Goal: Task Accomplishment & Management: Complete application form

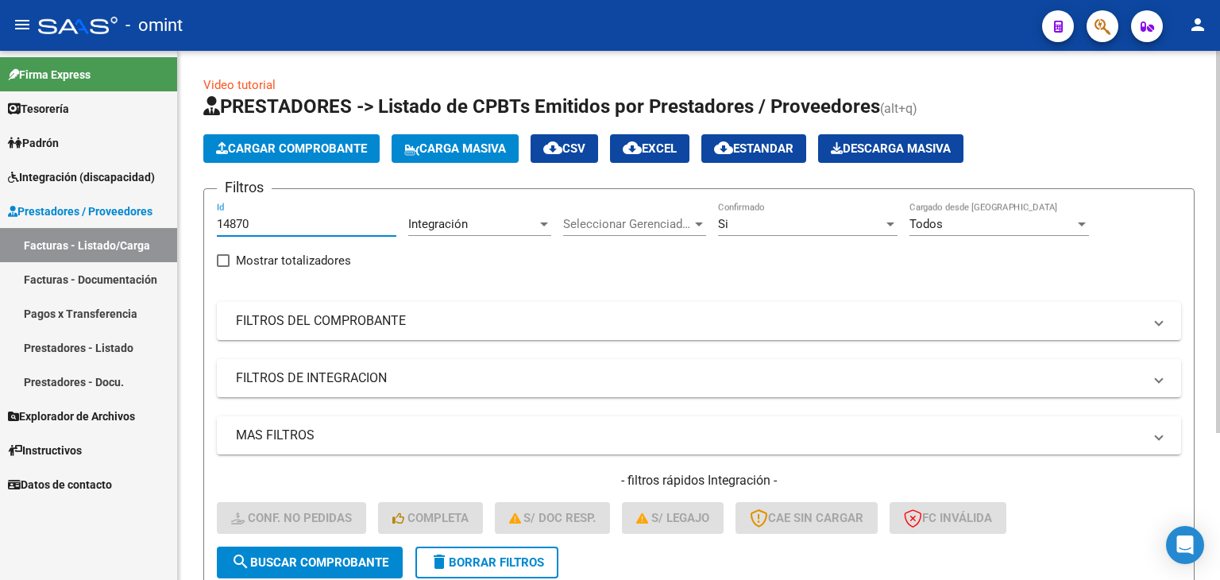
drag, startPoint x: 253, startPoint y: 215, endPoint x: 269, endPoint y: 225, distance: 18.5
click at [253, 214] on div "14870 Id" at bounding box center [307, 219] width 180 height 34
drag, startPoint x: 269, startPoint y: 225, endPoint x: 108, endPoint y: 191, distance: 164.8
click at [114, 191] on mat-sidenav-container "Firma Express Tesorería Extractos Procesados (csv) Extractos Originales (pdf) P…" at bounding box center [610, 315] width 1220 height 529
paste input "5898"
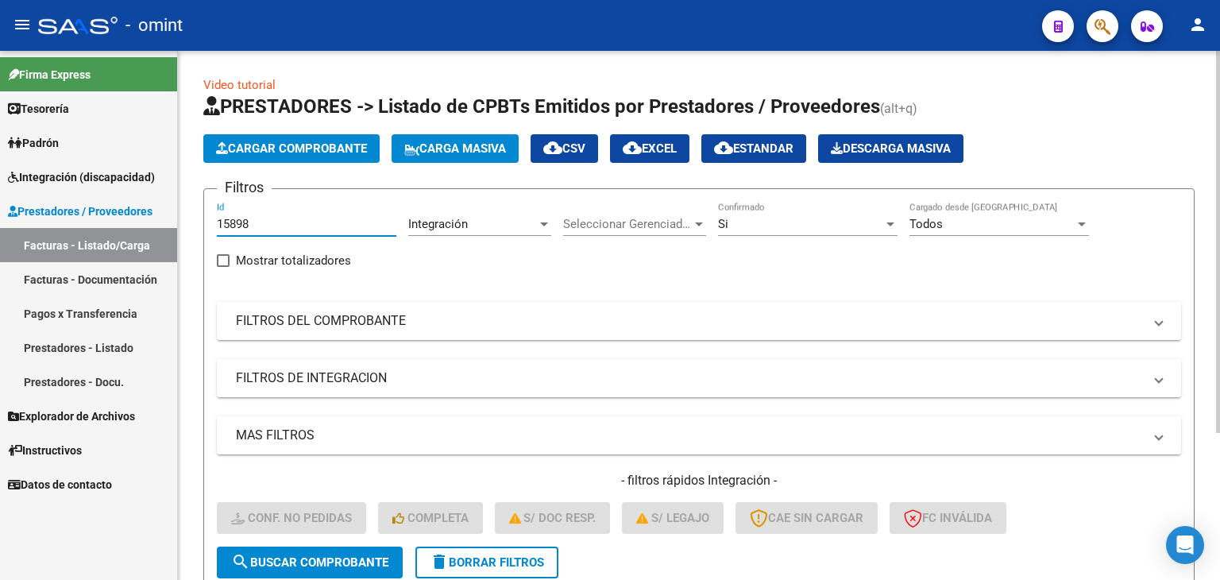
type input "15898"
drag, startPoint x: 317, startPoint y: 566, endPoint x: 362, endPoint y: 564, distance: 45.3
click at [318, 566] on span "search Buscar Comprobante" at bounding box center [309, 562] width 157 height 14
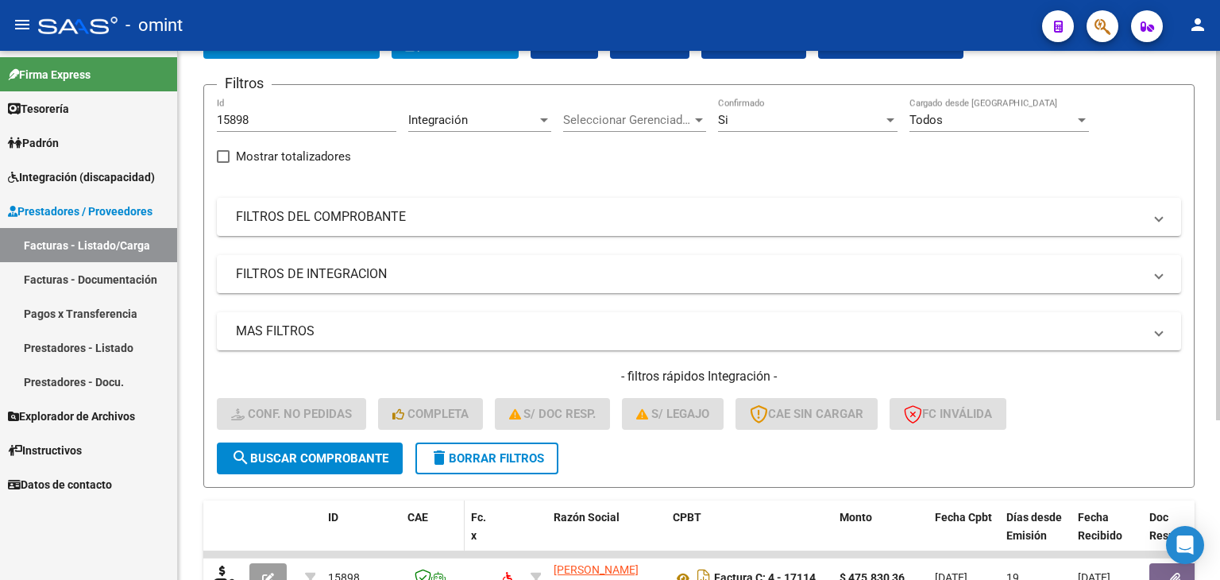
scroll to position [229, 0]
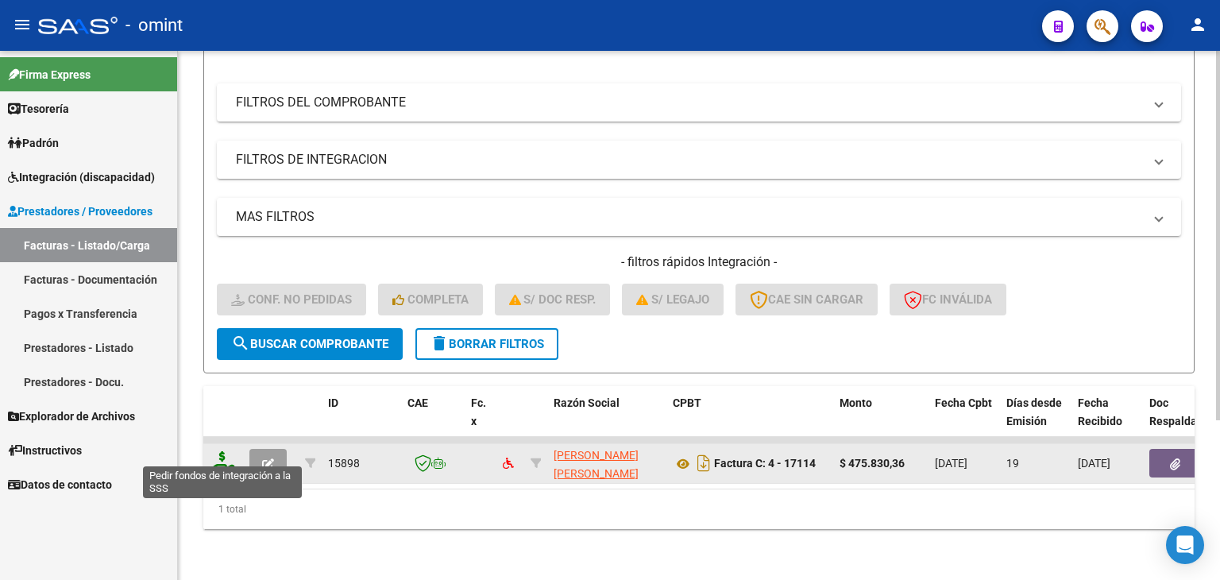
click at [220, 455] on icon at bounding box center [222, 462] width 25 height 22
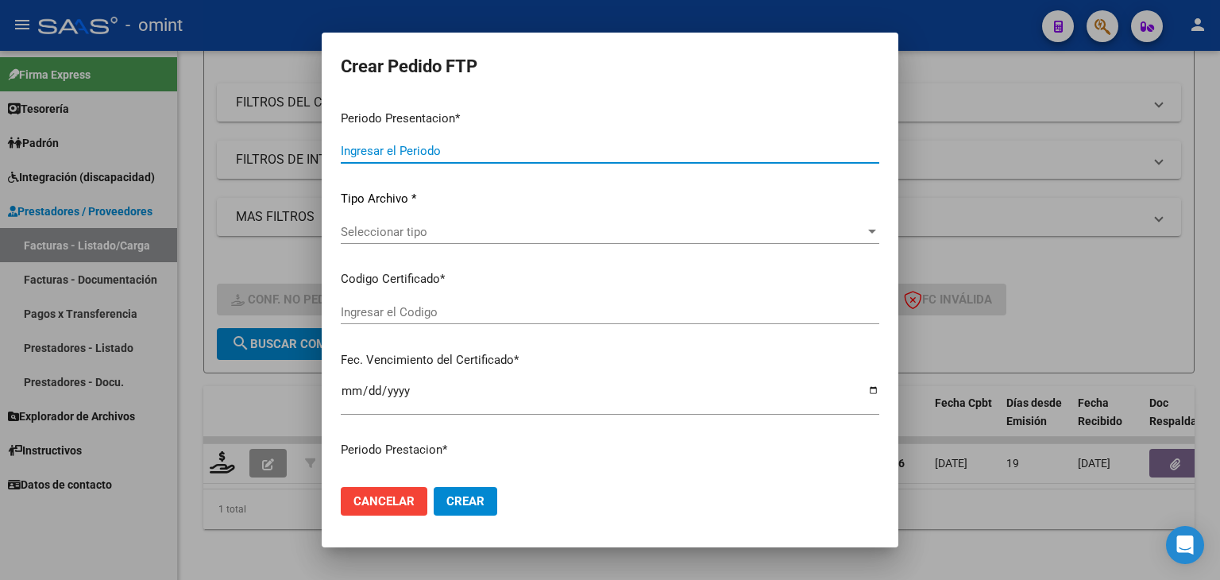
type input "202507"
type input "$ 475.830,36"
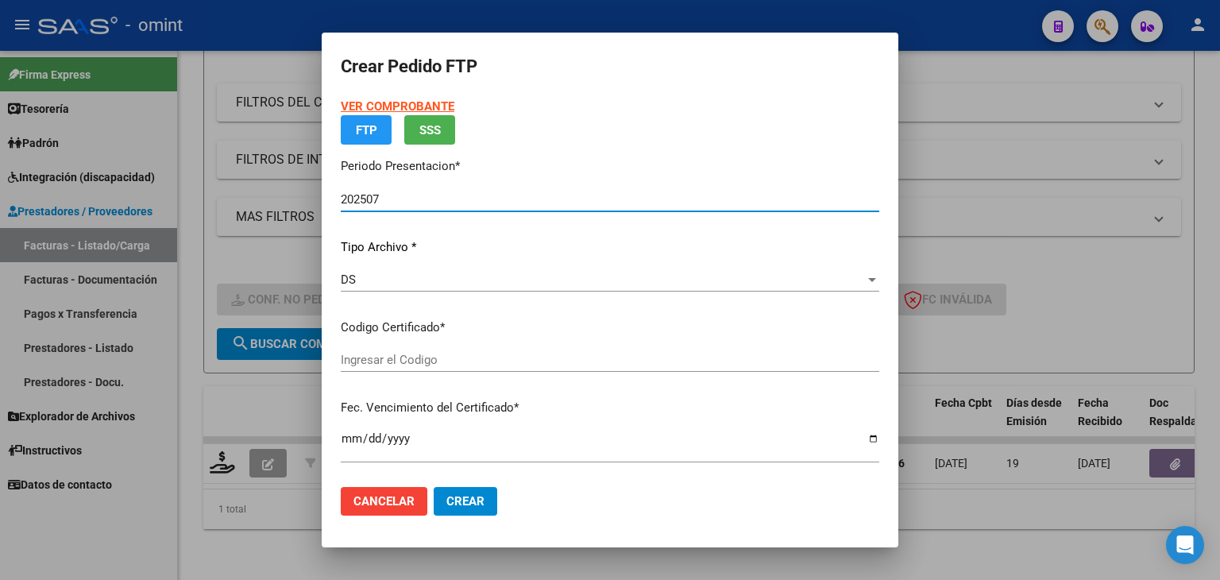
type input "6643904239"
type input "2026-08-08"
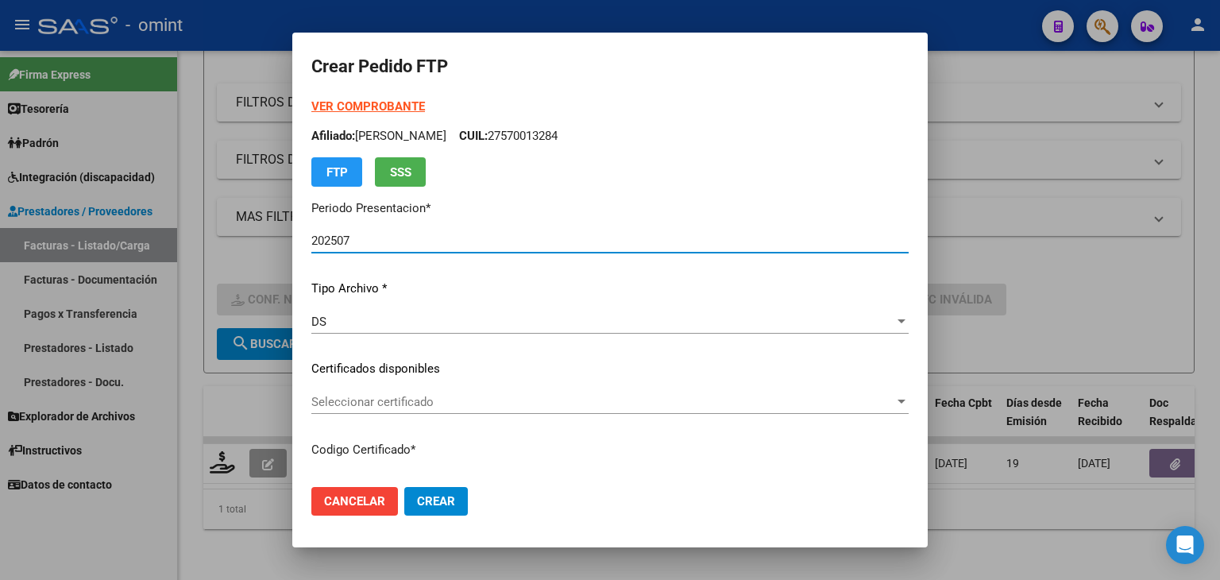
click at [369, 396] on span "Seleccionar certificado" at bounding box center [602, 402] width 583 height 14
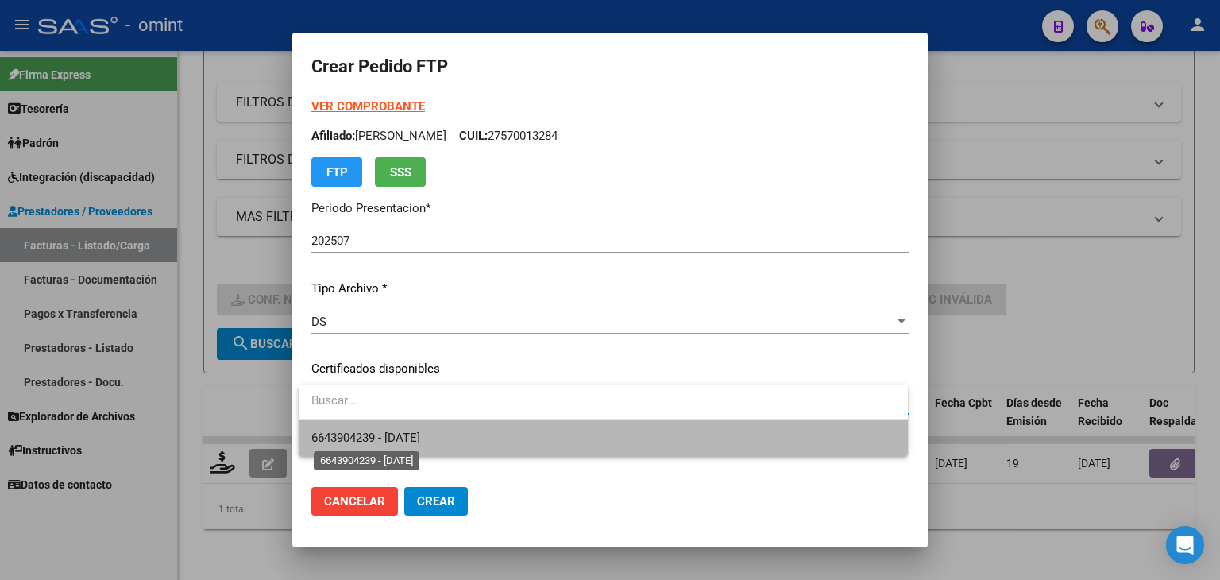
click at [369, 438] on span "6643904239 - 2026-08-08" at bounding box center [365, 438] width 109 height 14
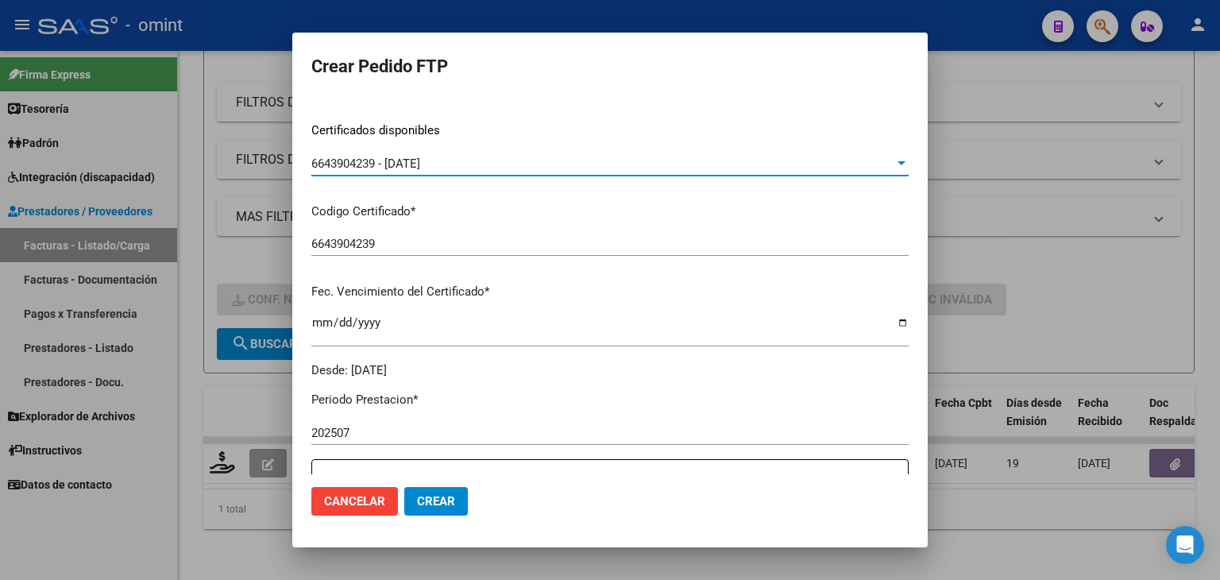
scroll to position [477, 0]
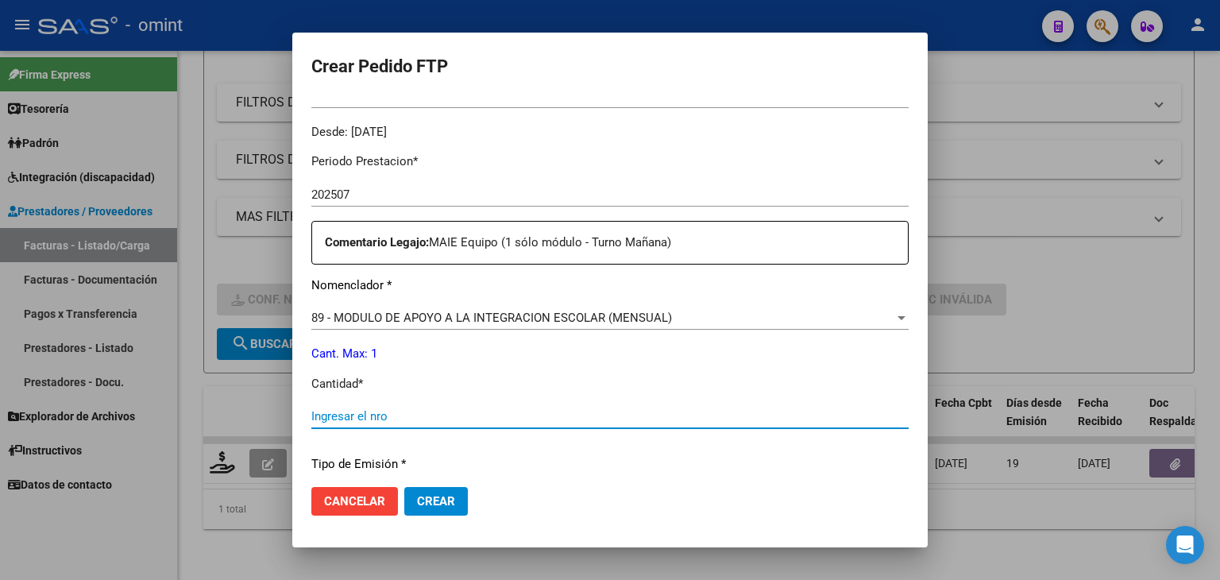
click at [362, 415] on input "Ingresar el nro" at bounding box center [609, 416] width 597 height 14
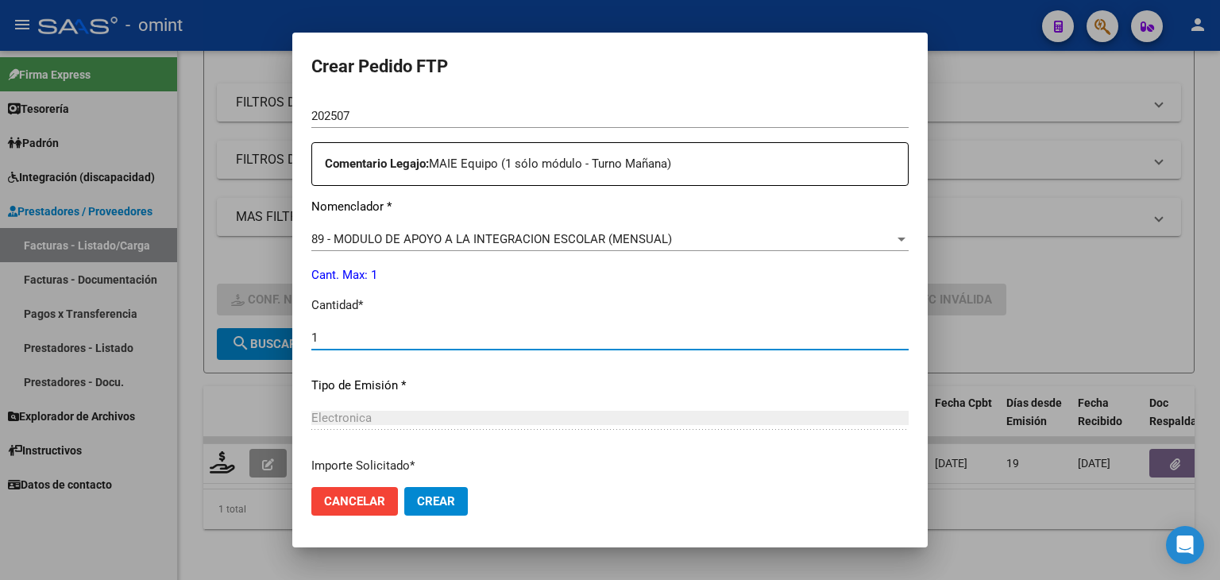
scroll to position [686, 0]
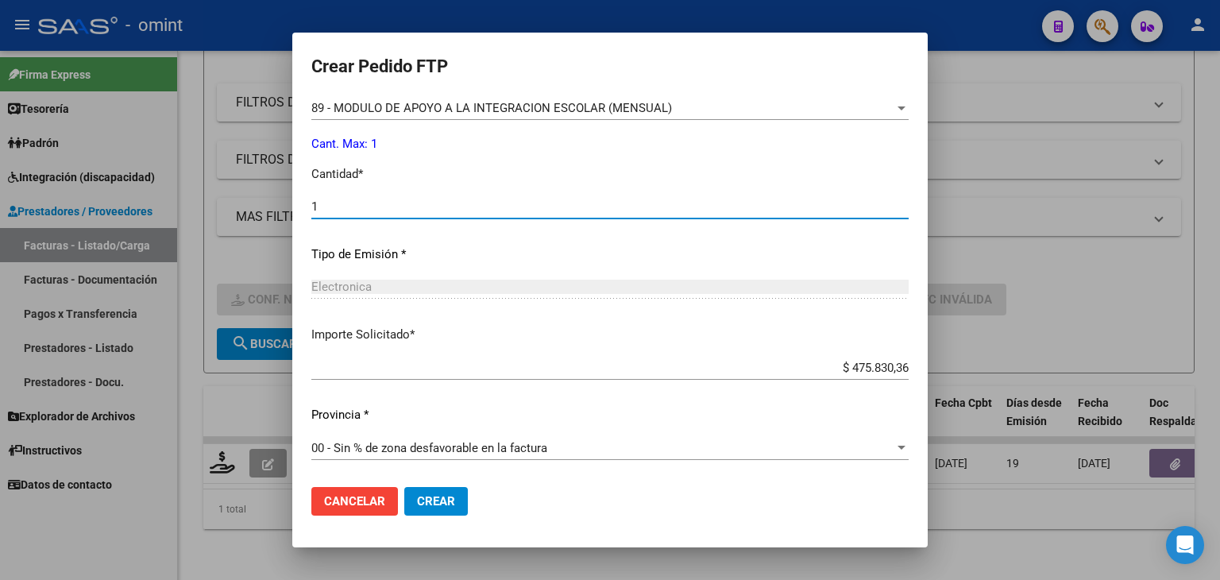
type input "1"
click at [430, 496] on span "Crear" at bounding box center [436, 501] width 38 height 14
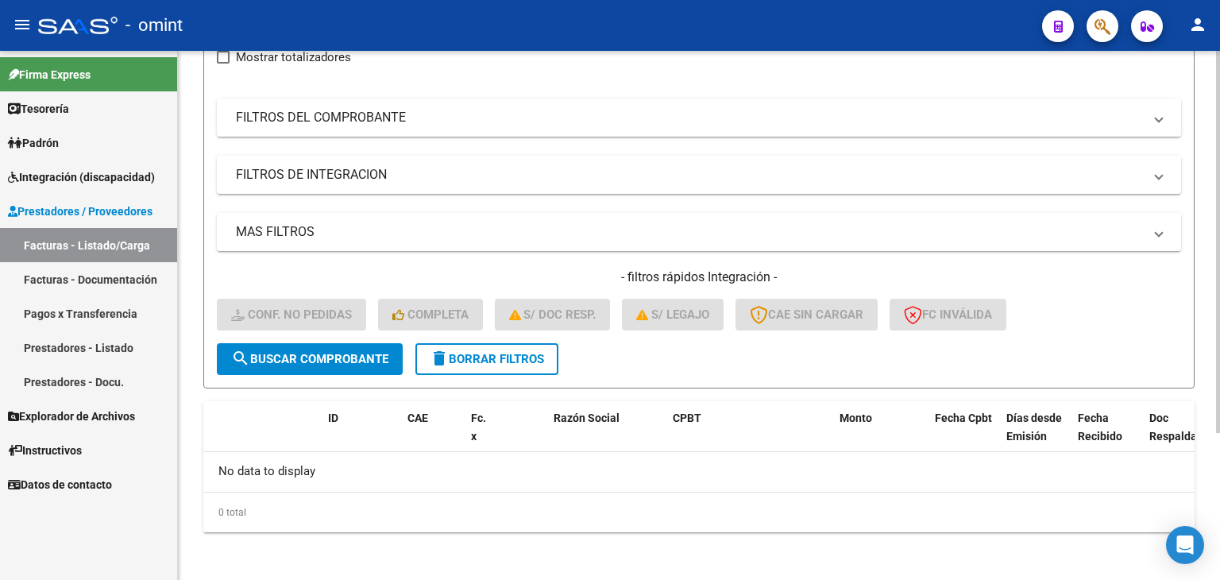
scroll to position [44, 0]
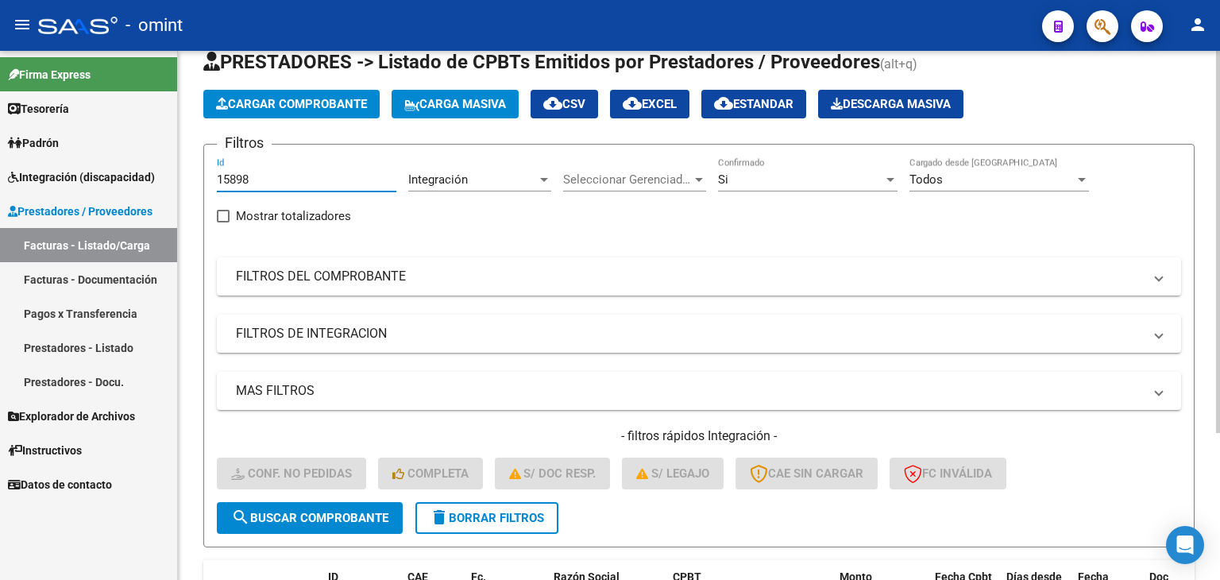
click at [248, 178] on input "15898" at bounding box center [307, 179] width 180 height 14
drag, startPoint x: 266, startPoint y: 179, endPoint x: 119, endPoint y: 154, distance: 149.0
click at [137, 157] on mat-sidenav-container "Firma Express Tesorería Extractos Procesados (csv) Extractos Originales (pdf) P…" at bounding box center [610, 315] width 1220 height 529
paste input "6053"
type input "16053"
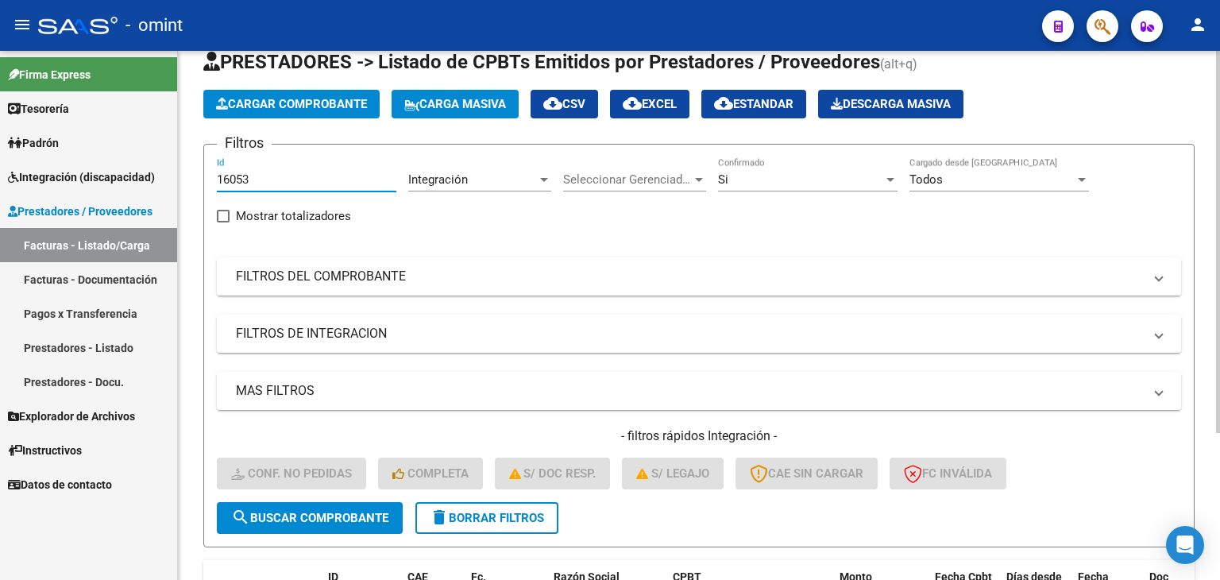
click at [292, 512] on span "search Buscar Comprobante" at bounding box center [309, 518] width 157 height 14
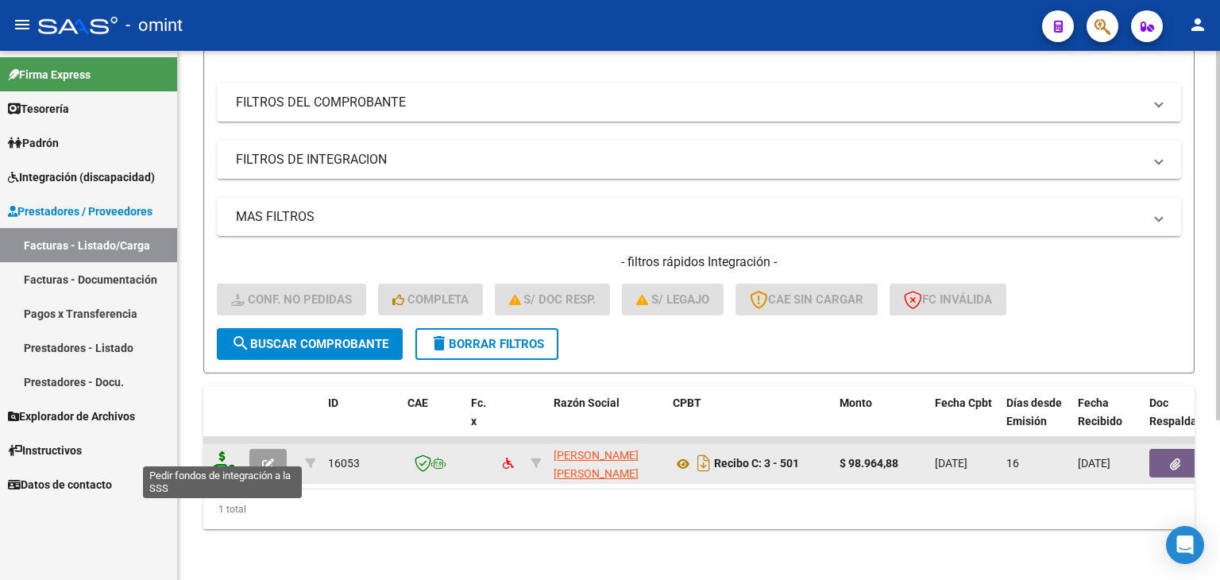
click at [226, 451] on icon at bounding box center [222, 462] width 25 height 22
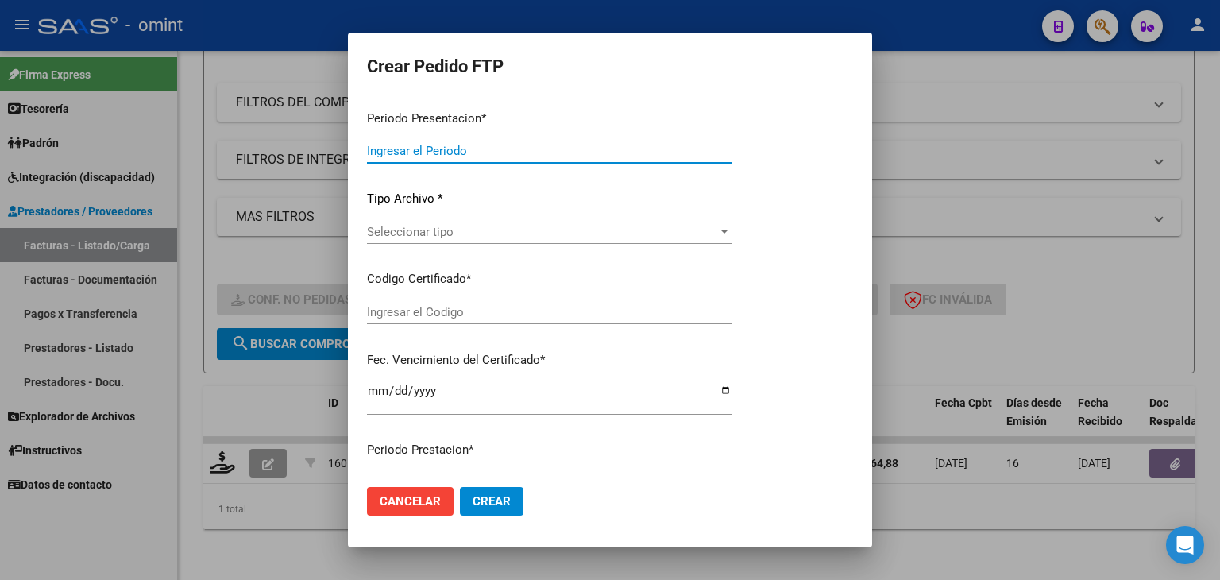
type input "202507"
type input "$ 98.964,88"
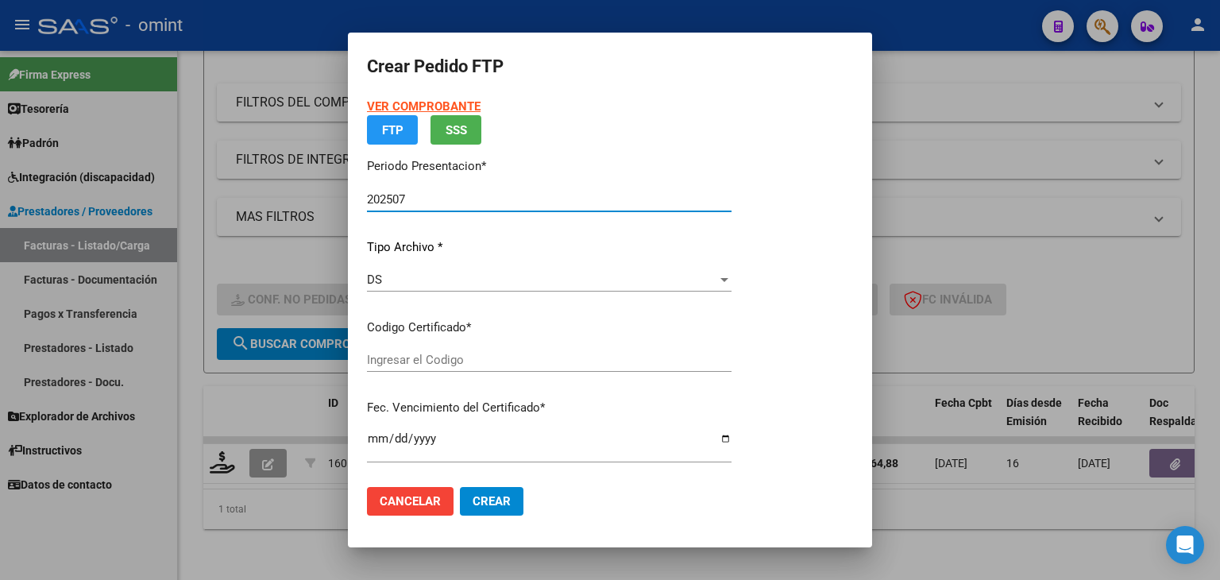
type input "6643904239"
type input "2026-08-08"
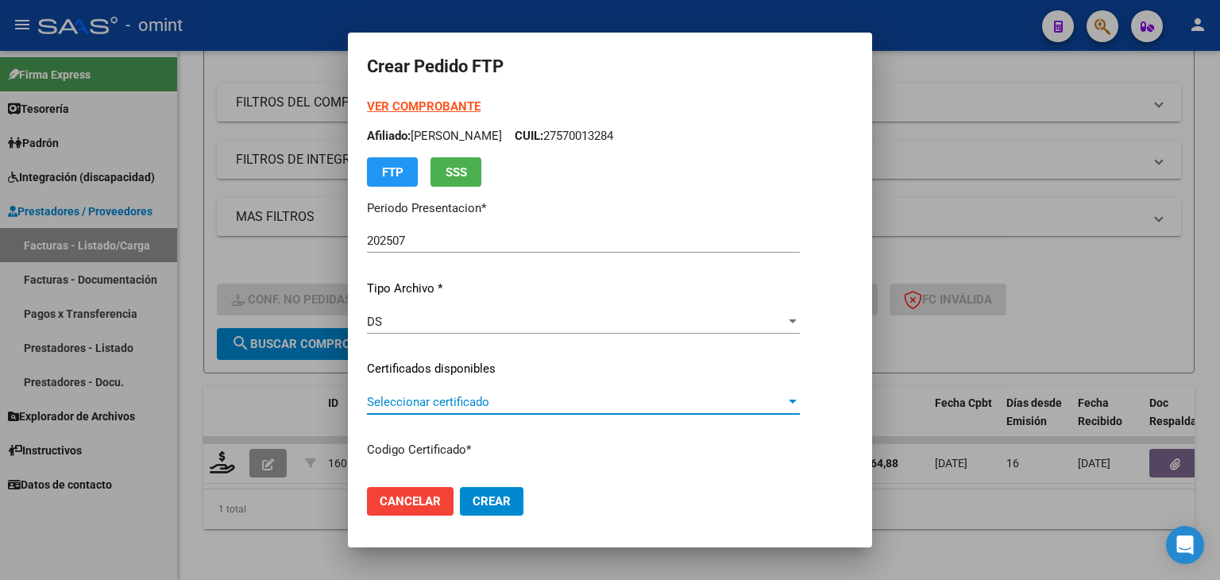
click at [407, 402] on span "Seleccionar certificado" at bounding box center [576, 402] width 419 height 14
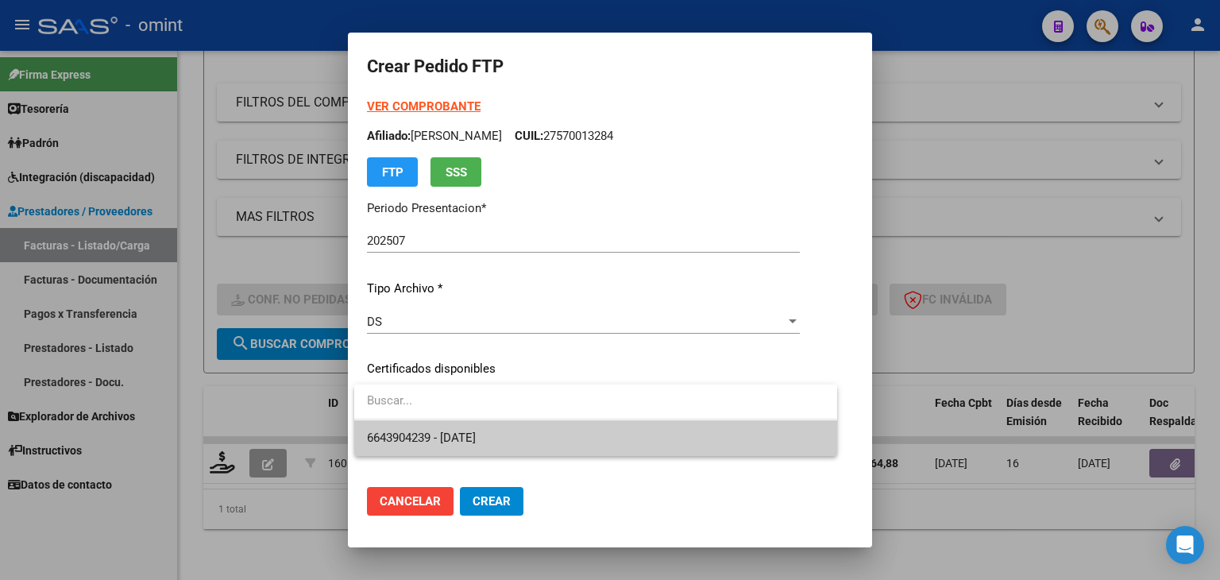
click at [408, 433] on span "6643904239 - 2026-08-08" at bounding box center [421, 438] width 109 height 14
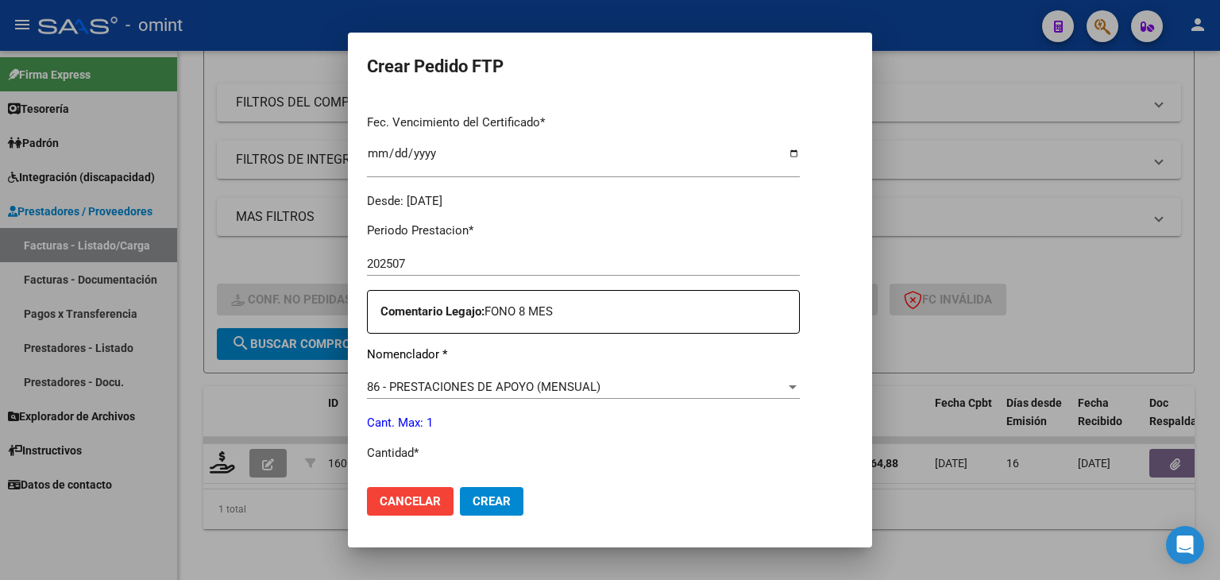
scroll to position [556, 0]
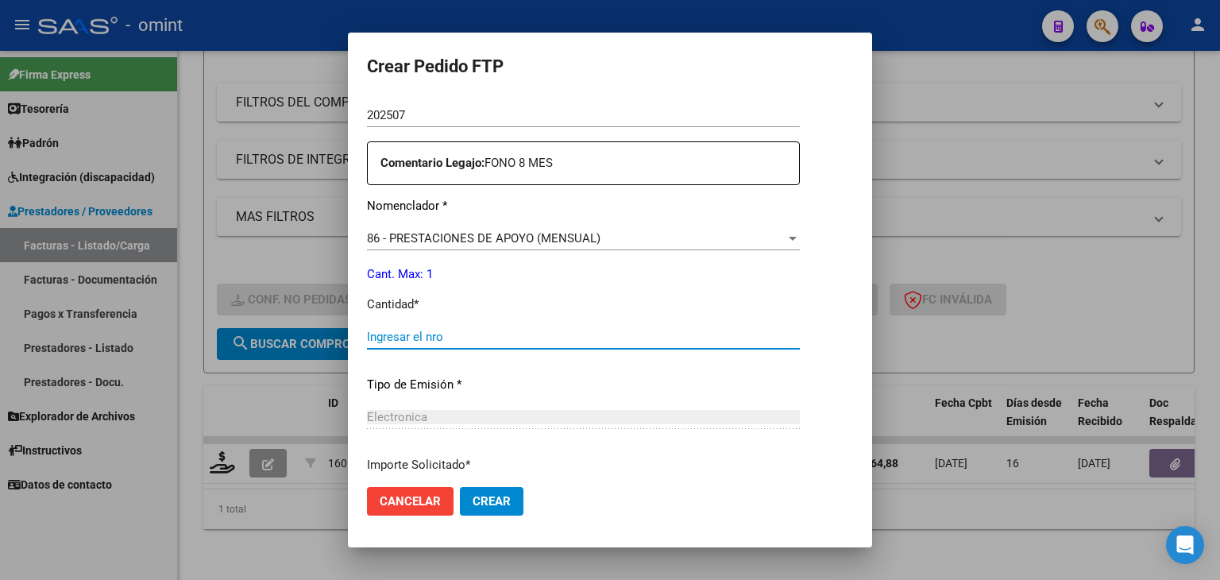
click at [395, 338] on input "Ingresar el nro" at bounding box center [583, 337] width 433 height 14
type input "1"
click at [493, 493] on button "Crear" at bounding box center [492, 501] width 64 height 29
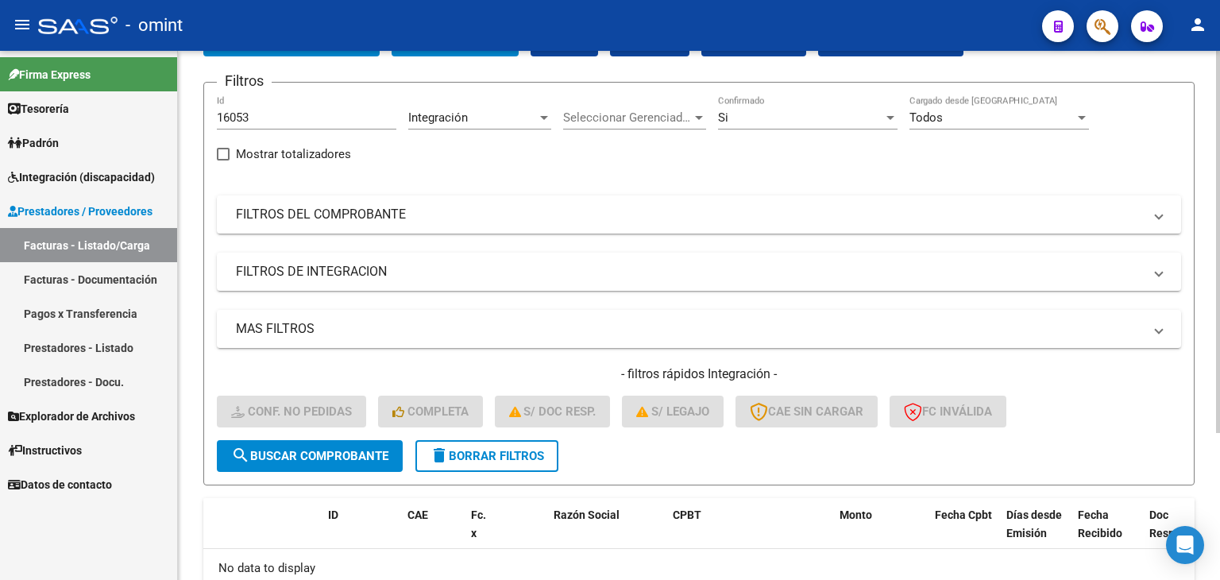
scroll to position [0, 0]
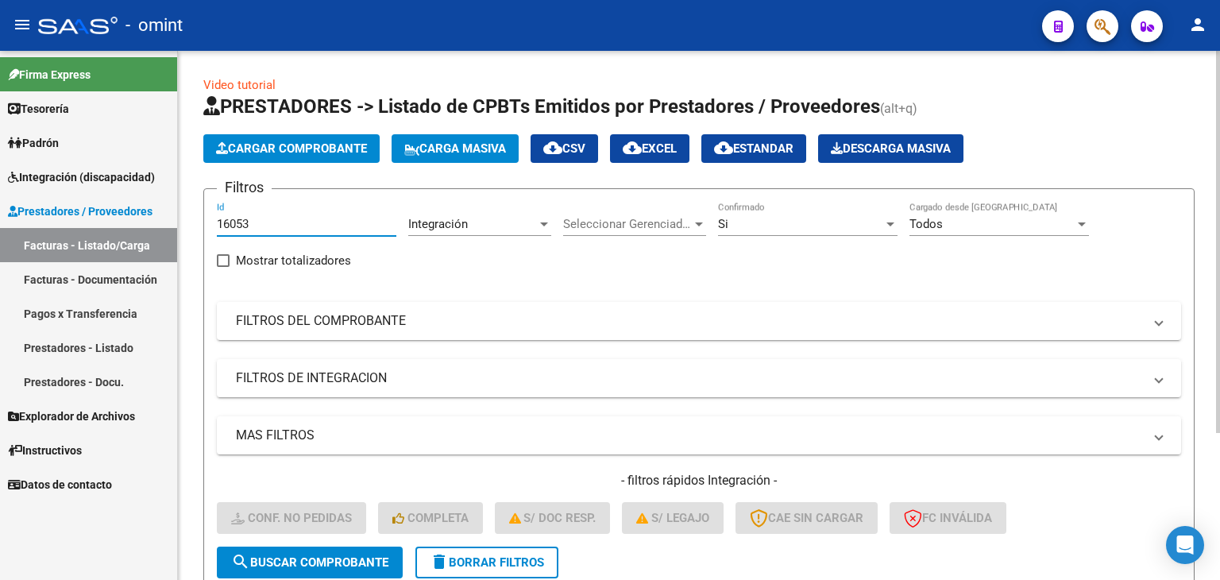
click at [280, 219] on input "16053" at bounding box center [307, 224] width 180 height 14
drag, startPoint x: 280, startPoint y: 219, endPoint x: 87, endPoint y: 191, distance: 194.3
click at [89, 191] on mat-sidenav-container "Firma Express Tesorería Extractos Procesados (csv) Extractos Originales (pdf) P…" at bounding box center [610, 315] width 1220 height 529
paste input "5914"
type input "15914"
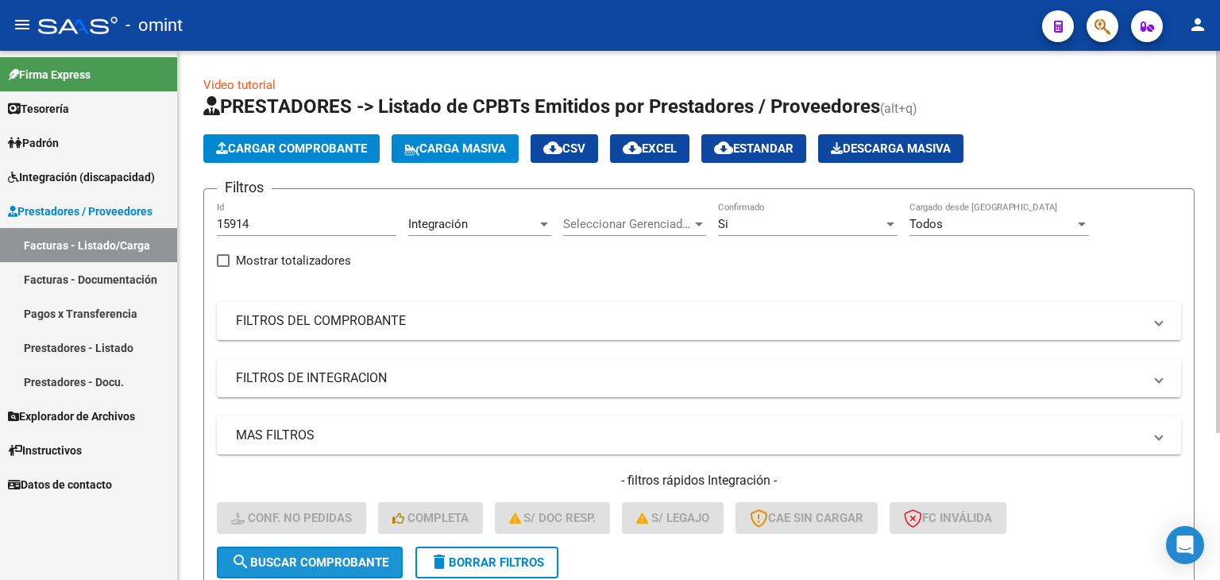
click at [324, 564] on span "search Buscar Comprobante" at bounding box center [309, 562] width 157 height 14
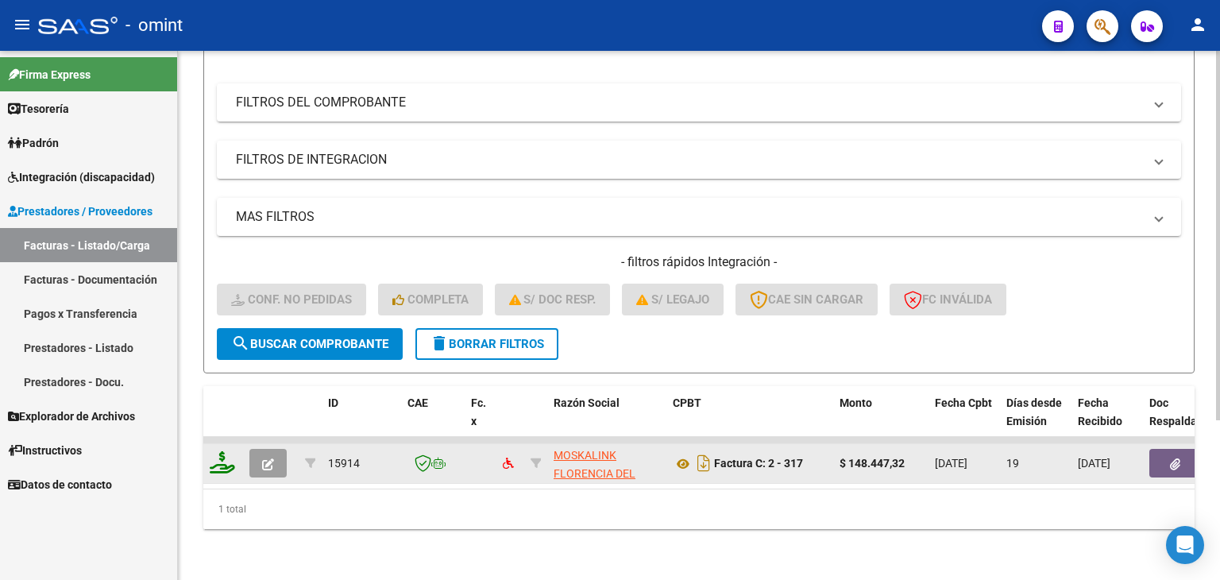
click at [223, 457] on icon at bounding box center [222, 462] width 25 height 22
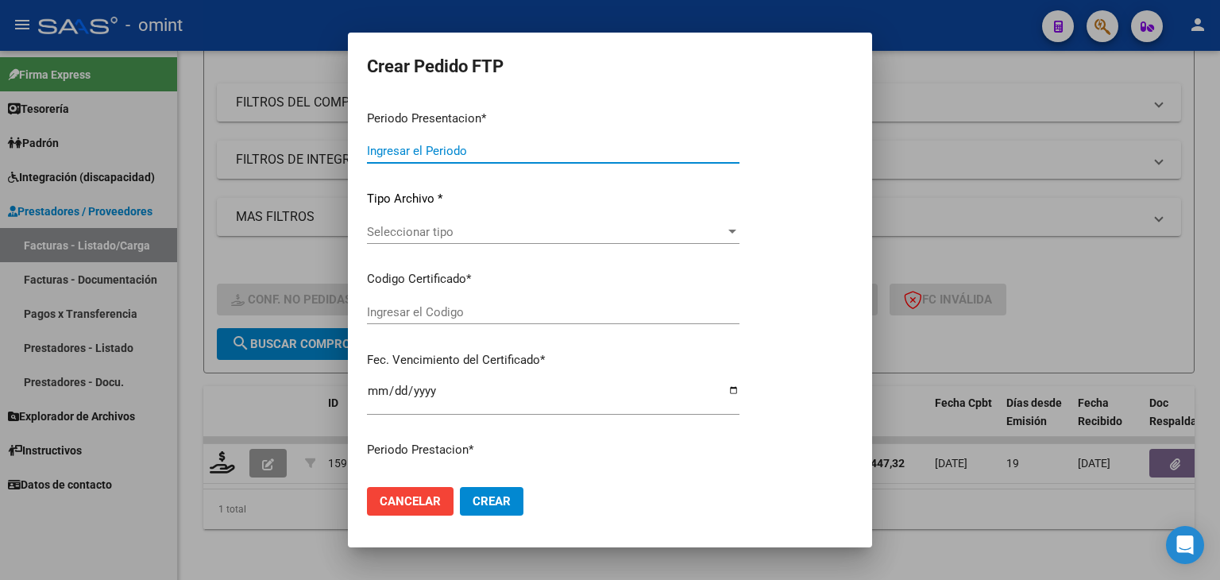
type input "202507"
type input "$ 148.447,32"
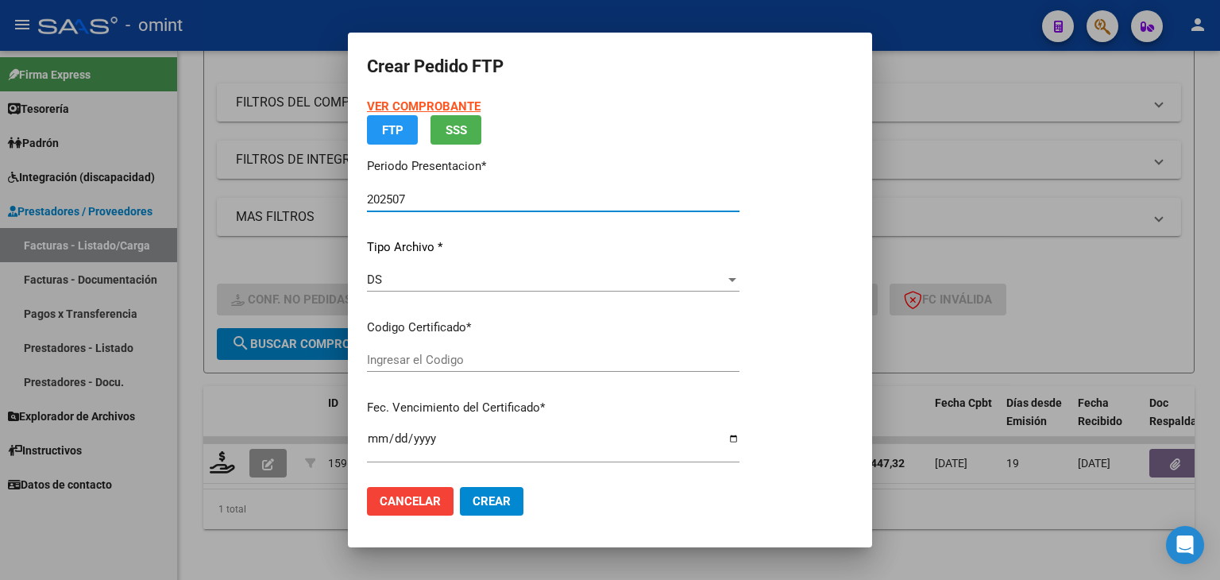
type input "9885376377"
type input "2028-11-01"
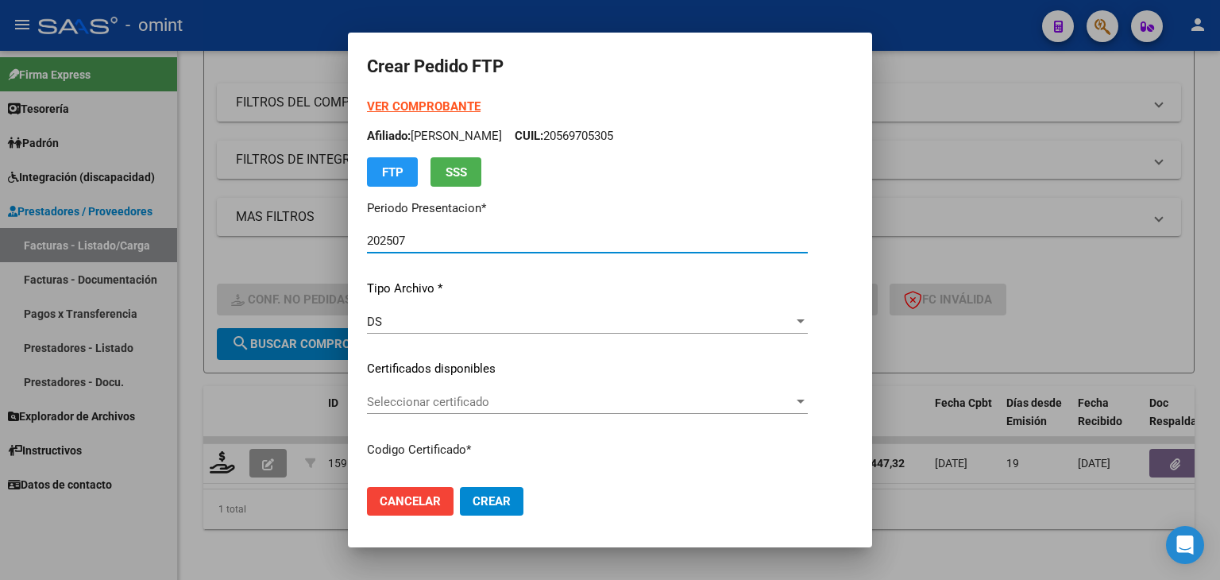
click at [414, 400] on span "Seleccionar certificado" at bounding box center [580, 402] width 427 height 14
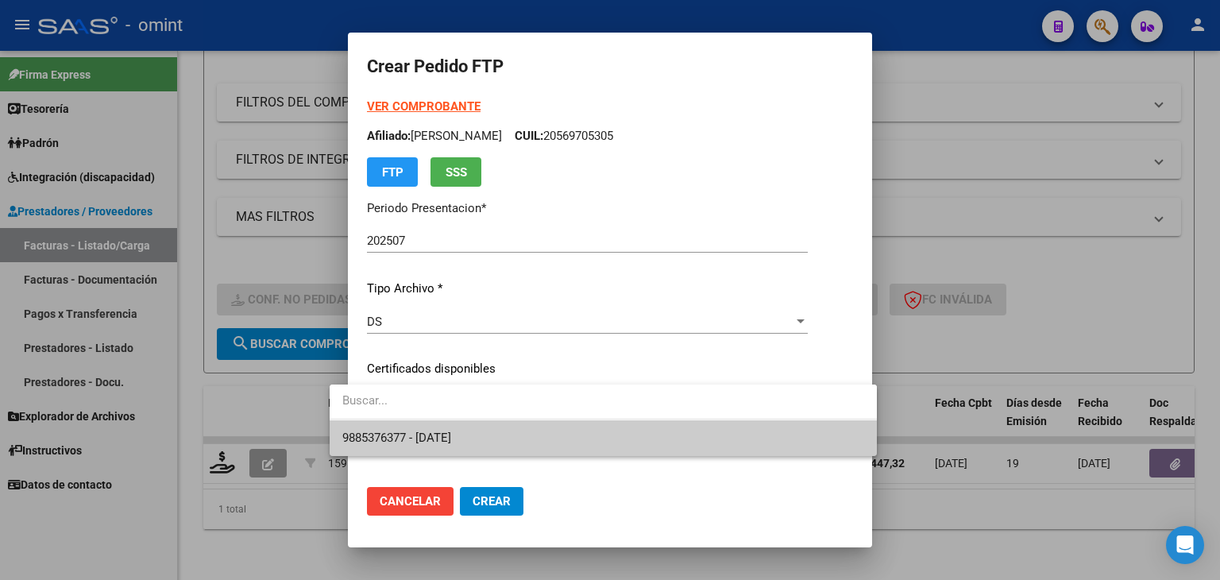
click at [423, 431] on span "9885376377 - 2028-11-01" at bounding box center [396, 438] width 109 height 14
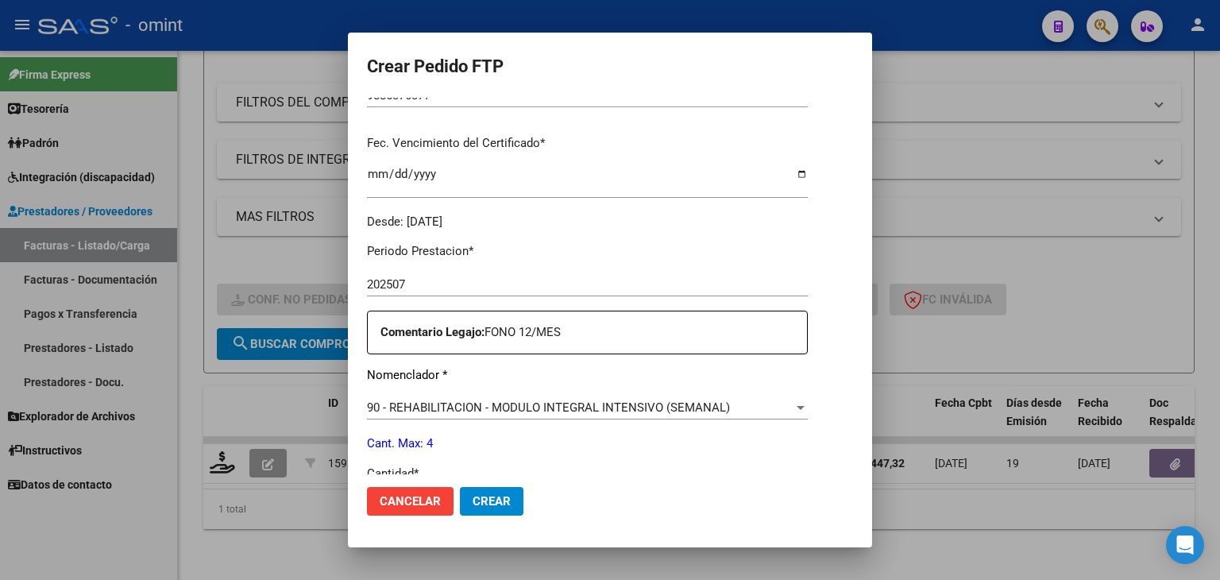
scroll to position [477, 0]
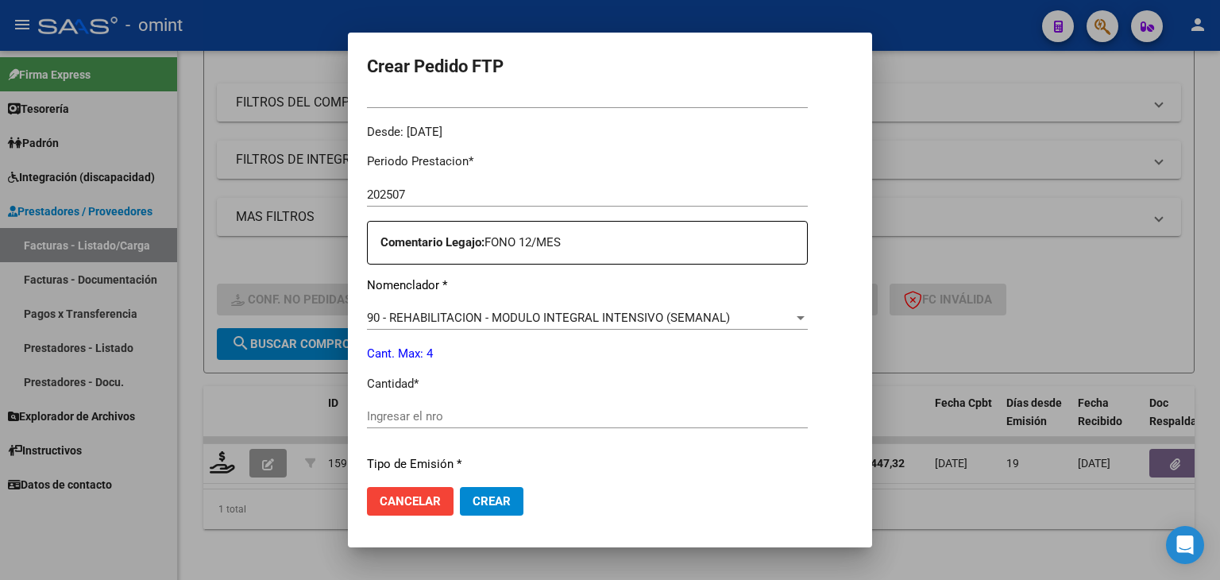
click at [443, 420] on input "Ingresar el nro" at bounding box center [587, 416] width 441 height 14
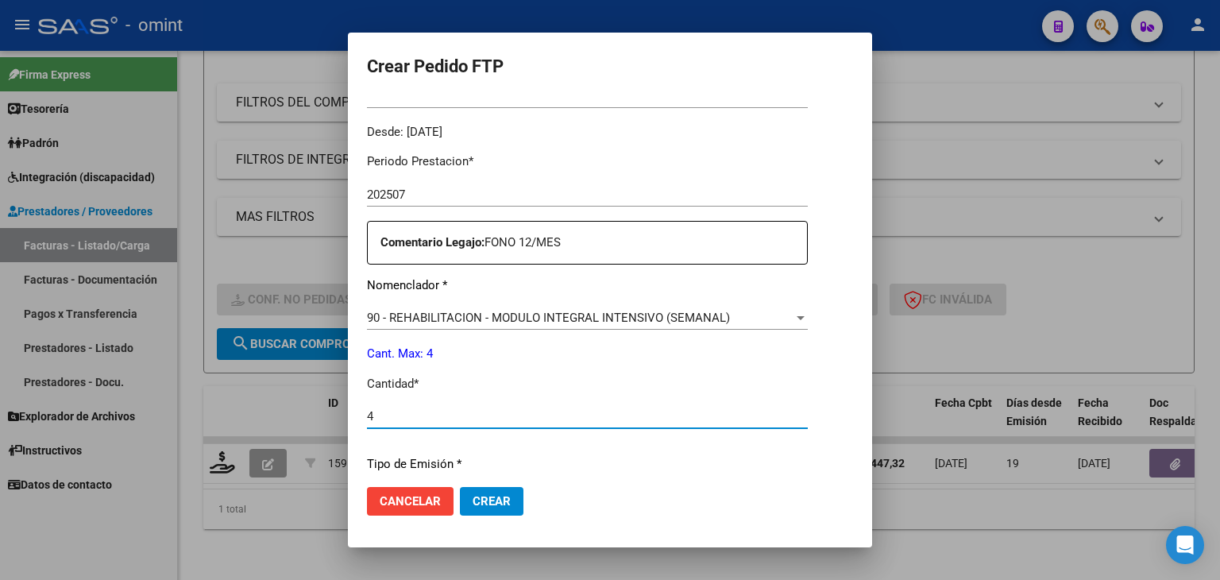
type input "4"
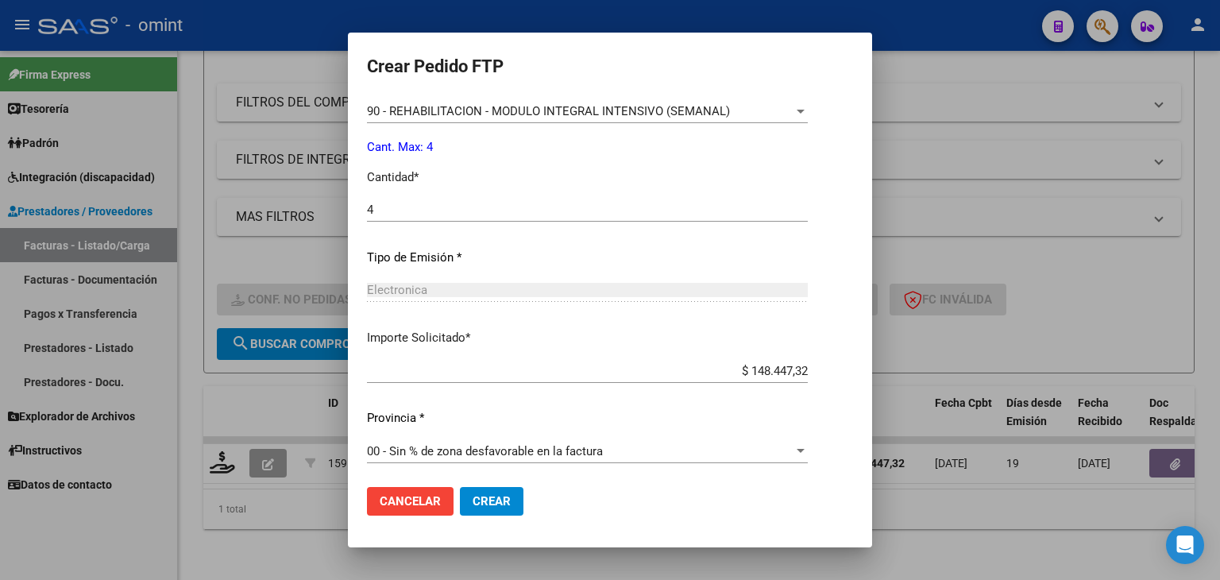
scroll to position [686, 0]
click at [463, 491] on button "Crear" at bounding box center [492, 501] width 64 height 29
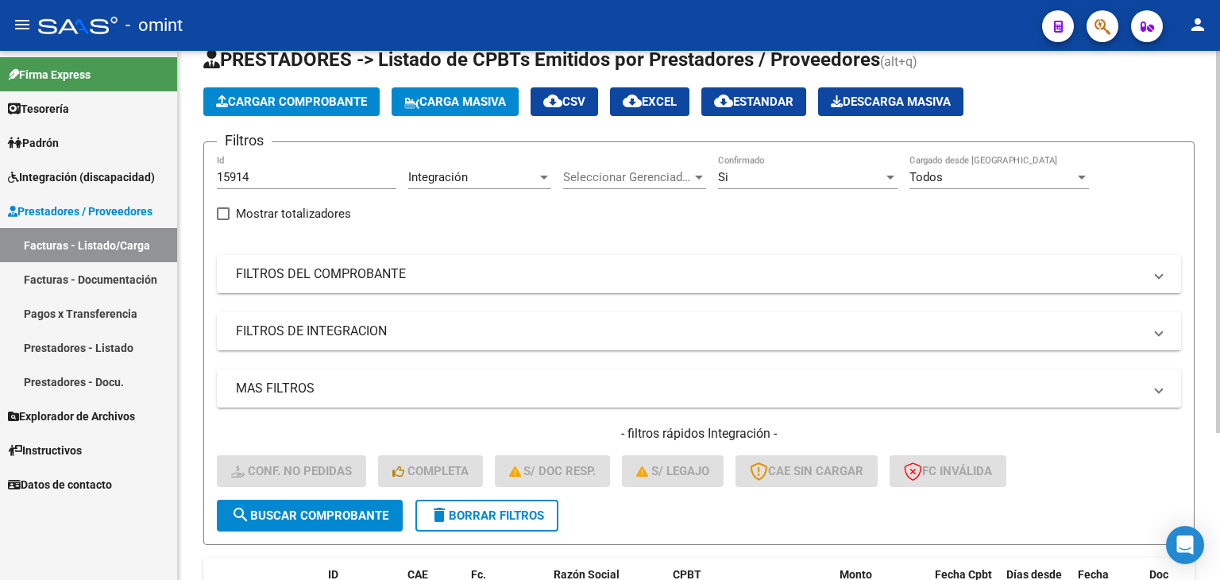
scroll to position [44, 0]
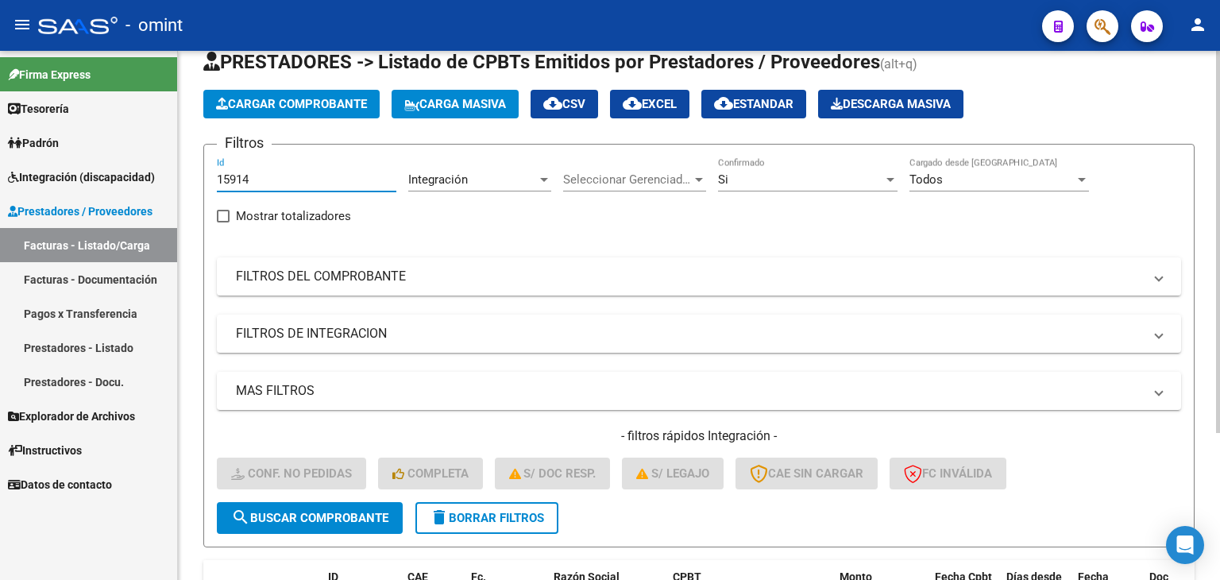
click at [264, 176] on input "15914" at bounding box center [307, 179] width 180 height 14
drag, startPoint x: 265, startPoint y: 176, endPoint x: 137, endPoint y: 163, distance: 128.6
click at [140, 163] on mat-sidenav-container "Firma Express Tesorería Extractos Procesados (csv) Extractos Originales (pdf) P…" at bounding box center [610, 315] width 1220 height 529
paste input "6501"
type input "16501"
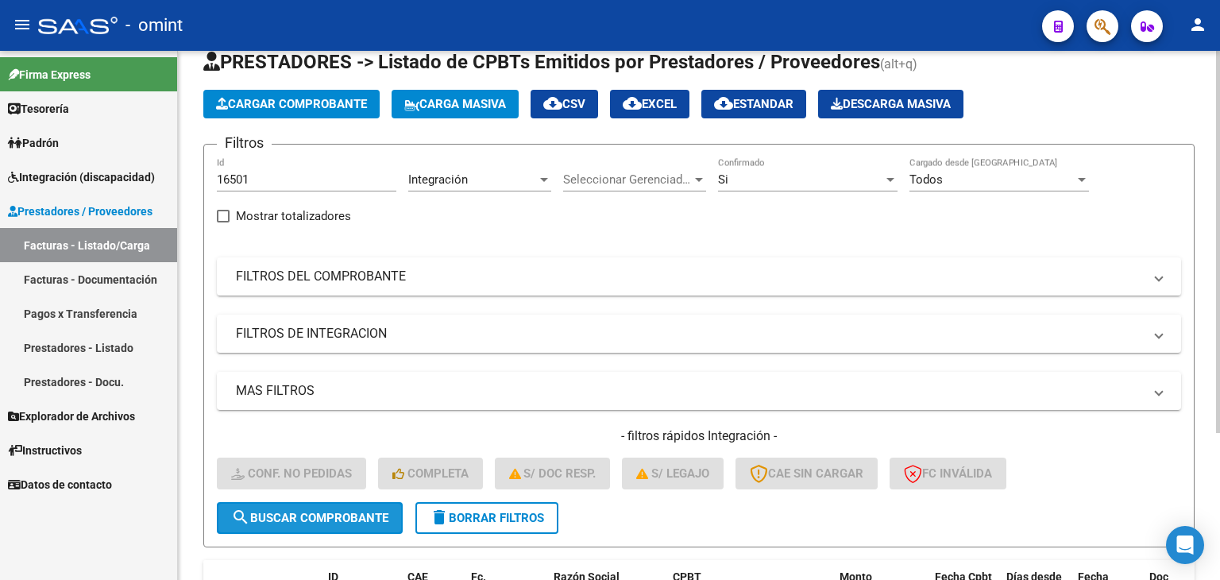
click at [342, 524] on button "search Buscar Comprobante" at bounding box center [310, 518] width 186 height 32
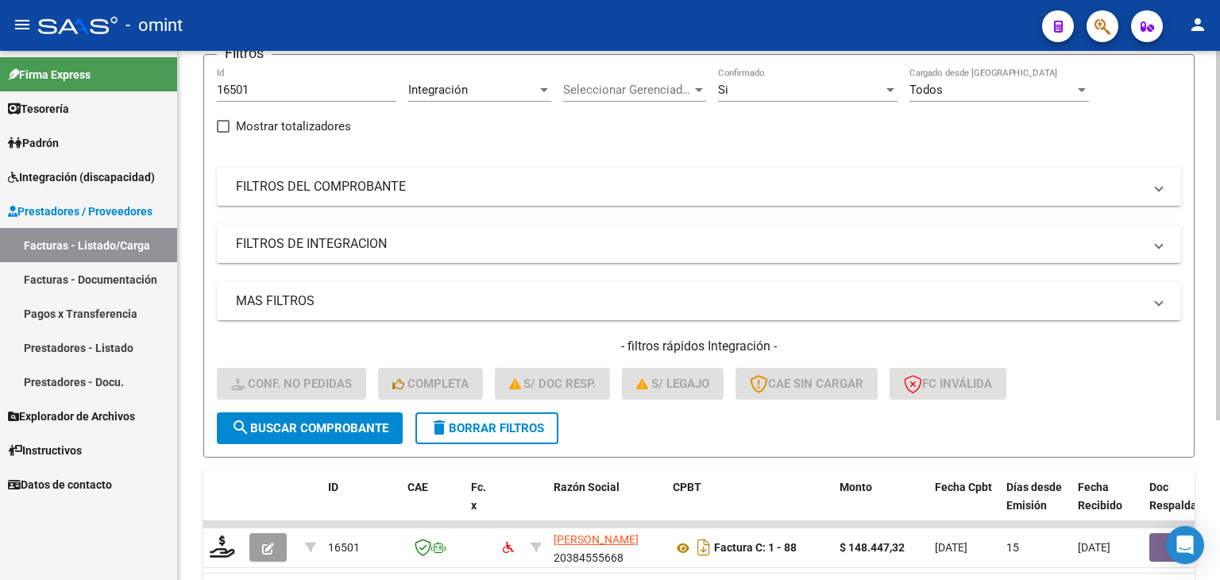
scroll to position [229, 0]
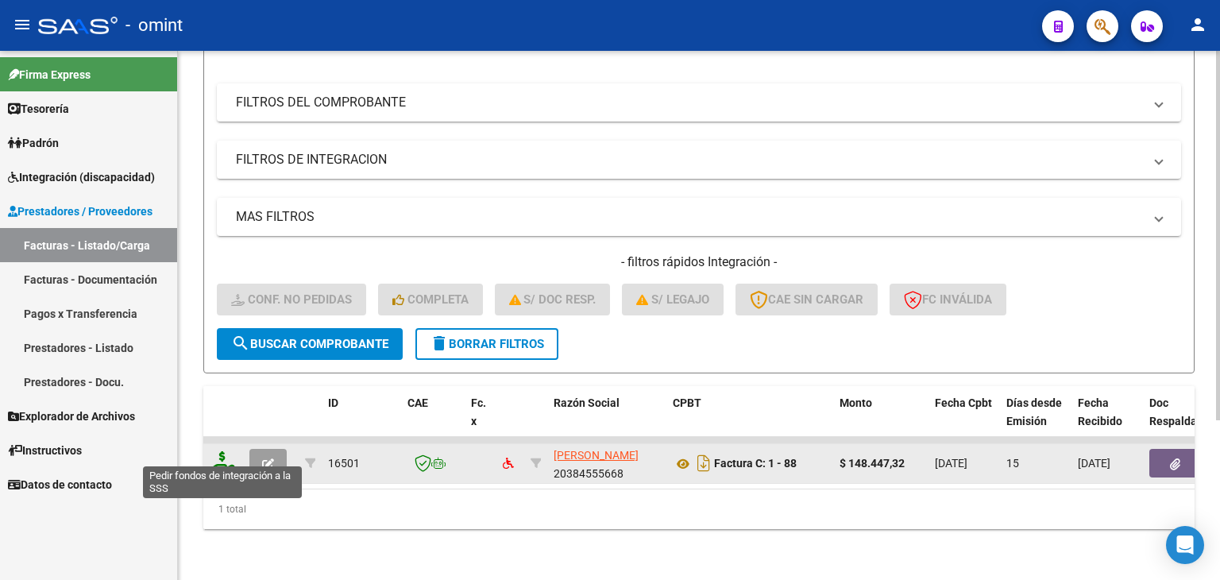
click at [214, 451] on icon at bounding box center [222, 462] width 25 height 22
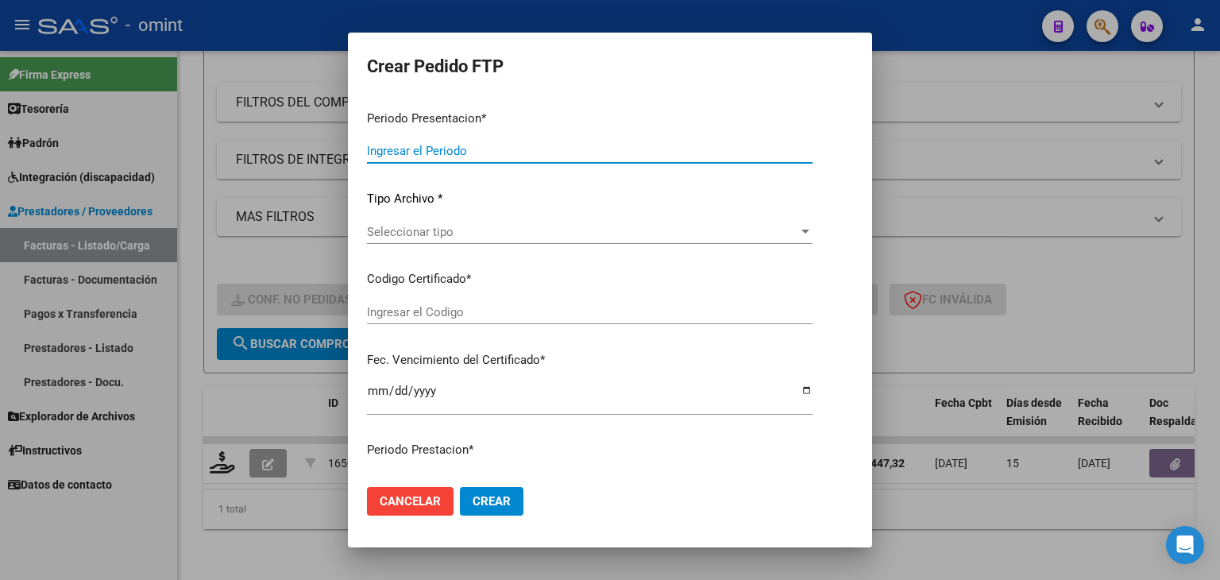
type input "202507"
type input "$ 148.447,32"
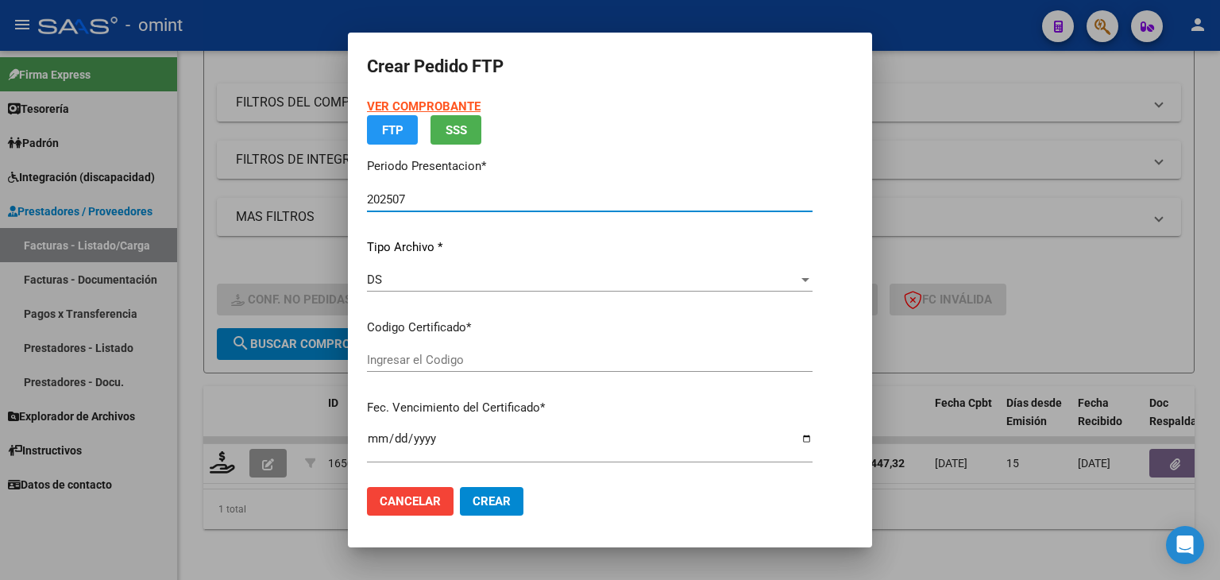
click at [435, 354] on input "Ingresar el Codigo" at bounding box center [590, 360] width 446 height 14
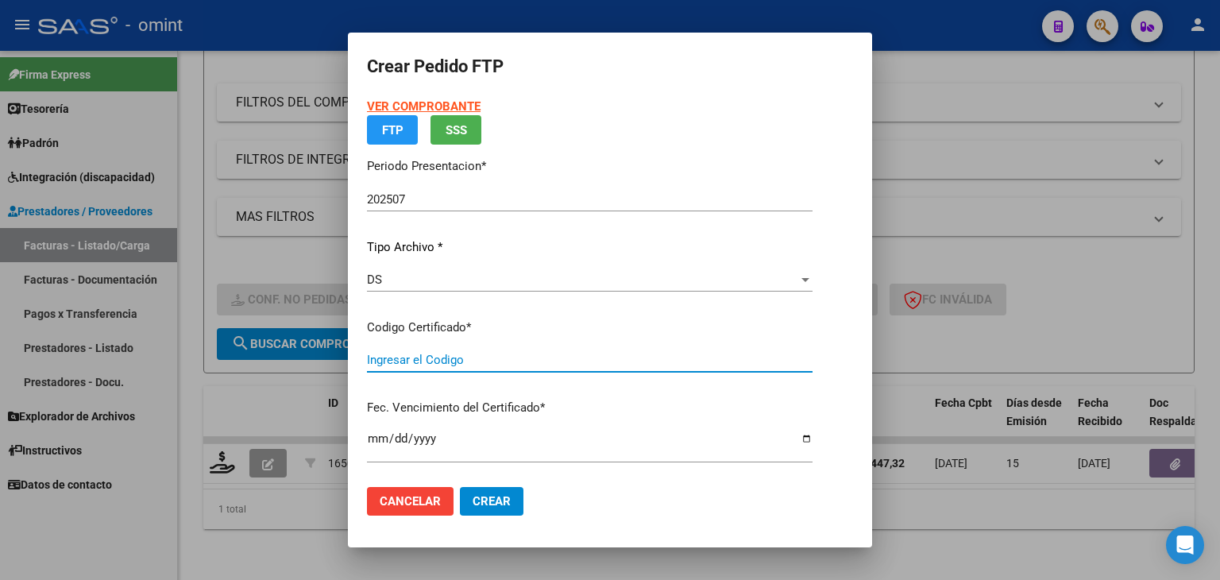
type input "9885376377"
type input "2028-11-01"
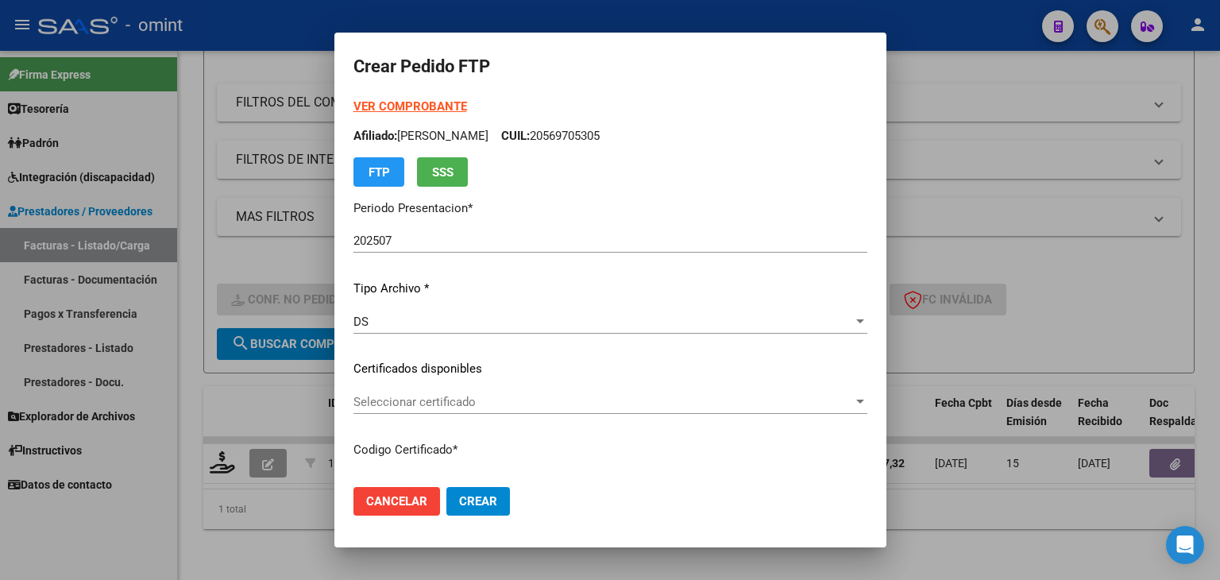
click at [408, 398] on span "Seleccionar certificado" at bounding box center [604, 402] width 500 height 14
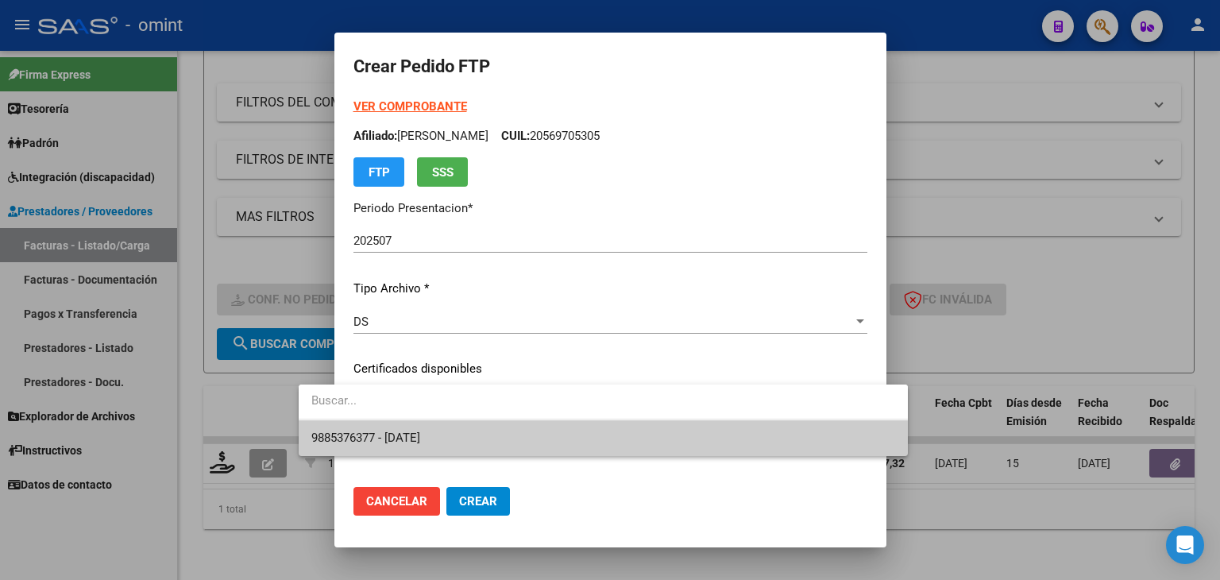
click at [412, 440] on span "9885376377 - 2028-11-01" at bounding box center [365, 438] width 109 height 14
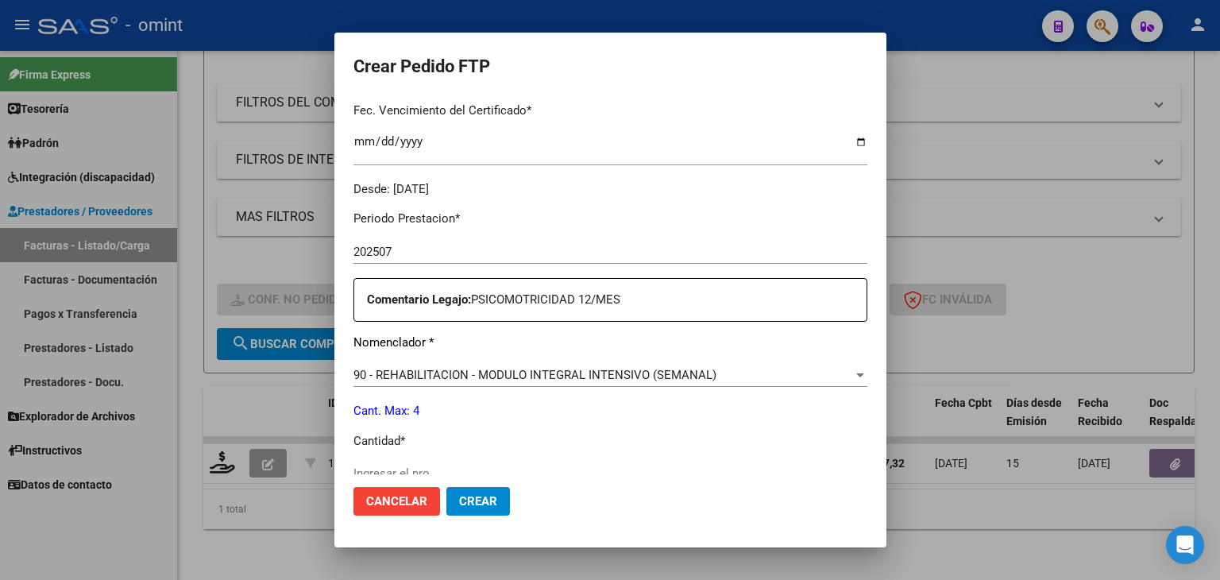
scroll to position [636, 0]
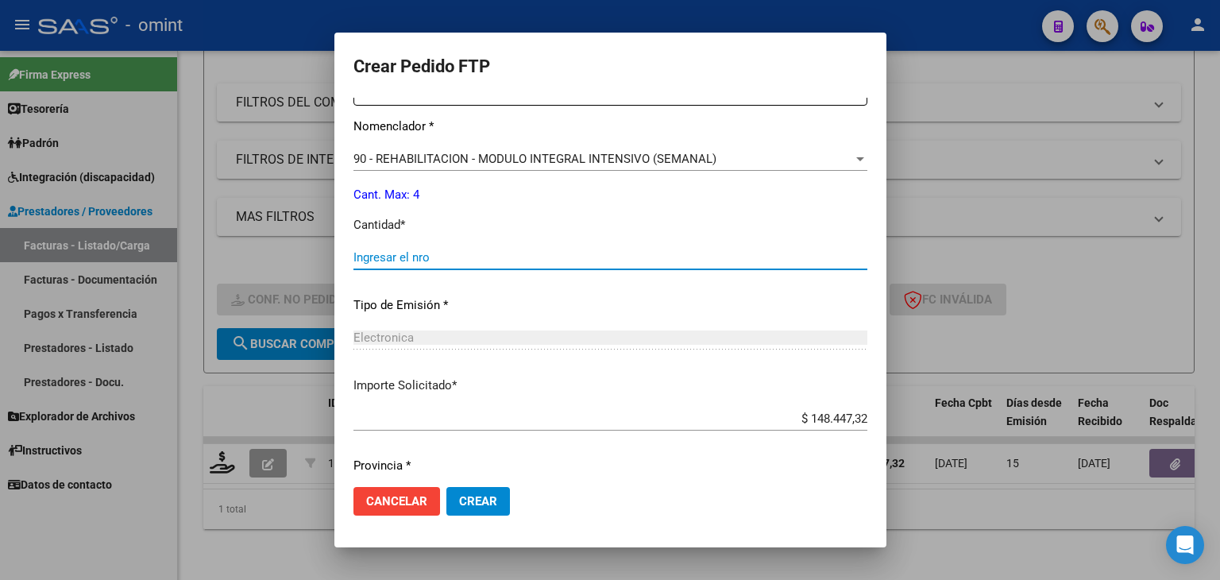
click at [400, 255] on input "Ingresar el nro" at bounding box center [611, 257] width 514 height 14
type input "4"
click at [454, 504] on button "Crear" at bounding box center [478, 501] width 64 height 29
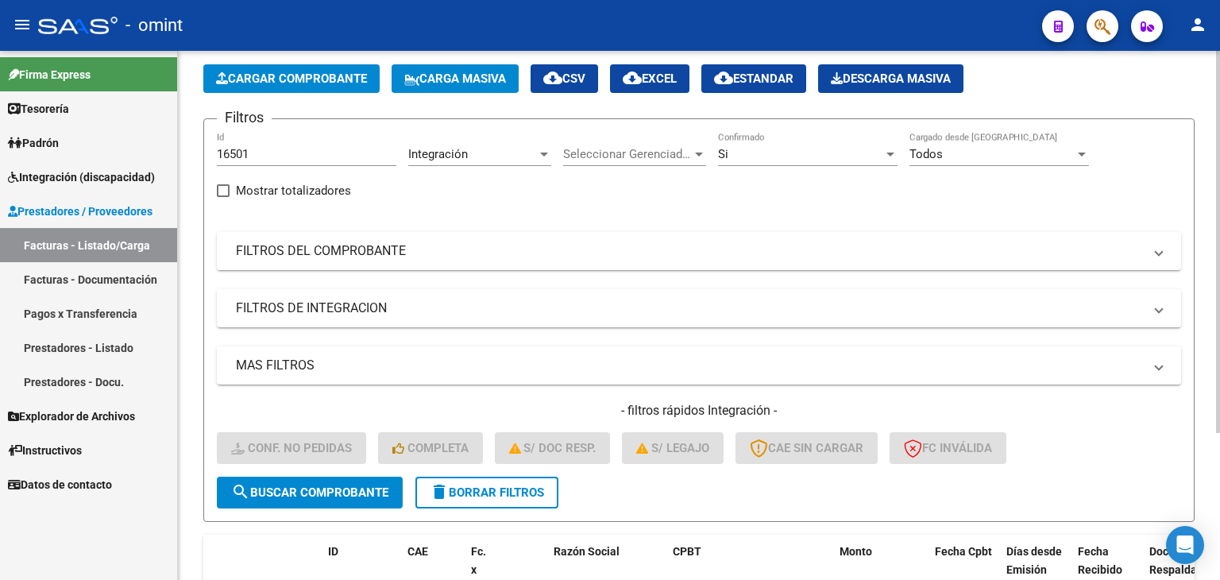
scroll to position [44, 0]
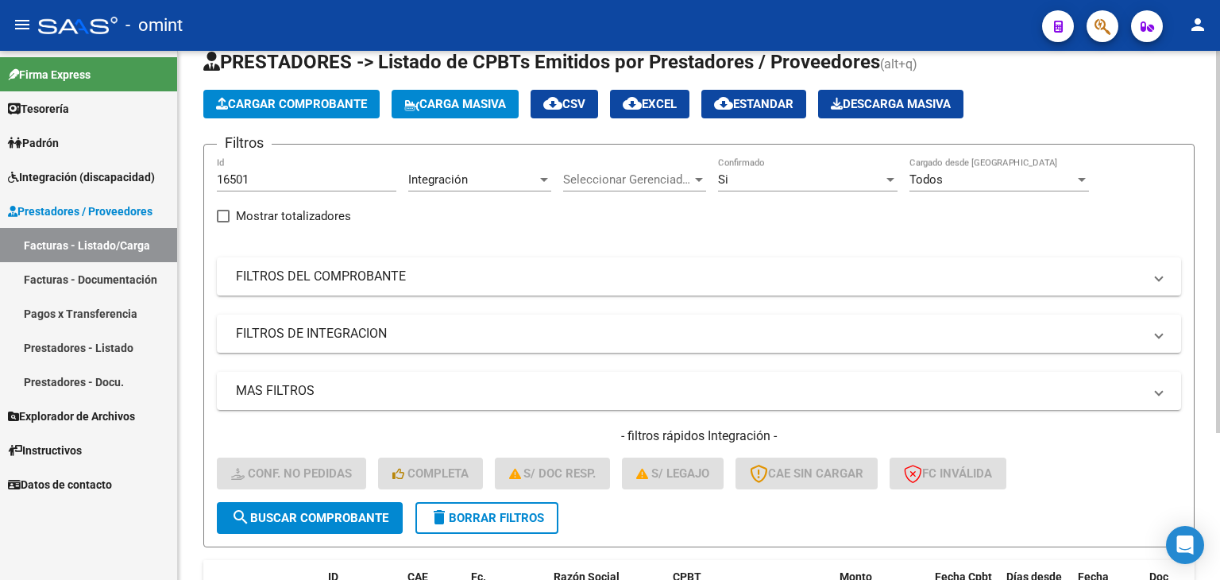
click at [246, 167] on div "16501 Id" at bounding box center [307, 174] width 180 height 34
drag, startPoint x: 252, startPoint y: 170, endPoint x: 203, endPoint y: 169, distance: 48.5
click at [203, 169] on form "Filtros 16501 Id Integración Area Seleccionar Gerenciador Seleccionar Gerenciad…" at bounding box center [698, 346] width 991 height 404
paste input "5190"
type input "15190"
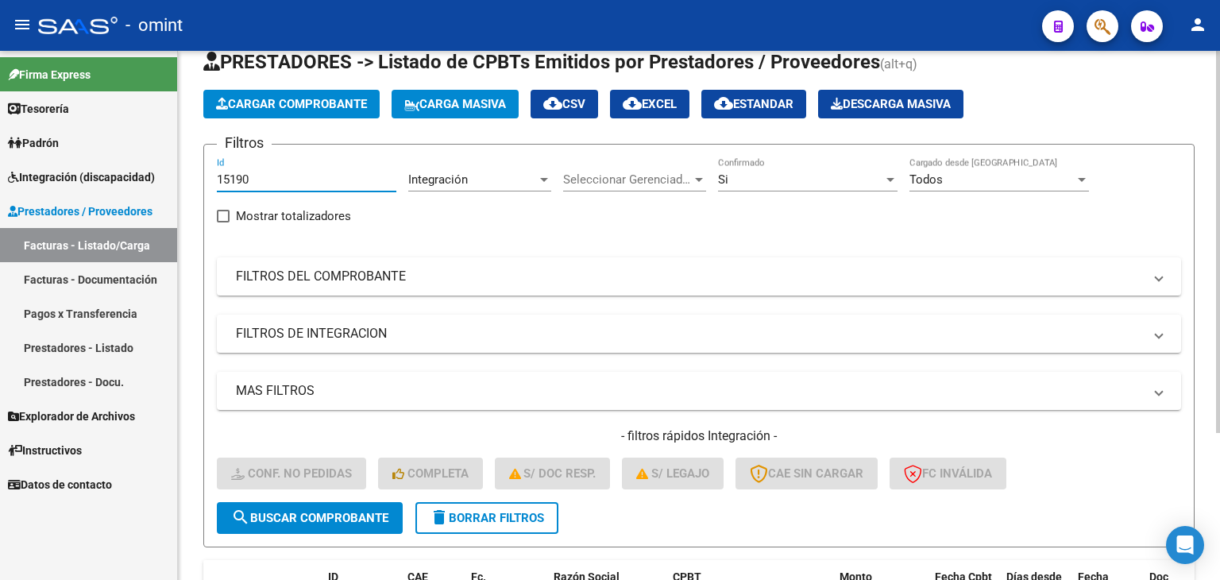
click at [334, 517] on span "search Buscar Comprobante" at bounding box center [309, 518] width 157 height 14
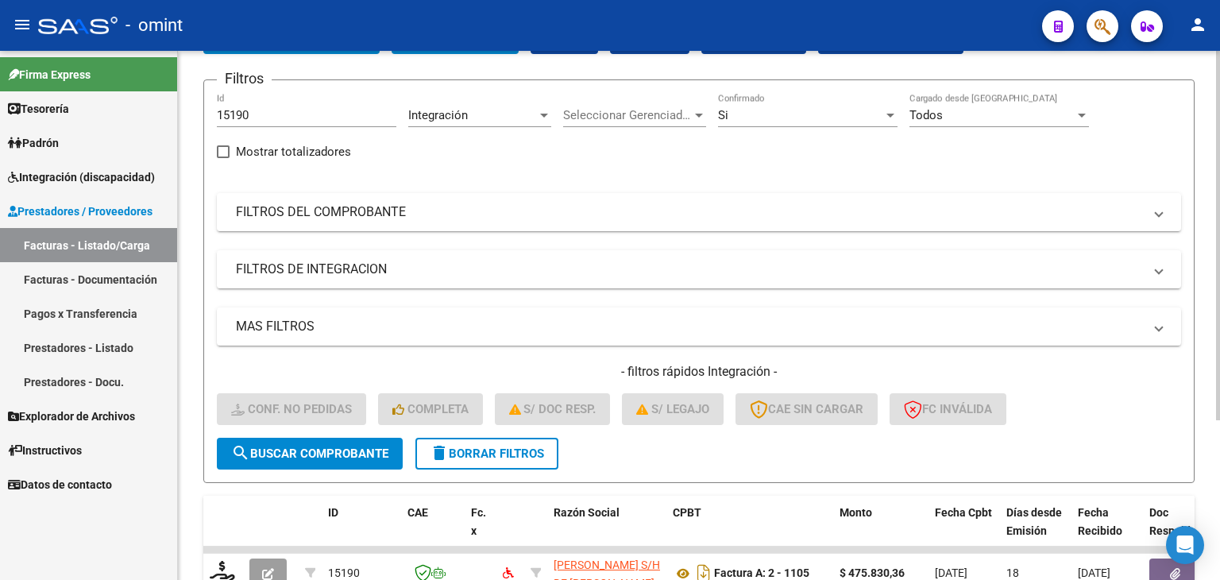
scroll to position [229, 0]
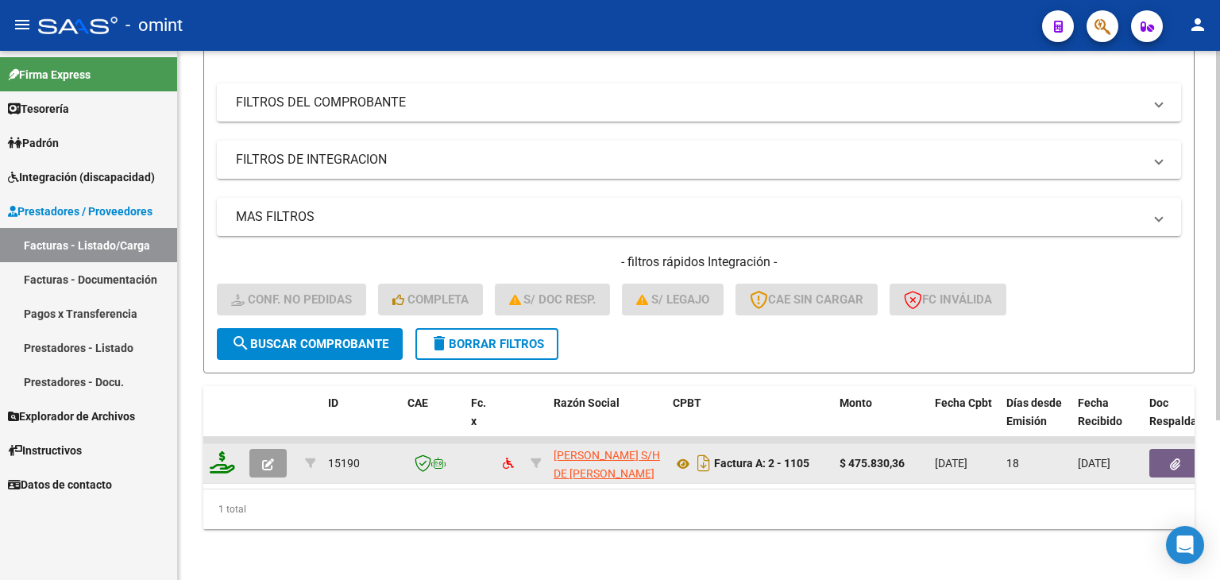
click at [222, 458] on icon at bounding box center [222, 462] width 25 height 22
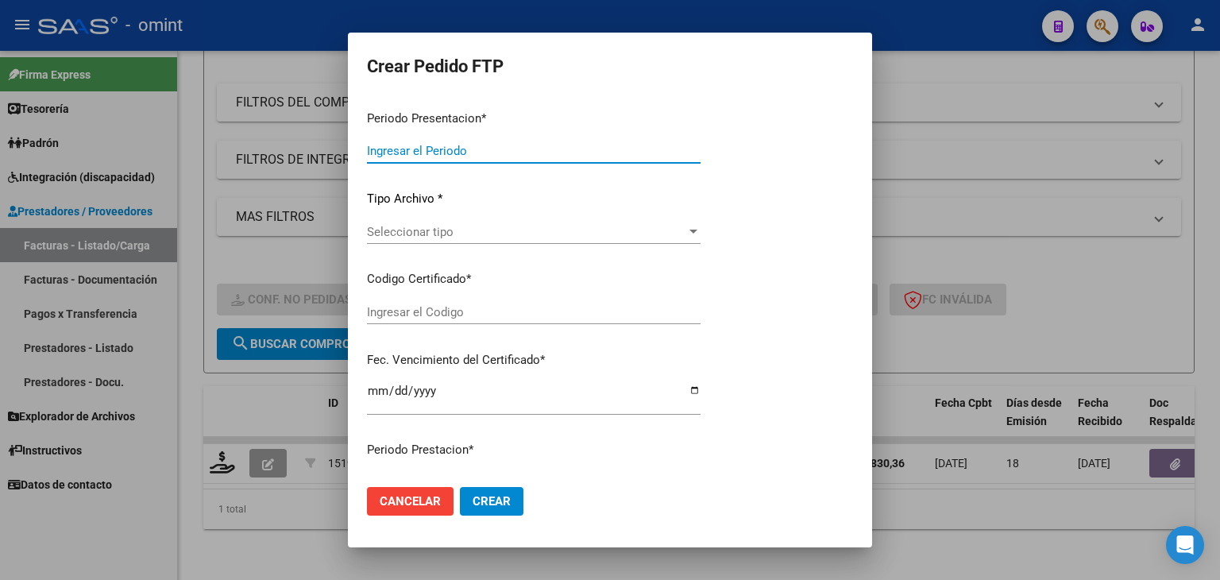
type input "202507"
type input "$ 475.830,36"
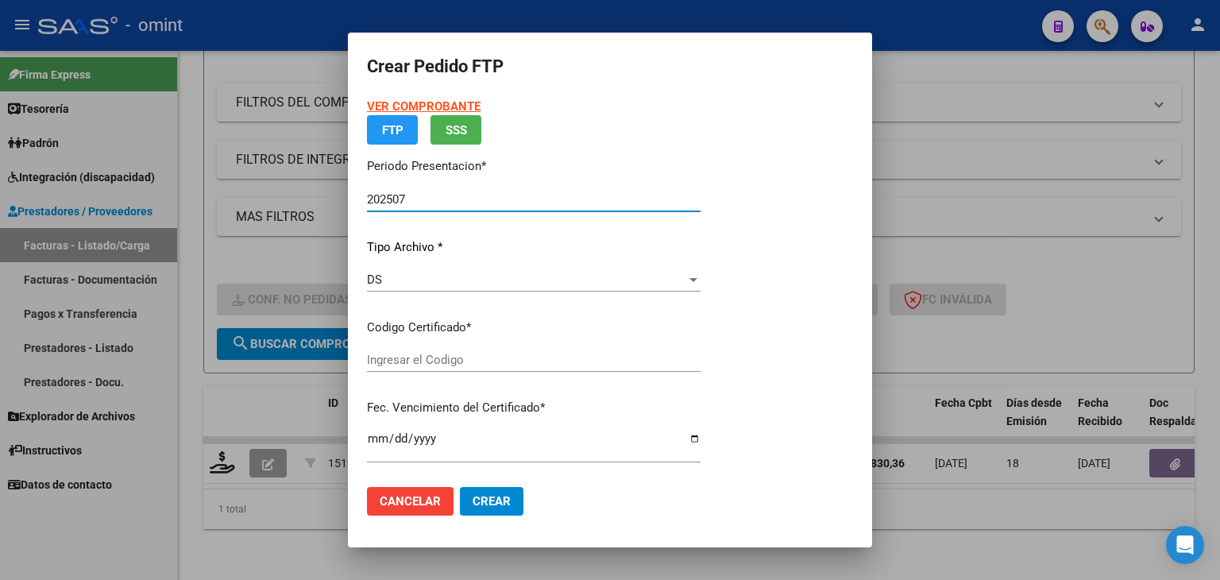
type input "9885376377"
type input "2028-11-01"
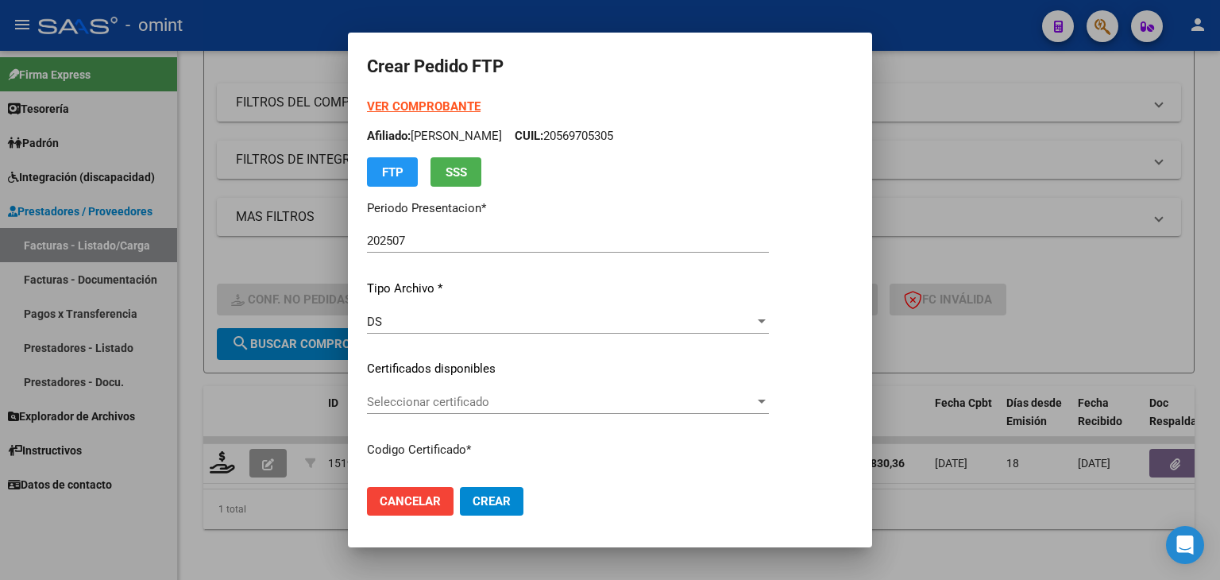
click at [432, 392] on div "Seleccionar certificado Seleccionar certificado" at bounding box center [568, 402] width 402 height 24
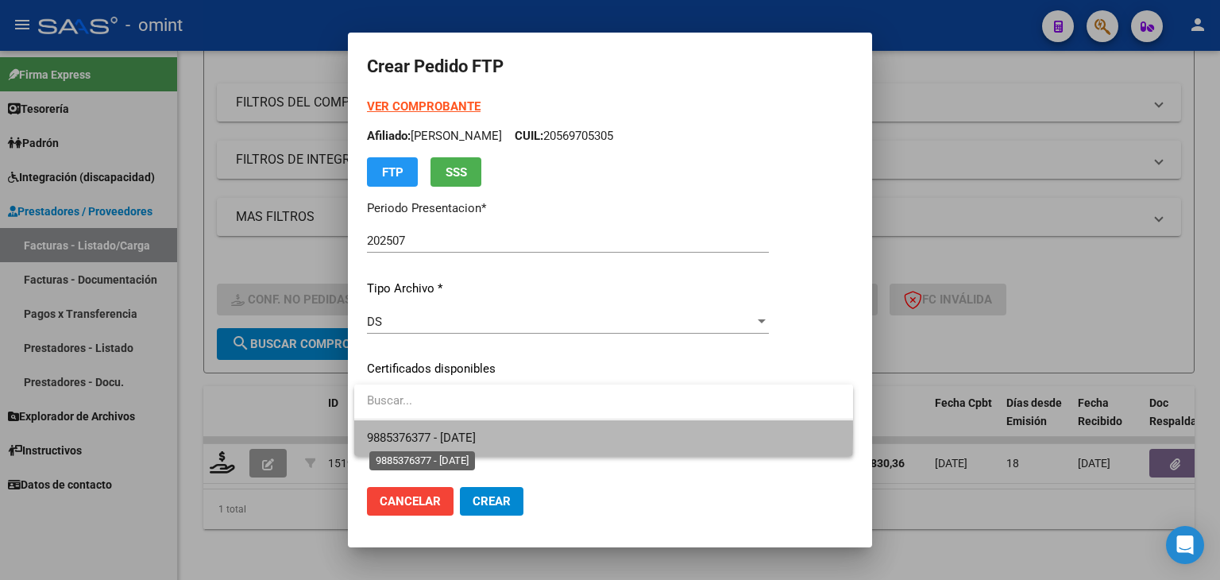
click at [437, 432] on span "9885376377 - 2028-11-01" at bounding box center [421, 438] width 109 height 14
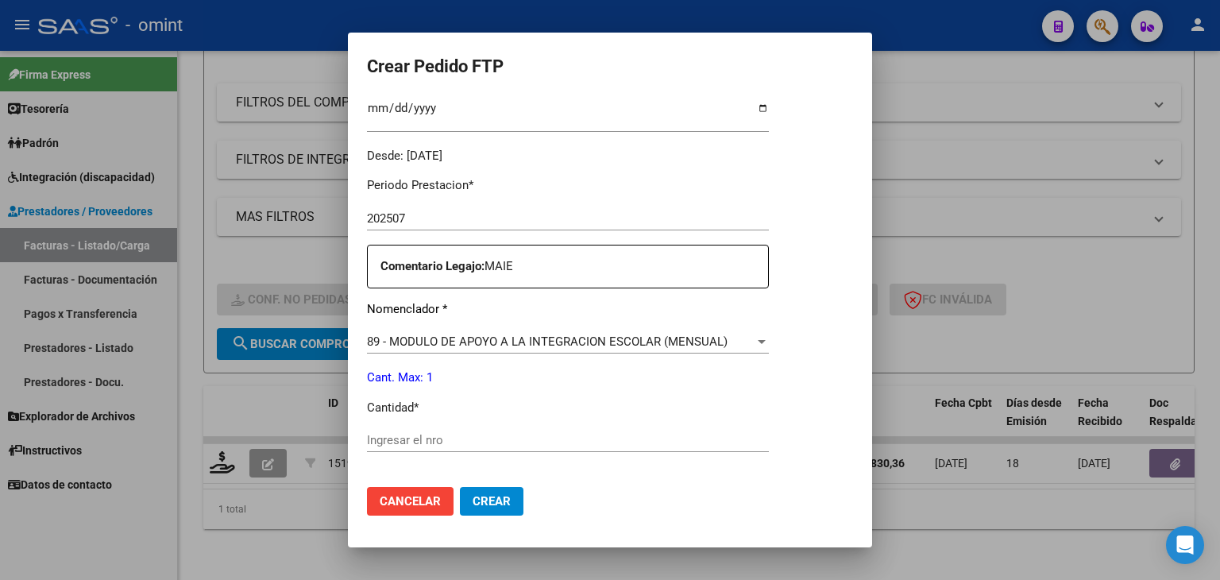
scroll to position [636, 0]
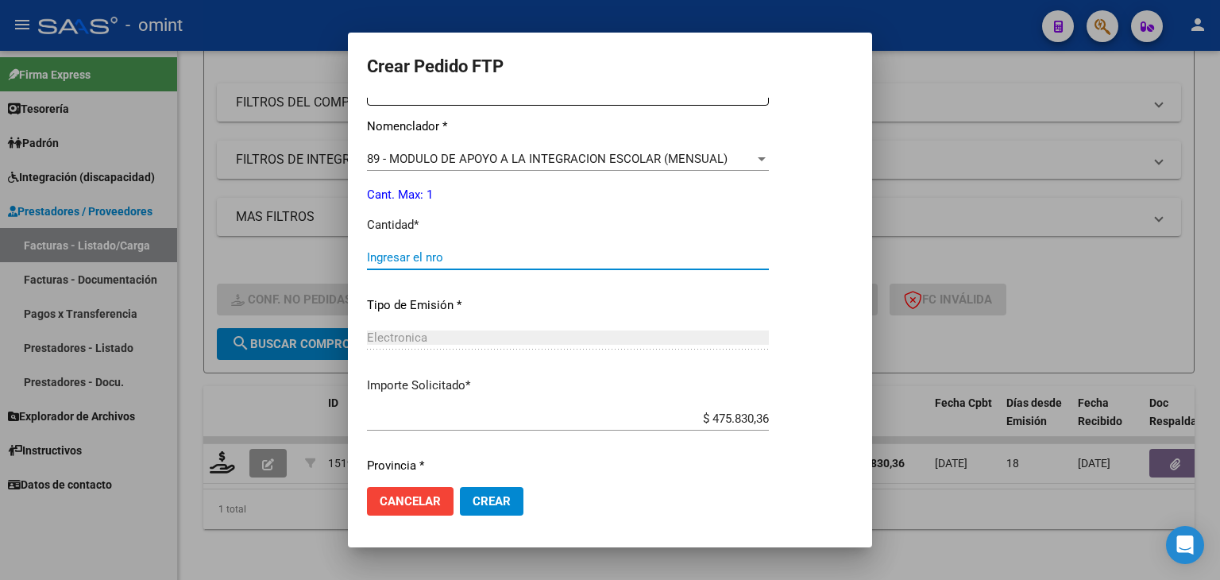
click at [411, 258] on input "Ingresar el nro" at bounding box center [568, 257] width 402 height 14
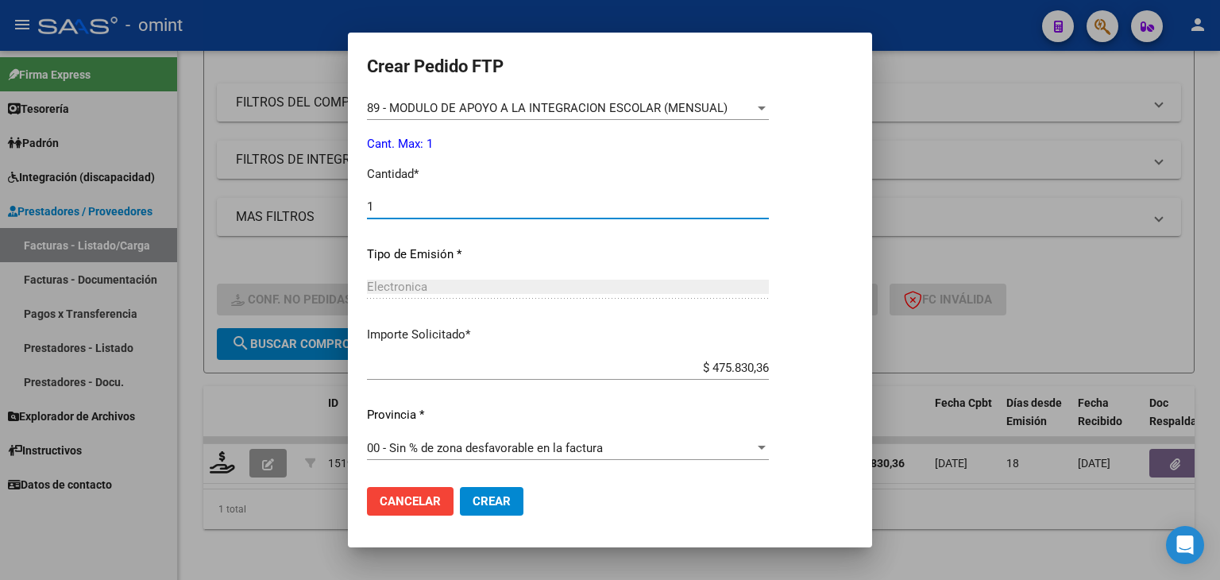
type input "1"
click at [504, 506] on span "Crear" at bounding box center [492, 501] width 38 height 14
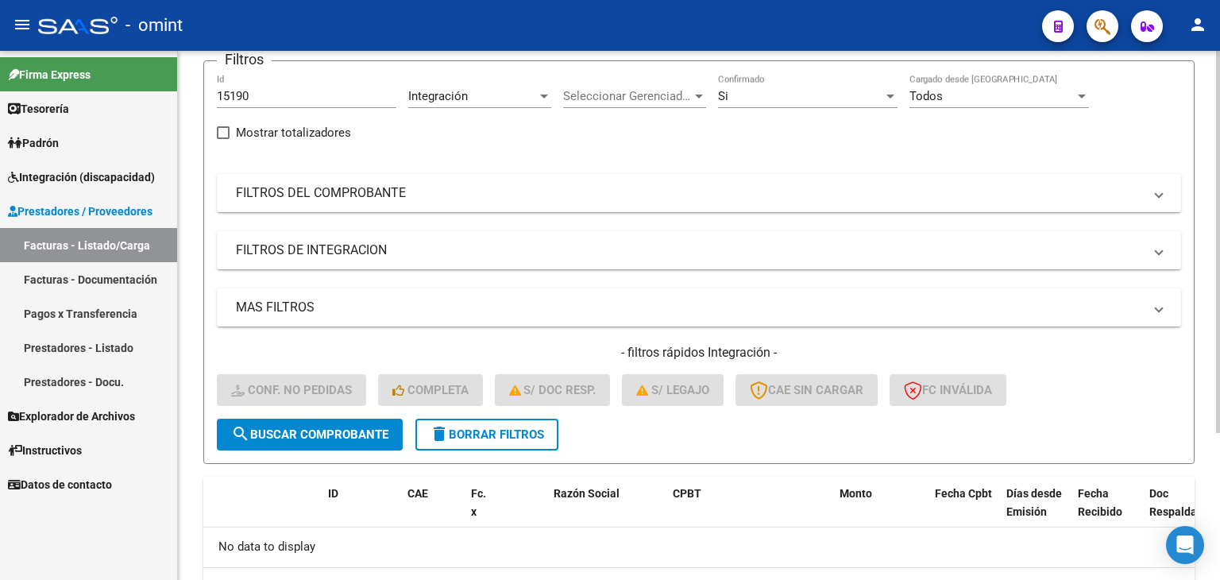
scroll to position [0, 0]
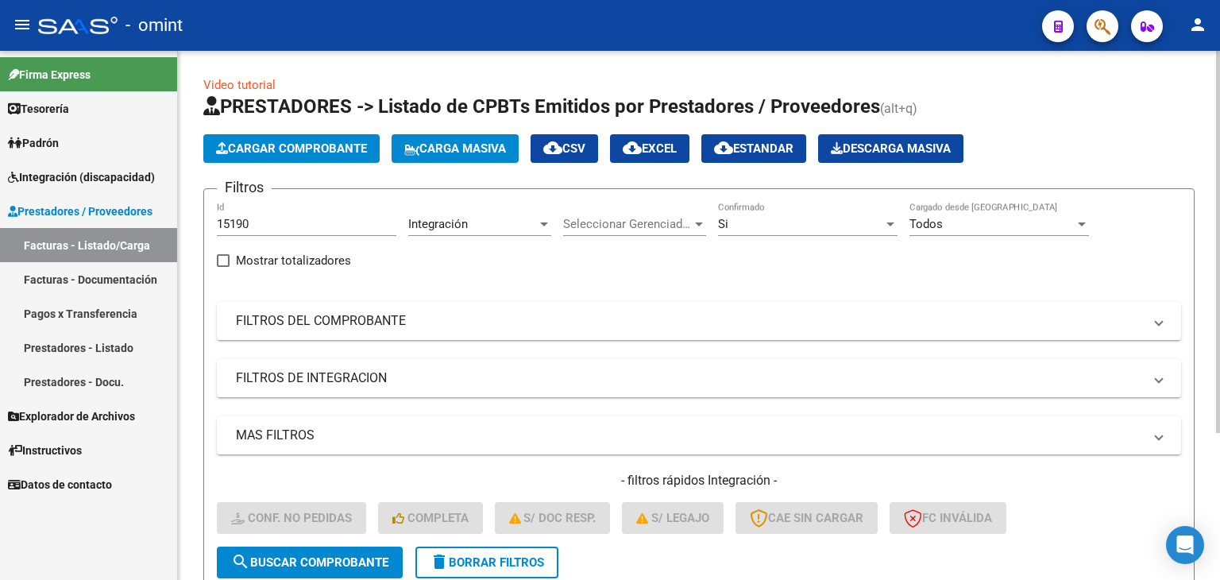
click at [248, 226] on input "15190" at bounding box center [307, 224] width 180 height 14
drag, startPoint x: 261, startPoint y: 226, endPoint x: 176, endPoint y: 217, distance: 85.5
click at [176, 217] on mat-sidenav-container "Firma Express Tesorería Extractos Procesados (csv) Extractos Originales (pdf) P…" at bounding box center [610, 315] width 1220 height 529
paste input "6428"
type input "16428"
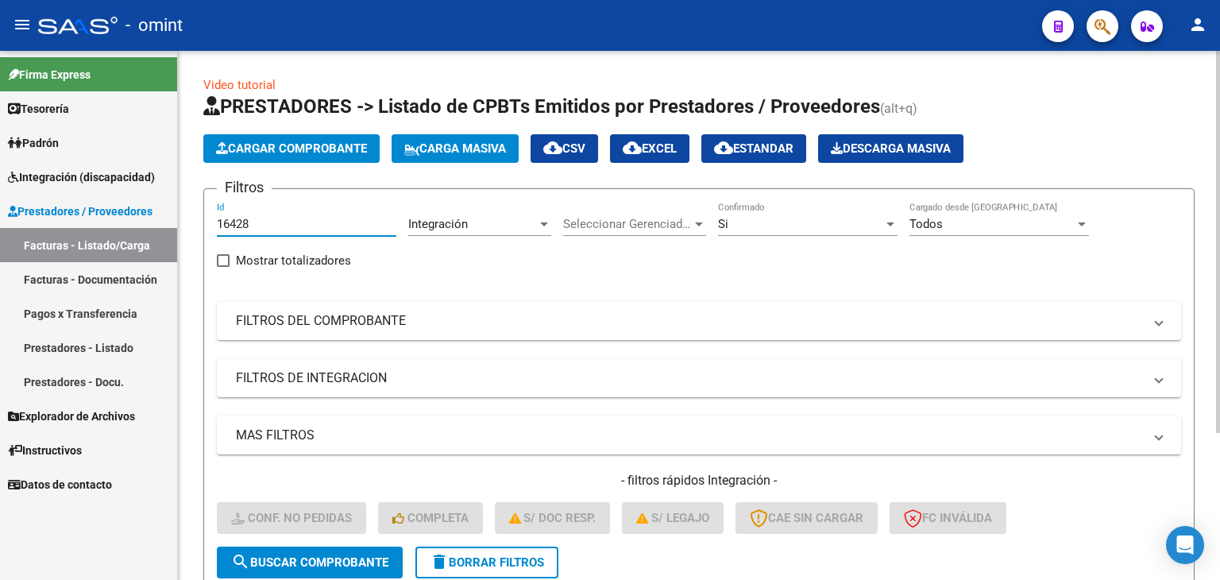
click at [349, 565] on span "search Buscar Comprobante" at bounding box center [309, 562] width 157 height 14
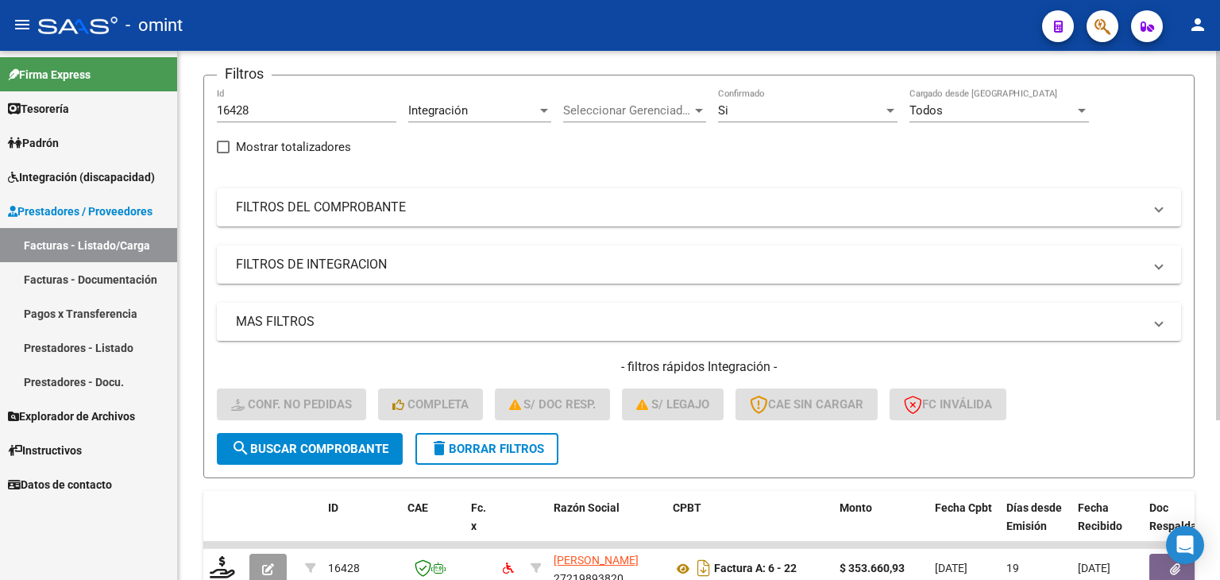
scroll to position [159, 0]
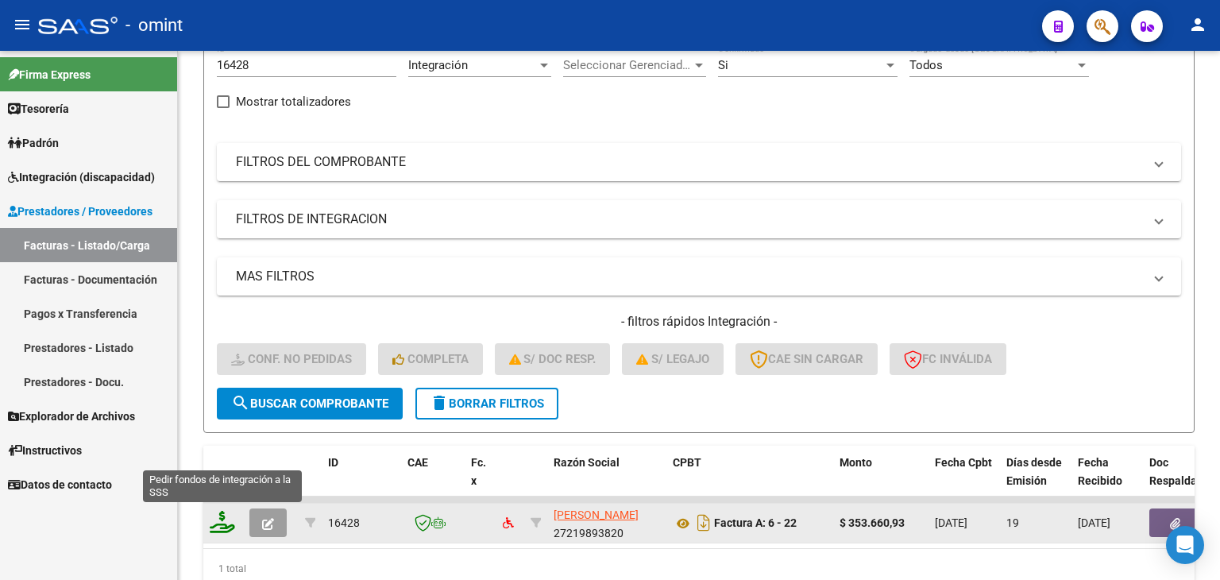
click at [225, 521] on icon at bounding box center [222, 522] width 25 height 22
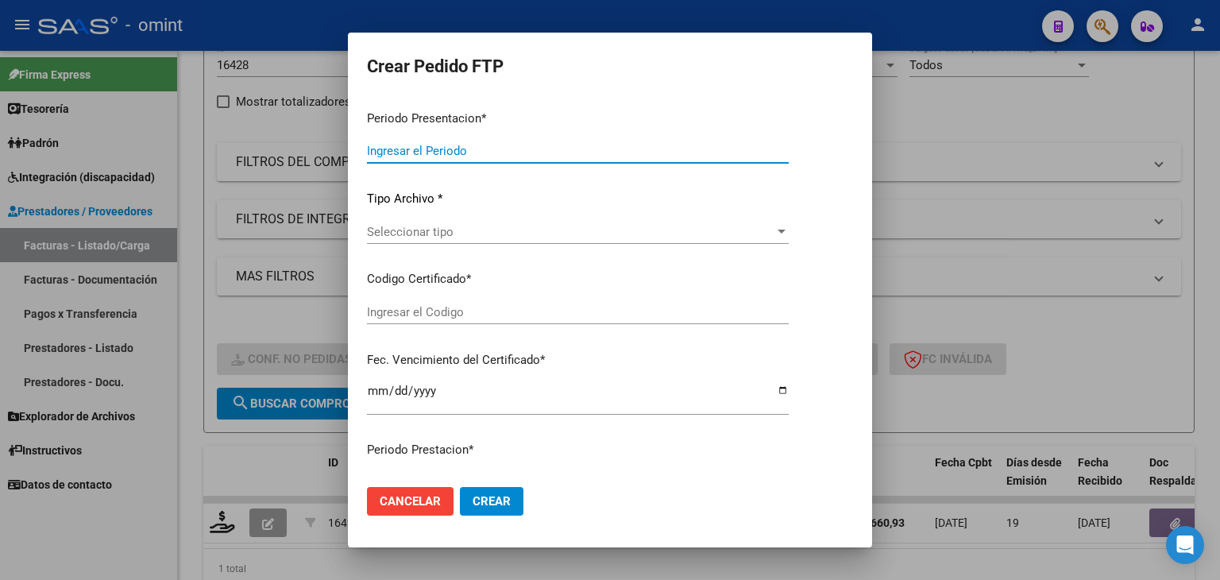
type input "202507"
type input "$ 353.660,93"
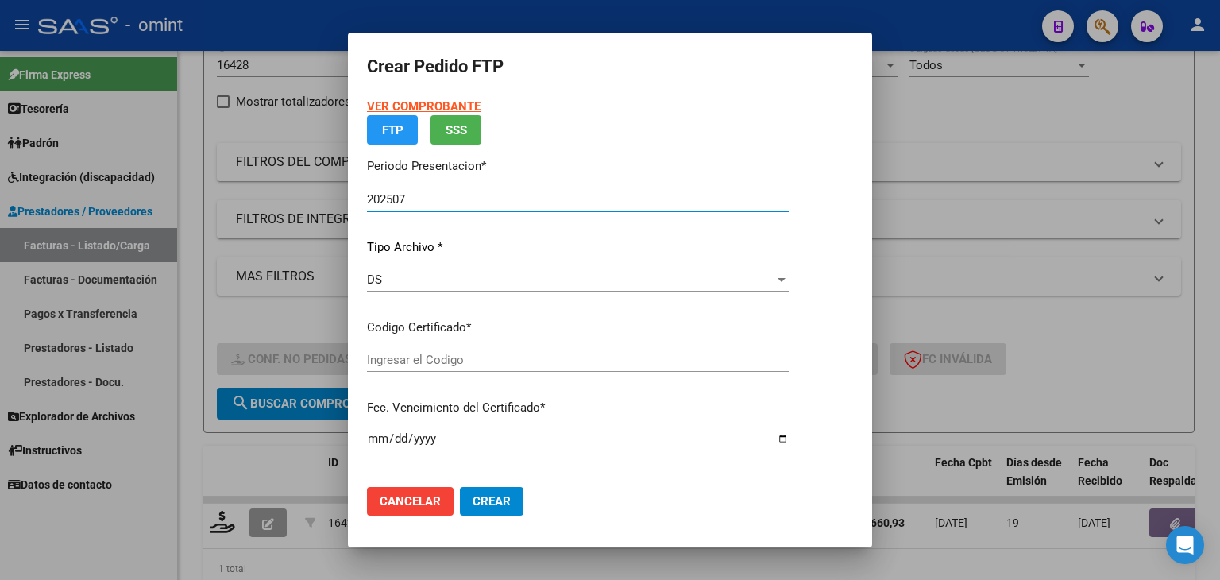
type input "9885376377"
type input "2028-11-01"
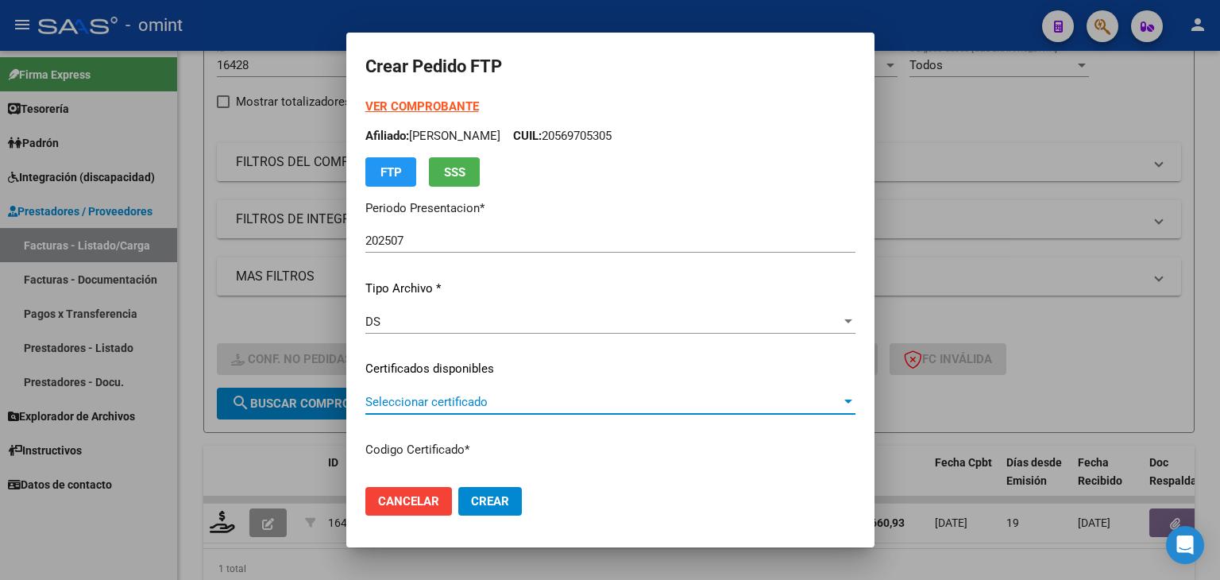
click at [415, 408] on span "Seleccionar certificado" at bounding box center [603, 402] width 476 height 14
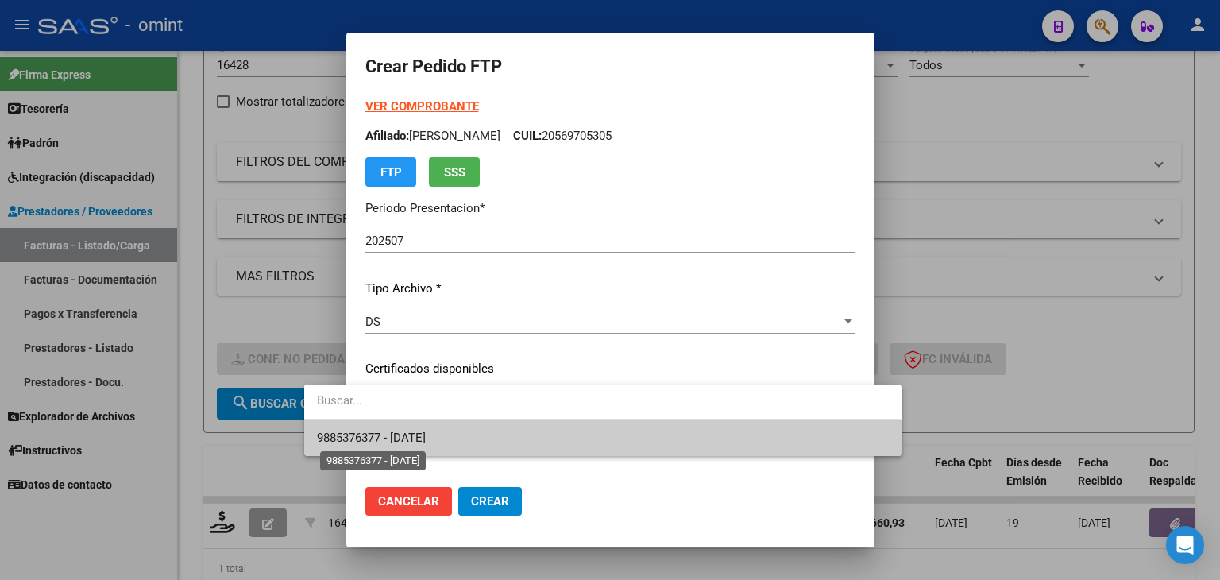
click at [411, 441] on span "9885376377 - 2028-11-01" at bounding box center [371, 438] width 109 height 14
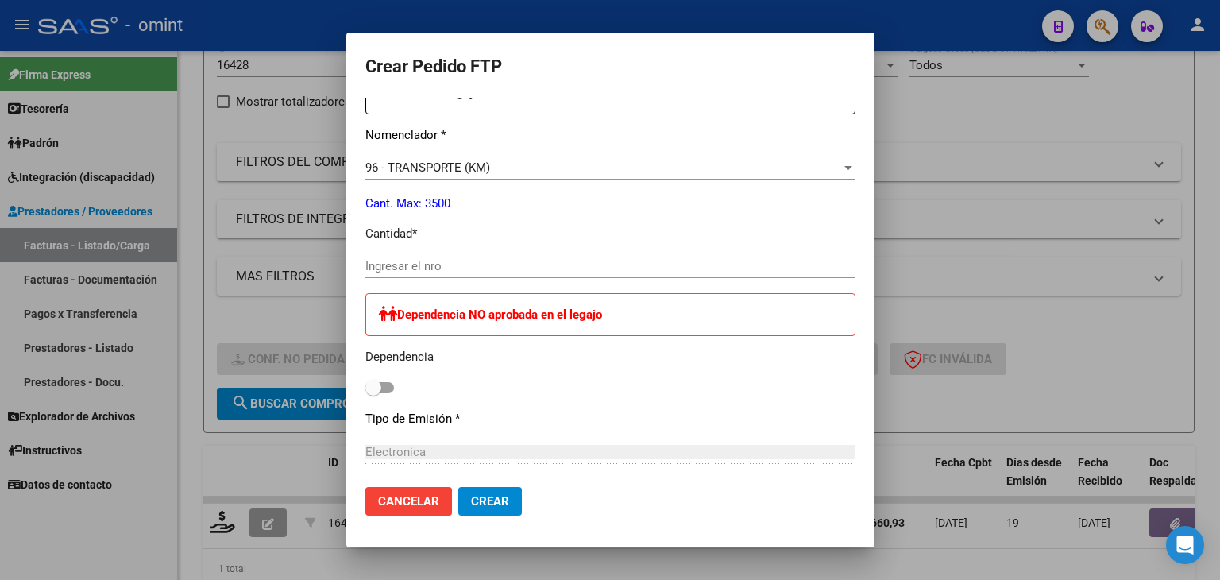
scroll to position [636, 0]
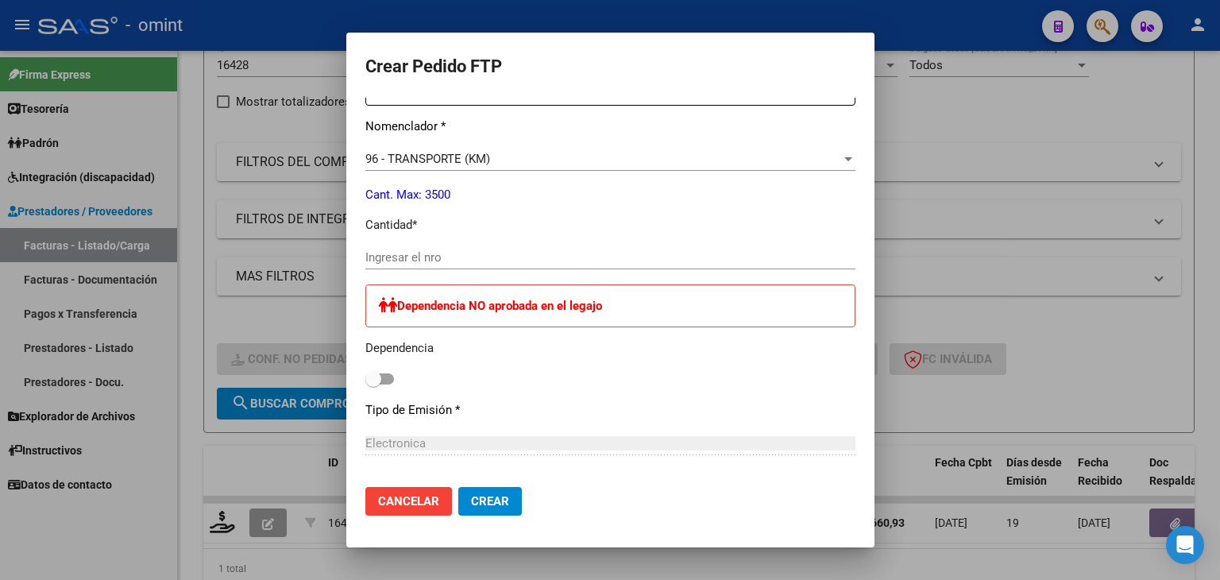
click at [396, 261] on input "Ingresar el nro" at bounding box center [610, 257] width 490 height 14
drag, startPoint x: 365, startPoint y: 251, endPoint x: 180, endPoint y: 238, distance: 184.8
click at [182, 238] on div "Crear Pedido FTP VER COMPROBANTE ARCA Padrón Afiliado: SANCHEZ MATEO AGUSTIN CU…" at bounding box center [610, 290] width 1220 height 580
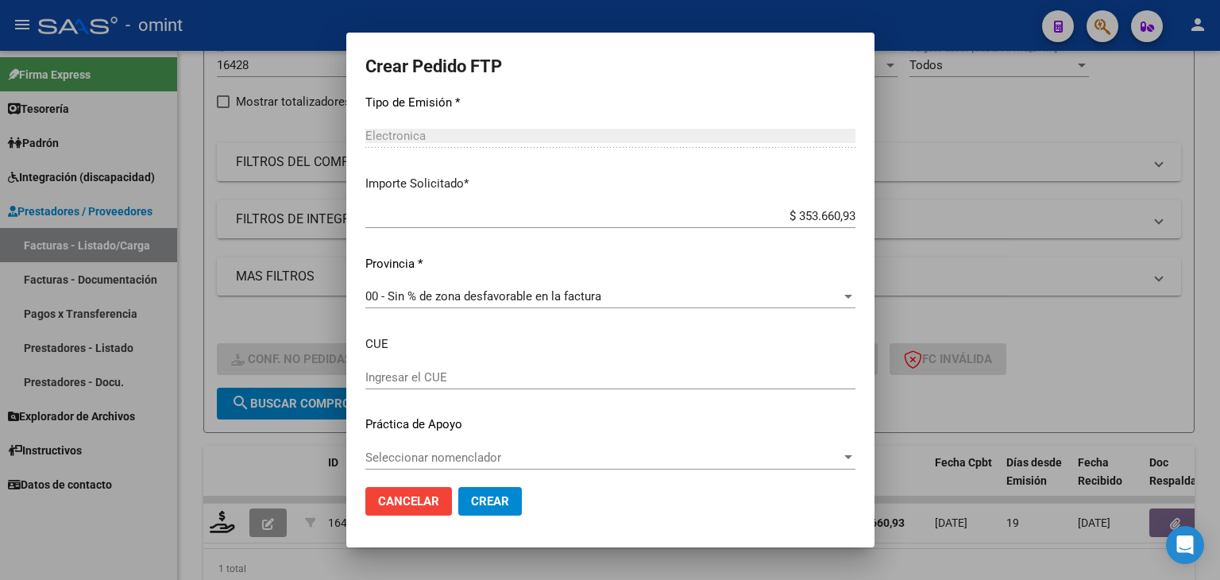
scroll to position [952, 0]
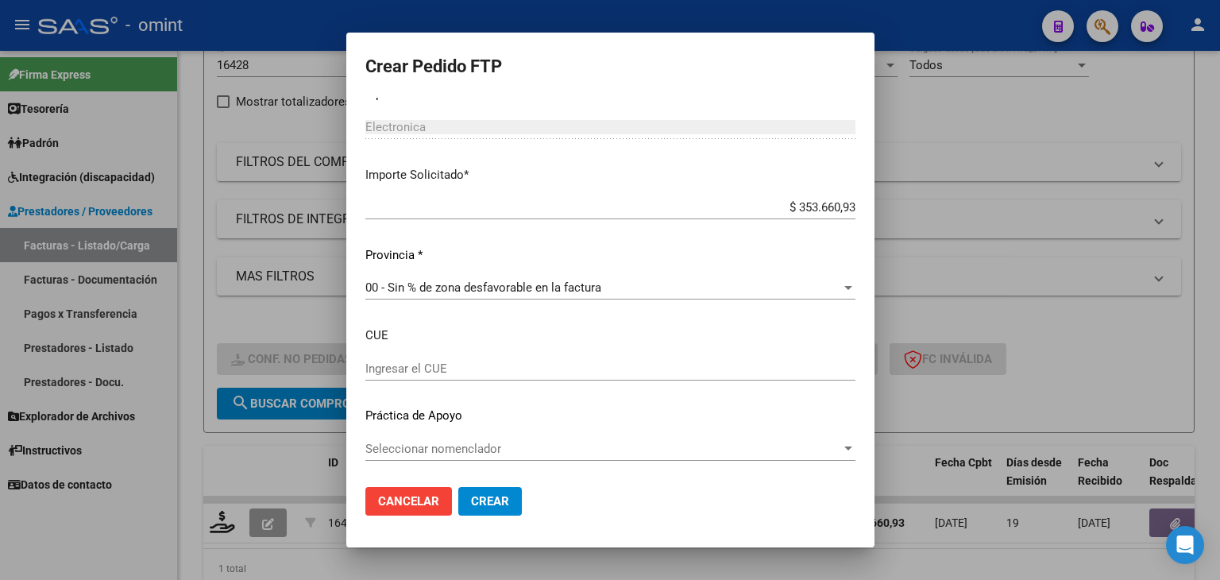
type input "576"
click at [382, 368] on input "Ingresar el CUE" at bounding box center [610, 368] width 490 height 14
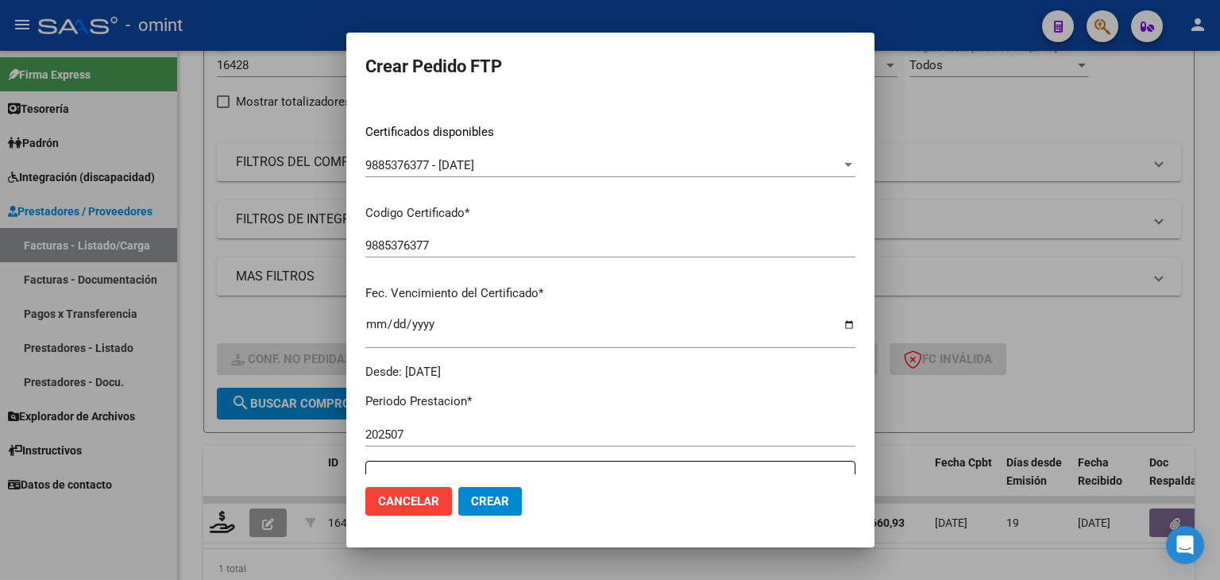
scroll to position [0, 0]
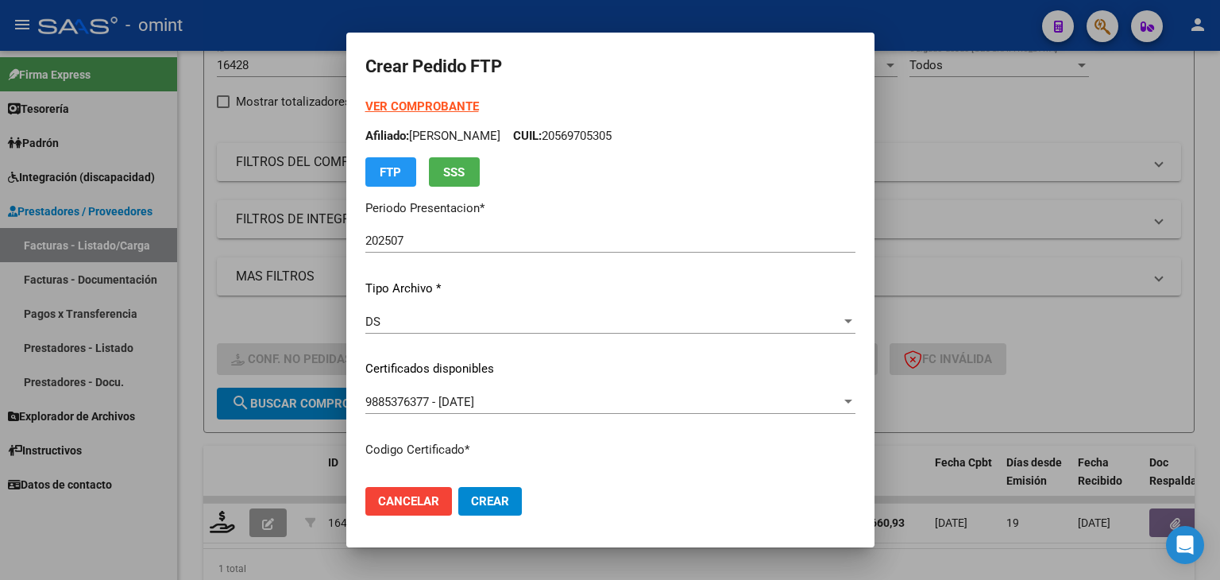
drag, startPoint x: 559, startPoint y: 341, endPoint x: 447, endPoint y: 287, distance: 124.4
click at [127, 90] on div "Crear Pedido FTP VER COMPROBANTE ARCA Padrón Afiliado: SANCHEZ MATEO AGUSTIN CU…" at bounding box center [610, 290] width 1220 height 580
click at [570, 303] on div "VER COMPROBANTE ARCA Padrón Afiliado: SANCHEZ MATEO AGUSTIN CUIL: 20569705305 F…" at bounding box center [610, 358] width 490 height 520
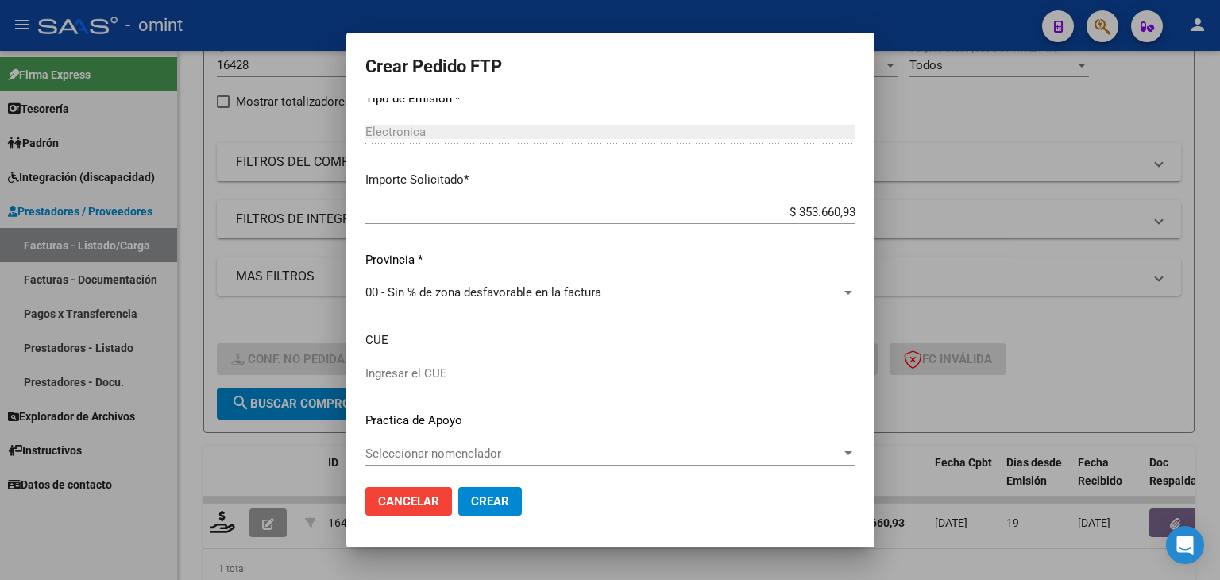
scroll to position [952, 0]
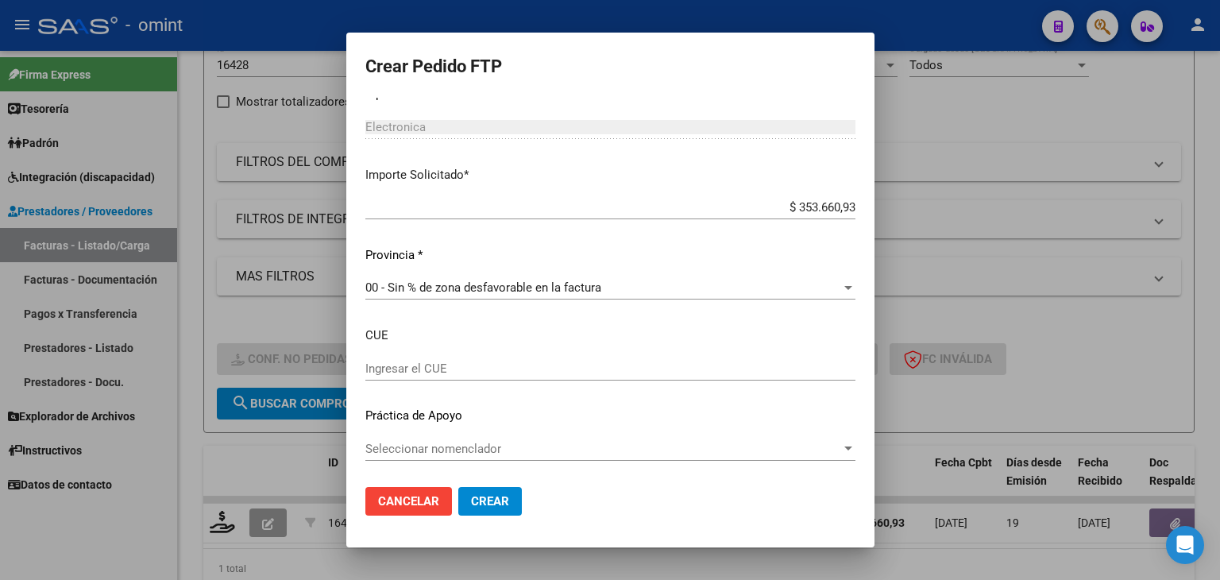
click at [378, 371] on input "Ingresar el CUE" at bounding box center [610, 368] width 490 height 14
click at [464, 496] on button "Crear" at bounding box center [490, 501] width 64 height 29
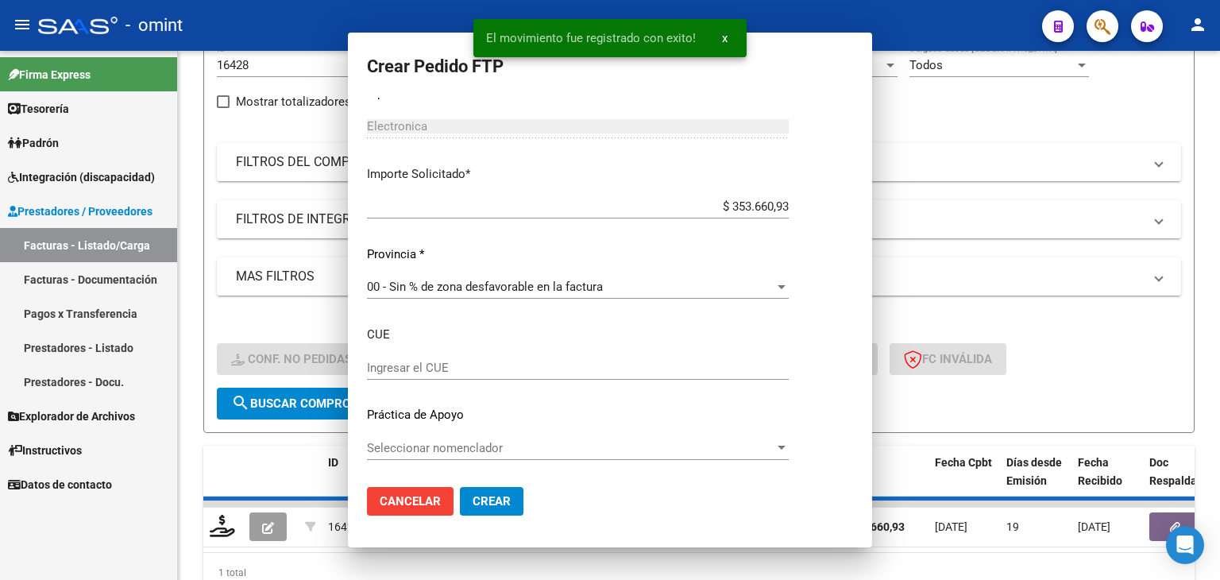
scroll to position [0, 0]
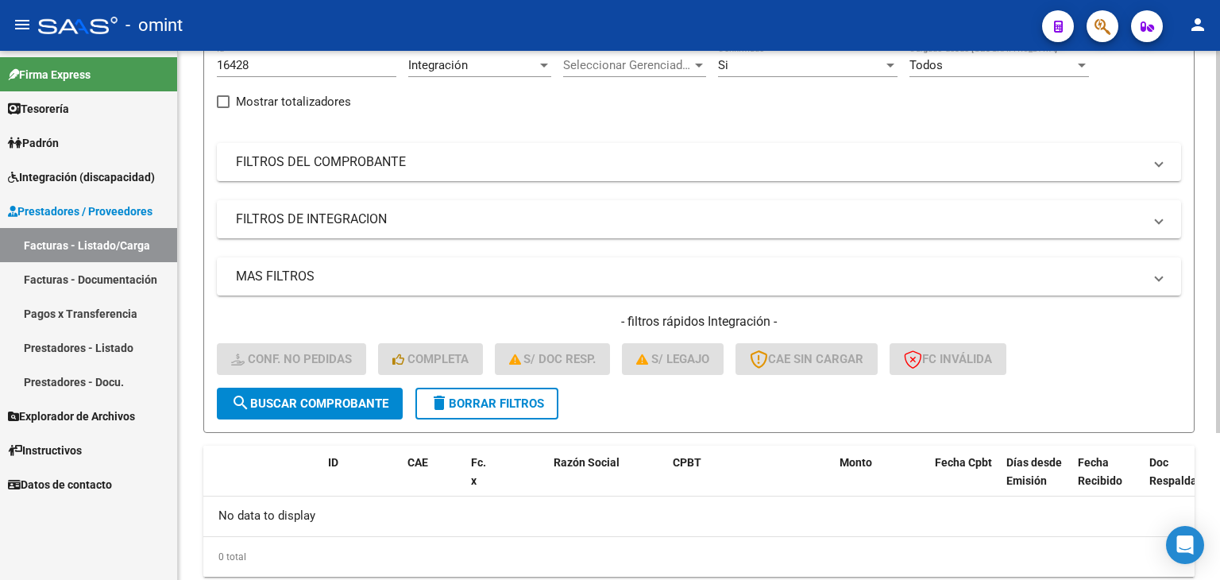
click at [248, 61] on input "16428" at bounding box center [307, 65] width 180 height 14
drag, startPoint x: 257, startPoint y: 64, endPoint x: 190, endPoint y: 60, distance: 67.6
click at [197, 59] on div "Video tutorial PRESTADORES -> Listado de CPBTs Emitidos por Prestadores / Prove…" at bounding box center [699, 260] width 1042 height 736
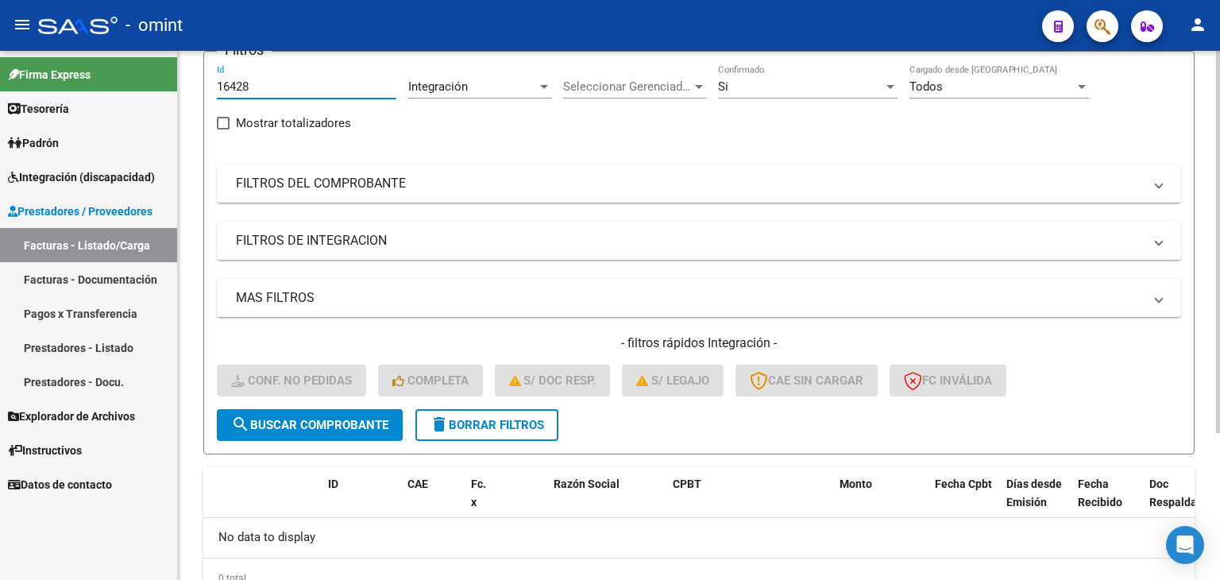
paste input "4771"
type input "14771"
click at [338, 418] on span "search Buscar Comprobante" at bounding box center [309, 425] width 157 height 14
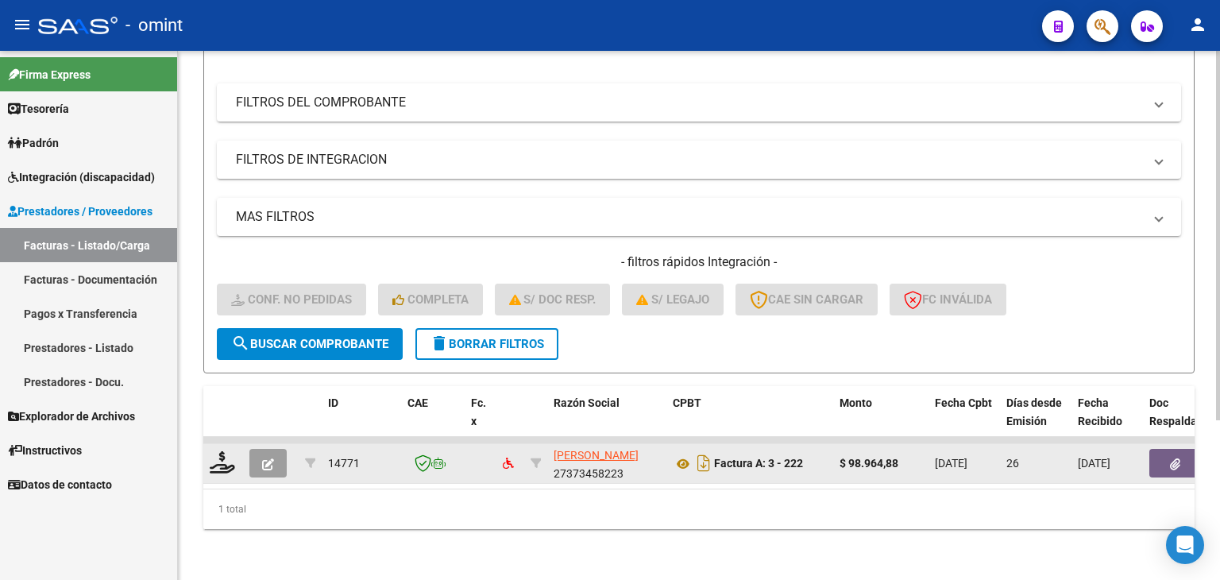
scroll to position [229, 0]
click at [218, 461] on div at bounding box center [223, 463] width 27 height 25
click at [225, 451] on icon at bounding box center [222, 462] width 25 height 22
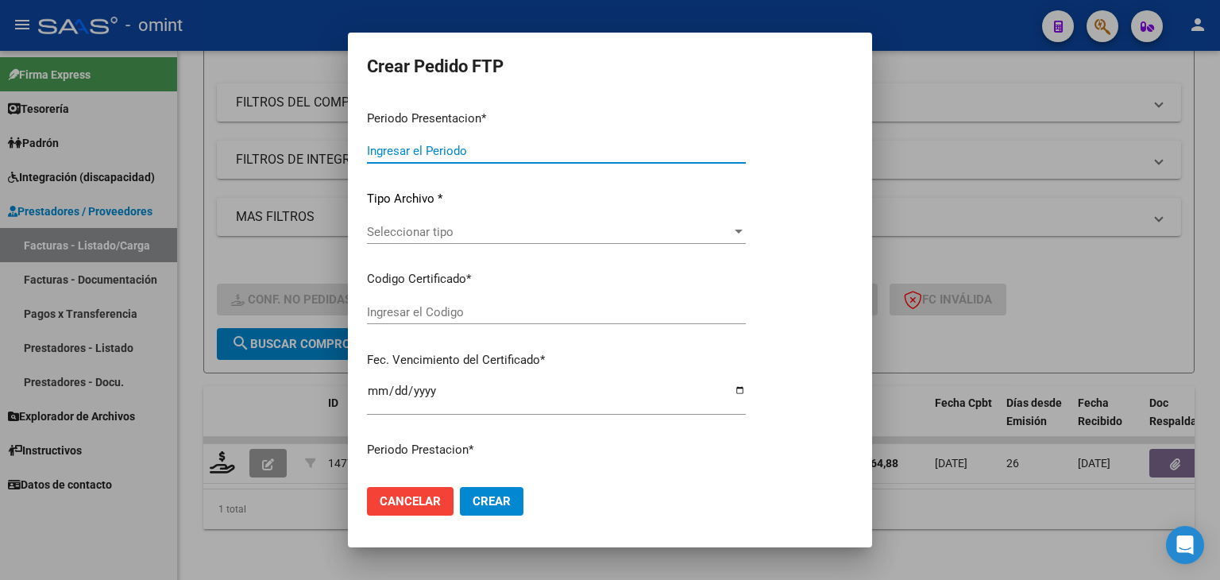
type input "202507"
type input "202506"
type input "$ 98.964,88"
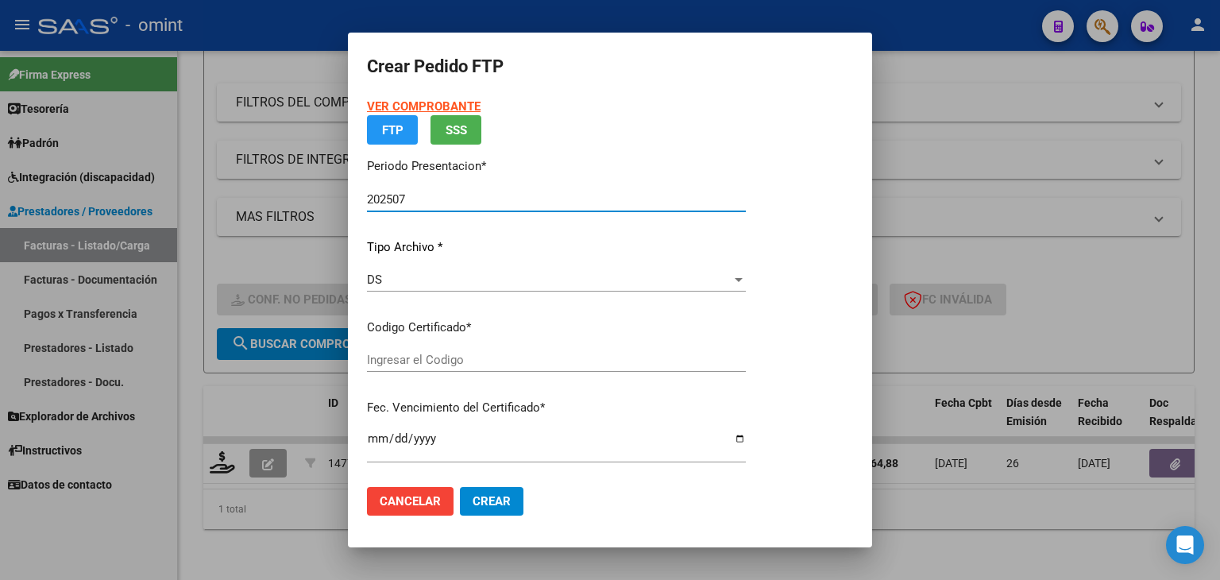
type input "259958497"
type input "2026-08-31"
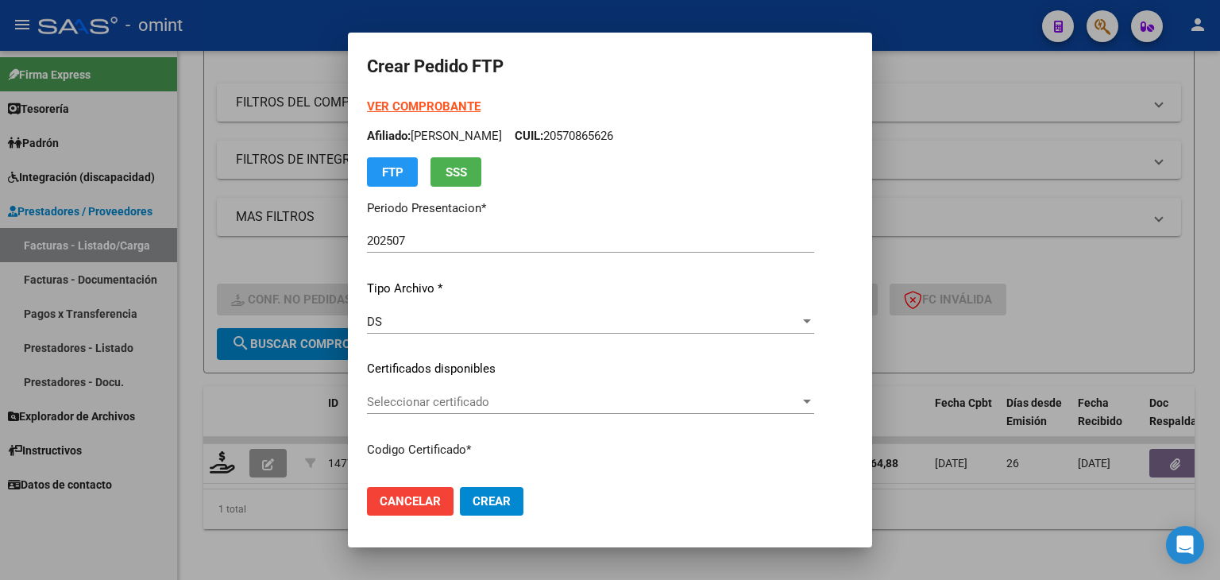
click at [404, 354] on div "VER COMPROBANTE ARCA Padrón Afiliado: SEOANE BENJAMIN CUIL: 20570865626 FTP SSS…" at bounding box center [590, 358] width 447 height 520
click at [407, 392] on div "Seleccionar certificado Seleccionar certificado" at bounding box center [590, 402] width 447 height 24
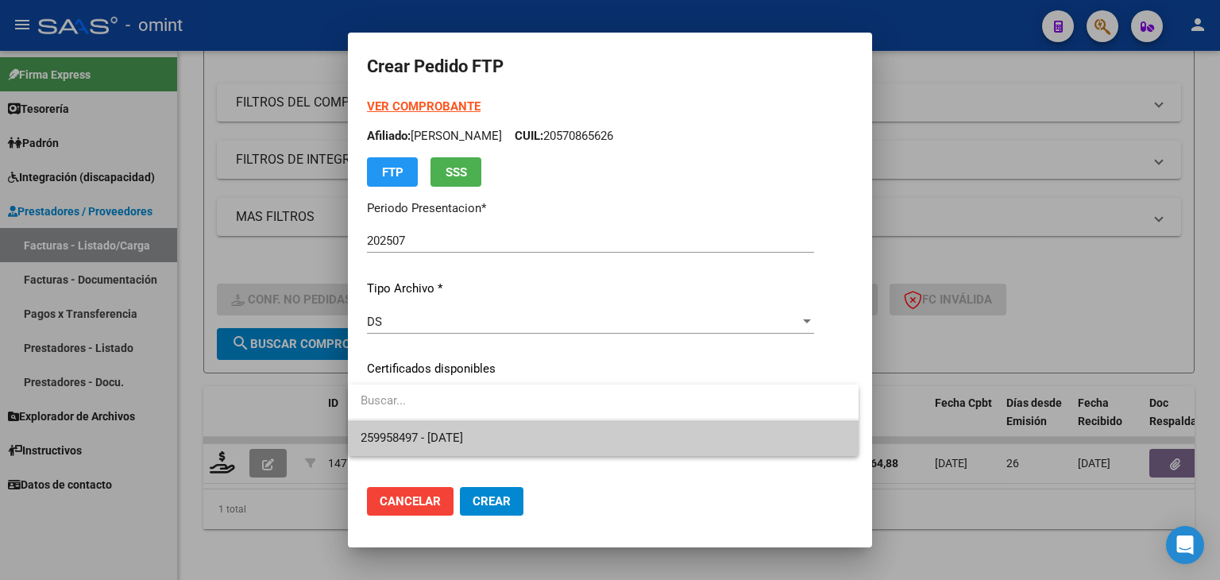
click at [423, 446] on span "259958497 - 2026-08-31" at bounding box center [603, 438] width 485 height 36
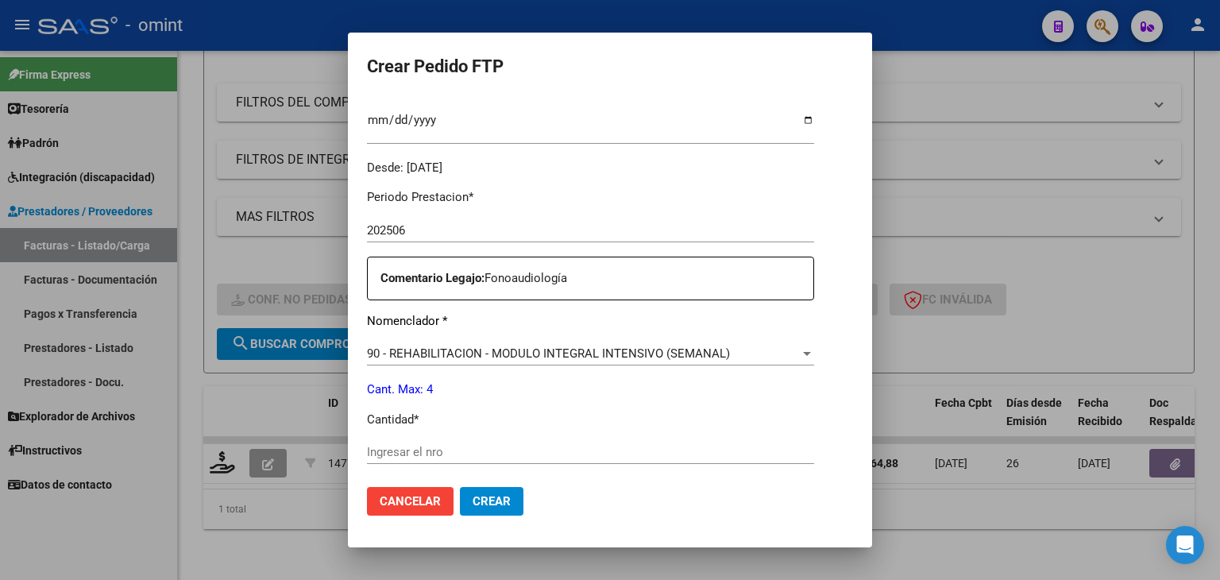
scroll to position [477, 0]
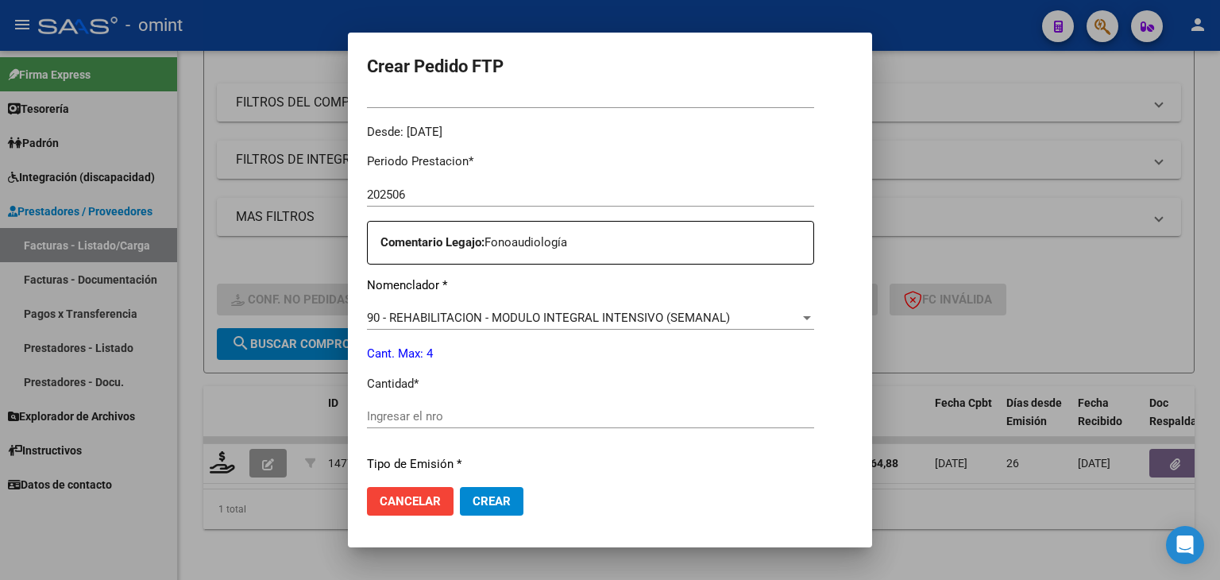
click at [413, 417] on input "Ingresar el nro" at bounding box center [590, 416] width 447 height 14
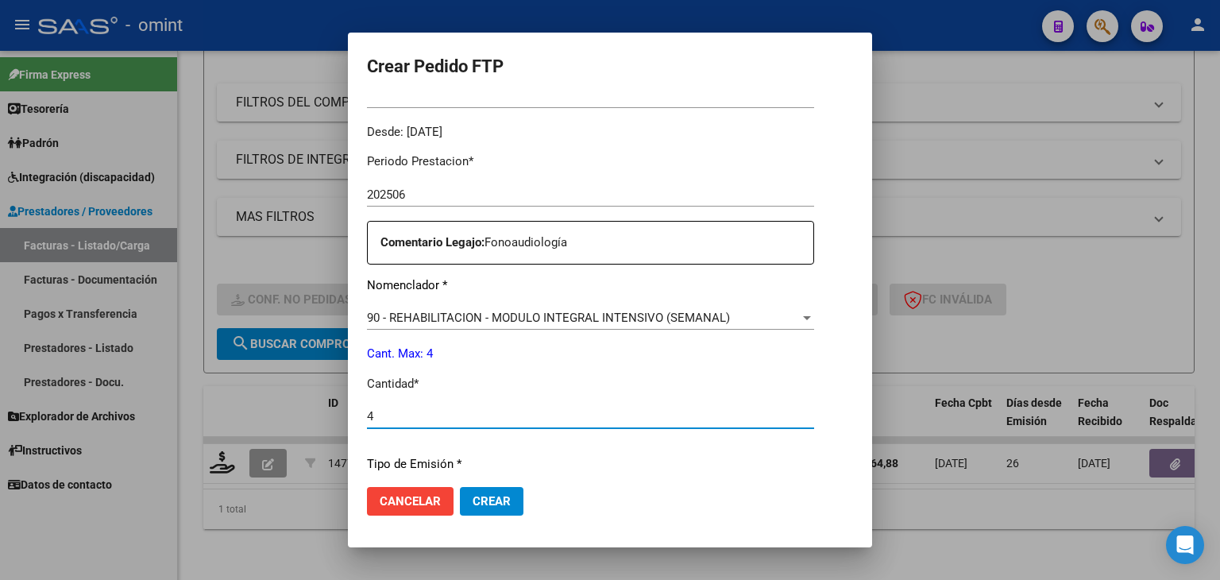
type input "4"
click at [473, 497] on span "Crear" at bounding box center [492, 501] width 38 height 14
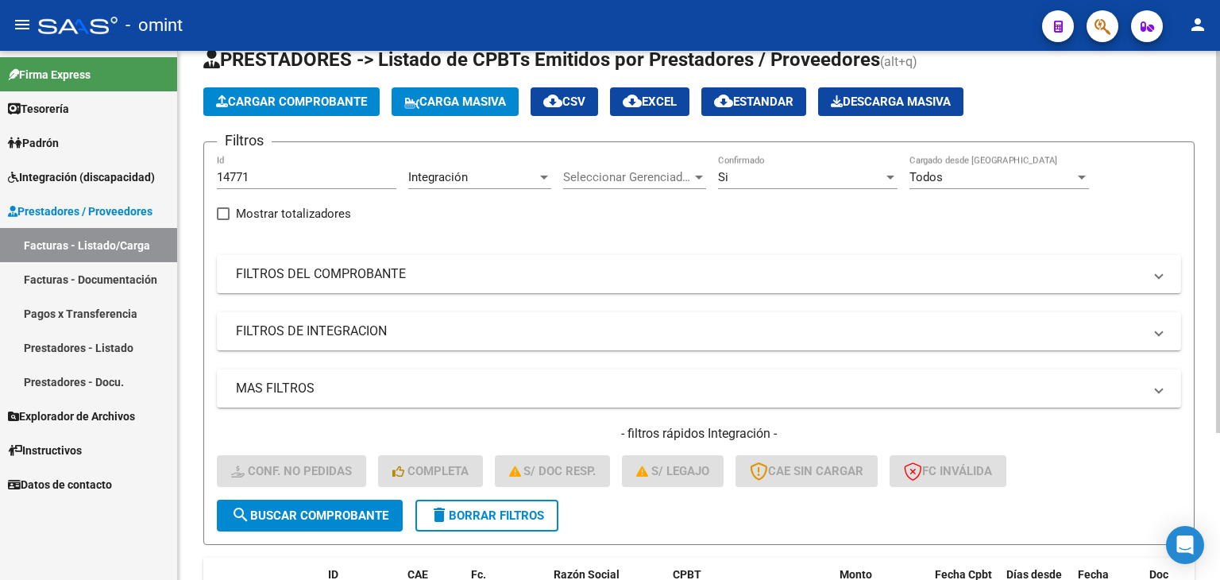
scroll to position [44, 0]
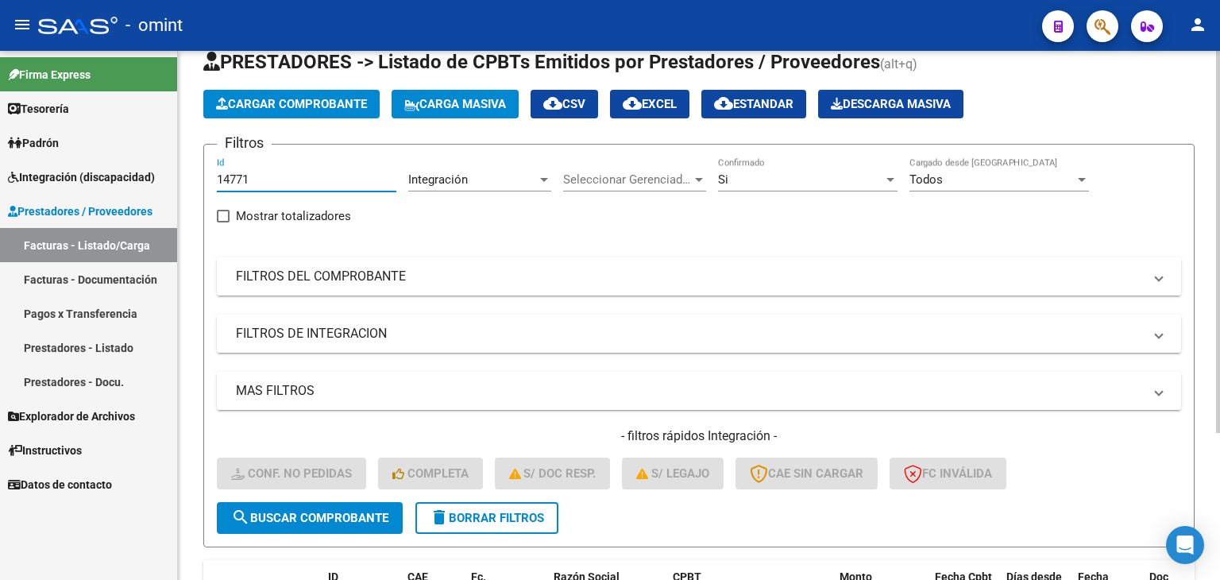
click at [251, 176] on input "14771" at bounding box center [307, 179] width 180 height 14
drag, startPoint x: 254, startPoint y: 178, endPoint x: 86, endPoint y: 136, distance: 173.6
click at [88, 136] on mat-sidenav-container "Firma Express Tesorería Extractos Procesados (csv) Extractos Originales (pdf) P…" at bounding box center [610, 315] width 1220 height 529
paste input "3"
type input "14773"
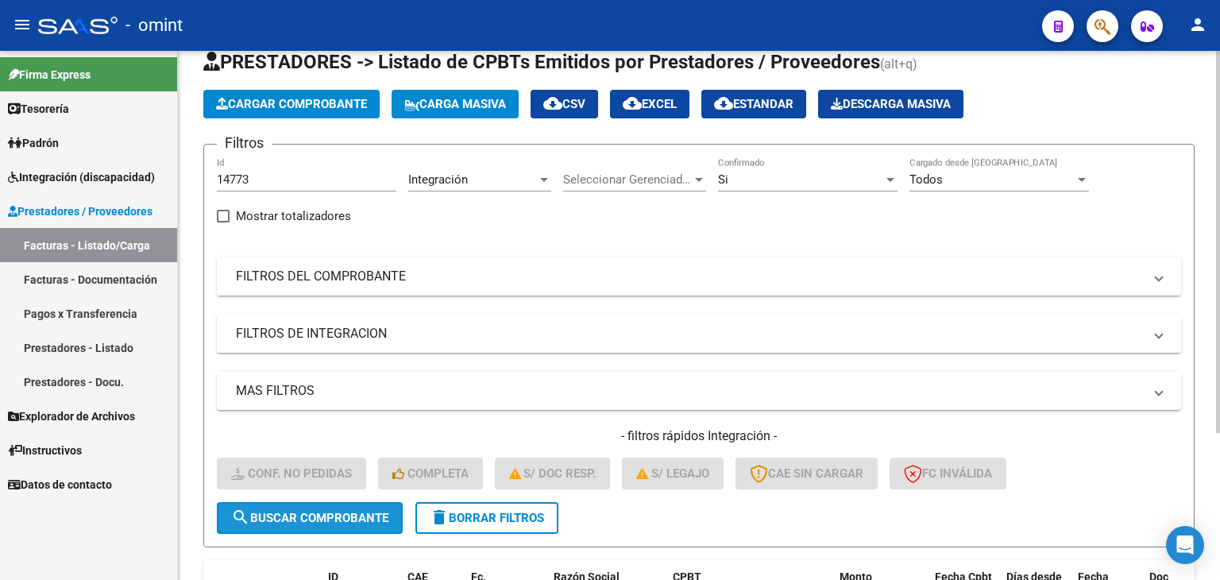
click at [337, 521] on span "search Buscar Comprobante" at bounding box center [309, 518] width 157 height 14
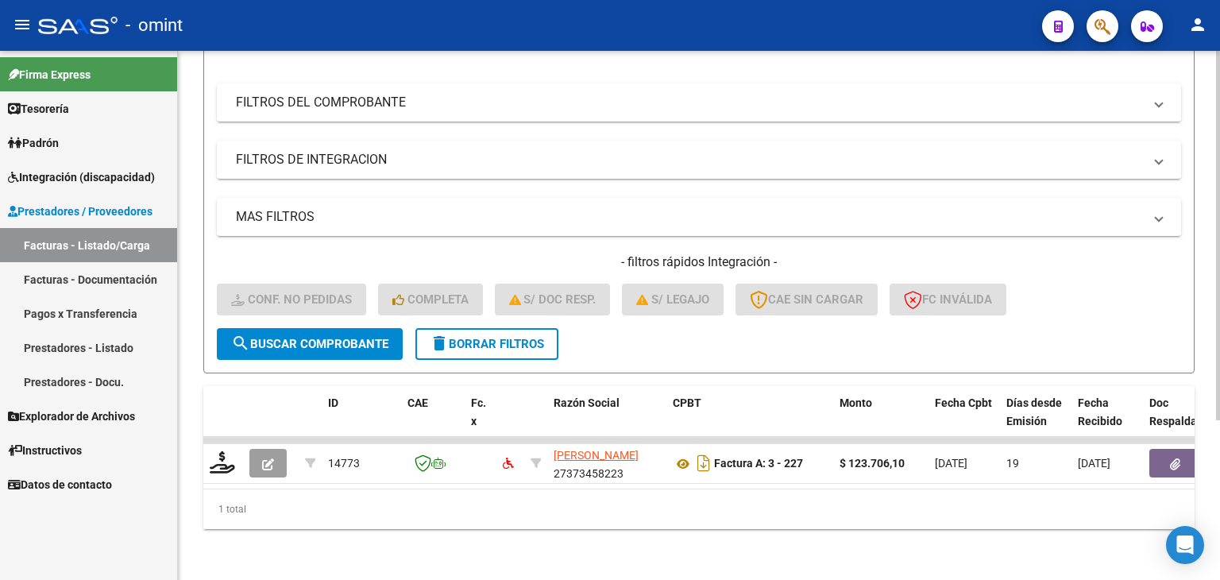
scroll to position [229, 0]
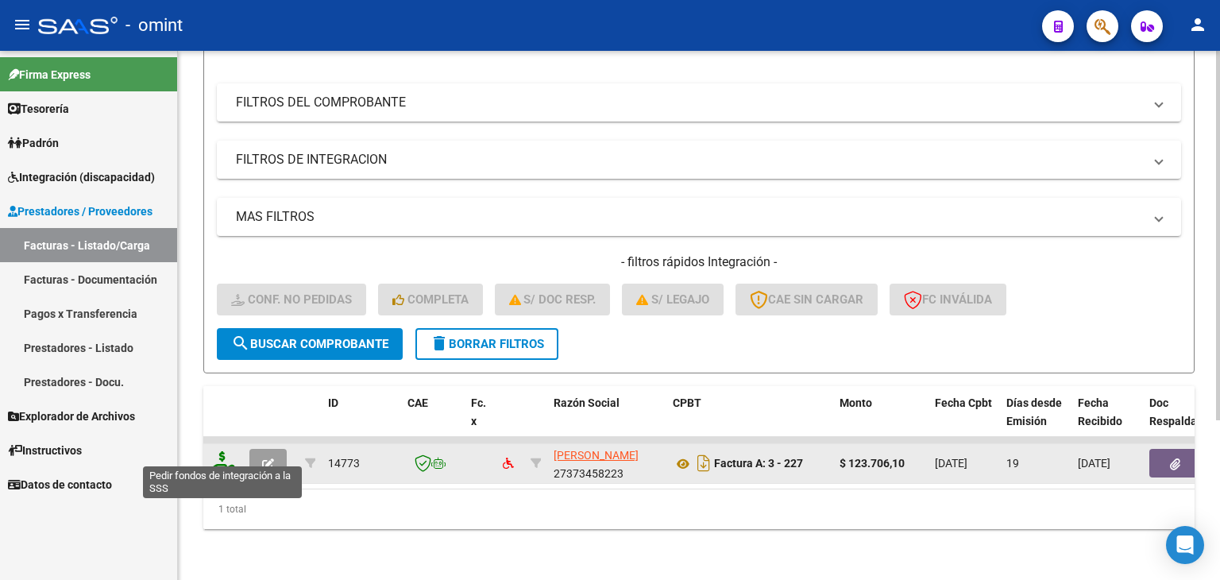
click at [214, 458] on icon at bounding box center [222, 462] width 25 height 22
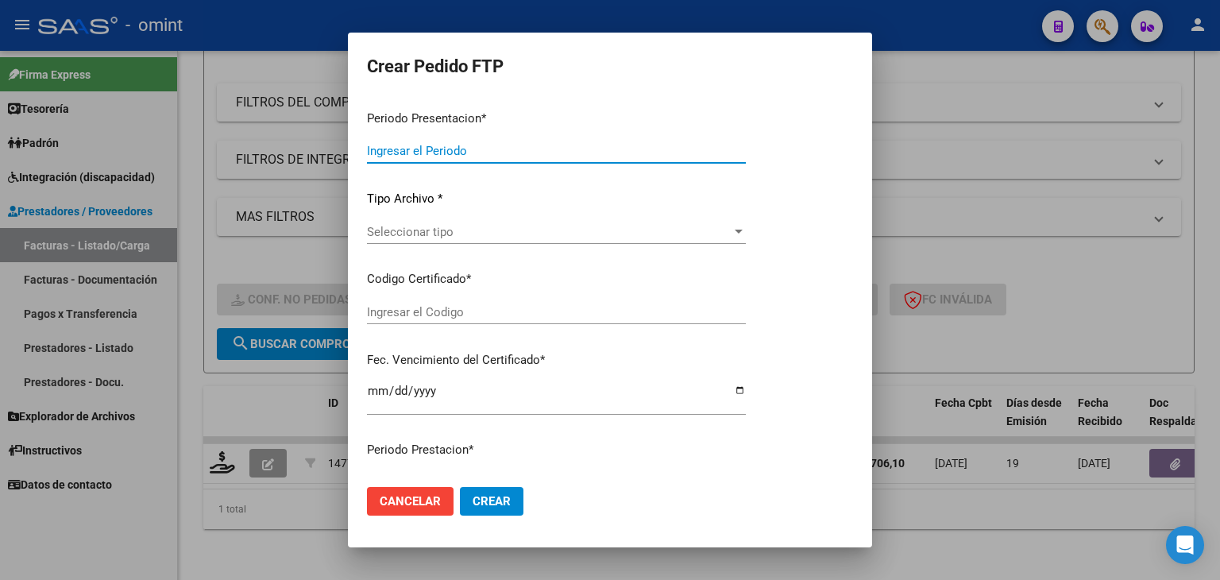
type input "202507"
type input "$ 123.706,10"
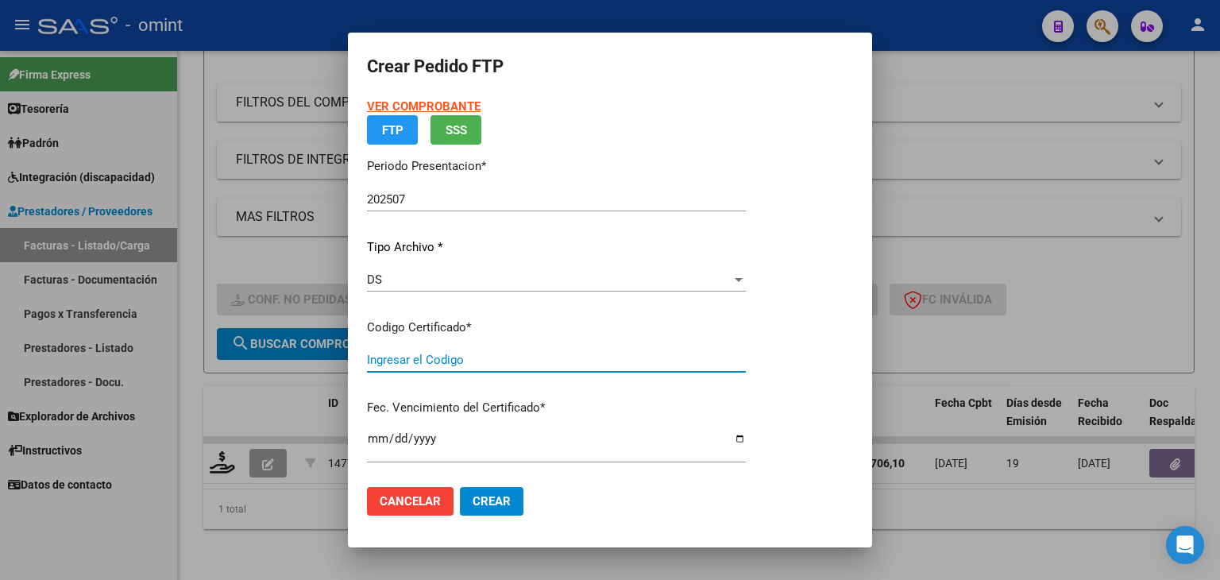
type input "259958497"
type input "2026-08-31"
click at [408, 363] on div "VER COMPROBANTE ARCA Padrón FTP SSS Periodo Presentacion * 202507 Ingresar el P…" at bounding box center [556, 288] width 379 height 380
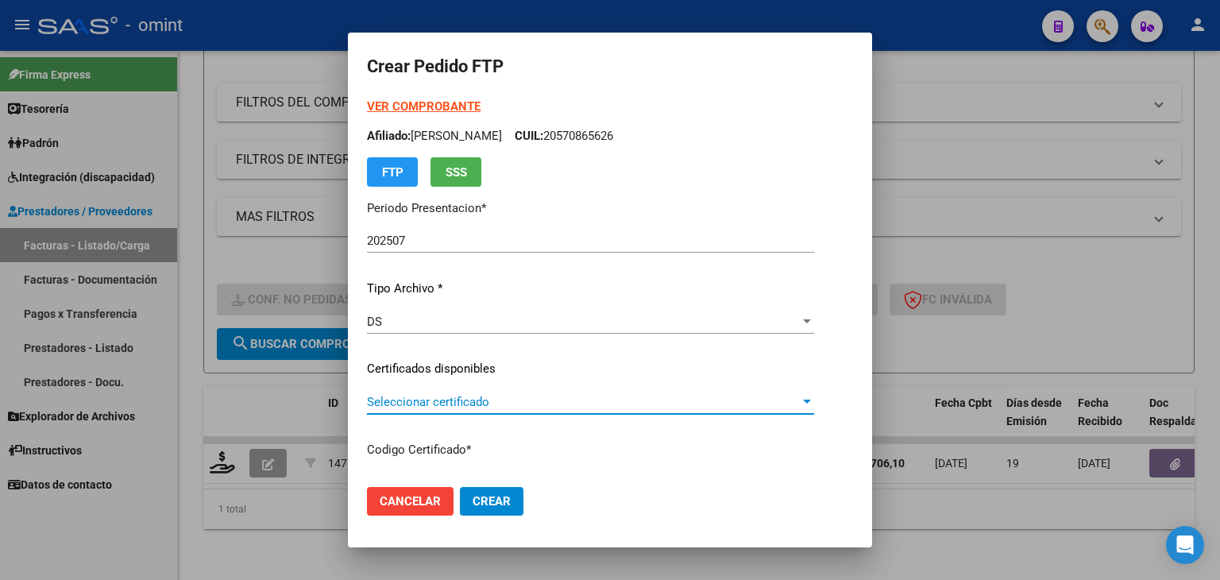
click at [409, 398] on span "Seleccionar certificado" at bounding box center [583, 402] width 433 height 14
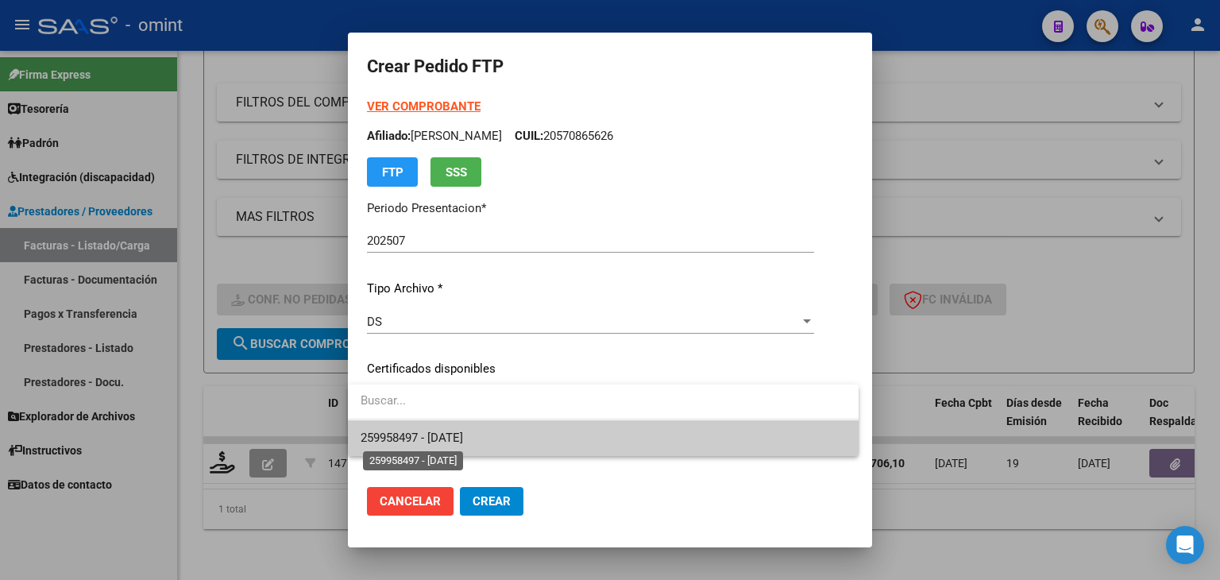
click at [422, 436] on span "259958497 - 2026-08-31" at bounding box center [412, 438] width 102 height 14
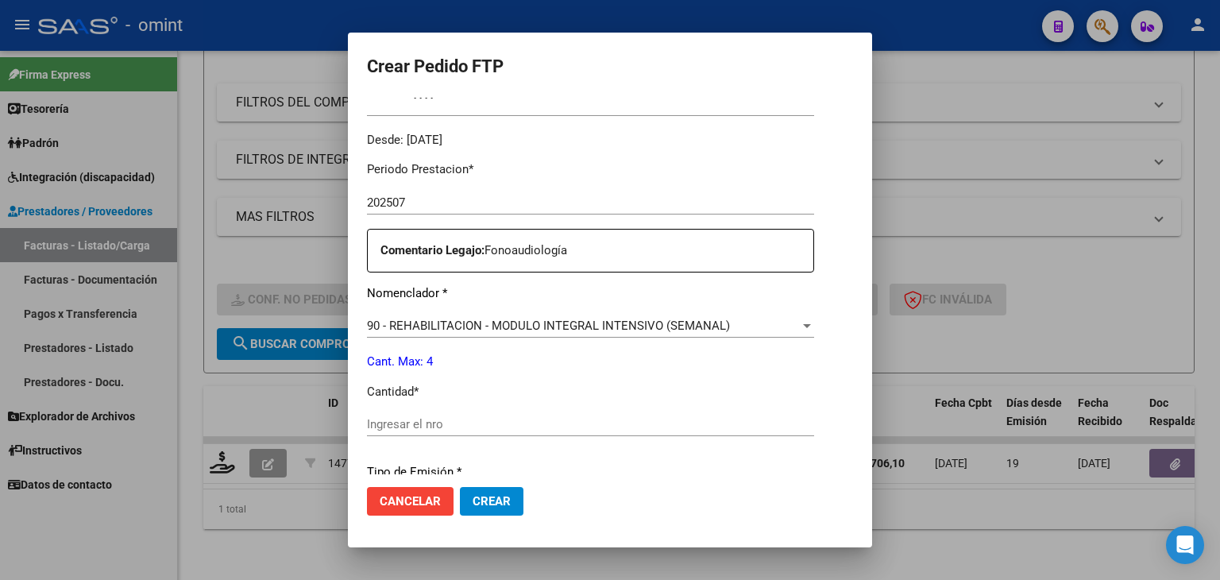
scroll to position [477, 0]
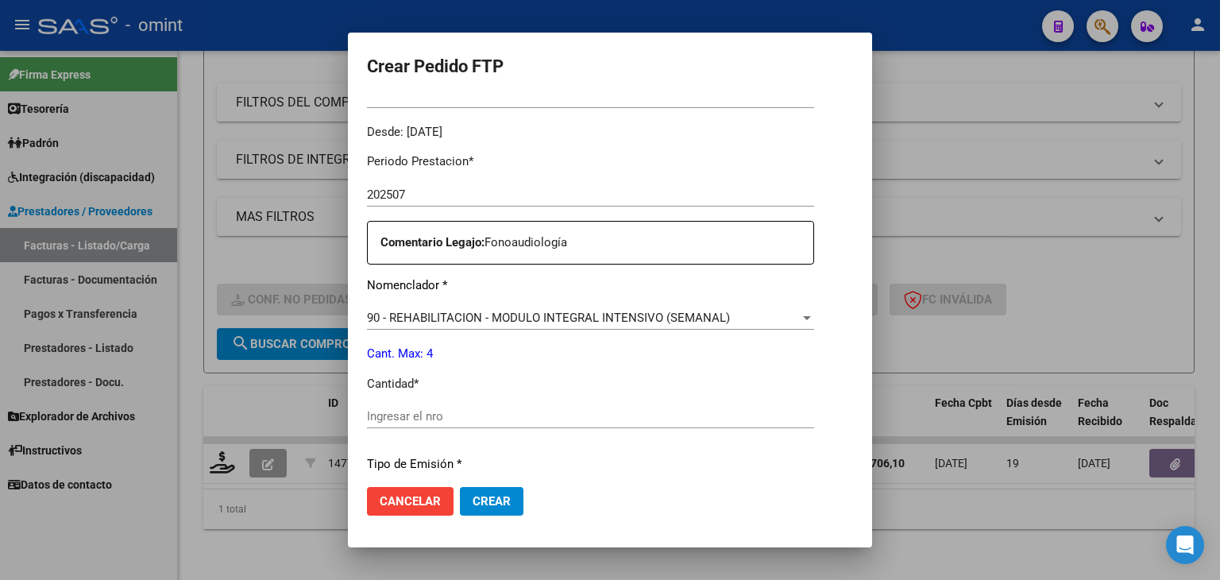
click at [445, 417] on input "Ingresar el nro" at bounding box center [590, 416] width 447 height 14
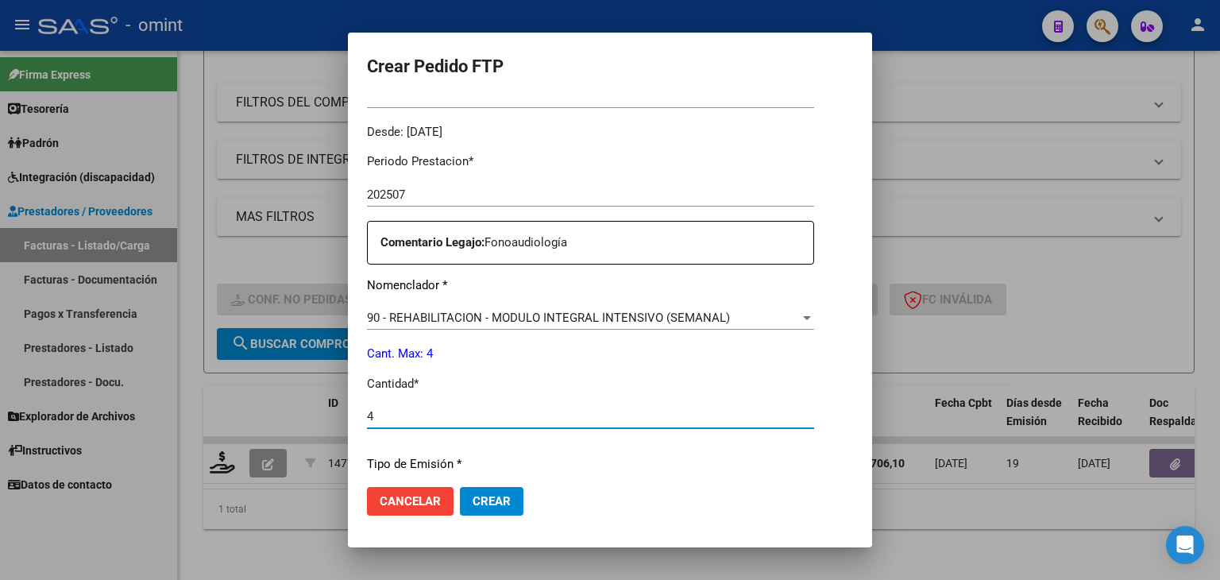
type input "4"
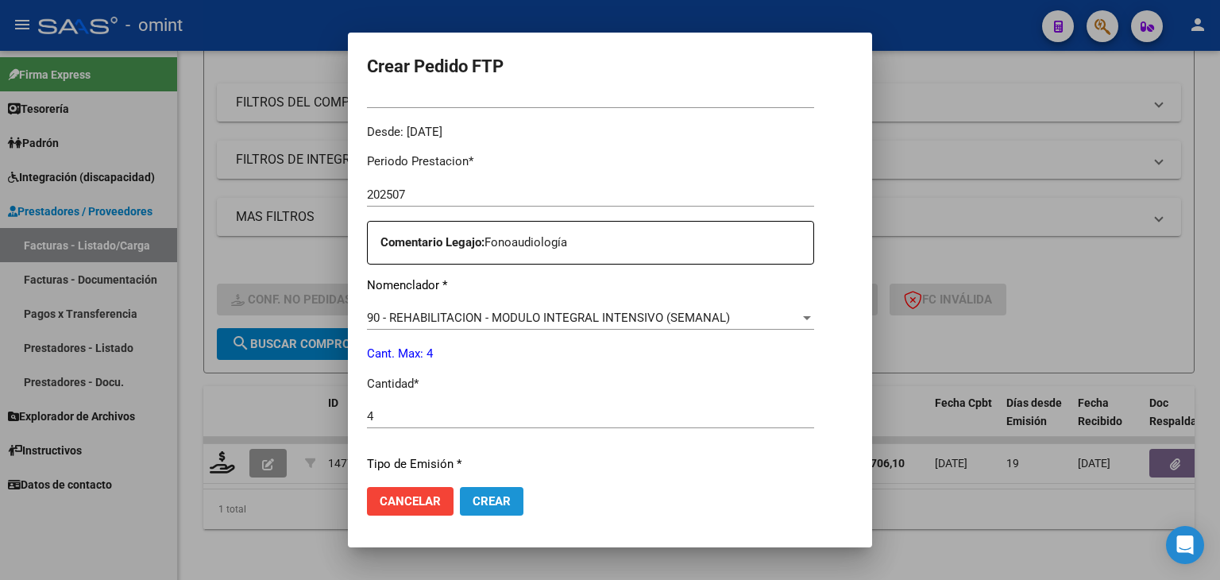
click at [490, 488] on button "Crear" at bounding box center [492, 501] width 64 height 29
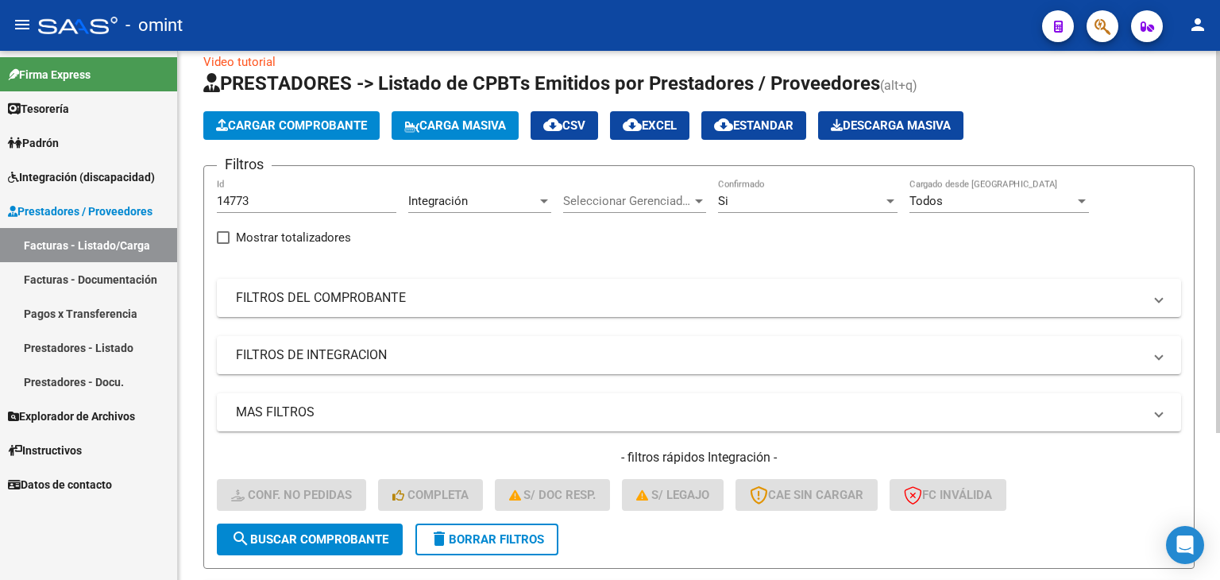
scroll to position [0, 0]
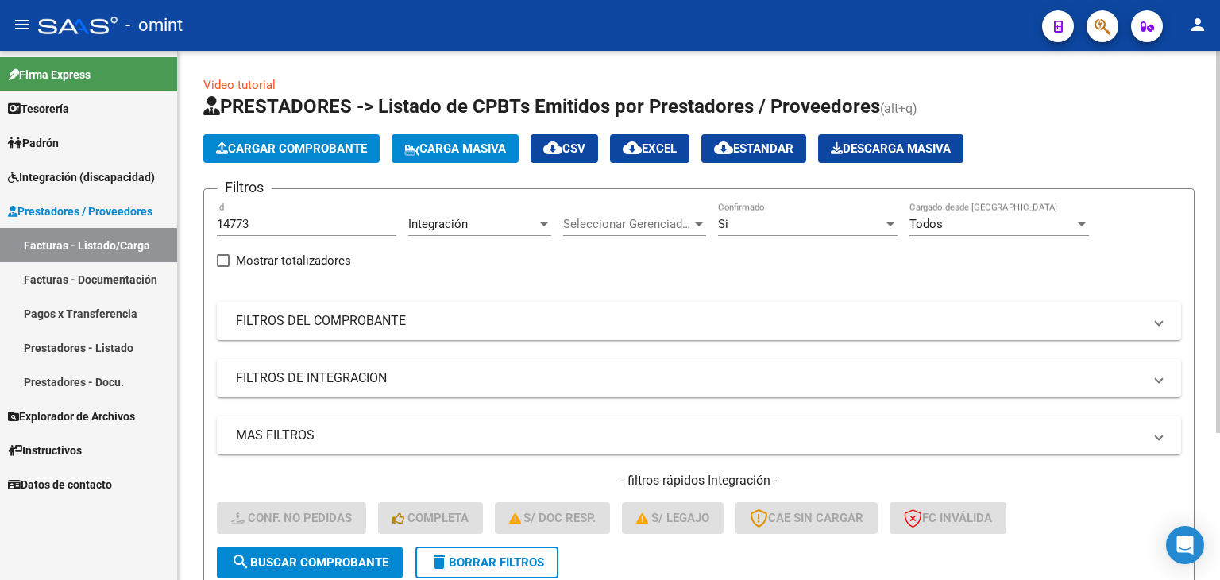
click at [257, 218] on input "14773" at bounding box center [307, 224] width 180 height 14
drag, startPoint x: 271, startPoint y: 223, endPoint x: 105, endPoint y: 182, distance: 171.1
click at [105, 182] on mat-sidenav-container "Firma Express Tesorería Extractos Procesados (csv) Extractos Originales (pdf) P…" at bounding box center [610, 315] width 1220 height 529
paste input "6524"
type input "16524"
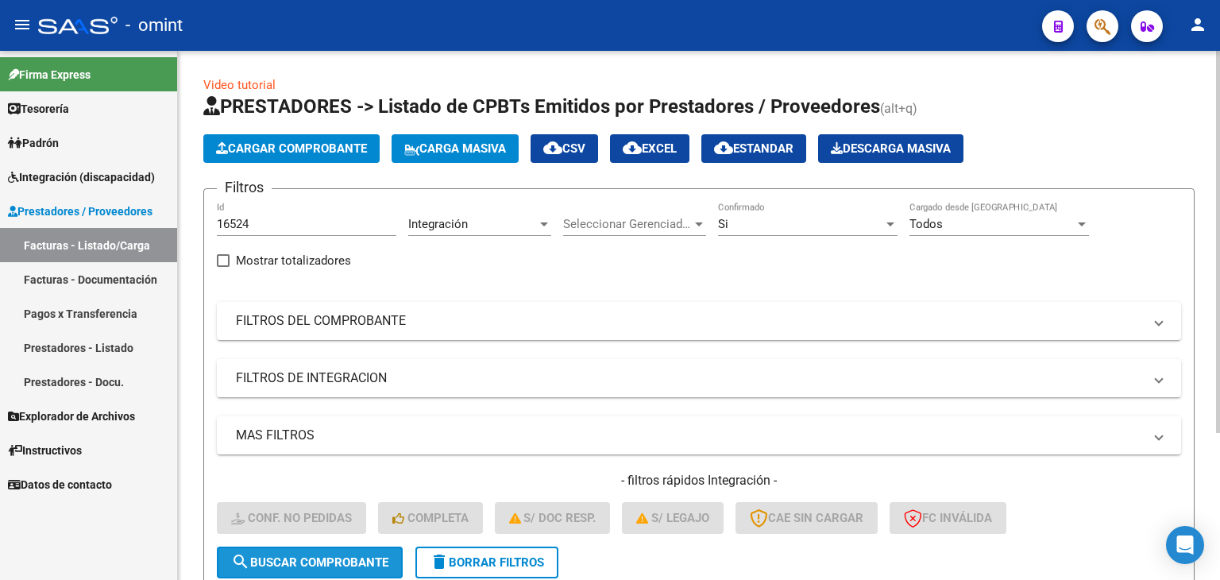
click at [341, 569] on button "search Buscar Comprobante" at bounding box center [310, 563] width 186 height 32
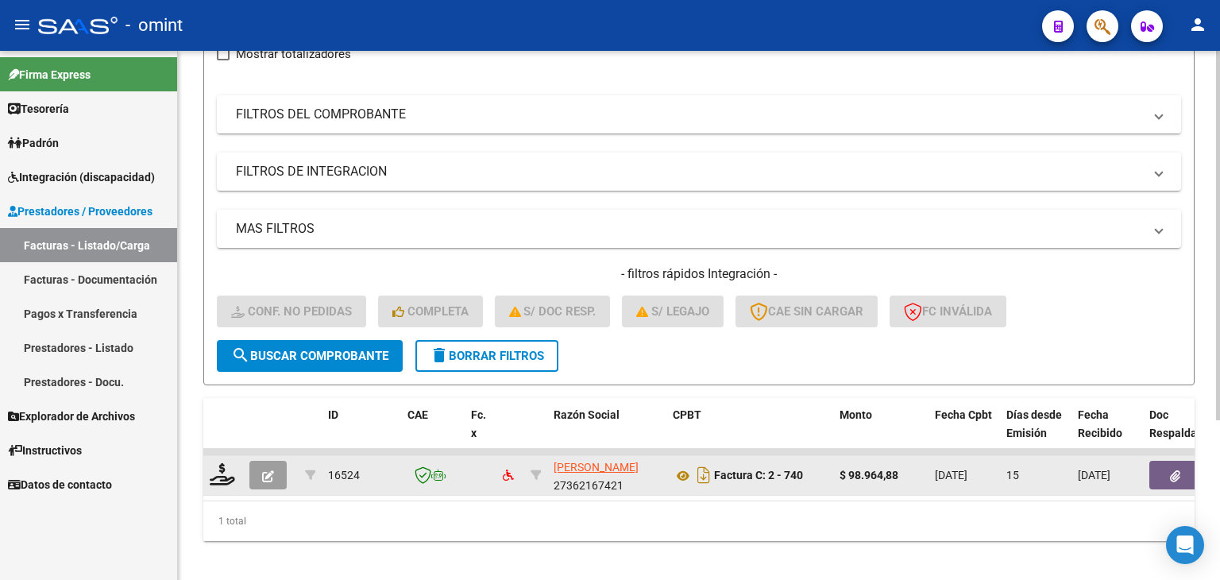
scroll to position [229, 0]
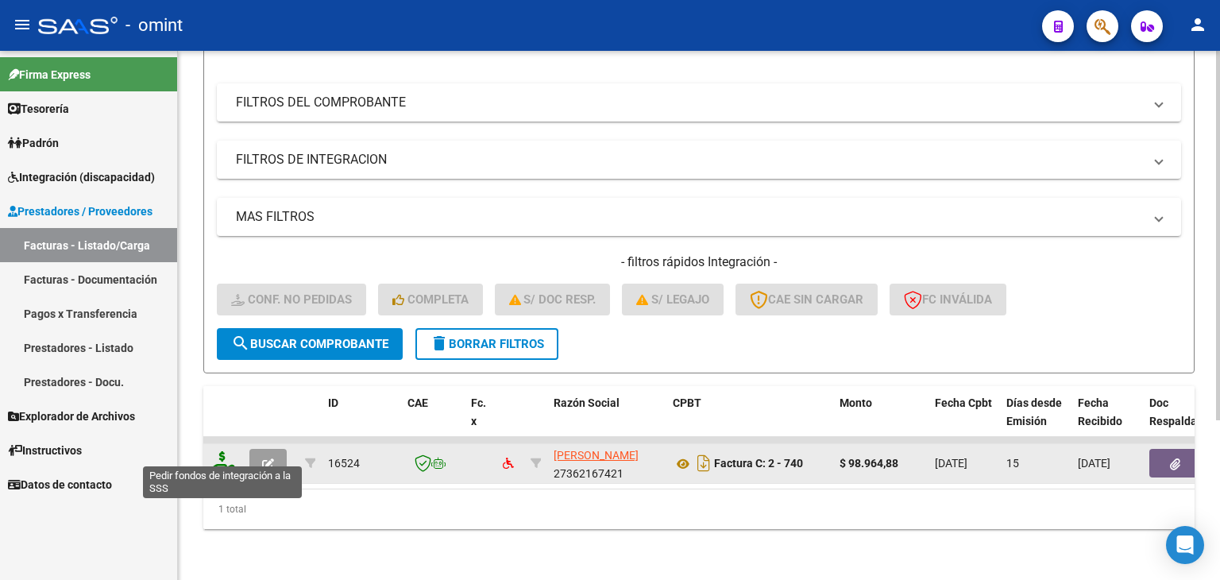
click at [220, 455] on icon at bounding box center [222, 462] width 25 height 22
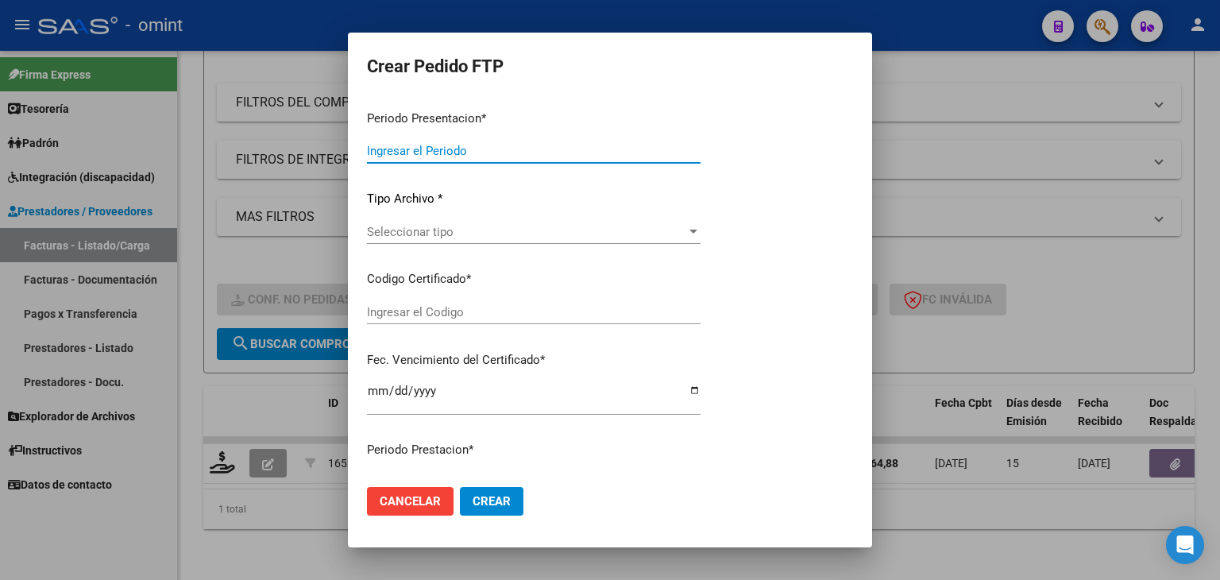
type input "202507"
type input "$ 98.964,88"
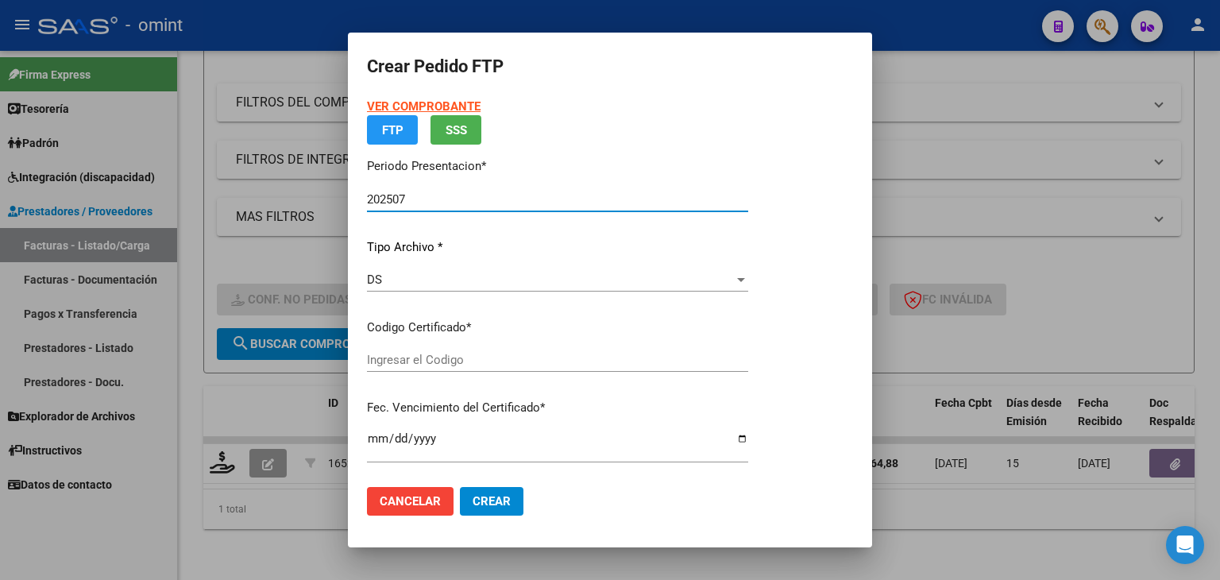
type input "259958497"
type input "2026-08-31"
click at [413, 361] on app-drop-down-list "Certificados disponibles Seleccionar certificado Seleccionar certificado" at bounding box center [564, 343] width 394 height 49
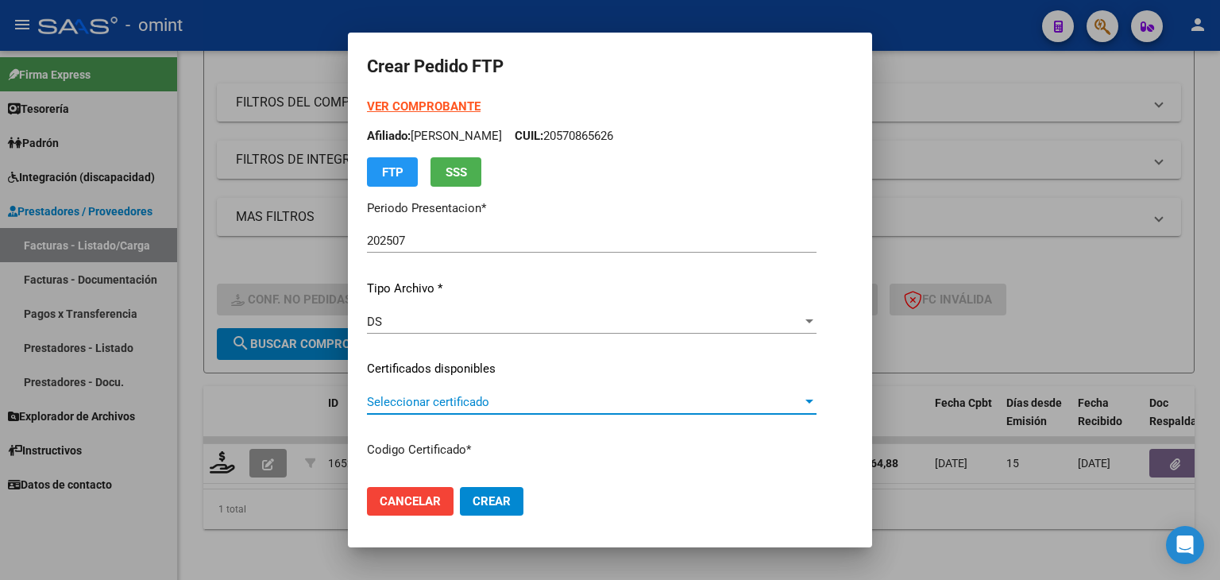
click at [431, 400] on span "Seleccionar certificado" at bounding box center [584, 402] width 435 height 14
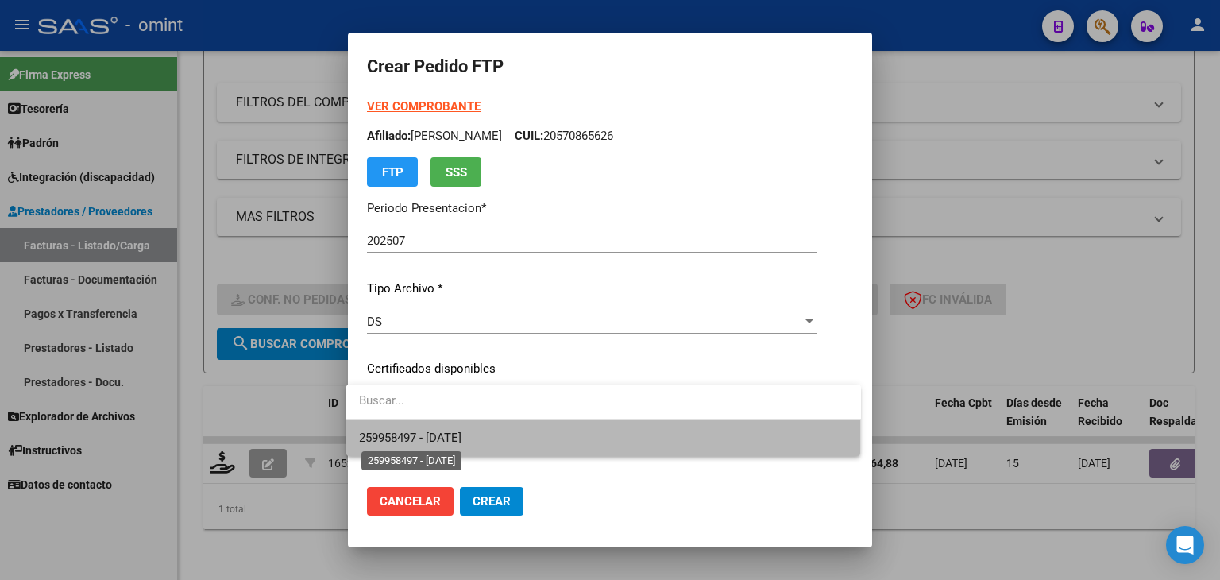
click at [429, 435] on span "259958497 - 2026-08-31" at bounding box center [410, 438] width 102 height 14
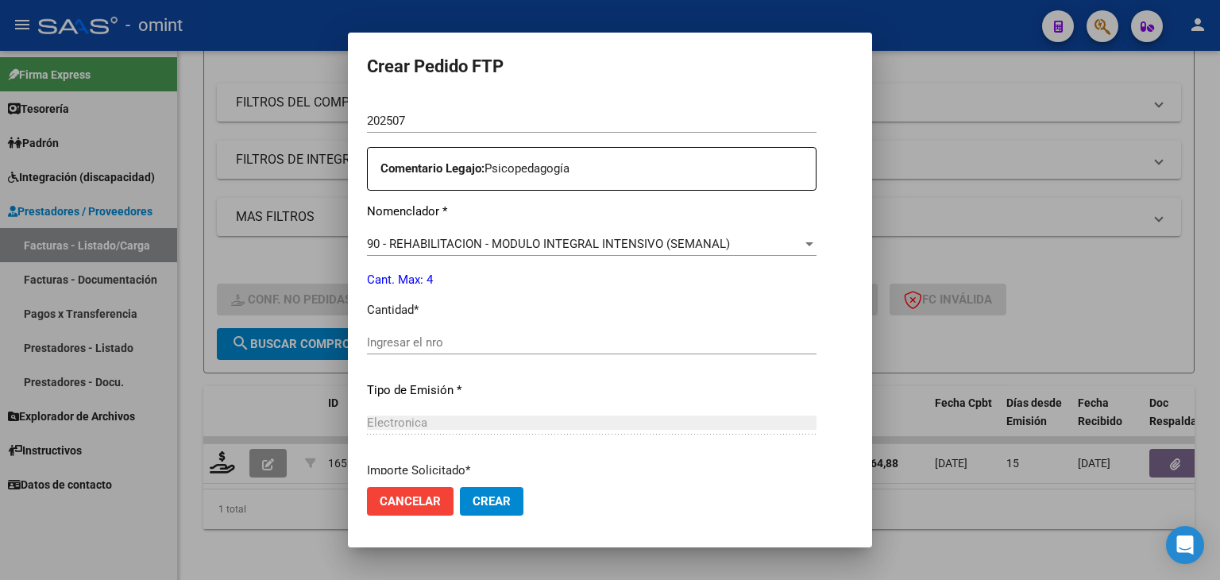
scroll to position [556, 0]
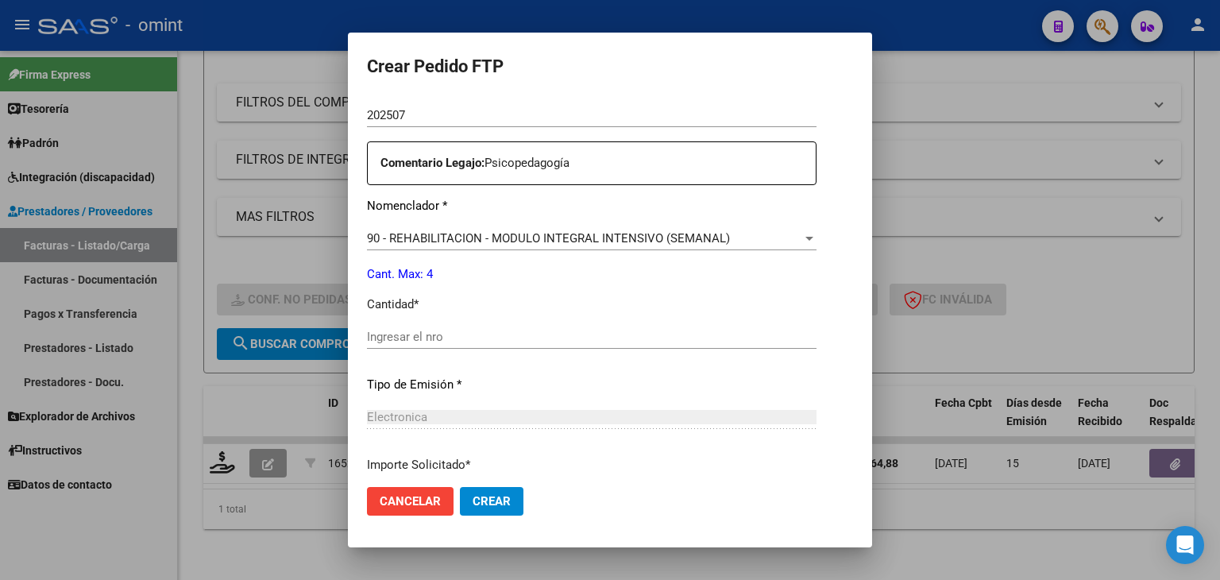
click at [416, 340] on input "Ingresar el nro" at bounding box center [592, 337] width 450 height 14
type input "4"
drag, startPoint x: 487, startPoint y: 508, endPoint x: 489, endPoint y: 497, distance: 12.0
click at [487, 506] on button "Crear" at bounding box center [492, 501] width 64 height 29
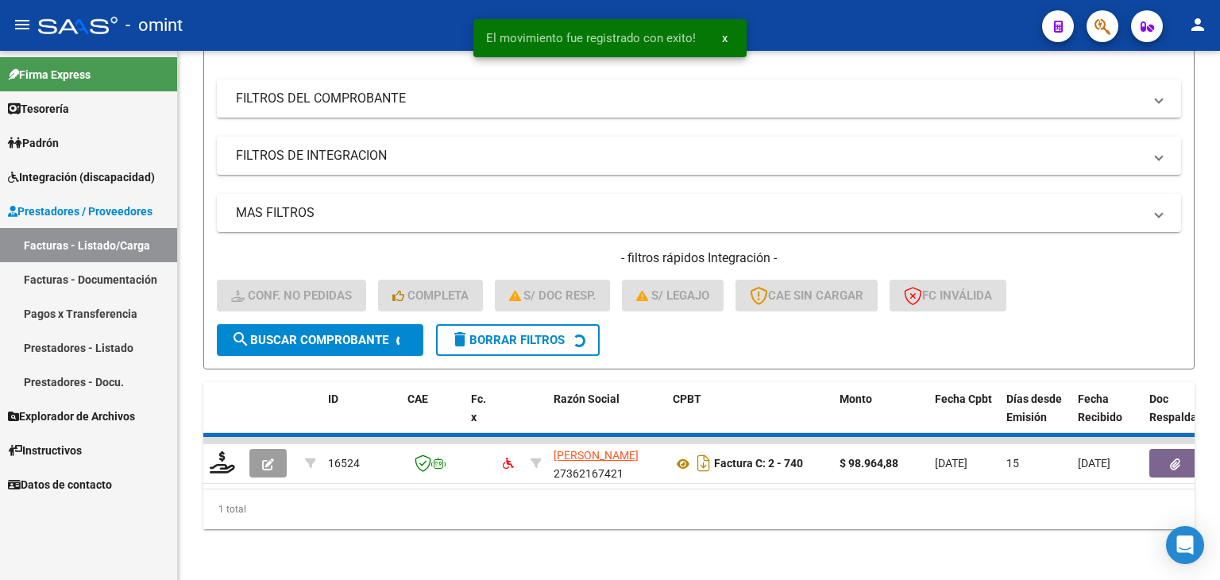
scroll to position [203, 0]
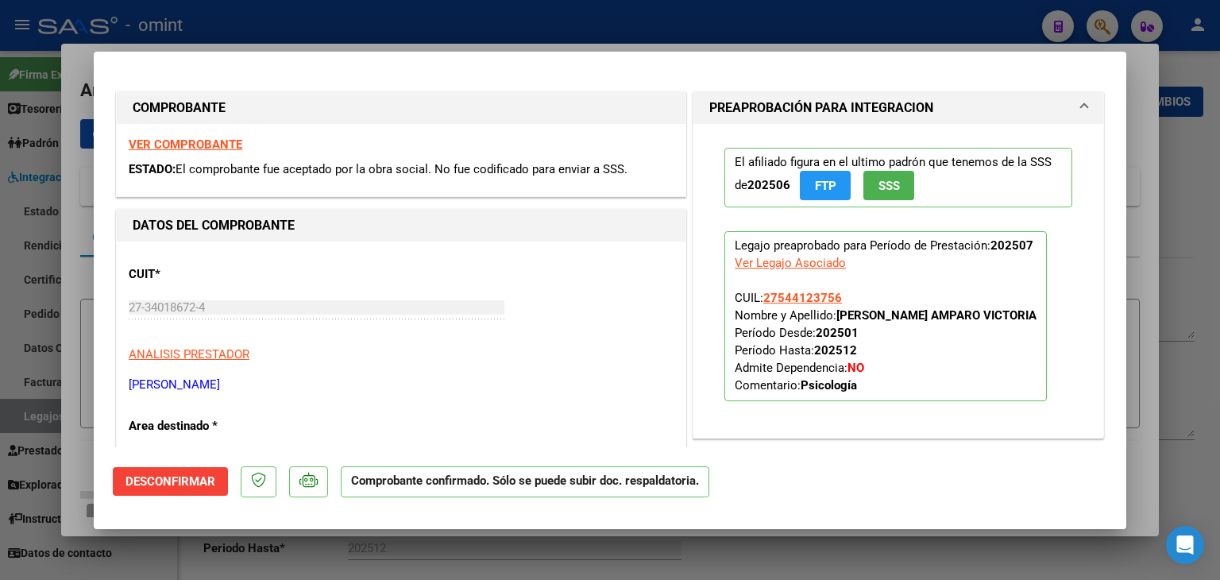
scroll to position [229, 0]
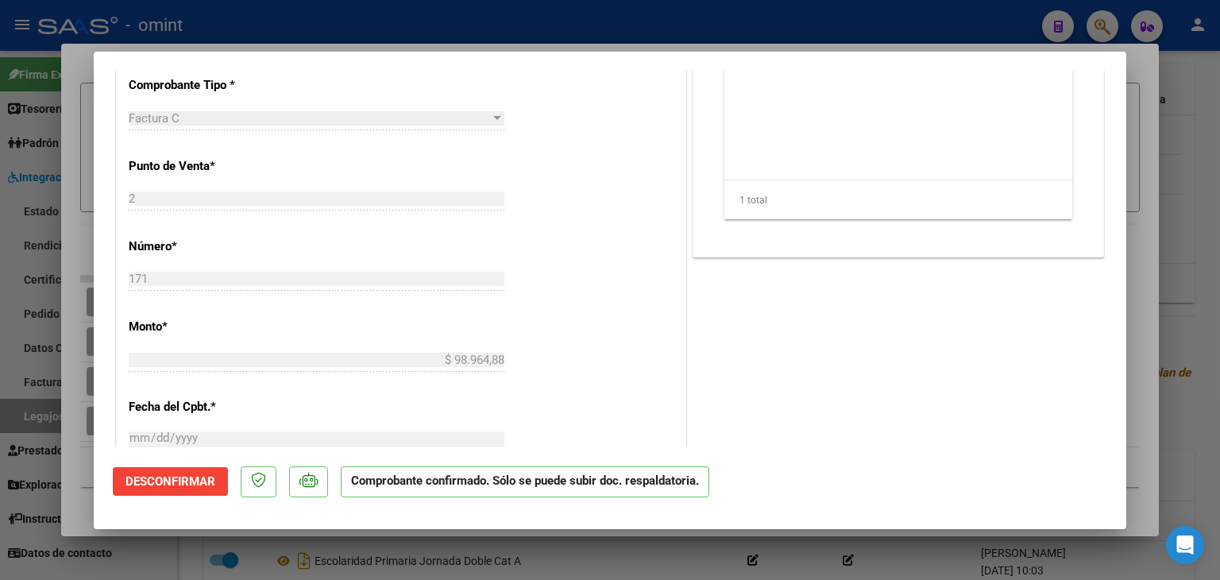
type input "$ 0,00"
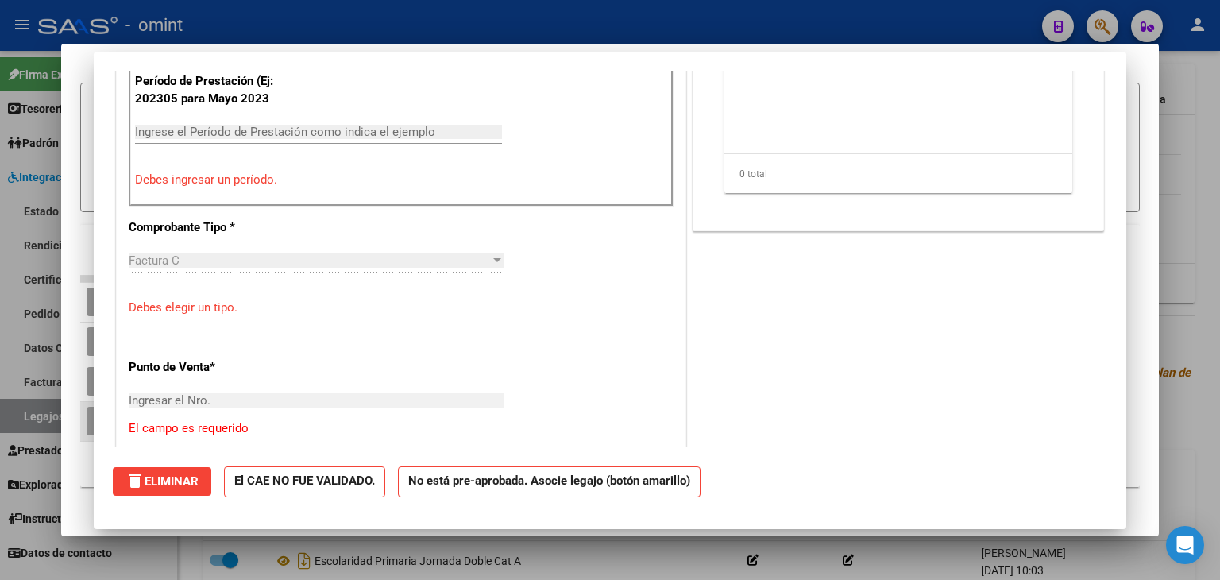
scroll to position [584, 0]
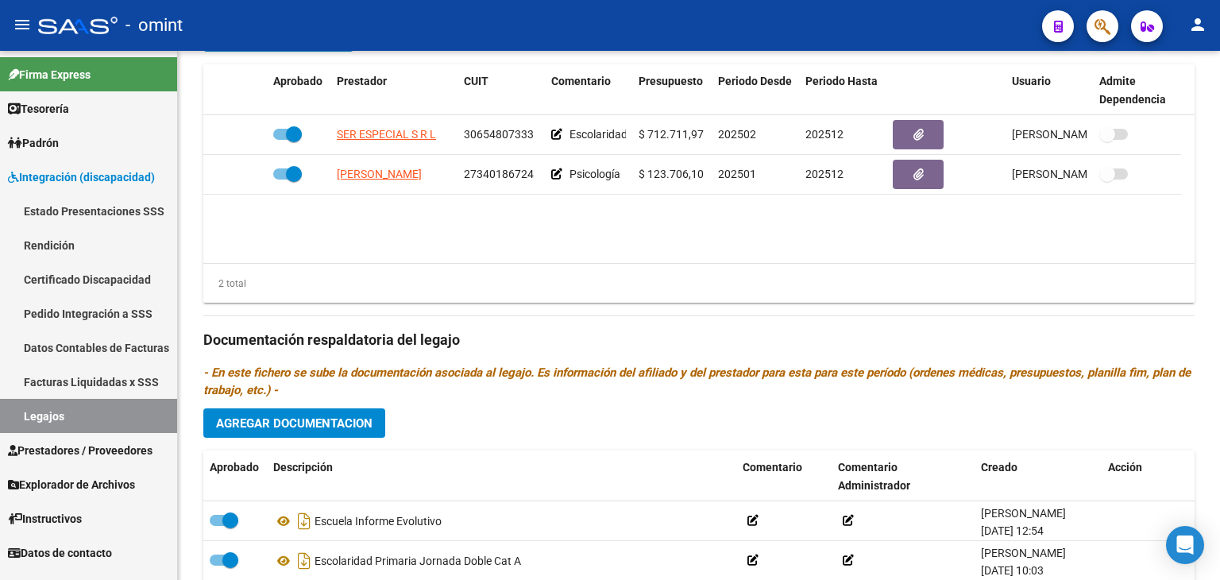
click at [68, 408] on link "Legajos" at bounding box center [88, 416] width 177 height 34
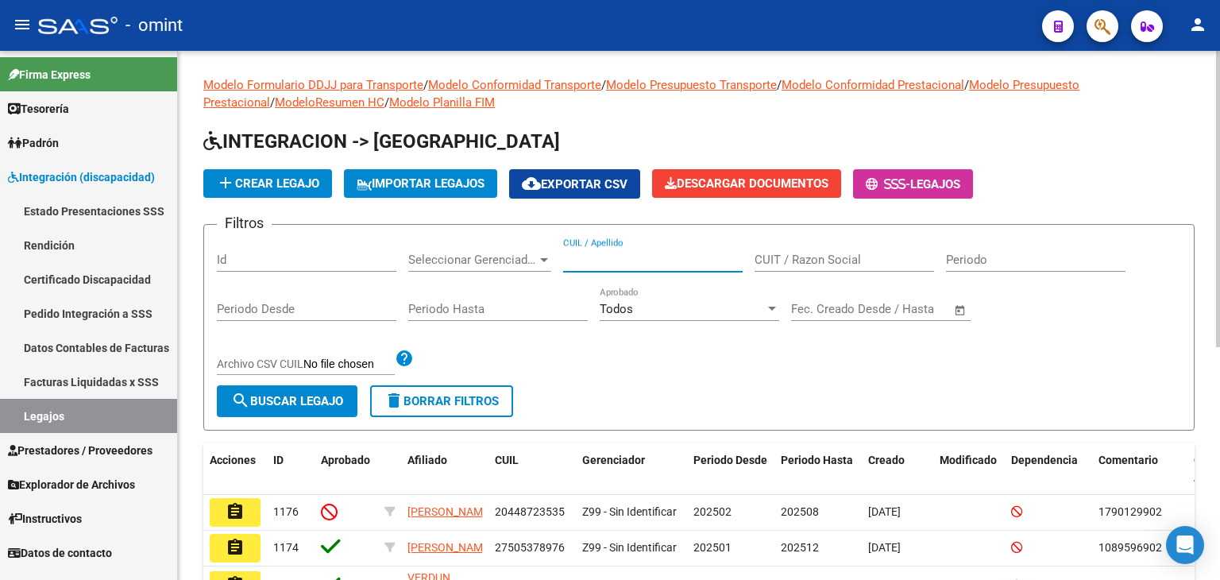
click at [611, 258] on input "CUIL / Apellido" at bounding box center [653, 260] width 180 height 14
paste input "27570013284"
type input "27570013284"
click at [264, 401] on span "search Buscar Legajo" at bounding box center [287, 401] width 112 height 14
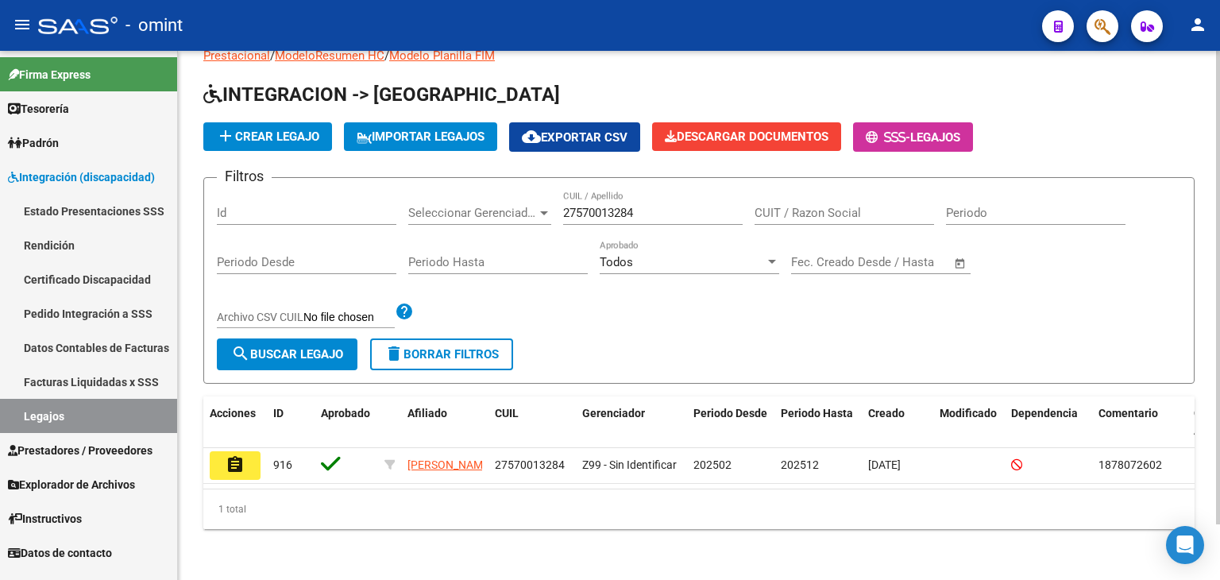
scroll to position [62, 0]
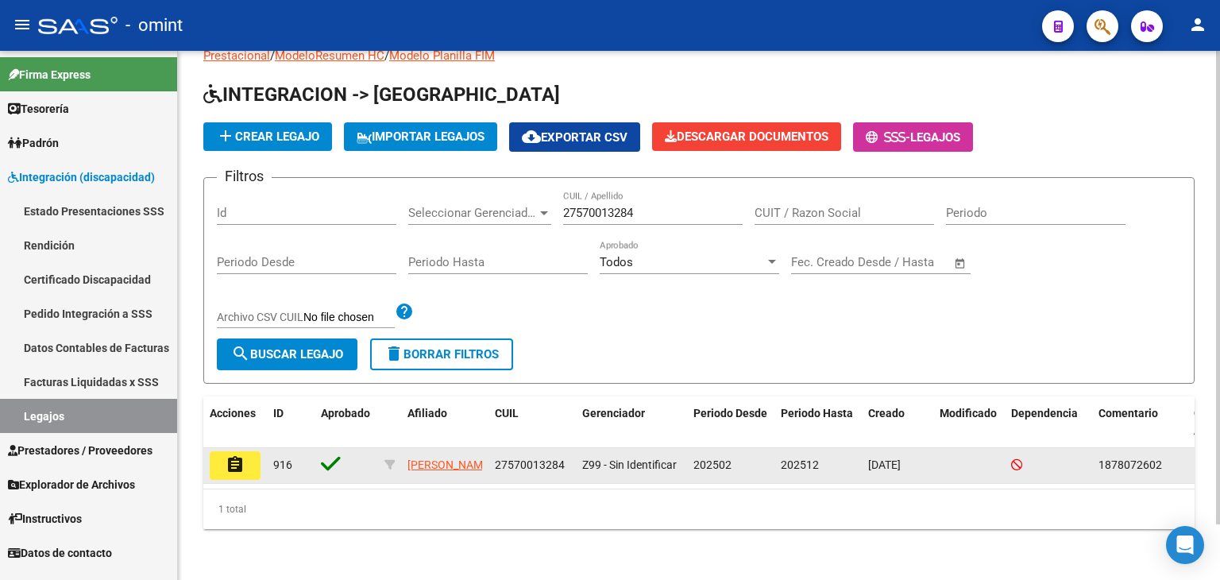
click at [250, 451] on button "assignment" at bounding box center [235, 465] width 51 height 29
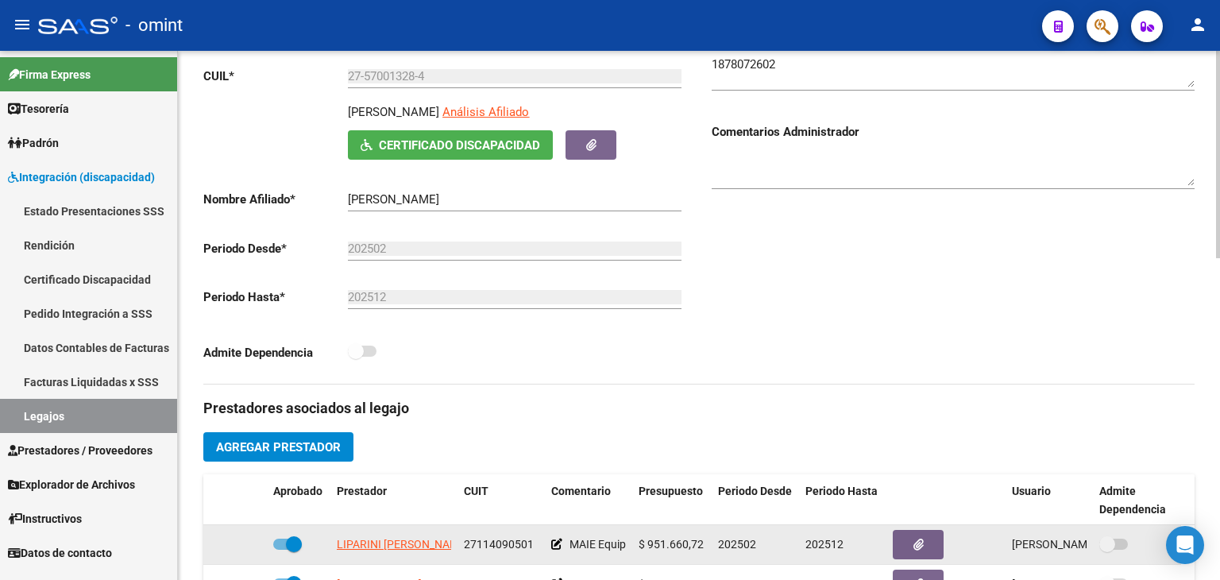
scroll to position [477, 0]
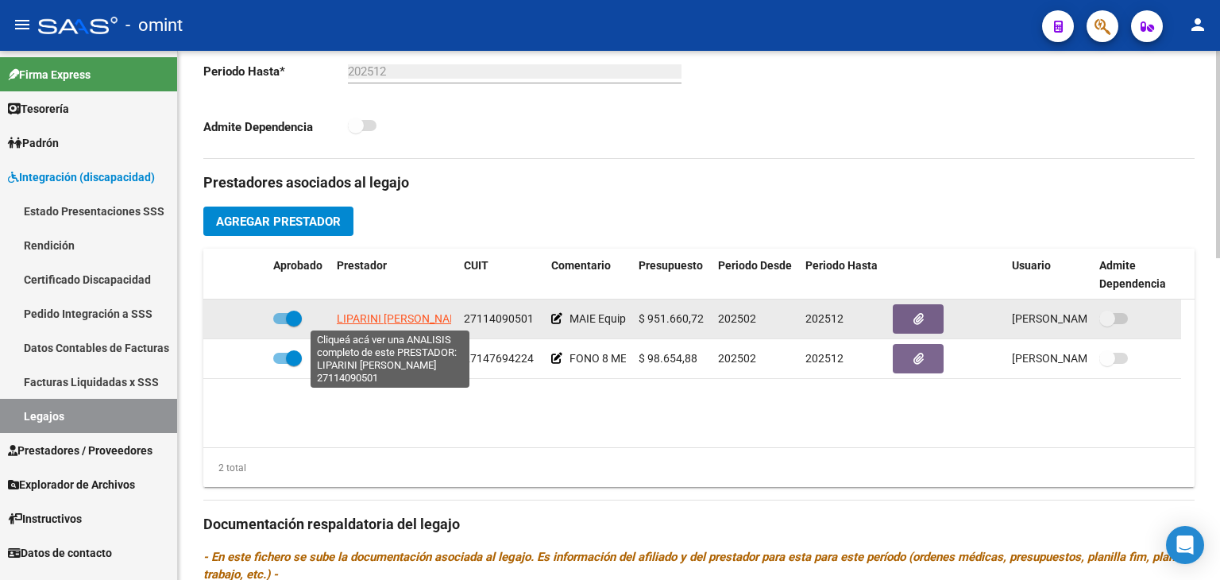
click at [342, 315] on span "[PERSON_NAME] [PERSON_NAME]" at bounding box center [423, 318] width 172 height 13
type textarea "27114090501"
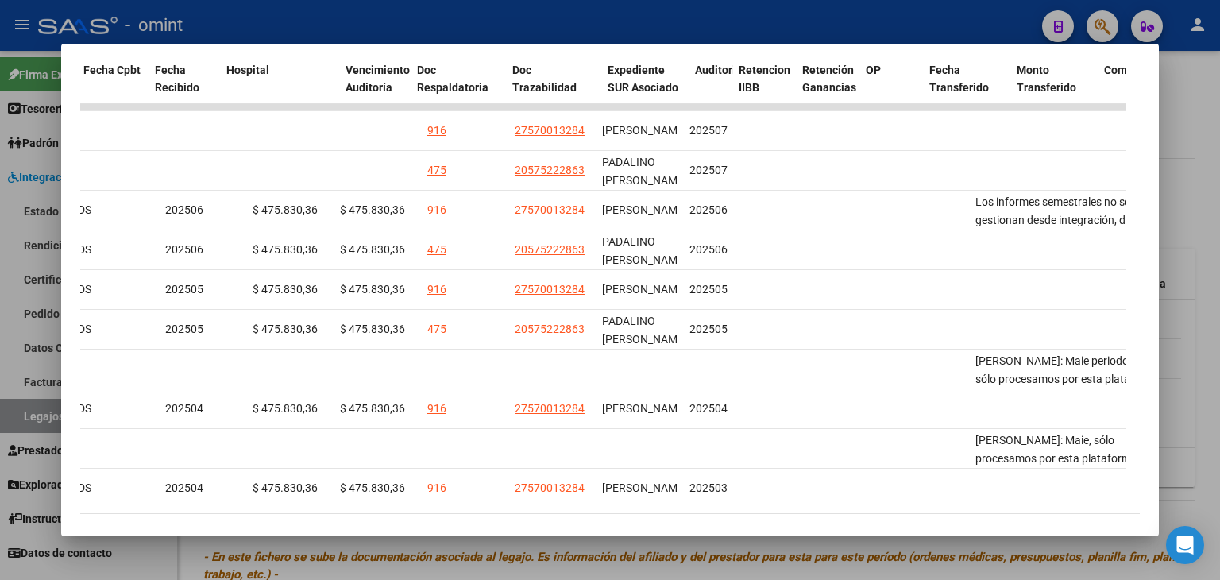
scroll to position [0, 0]
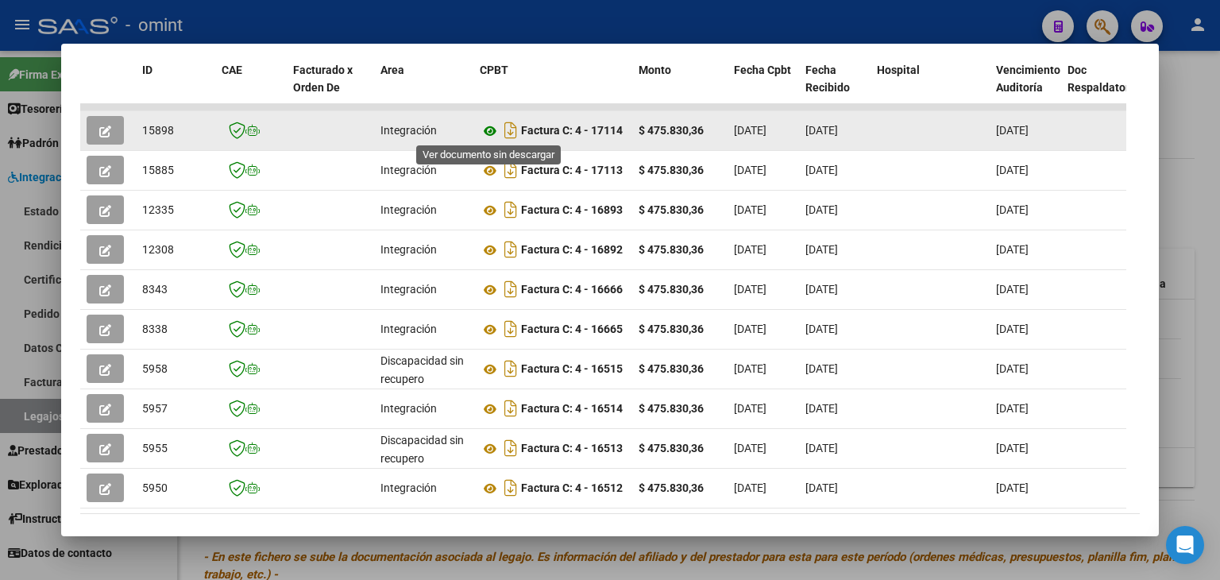
click at [486, 123] on icon at bounding box center [490, 131] width 21 height 19
click at [156, 130] on span "15898" at bounding box center [158, 130] width 32 height 13
click at [156, 128] on span "15898" at bounding box center [158, 130] width 32 height 13
click at [157, 124] on span "15898" at bounding box center [158, 130] width 32 height 13
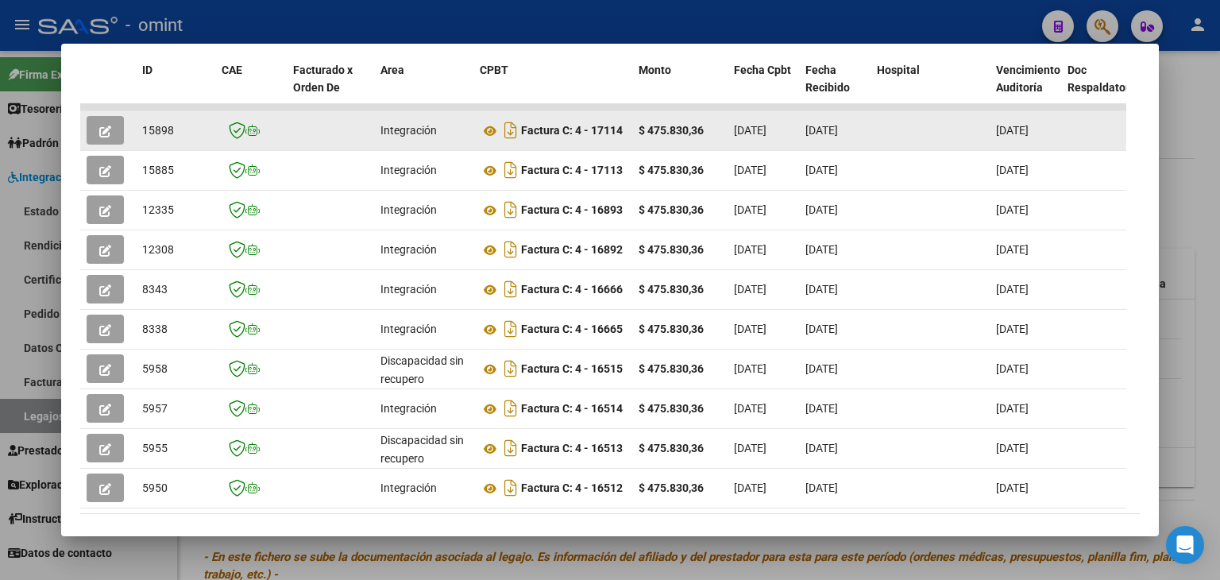
click at [157, 124] on span "15898" at bounding box center [158, 130] width 32 height 13
copy span "15898"
click at [108, 128] on icon "button" at bounding box center [105, 132] width 12 height 12
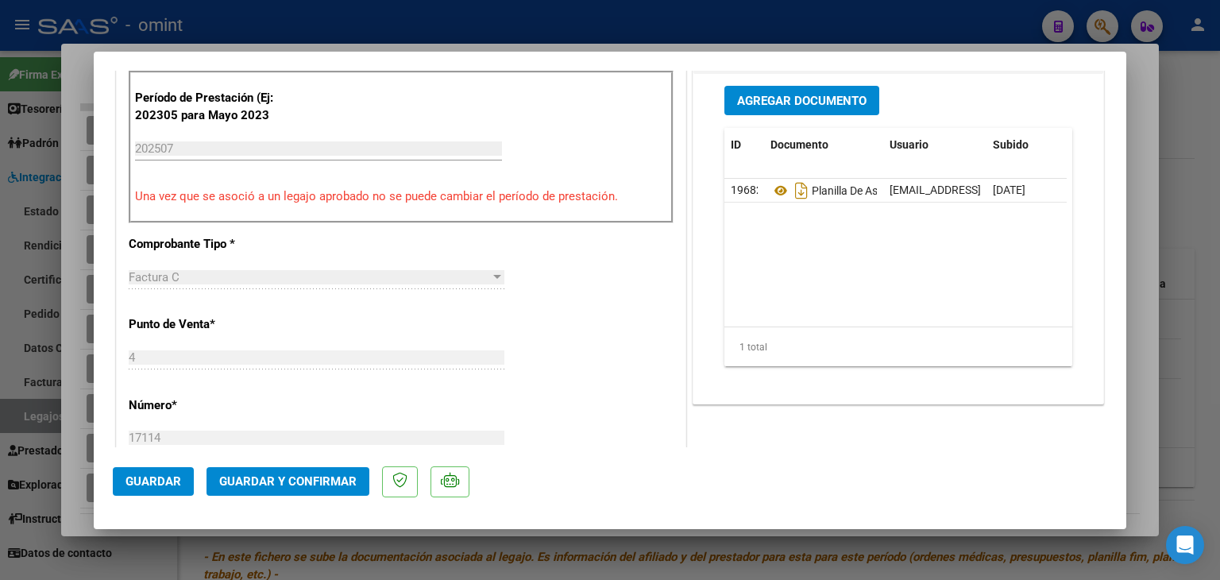
scroll to position [318, 0]
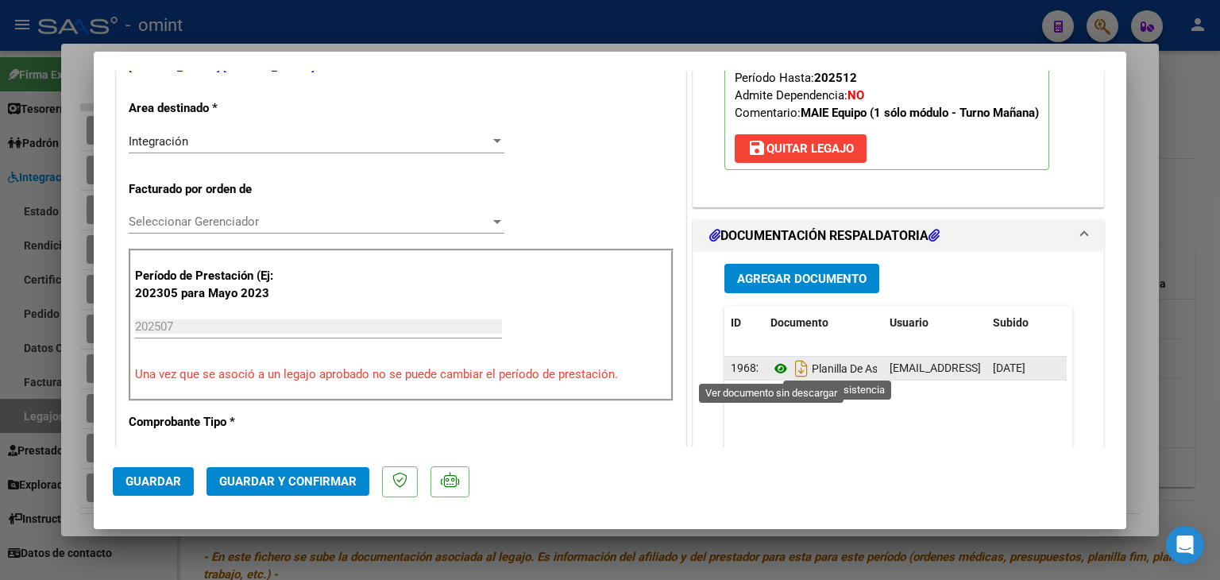
click at [771, 362] on icon at bounding box center [781, 368] width 21 height 19
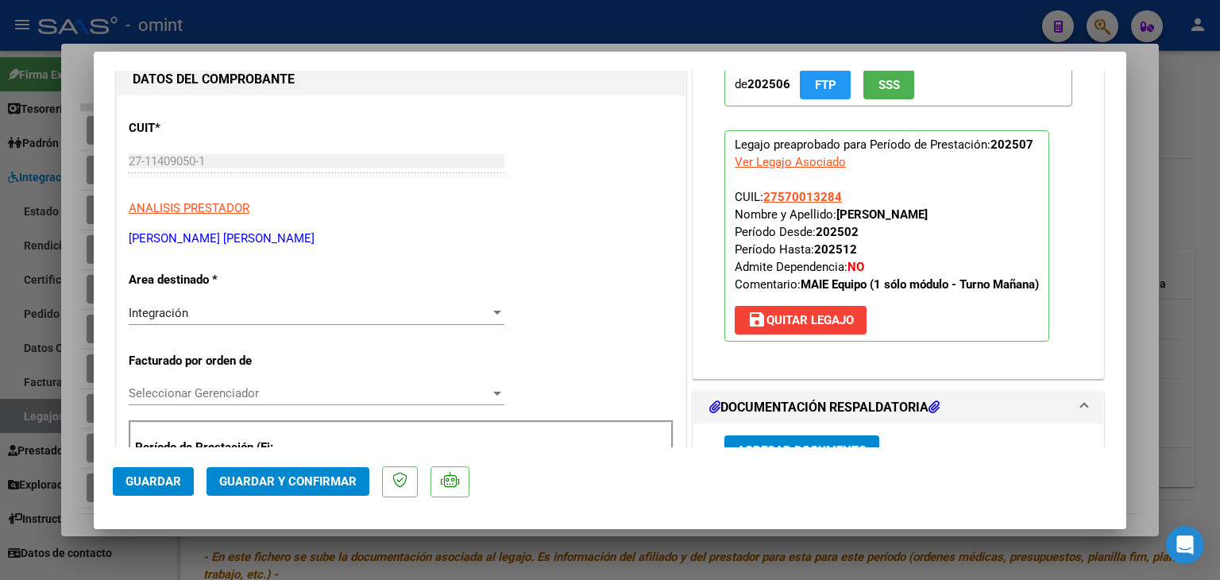
scroll to position [159, 0]
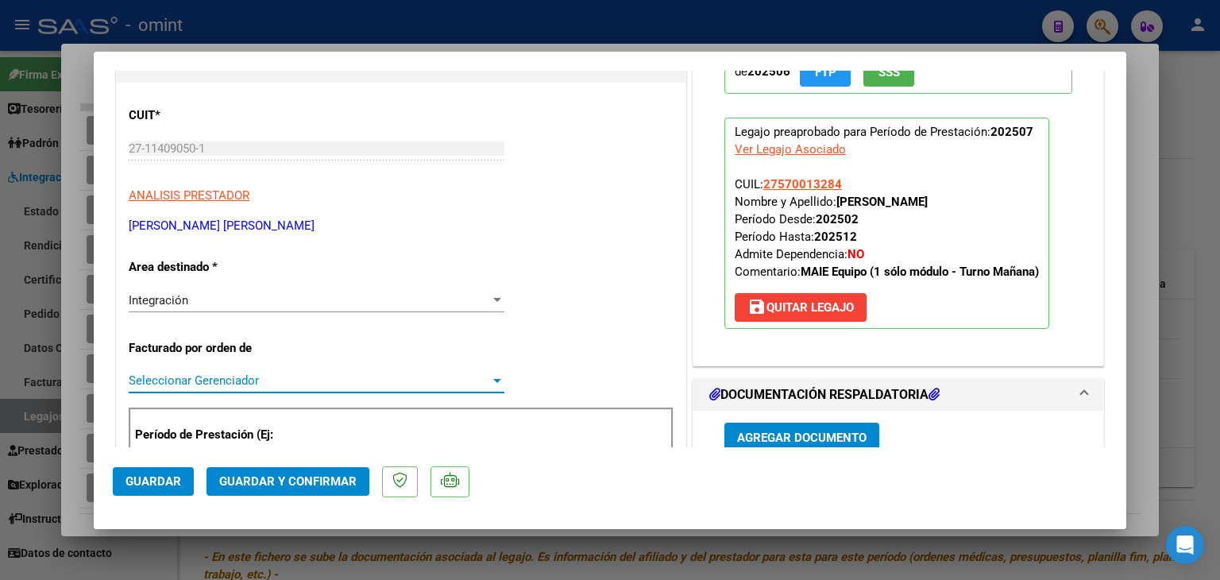
click at [200, 373] on span "Seleccionar Gerenciador" at bounding box center [309, 380] width 361 height 14
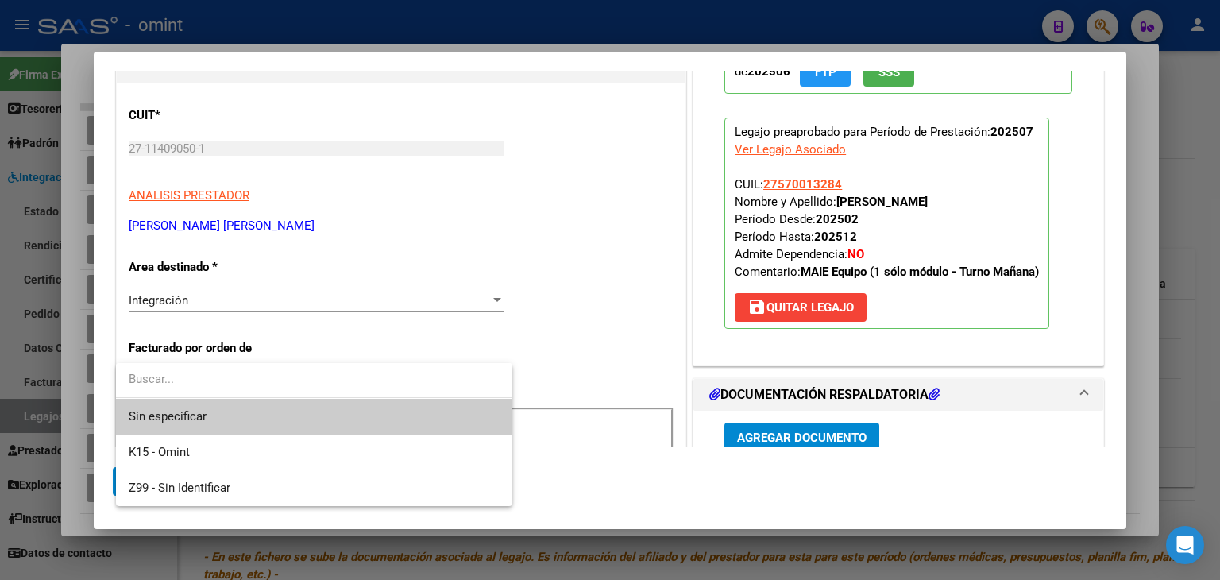
click at [199, 414] on span "Sin especificar" at bounding box center [314, 417] width 371 height 36
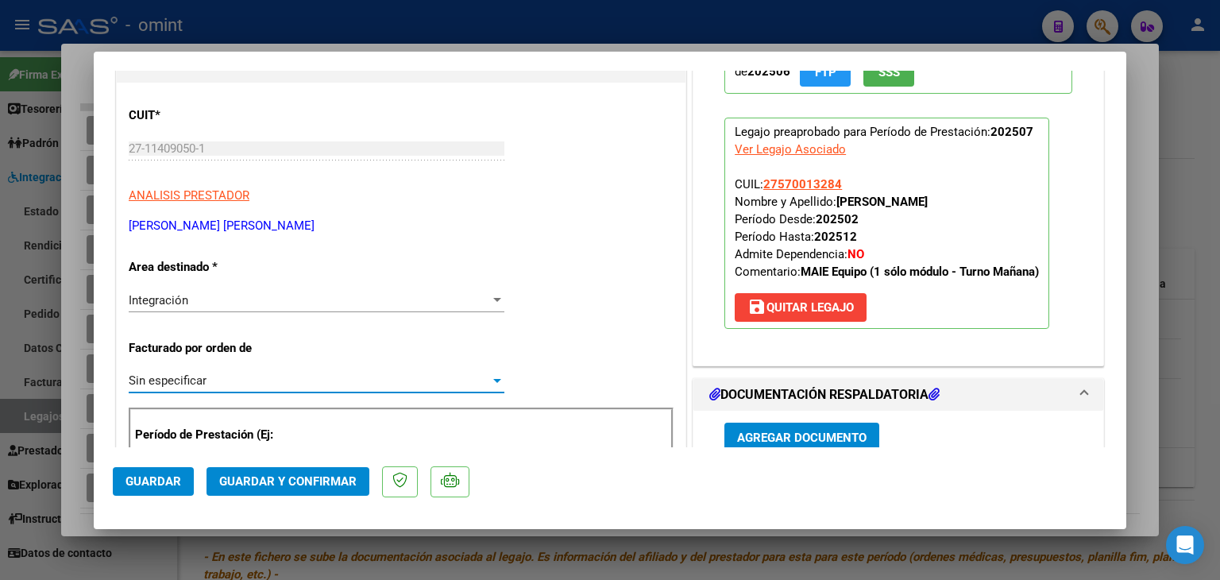
click at [296, 486] on span "Guardar y Confirmar" at bounding box center [287, 481] width 137 height 14
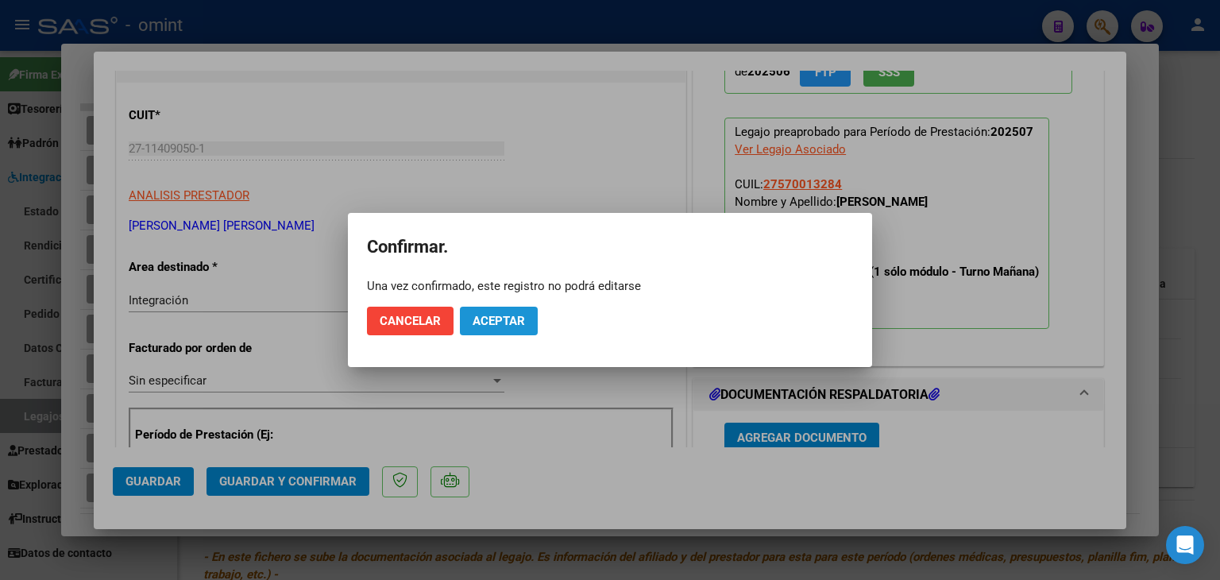
click at [517, 322] on span "Aceptar" at bounding box center [499, 321] width 52 height 14
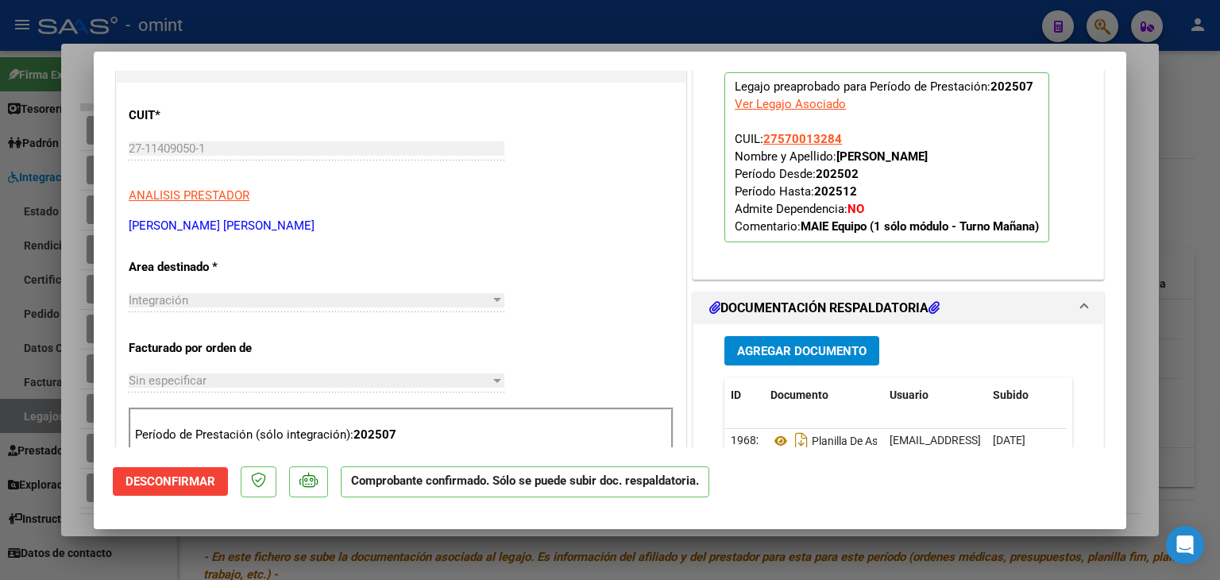
type input "$ 0,00"
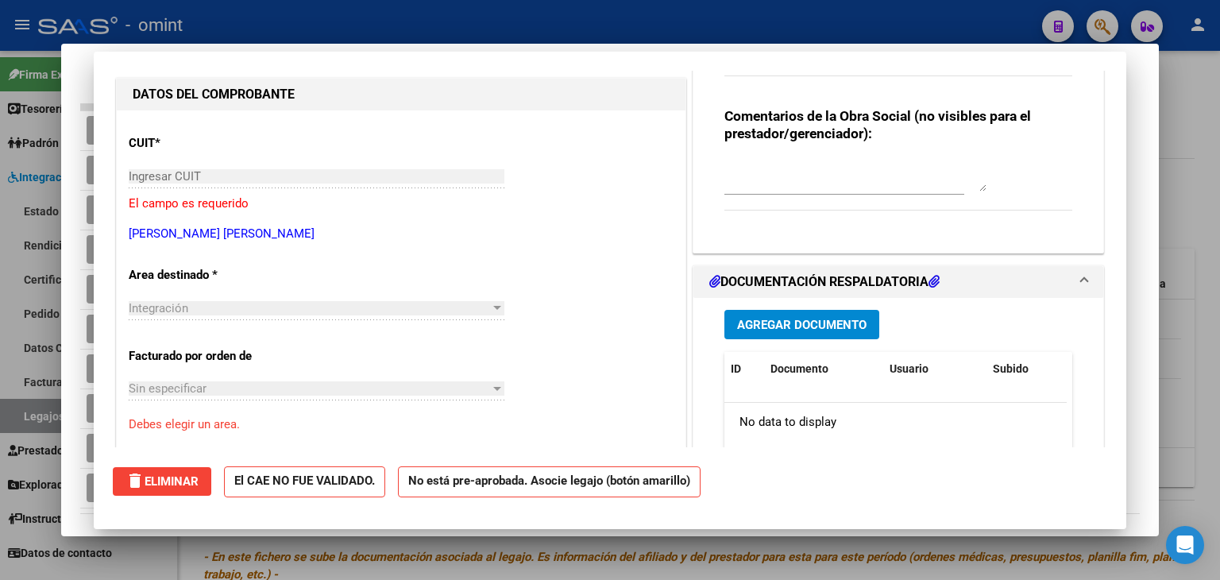
scroll to position [0, 0]
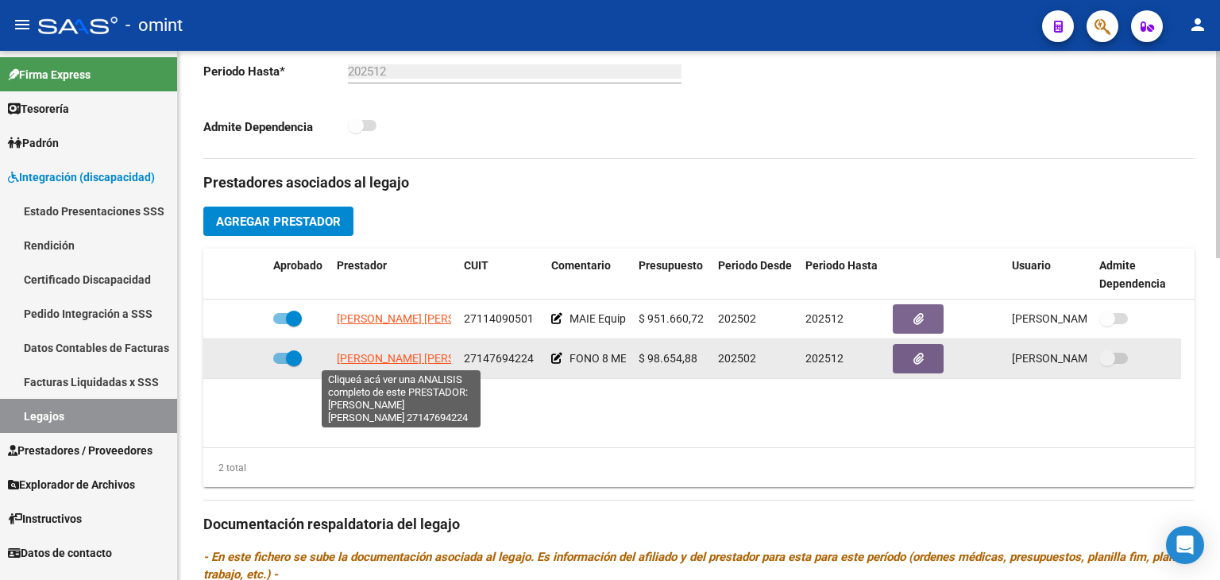
click at [372, 358] on span "[PERSON_NAME] [PERSON_NAME]" at bounding box center [423, 358] width 172 height 13
type textarea "27147694224"
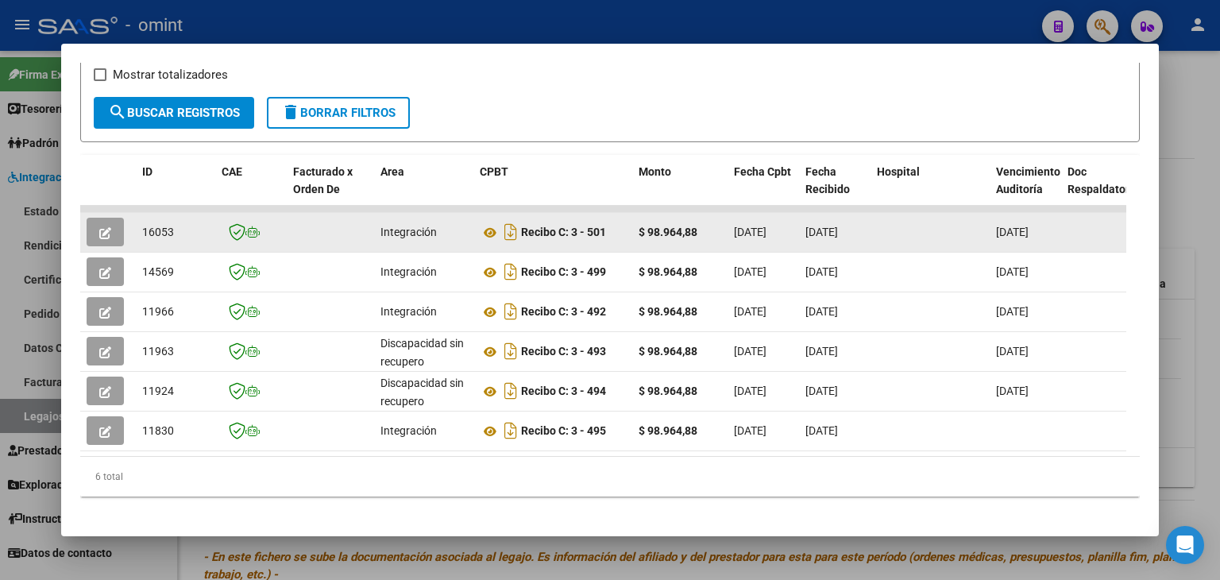
click at [161, 226] on span "16053" at bounding box center [158, 232] width 32 height 13
copy span "16053"
click at [486, 229] on icon at bounding box center [490, 232] width 21 height 19
copy span "16053"
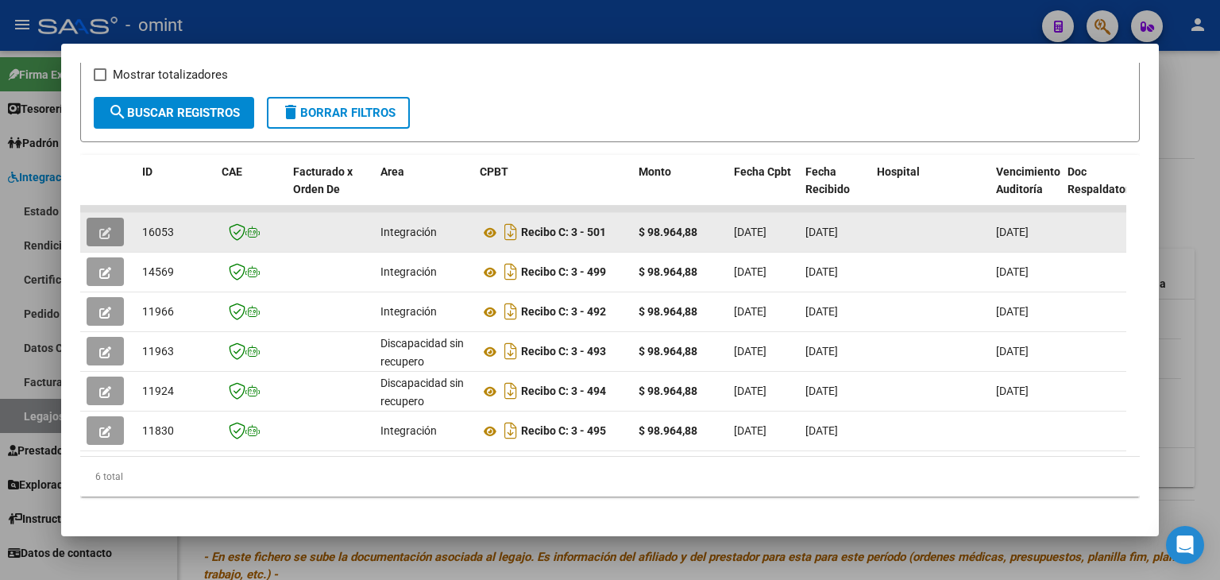
click at [110, 221] on button "button" at bounding box center [105, 232] width 37 height 29
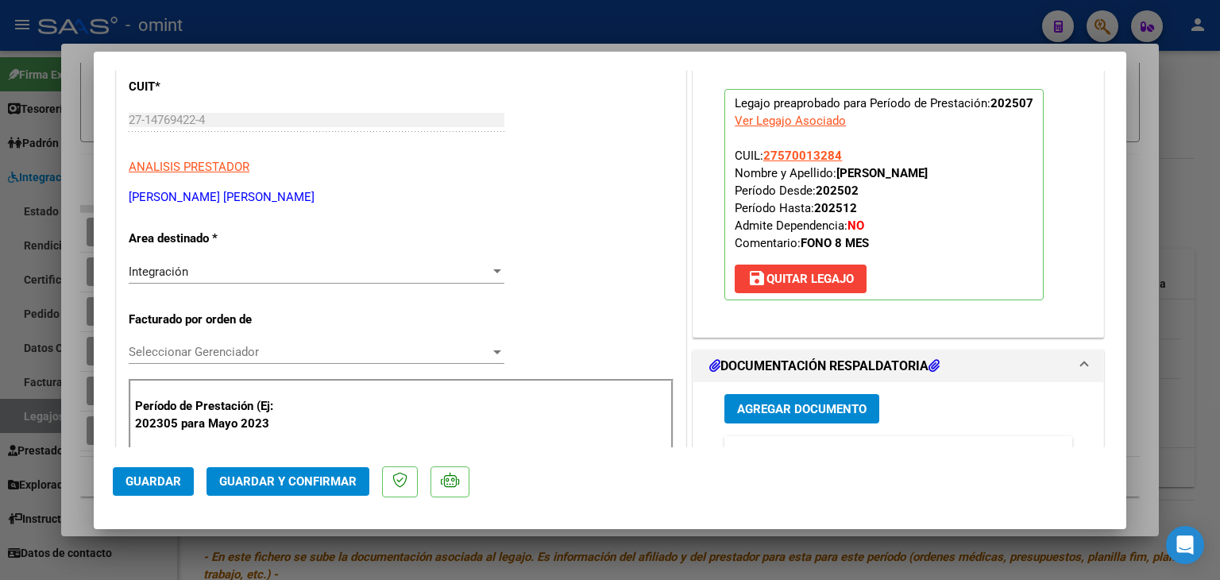
scroll to position [159, 0]
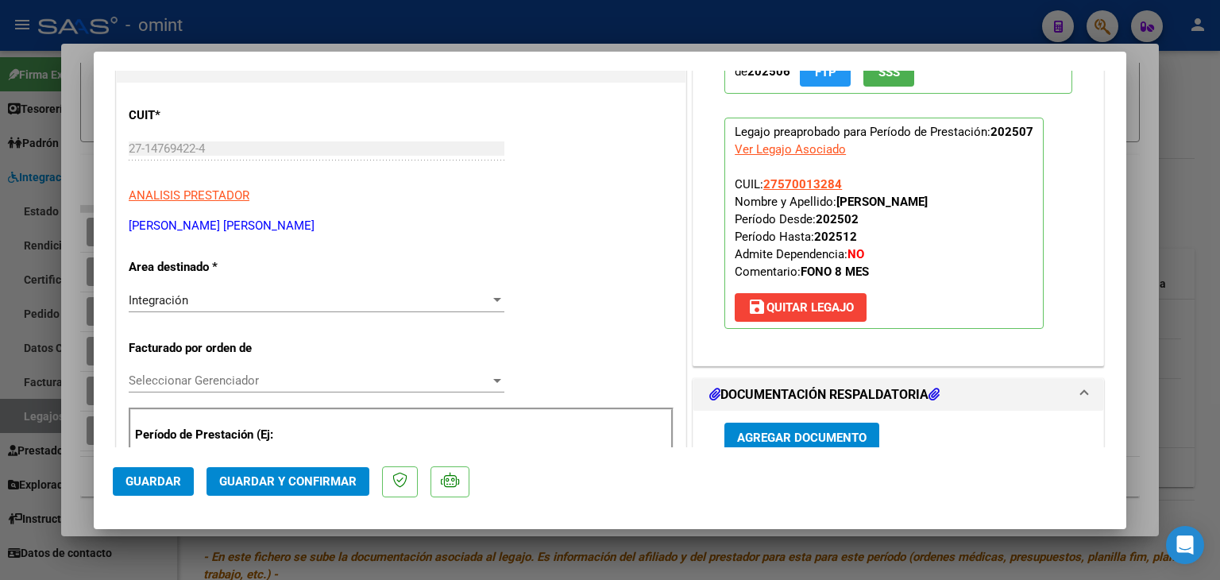
click at [180, 382] on span "Seleccionar Gerenciador" at bounding box center [309, 380] width 361 height 14
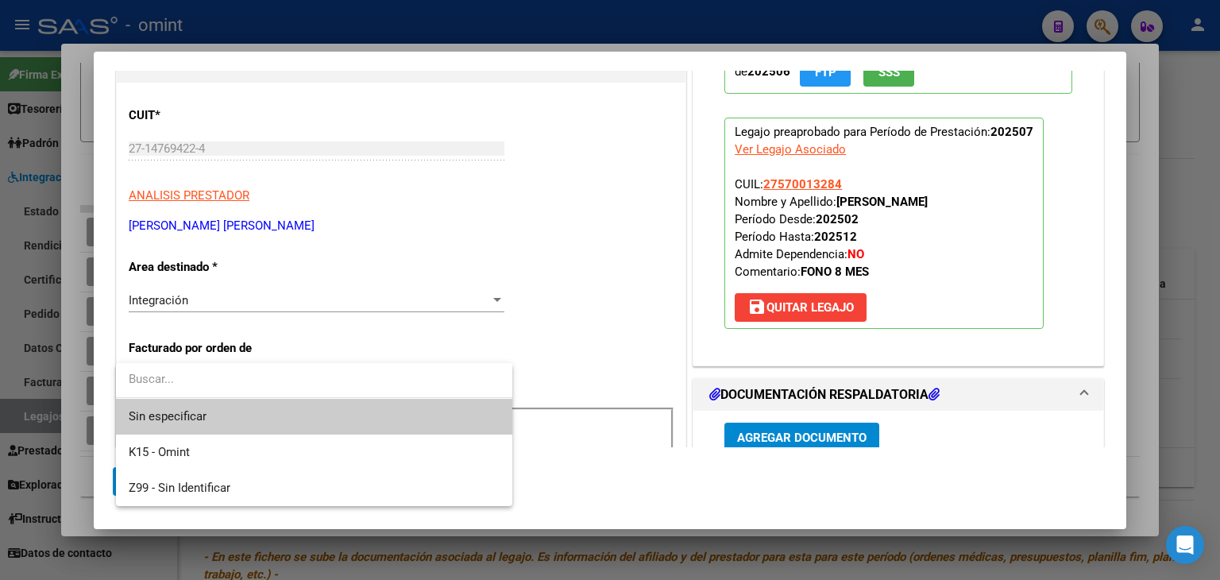
click at [215, 414] on span "Sin especificar" at bounding box center [314, 417] width 371 height 36
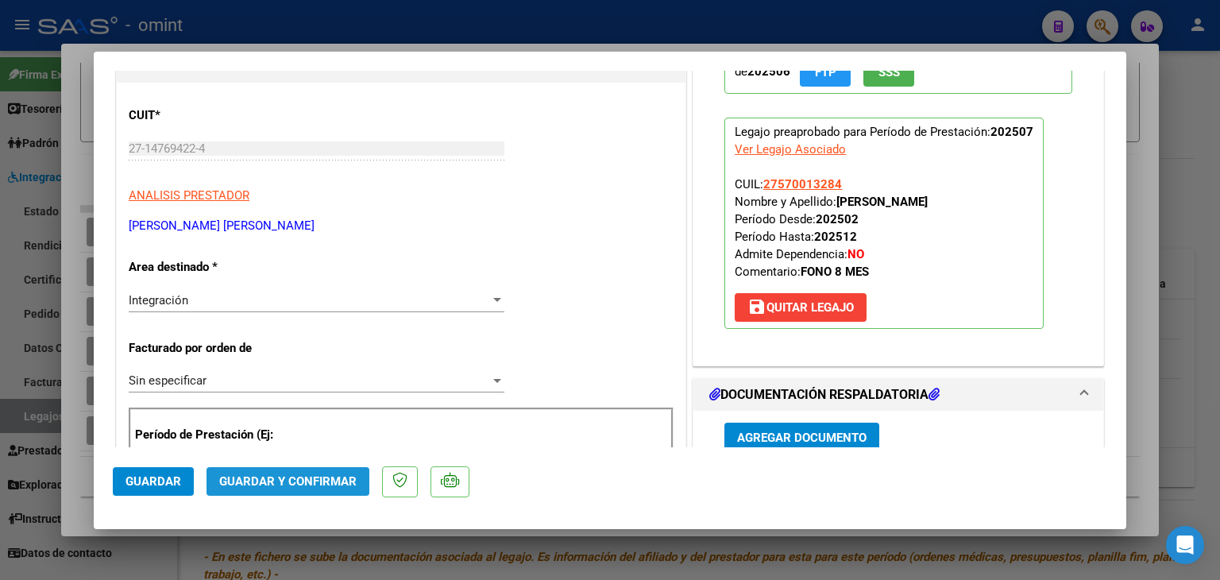
click at [296, 490] on button "Guardar y Confirmar" at bounding box center [288, 481] width 163 height 29
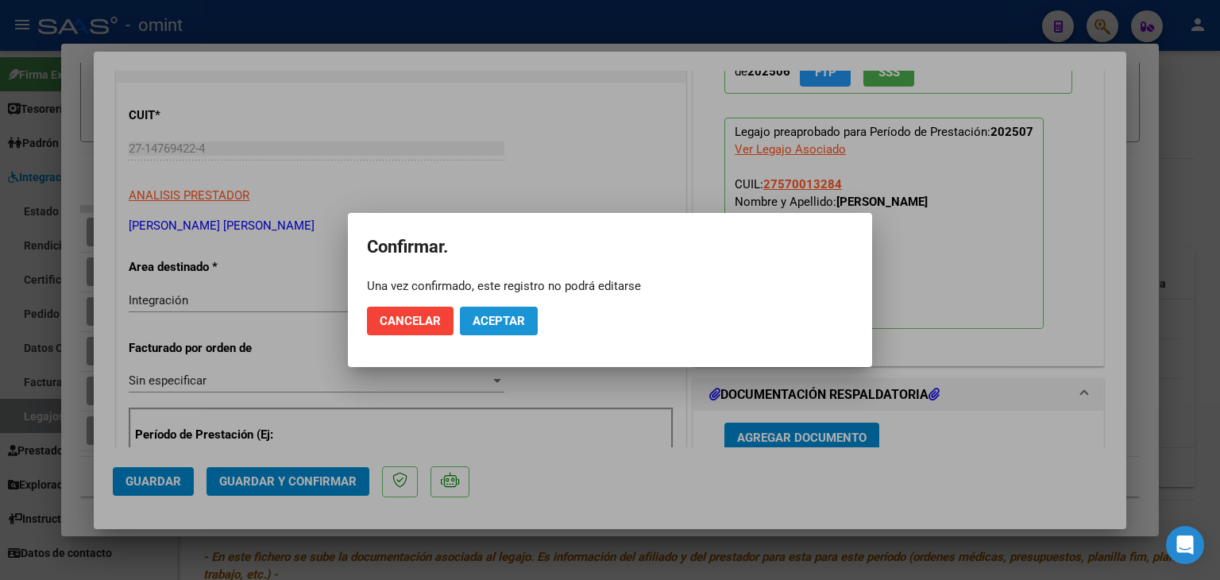
click at [518, 329] on button "Aceptar" at bounding box center [499, 321] width 78 height 29
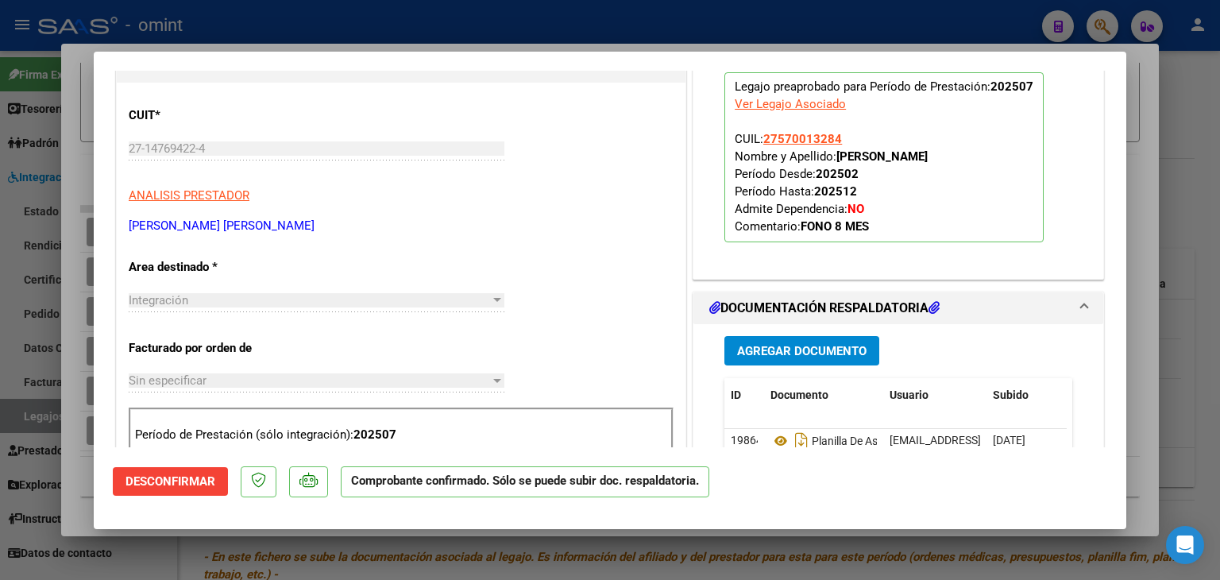
type input "$ 0,00"
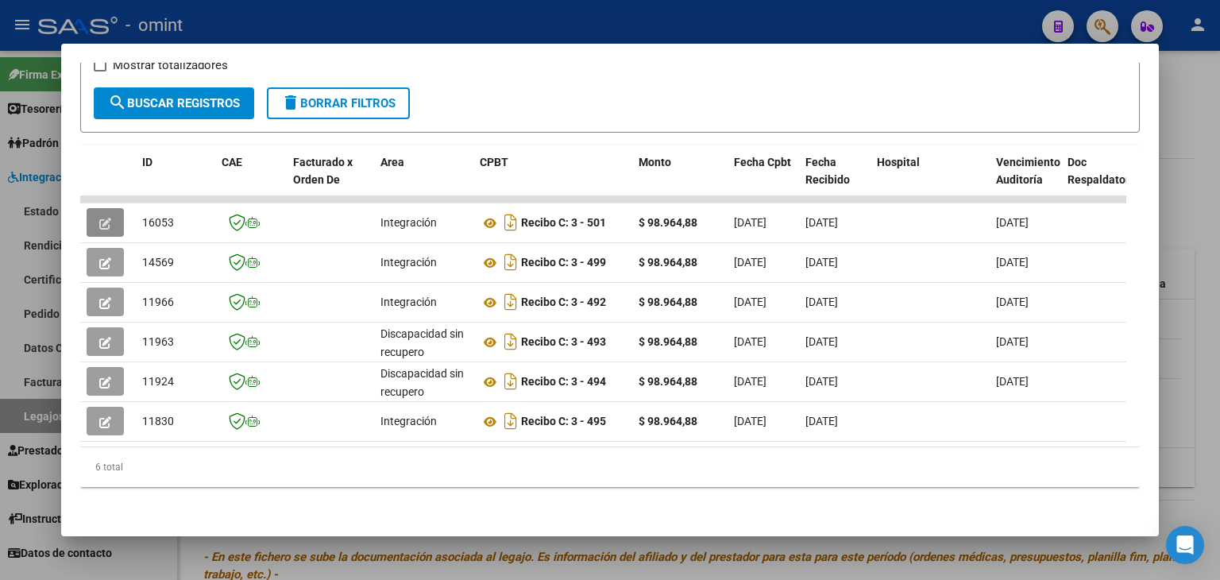
scroll to position [308, 0]
click at [613, 68] on div "Filtros Id Start date – End date Fec. Rec. Desde / Hasta Pto. Venta Nro. Compro…" at bounding box center [610, 52] width 1033 height 71
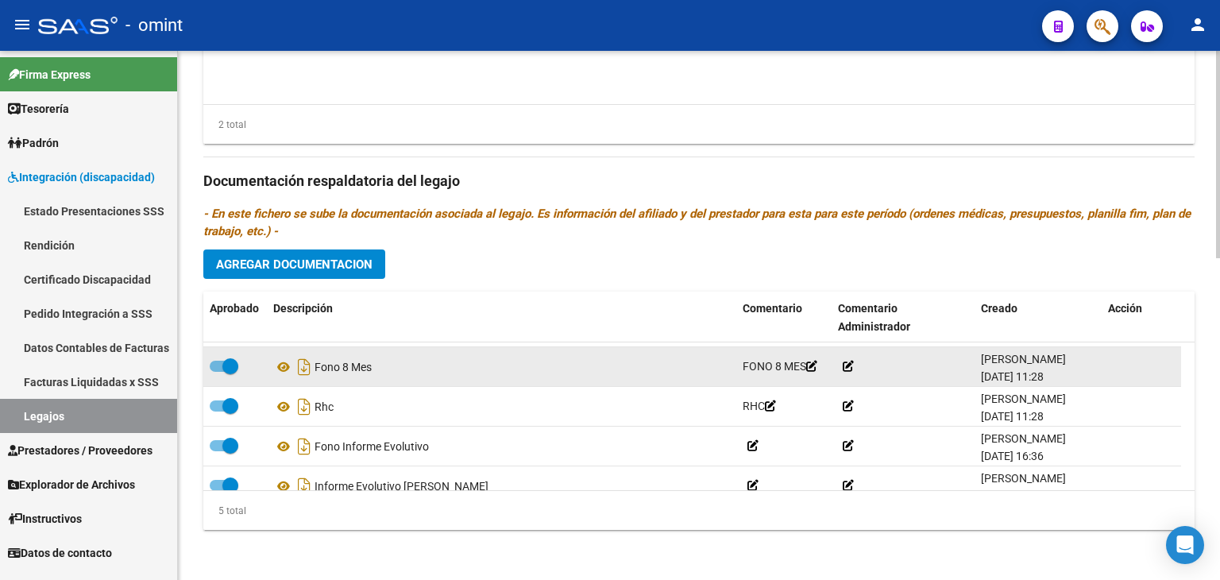
scroll to position [55, 0]
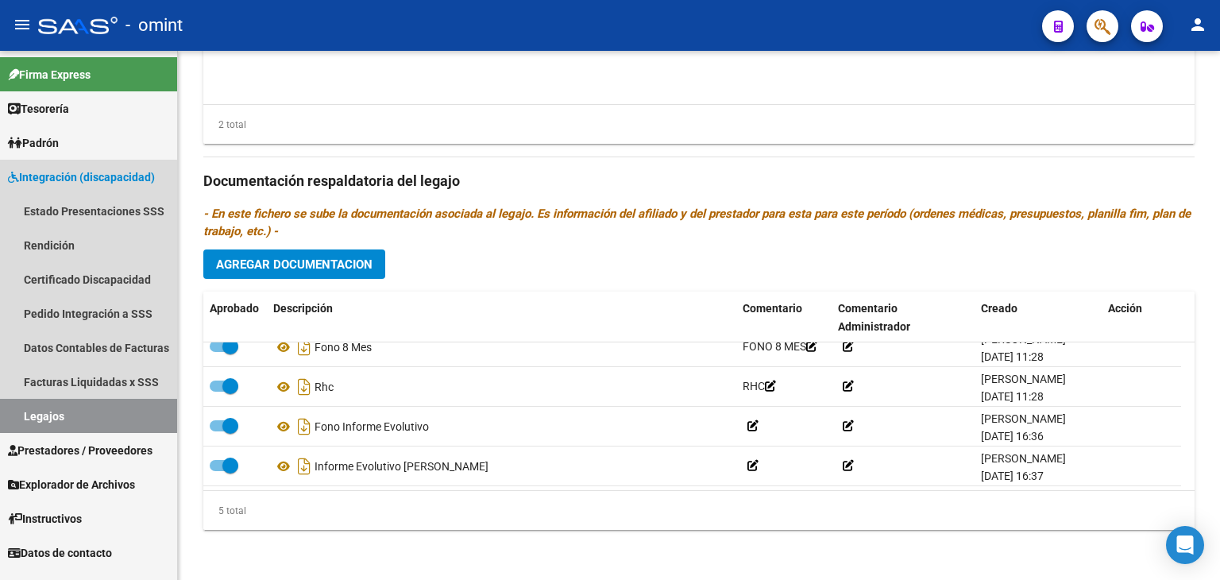
click at [60, 417] on link "Legajos" at bounding box center [88, 416] width 177 height 34
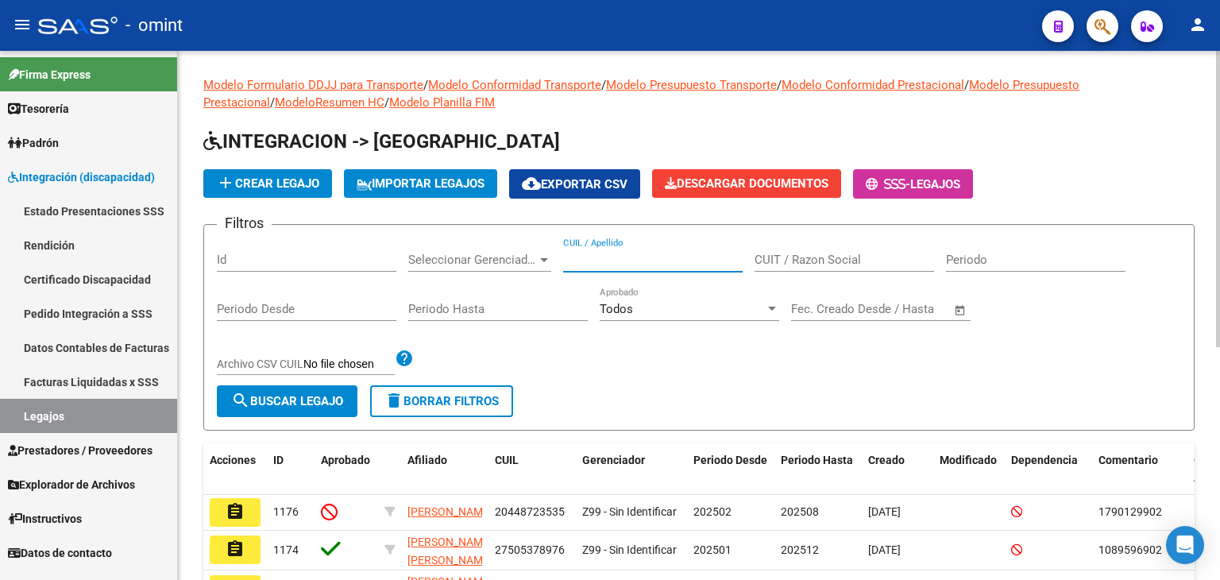
drag, startPoint x: 616, startPoint y: 264, endPoint x: 515, endPoint y: 338, distance: 125.7
click at [616, 263] on input "CUIL / Apellido" at bounding box center [653, 260] width 180 height 14
paste input "20550671795"
type input "20550671795"
click at [295, 394] on span "search Buscar Legajo" at bounding box center [287, 401] width 112 height 14
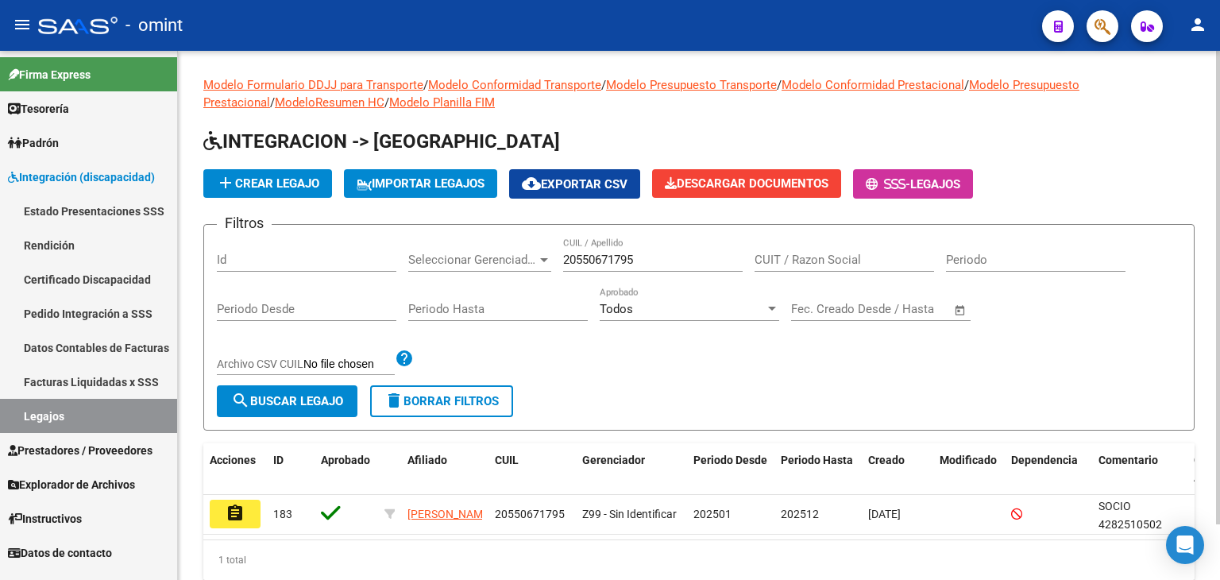
scroll to position [62, 0]
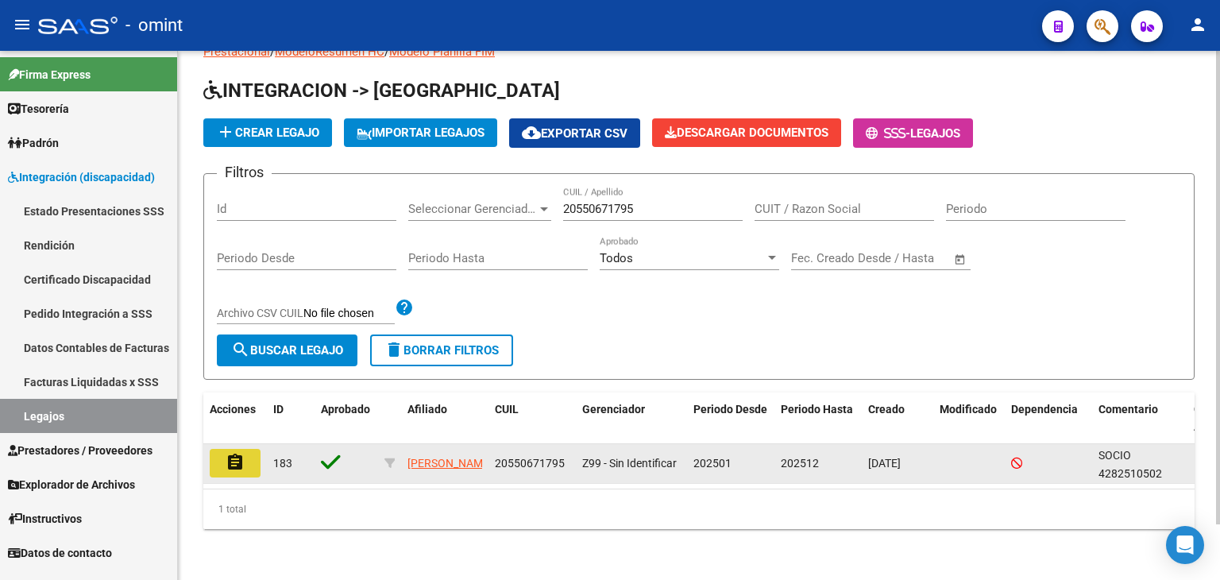
click at [235, 455] on mat-icon "assignment" at bounding box center [235, 462] width 19 height 19
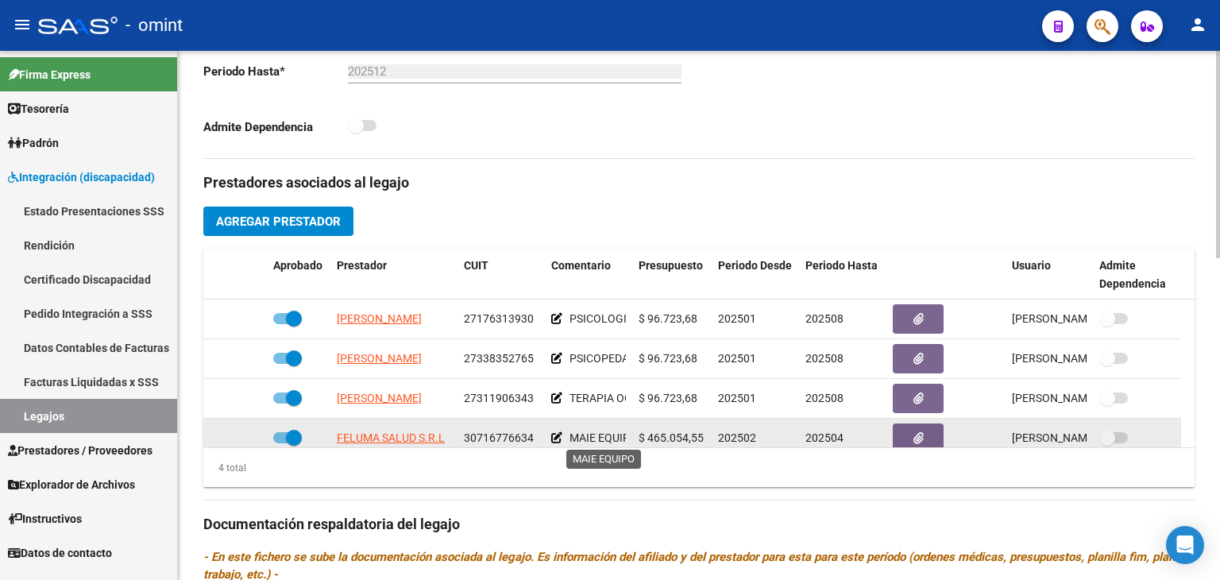
scroll to position [16, 0]
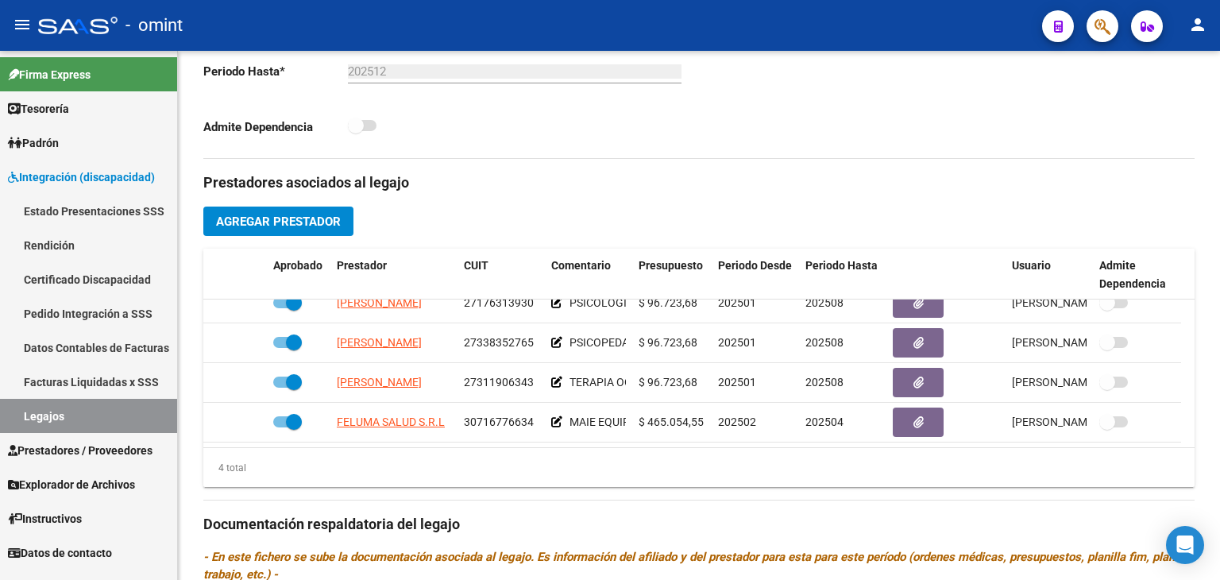
click at [86, 413] on link "Legajos" at bounding box center [88, 416] width 177 height 34
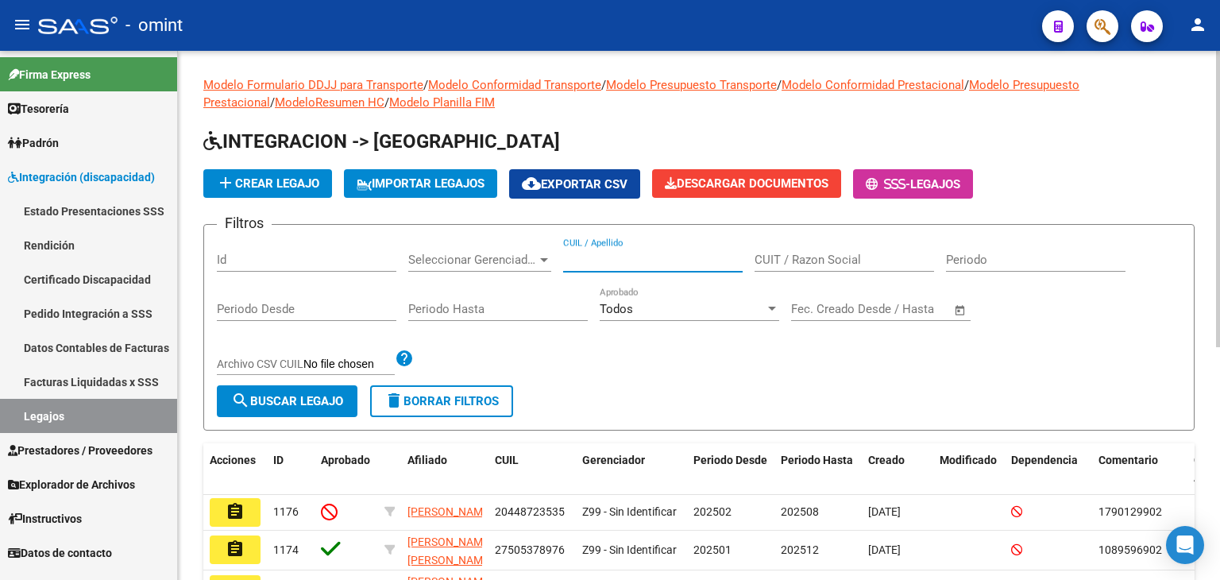
click at [663, 257] on input "CUIL / Apellido" at bounding box center [653, 260] width 180 height 14
paste input "20569705305"
type input "20569705305"
click at [305, 408] on button "search Buscar Legajo" at bounding box center [287, 401] width 141 height 32
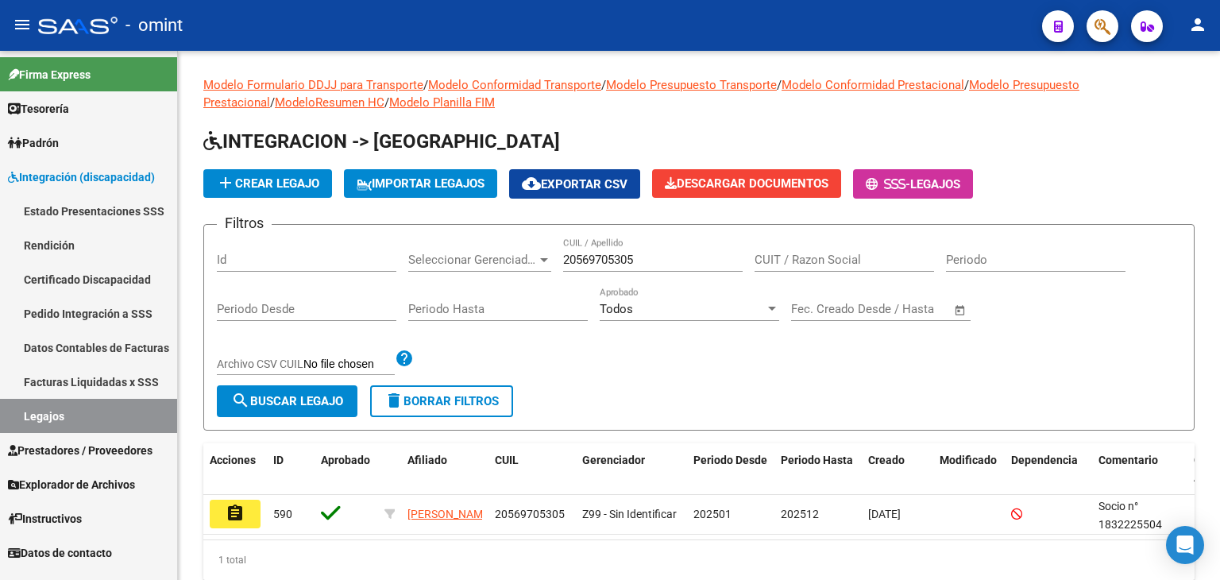
click at [238, 509] on mat-icon "assignment" at bounding box center [235, 513] width 19 height 19
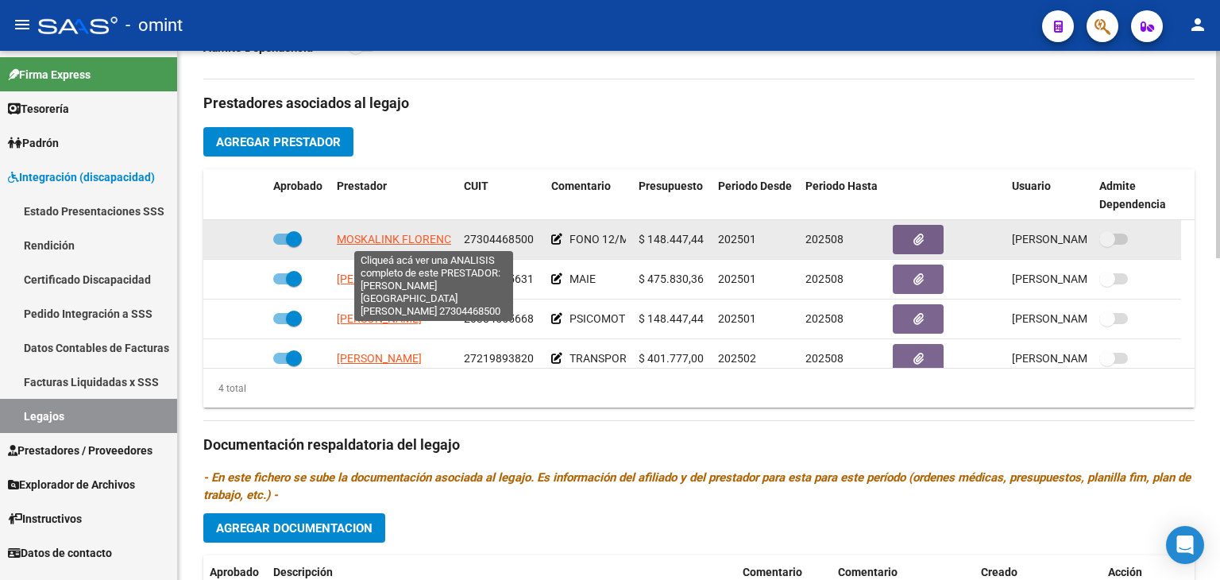
click at [383, 236] on span "MOSKALINK FLORENCIA DEL CARMEN" at bounding box center [434, 239] width 195 height 13
type textarea "27304468500"
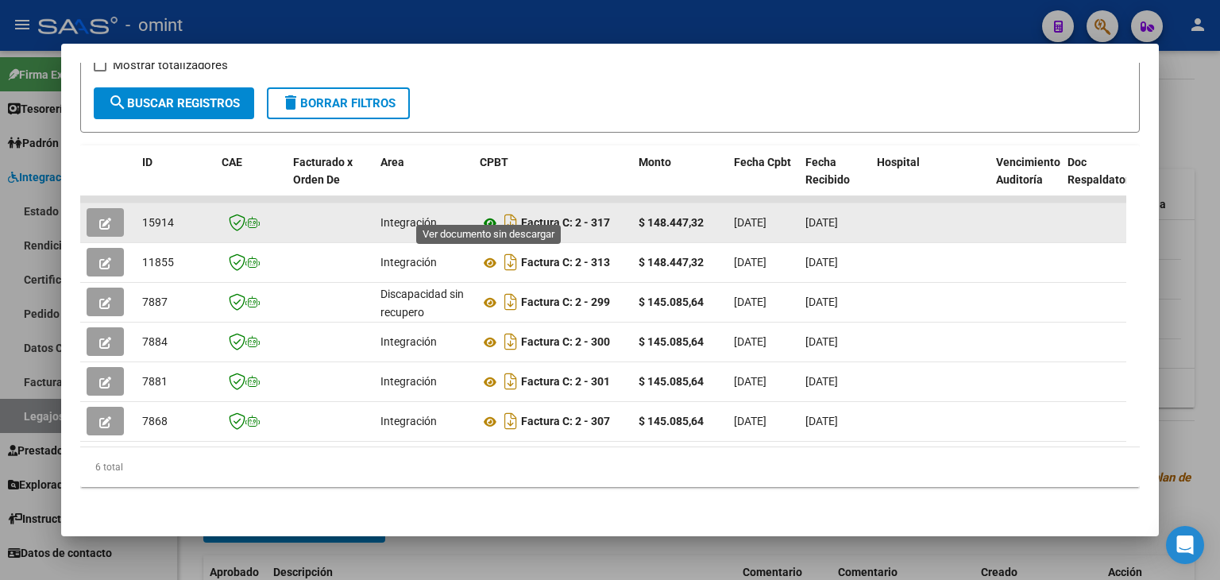
click at [489, 214] on icon at bounding box center [490, 223] width 21 height 19
click at [106, 218] on icon "button" at bounding box center [105, 224] width 12 height 12
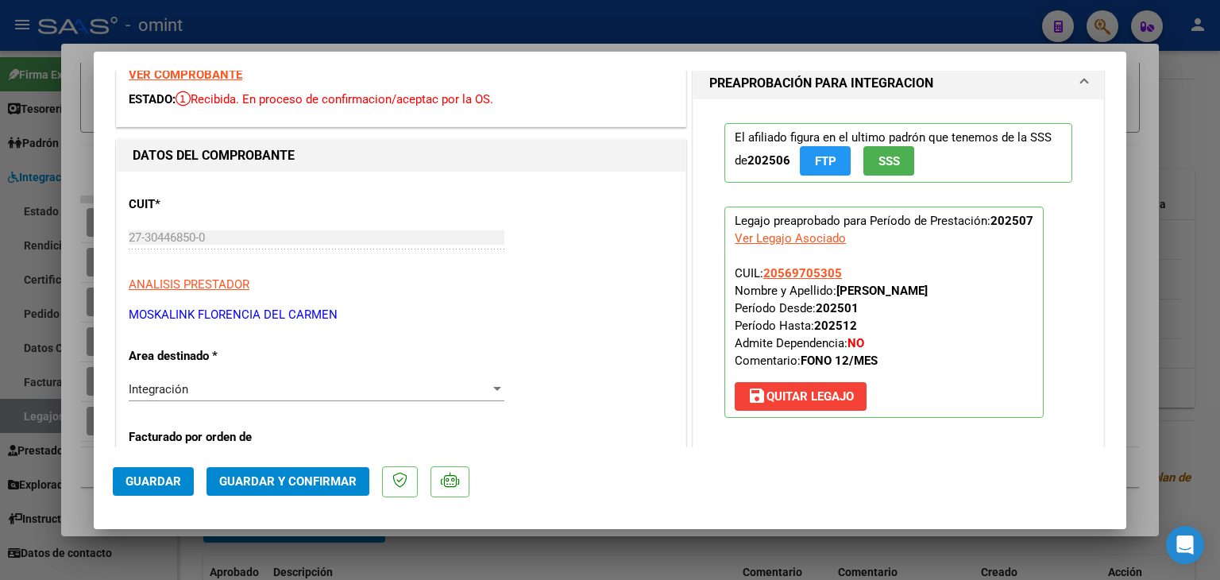
scroll to position [397, 0]
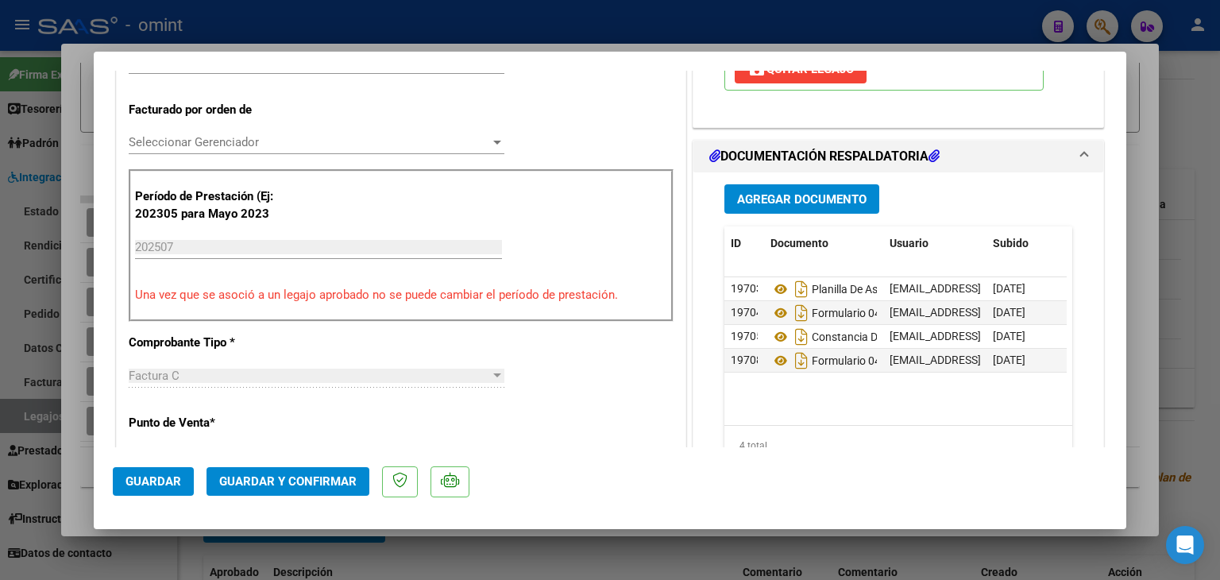
type input "$ 0,00"
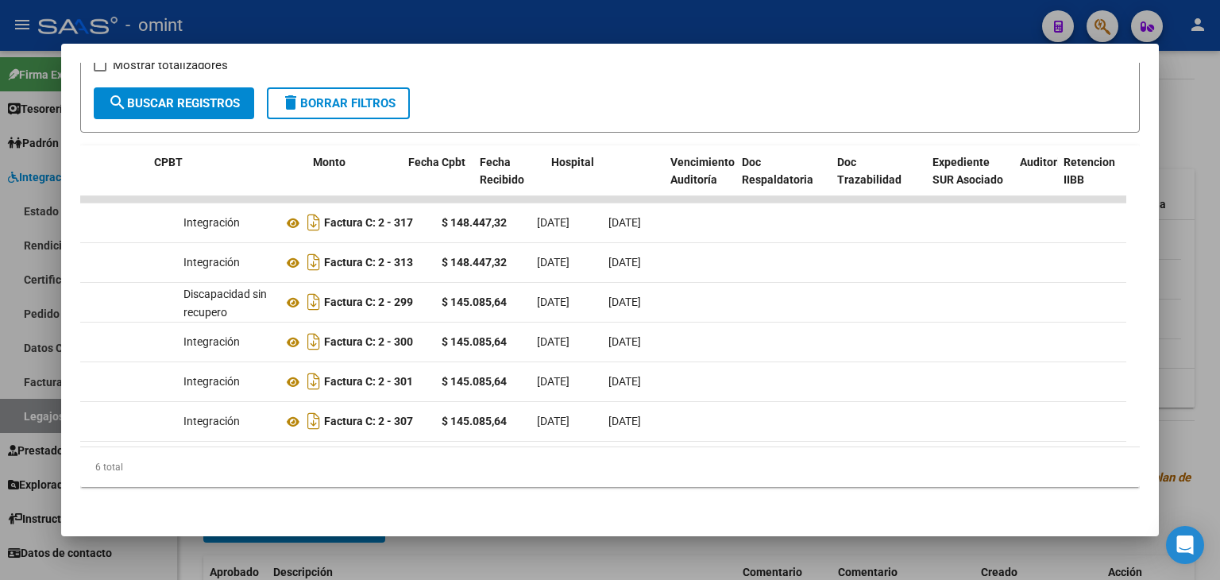
scroll to position [0, 0]
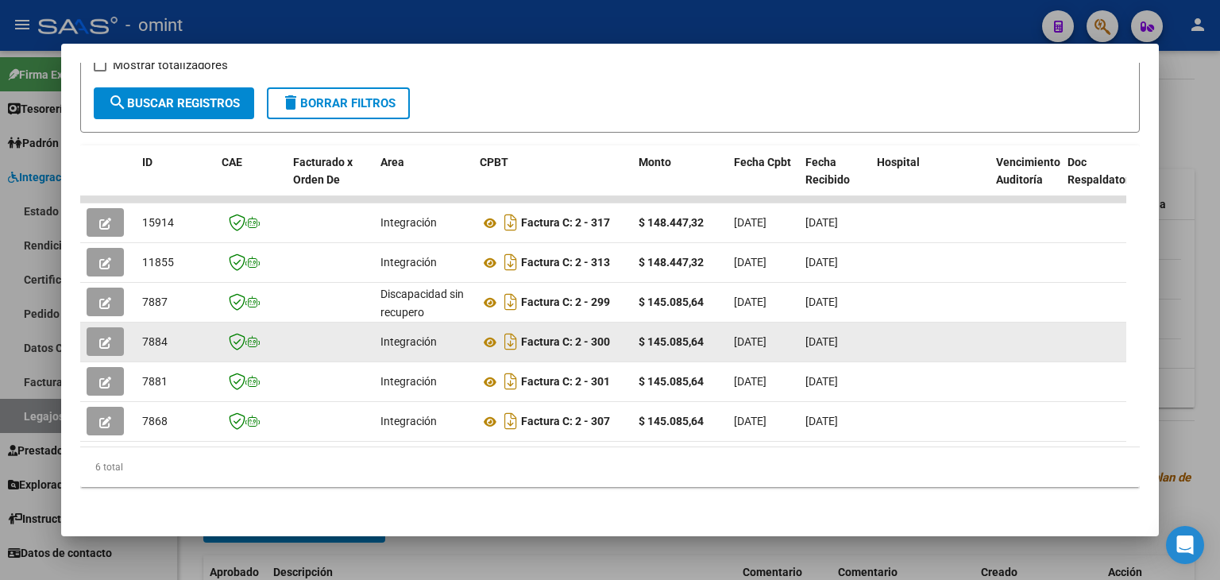
click at [111, 327] on button "button" at bounding box center [105, 341] width 37 height 29
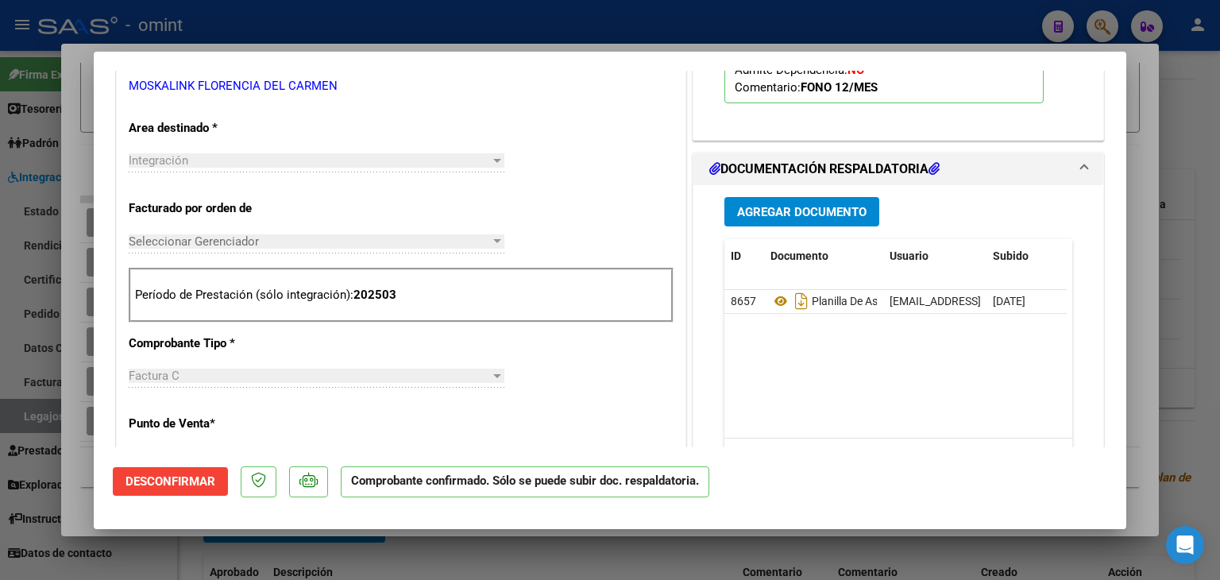
scroll to position [556, 0]
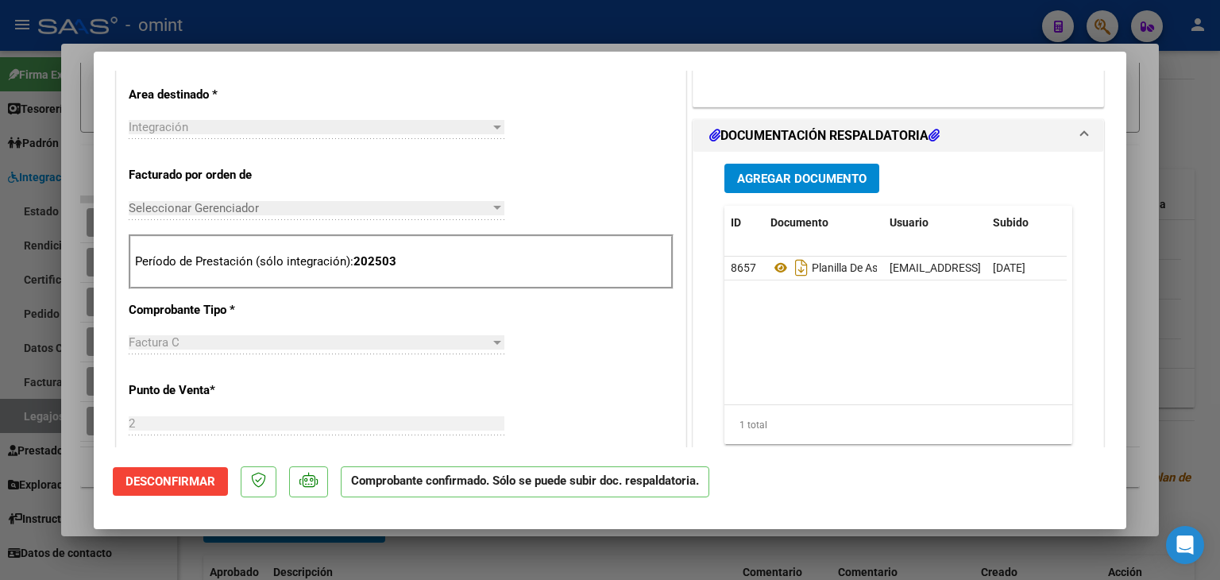
type input "$ 0,00"
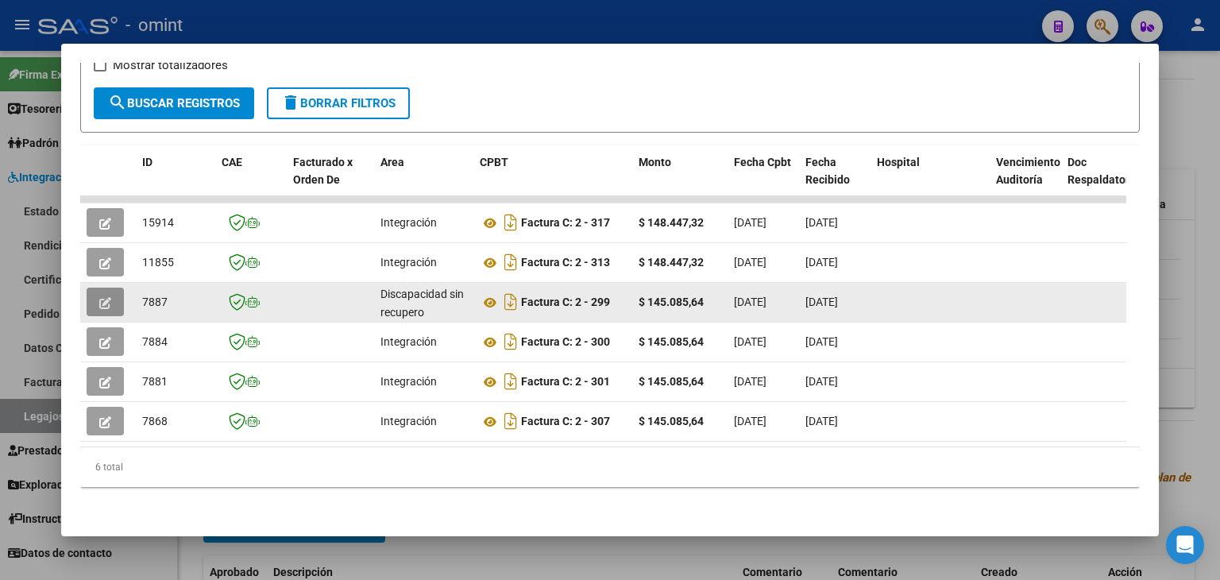
click at [108, 297] on icon "button" at bounding box center [105, 303] width 12 height 12
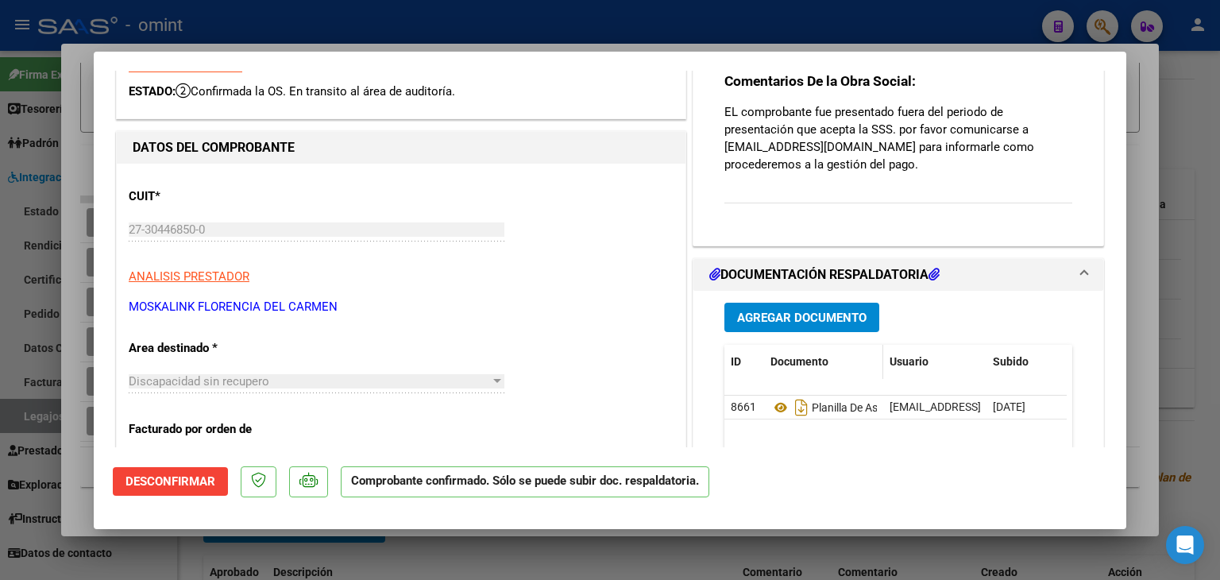
scroll to position [16, 0]
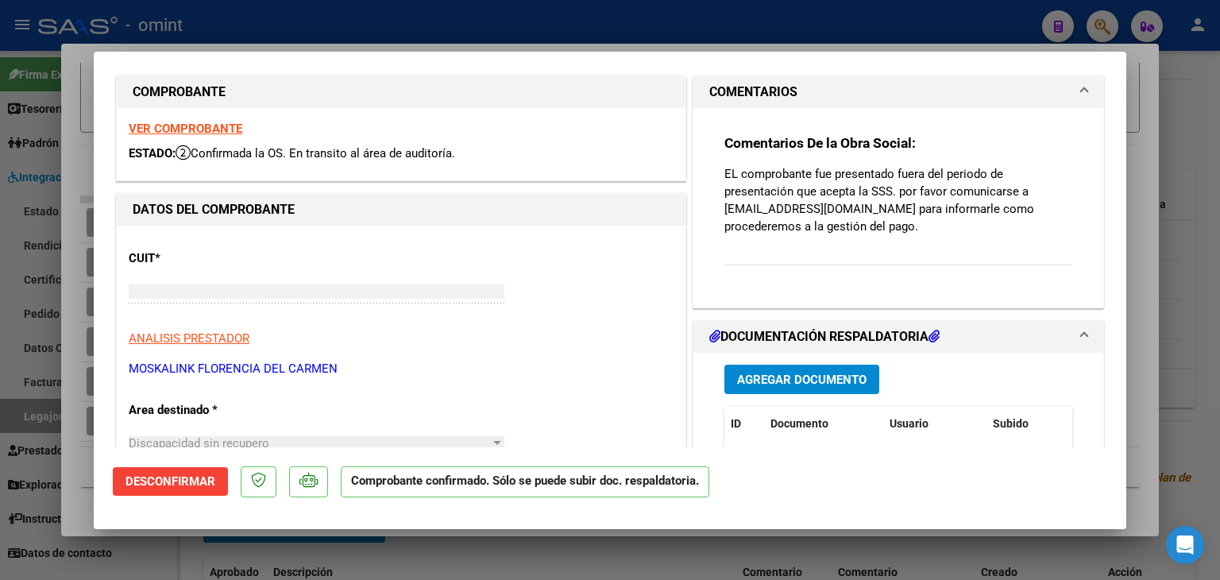
type input "$ 0,00"
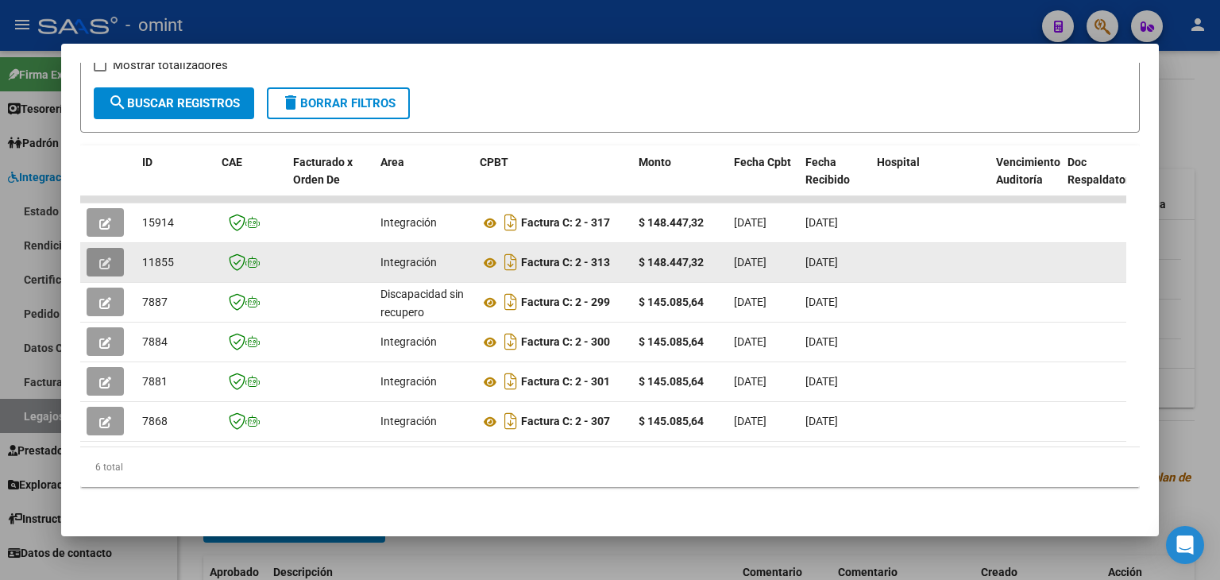
click at [105, 257] on icon "button" at bounding box center [105, 263] width 12 height 12
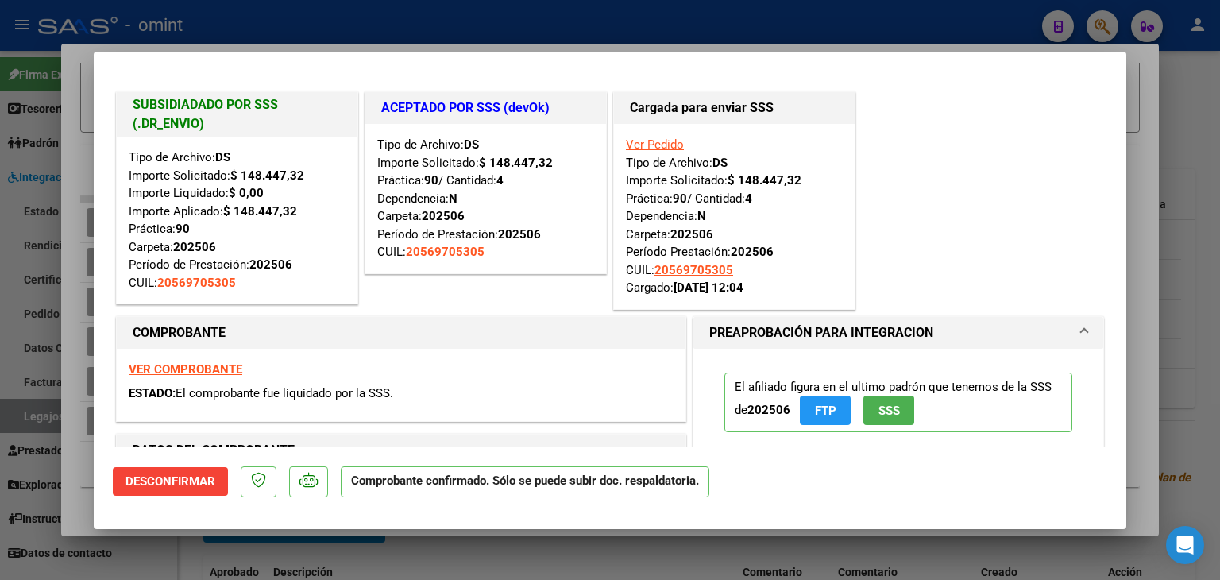
type input "$ 0,00"
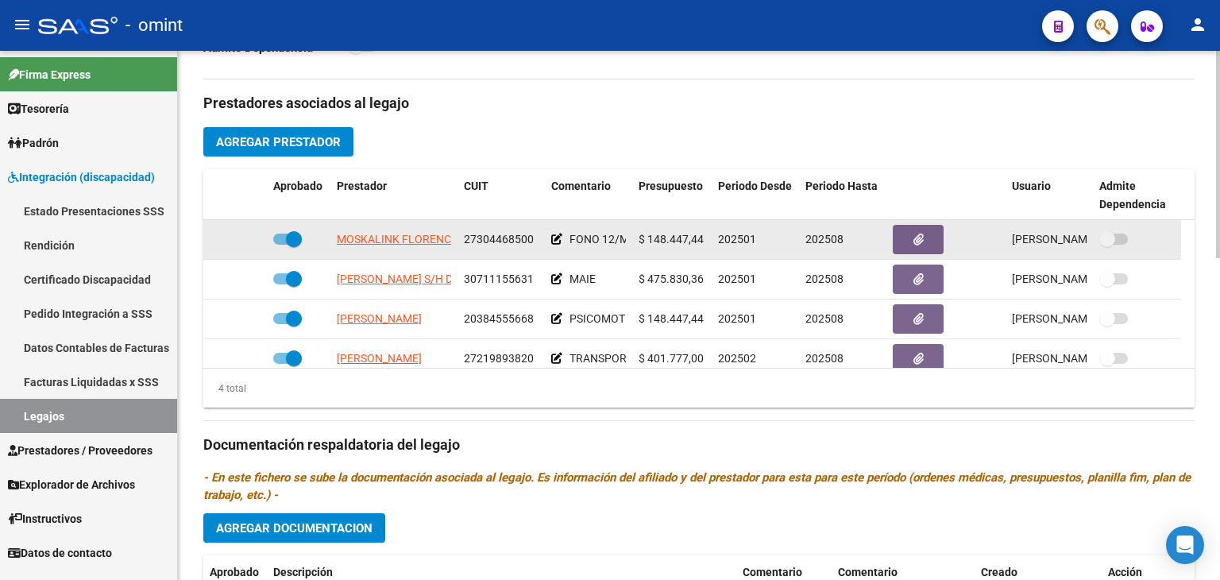
click at [376, 230] on app-link-go-to "MOSKALINK FLORENCIA DEL CARMEN" at bounding box center [434, 239] width 195 height 18
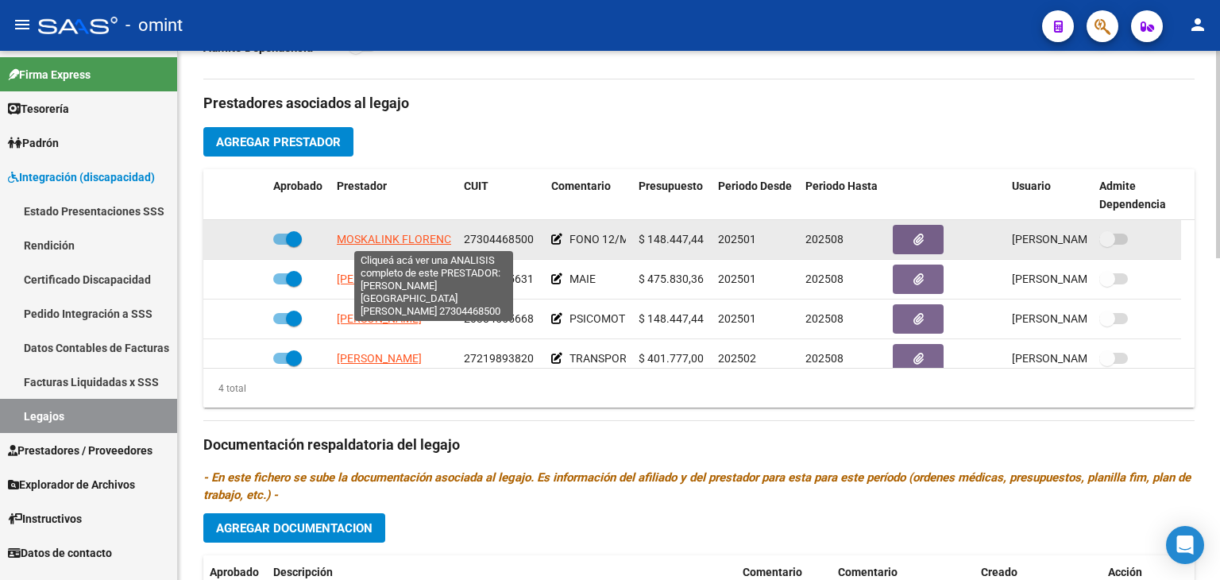
click at [423, 235] on span "MOSKALINK FLORENCIA DEL CARMEN" at bounding box center [434, 239] width 195 height 13
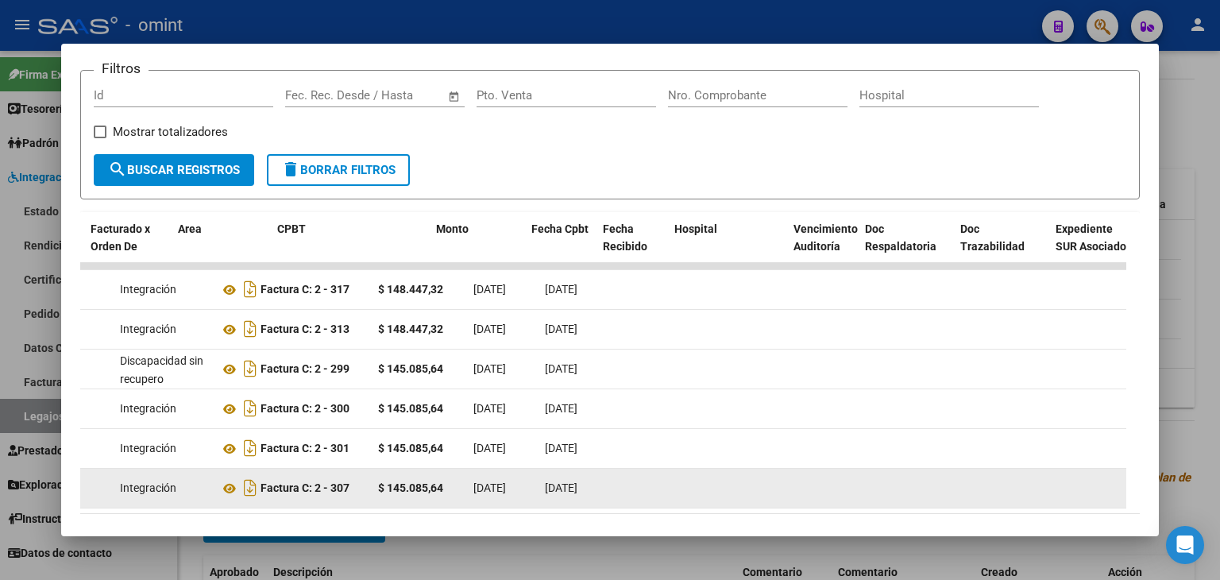
scroll to position [0, 203]
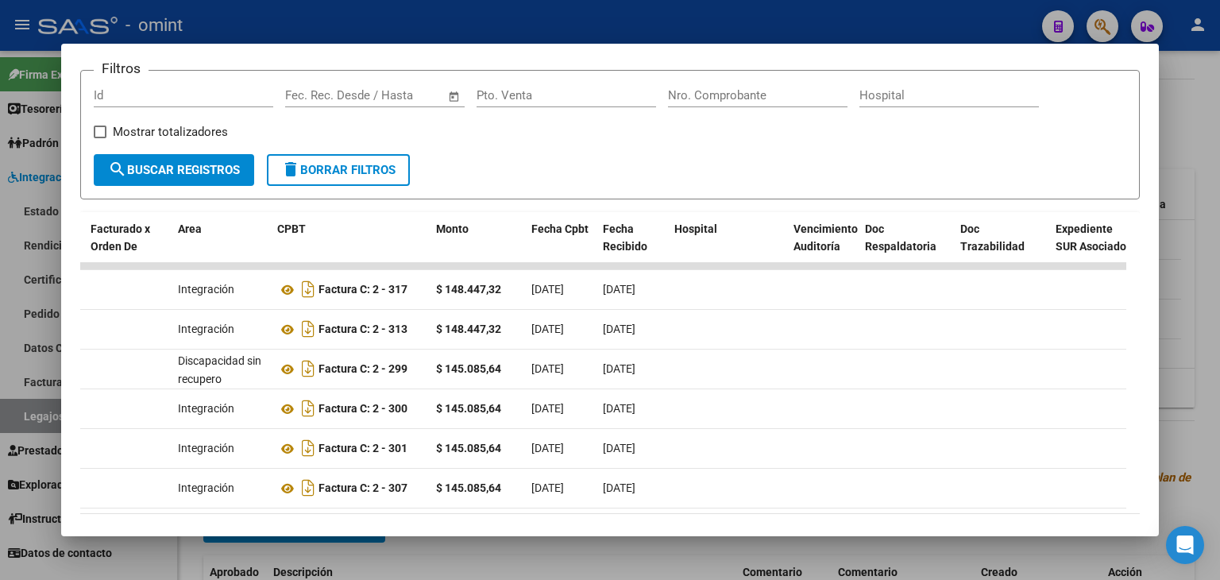
drag, startPoint x: 248, startPoint y: 518, endPoint x: 47, endPoint y: 499, distance: 201.9
click at [48, 500] on div "Análisis Prestador - CUIT: 27304468500 cloud_download Exportar CSV ABM ARCA Imp…" at bounding box center [610, 290] width 1220 height 580
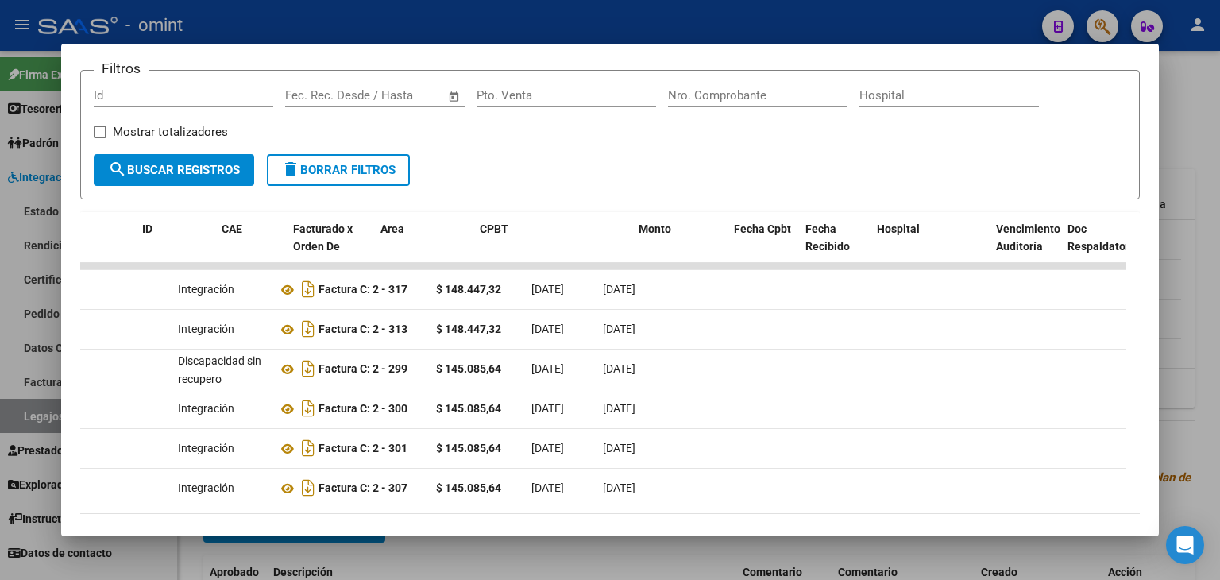
scroll to position [234, 0]
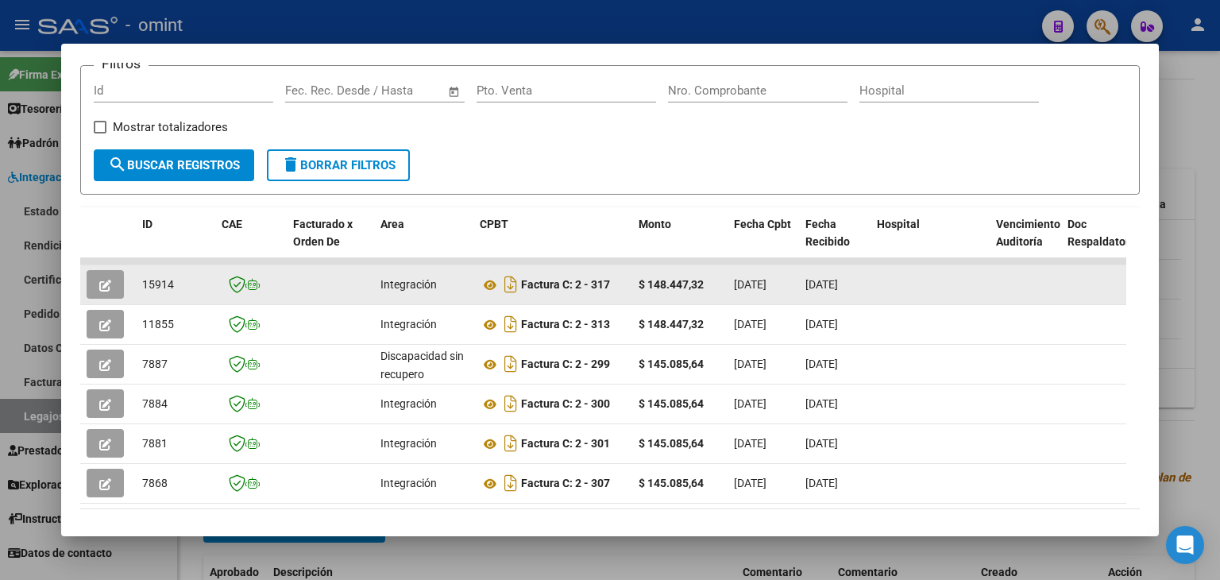
click at [200, 277] on div "15914" at bounding box center [175, 285] width 67 height 18
click at [162, 286] on span "15914" at bounding box center [158, 284] width 32 height 13
copy span "15914"
click at [489, 285] on icon at bounding box center [490, 285] width 21 height 19
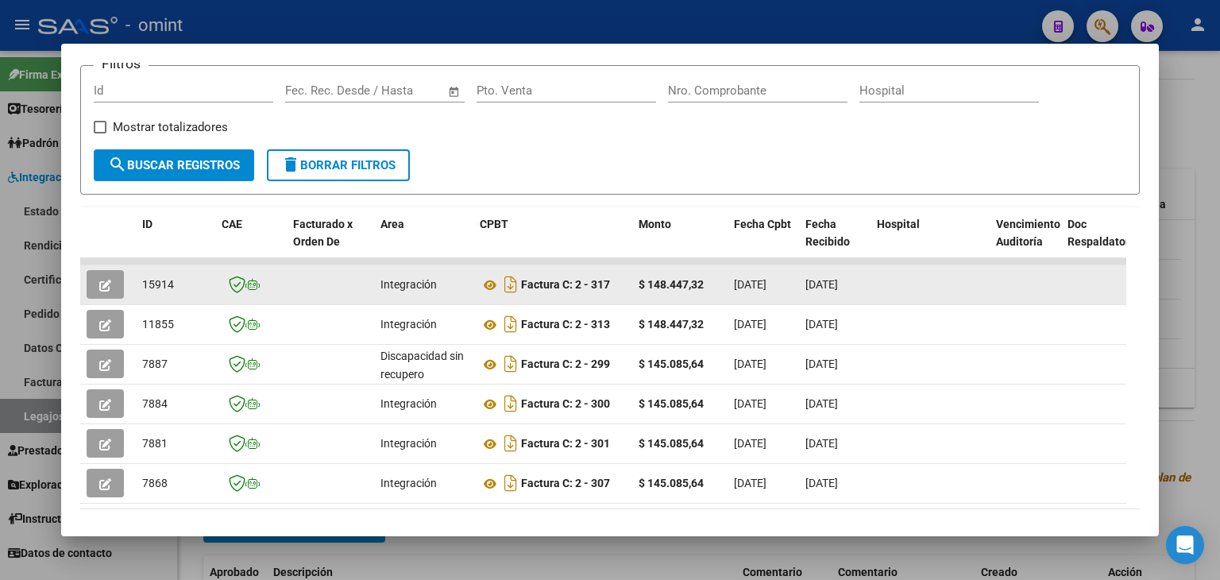
click at [102, 280] on icon "button" at bounding box center [105, 286] width 12 height 12
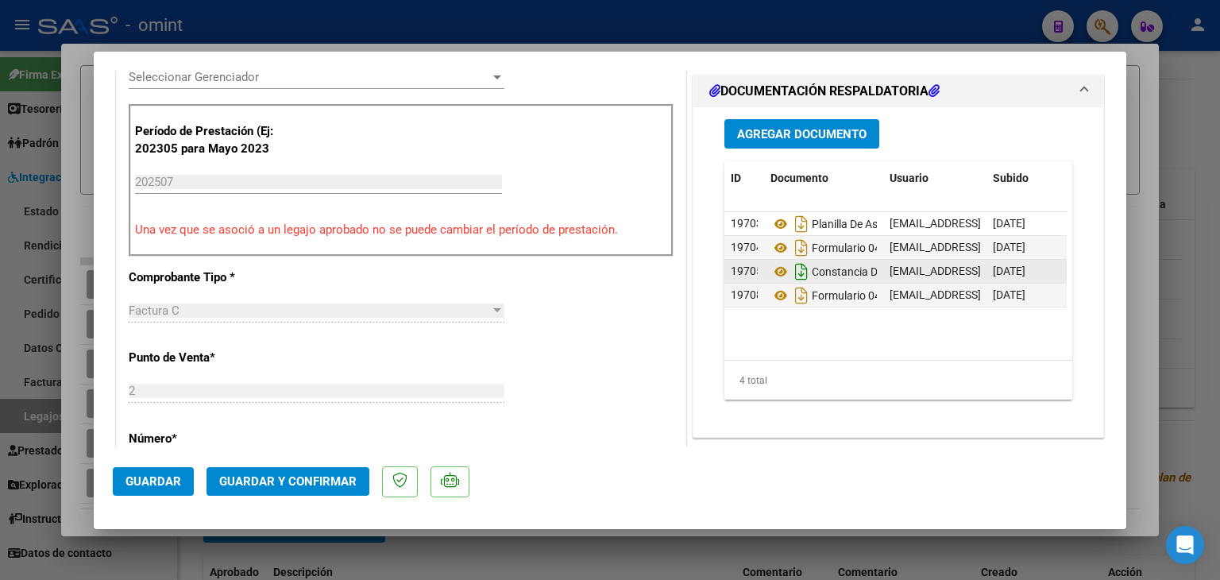
scroll to position [477, 0]
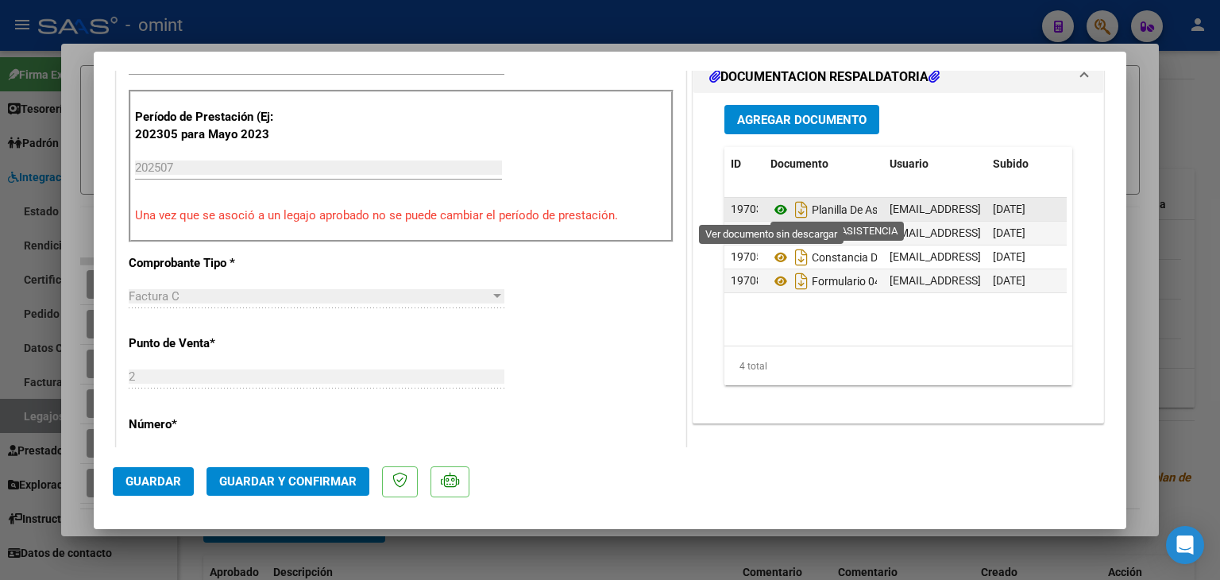
click at [776, 200] on icon at bounding box center [781, 209] width 21 height 19
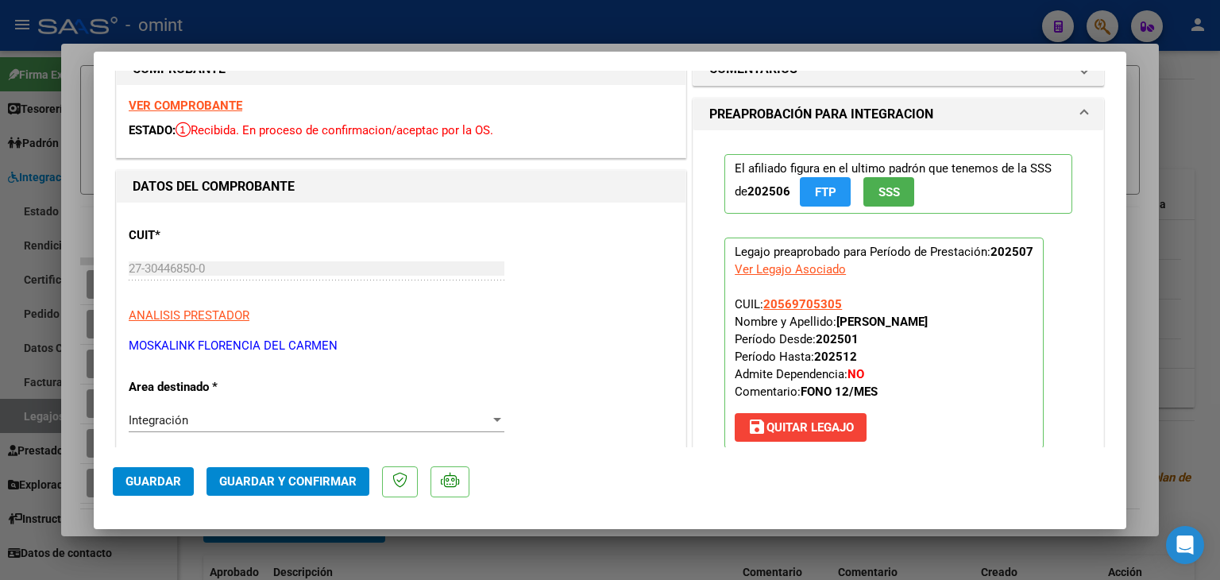
scroll to position [0, 0]
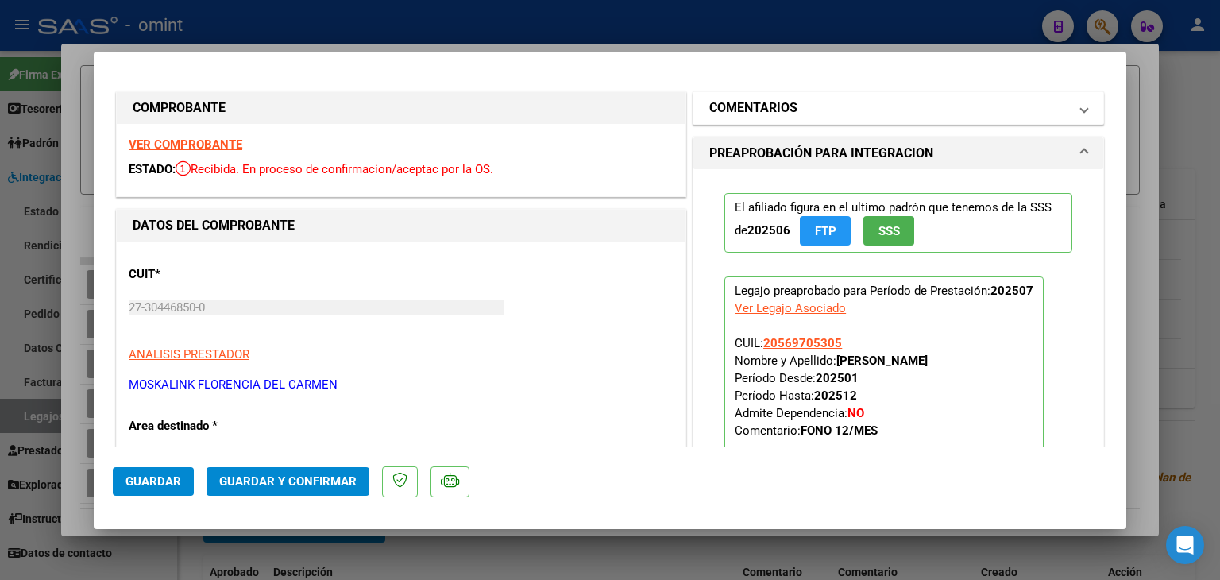
click at [772, 102] on h1 "COMENTARIOS" at bounding box center [753, 108] width 88 height 19
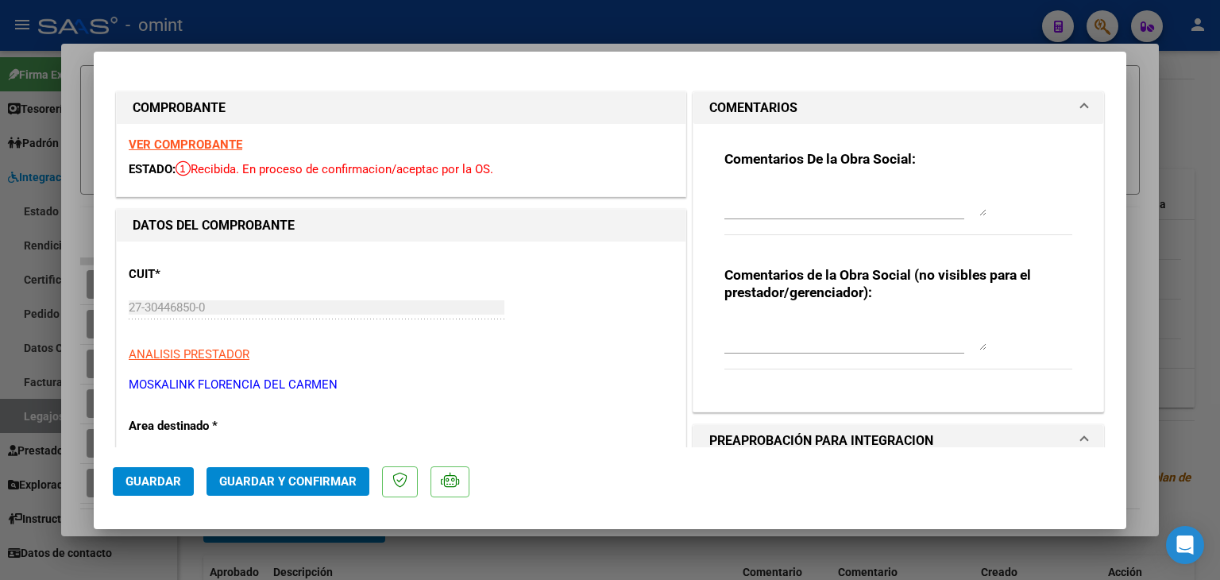
click at [767, 214] on textarea at bounding box center [856, 200] width 262 height 32
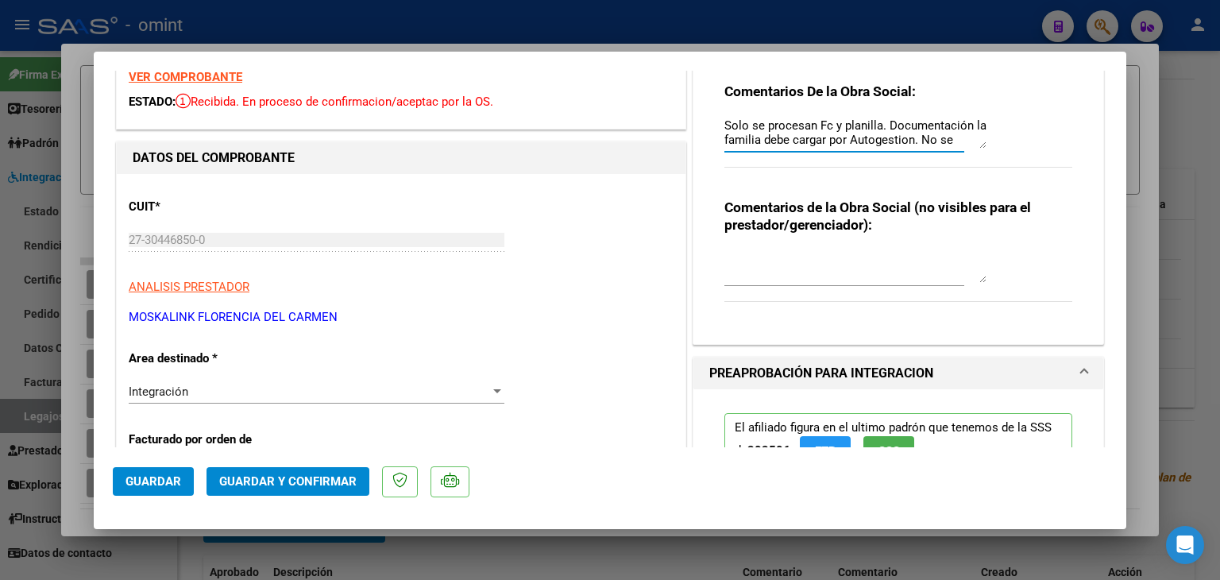
scroll to position [238, 0]
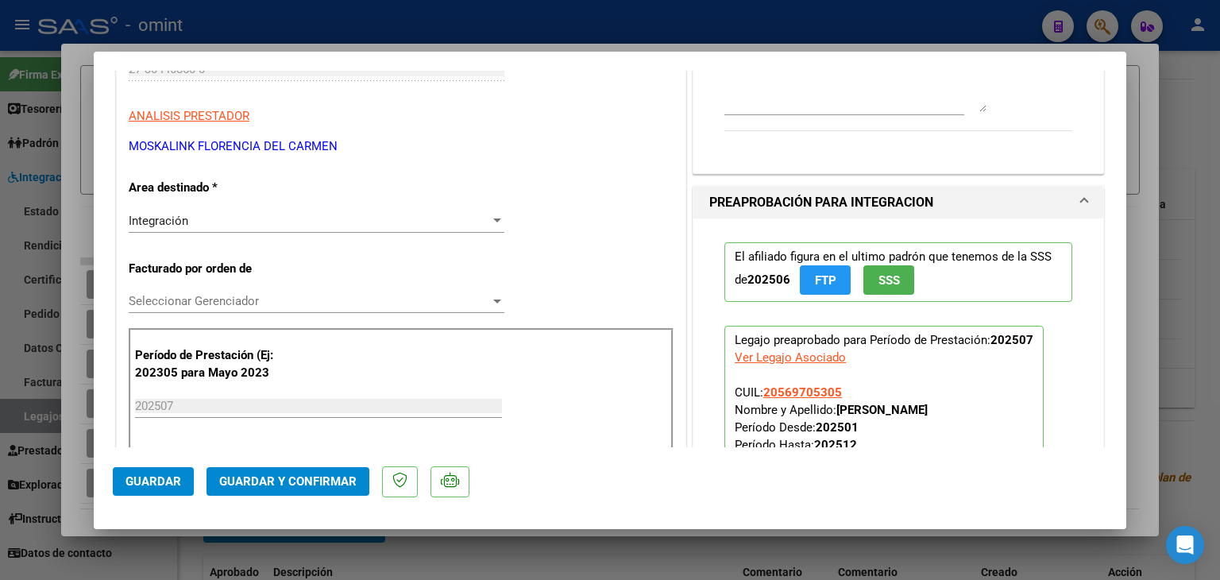
type textarea "Solo se procesan Fc y planilla. Documentación la familia debe cargar por Autoge…"
click at [172, 307] on span "Seleccionar Gerenciador" at bounding box center [309, 301] width 361 height 14
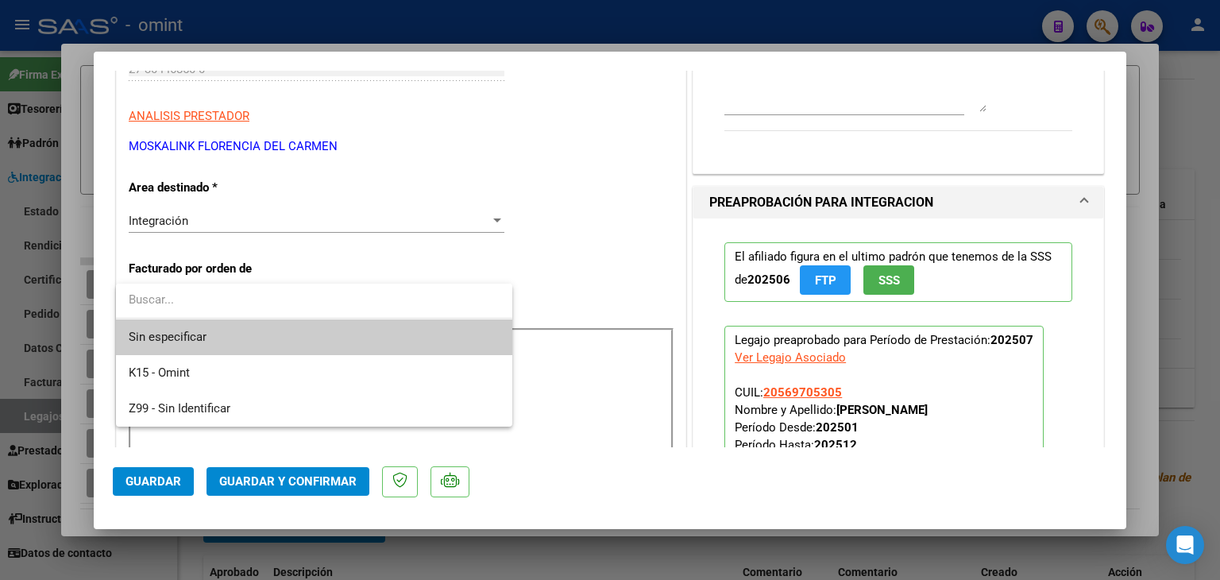
click at [181, 330] on span "Sin especificar" at bounding box center [314, 337] width 371 height 36
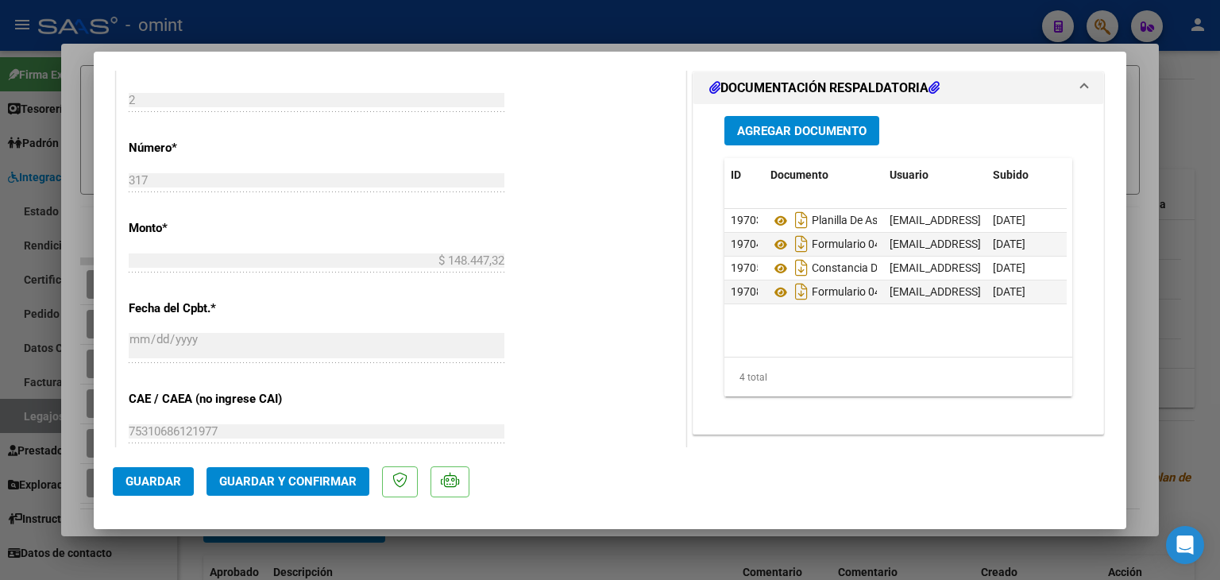
scroll to position [794, 0]
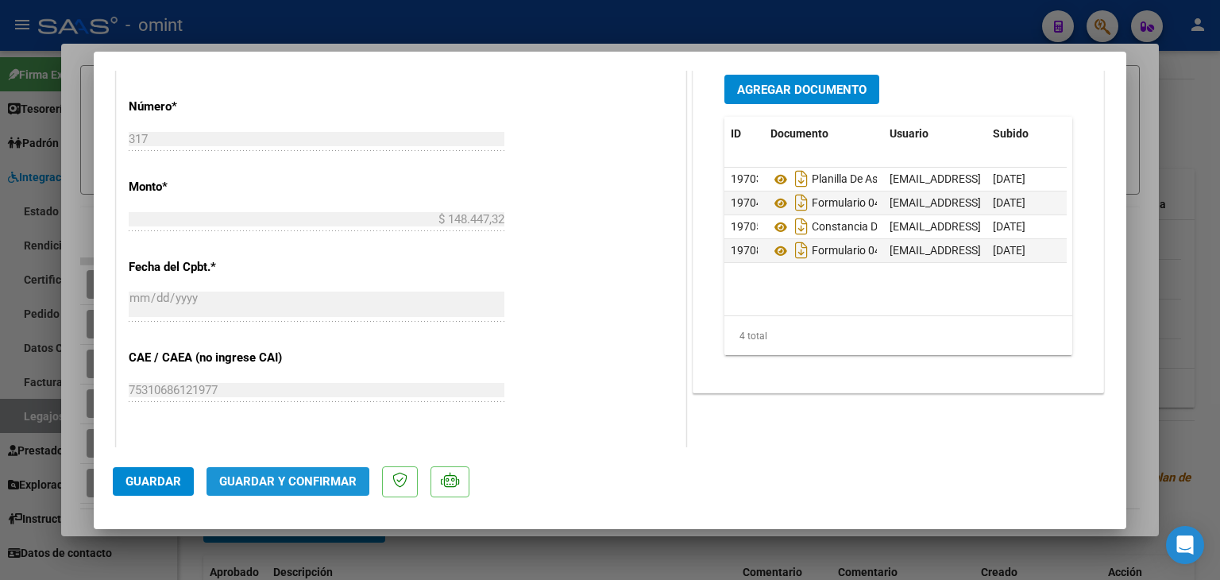
click at [312, 470] on button "Guardar y Confirmar" at bounding box center [288, 481] width 163 height 29
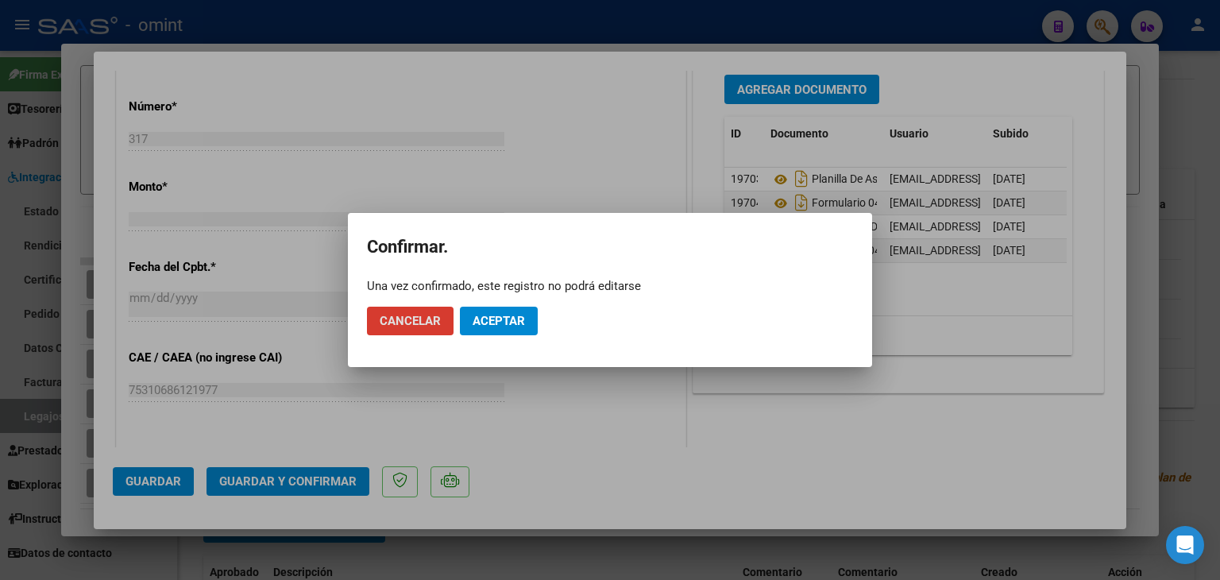
click at [486, 323] on span "Aceptar" at bounding box center [499, 321] width 52 height 14
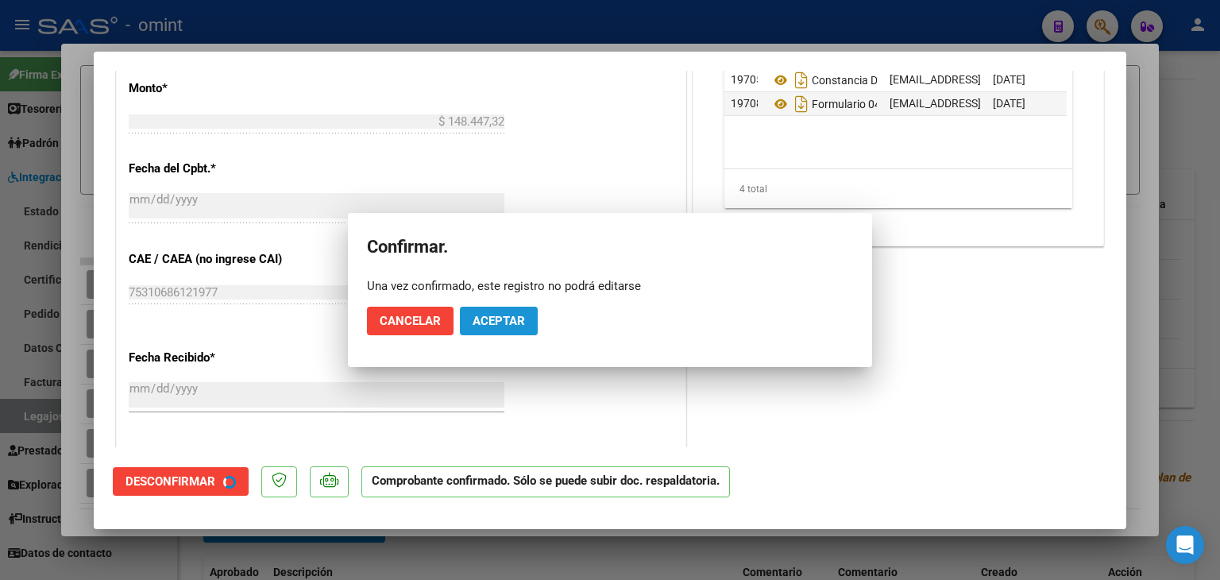
scroll to position [696, 0]
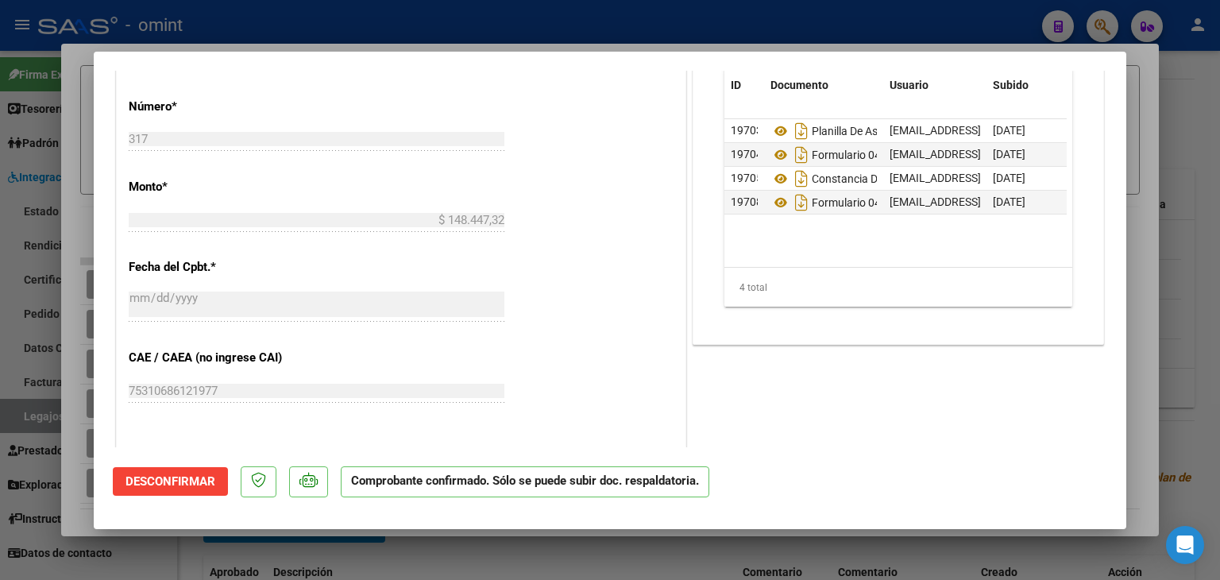
type input "$ 0,00"
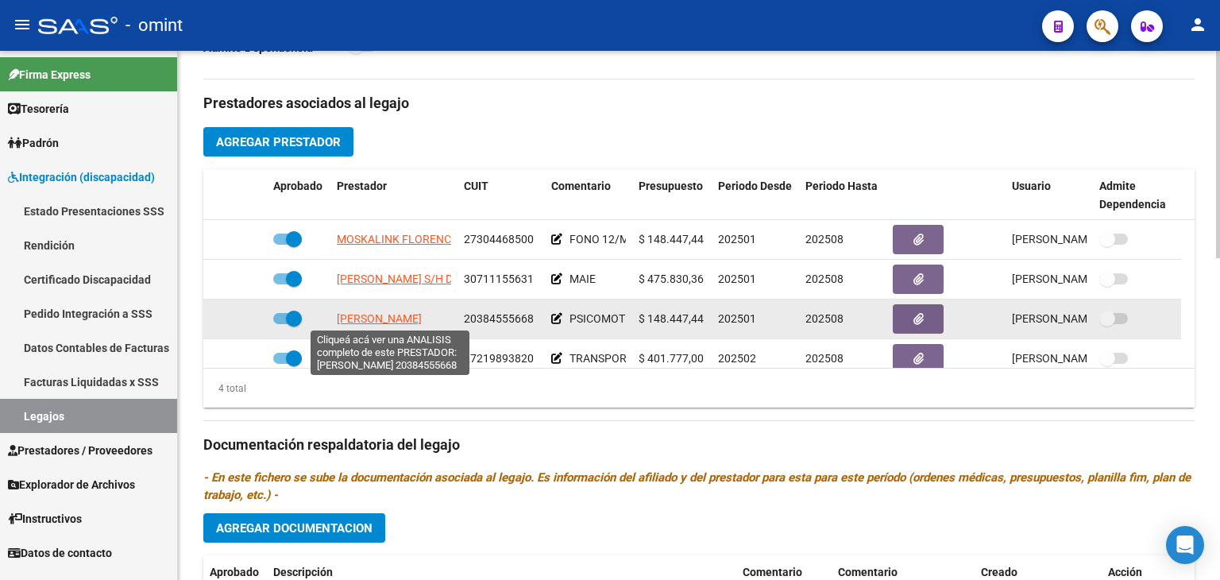
click at [369, 319] on span "[PERSON_NAME]" at bounding box center [379, 318] width 85 height 13
type textarea "20384555668"
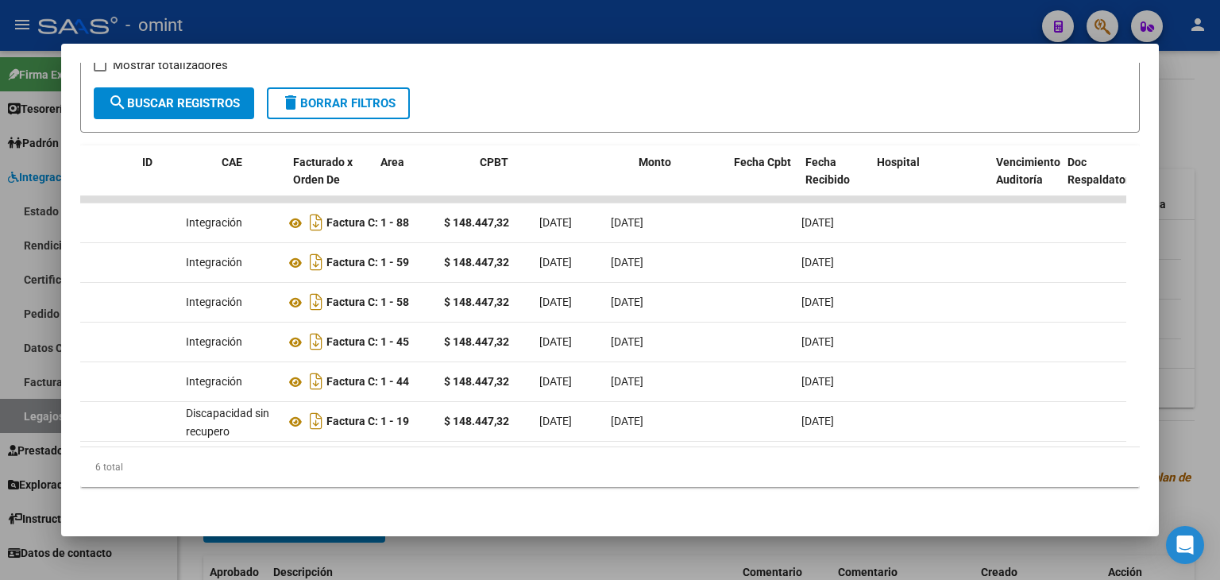
scroll to position [0, 0]
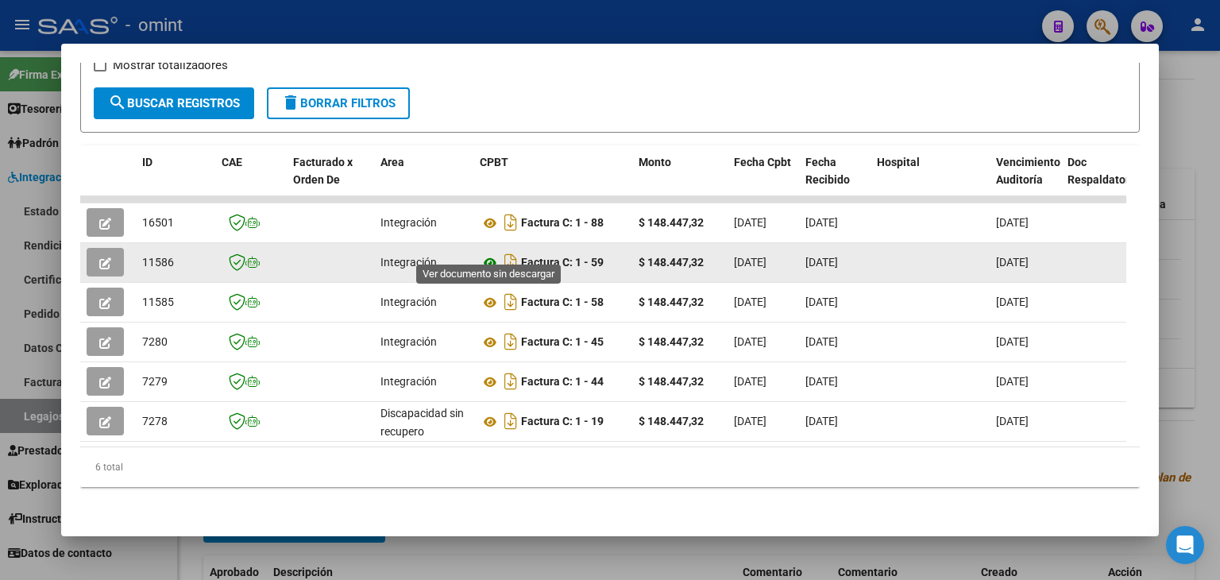
click at [488, 253] on icon at bounding box center [490, 262] width 21 height 19
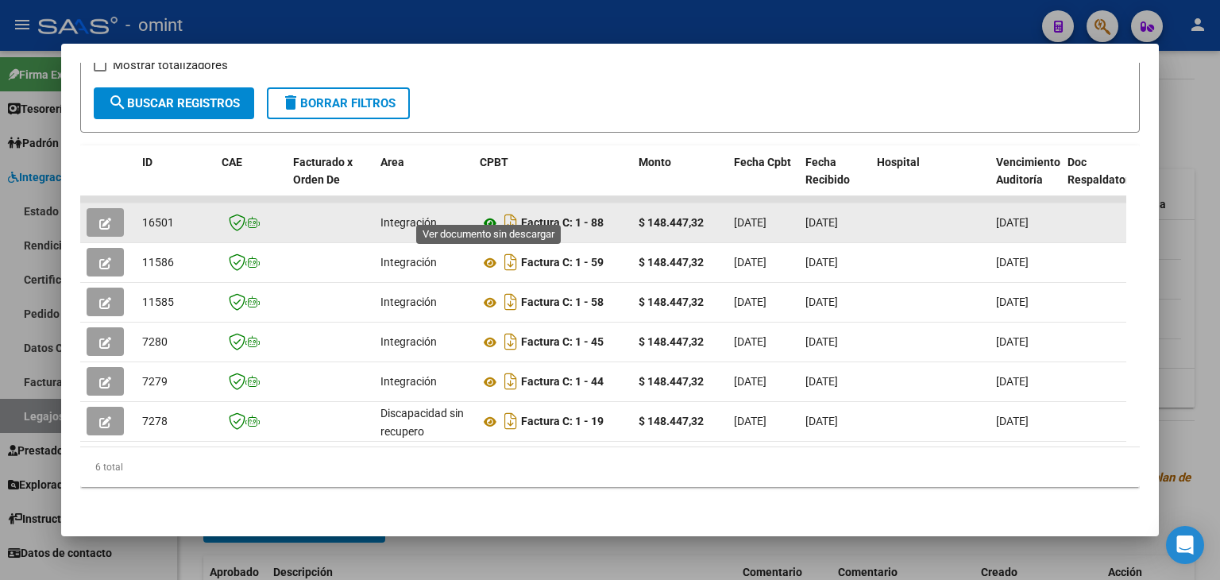
click at [483, 214] on icon at bounding box center [490, 223] width 21 height 19
click at [150, 216] on span "16501" at bounding box center [158, 222] width 32 height 13
copy span "16501"
click at [105, 218] on icon "button" at bounding box center [105, 224] width 12 height 12
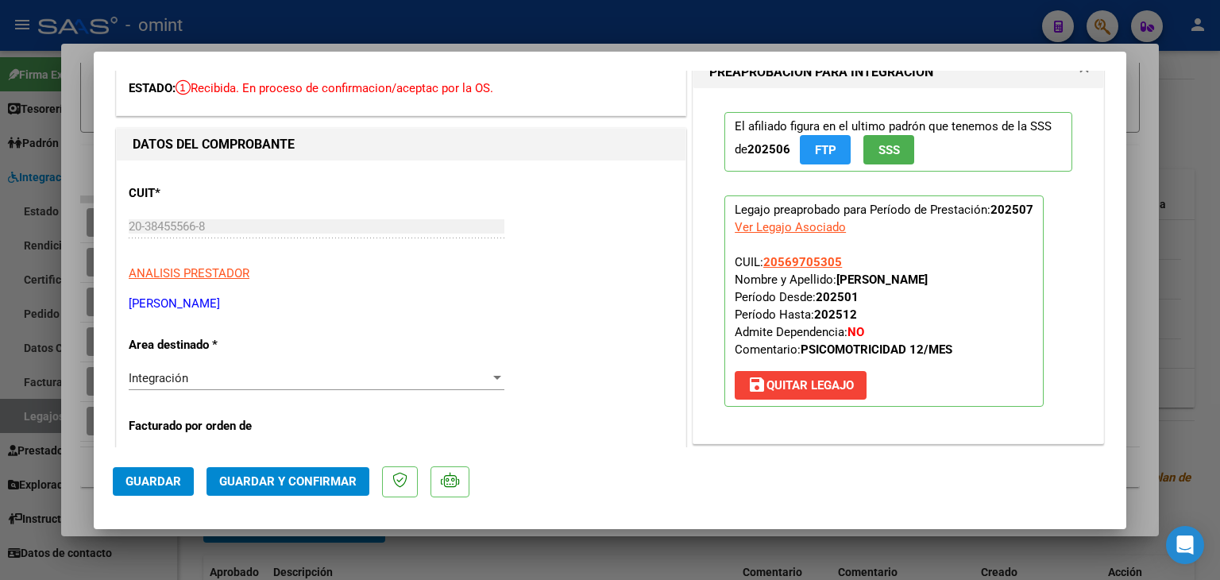
scroll to position [477, 0]
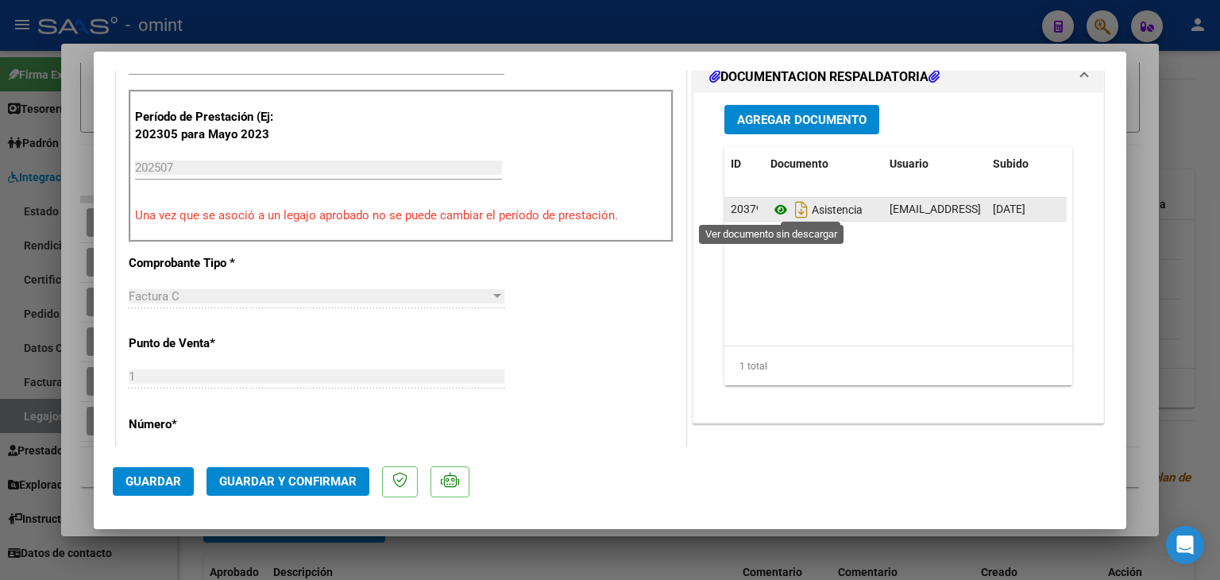
click at [771, 204] on icon at bounding box center [781, 209] width 21 height 19
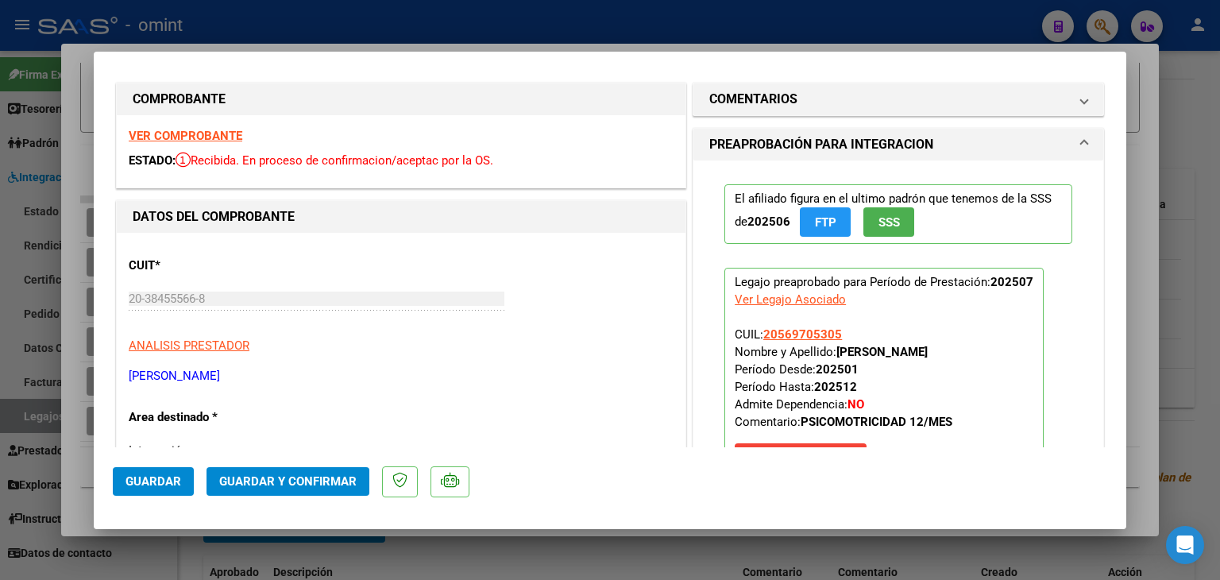
scroll to position [0, 0]
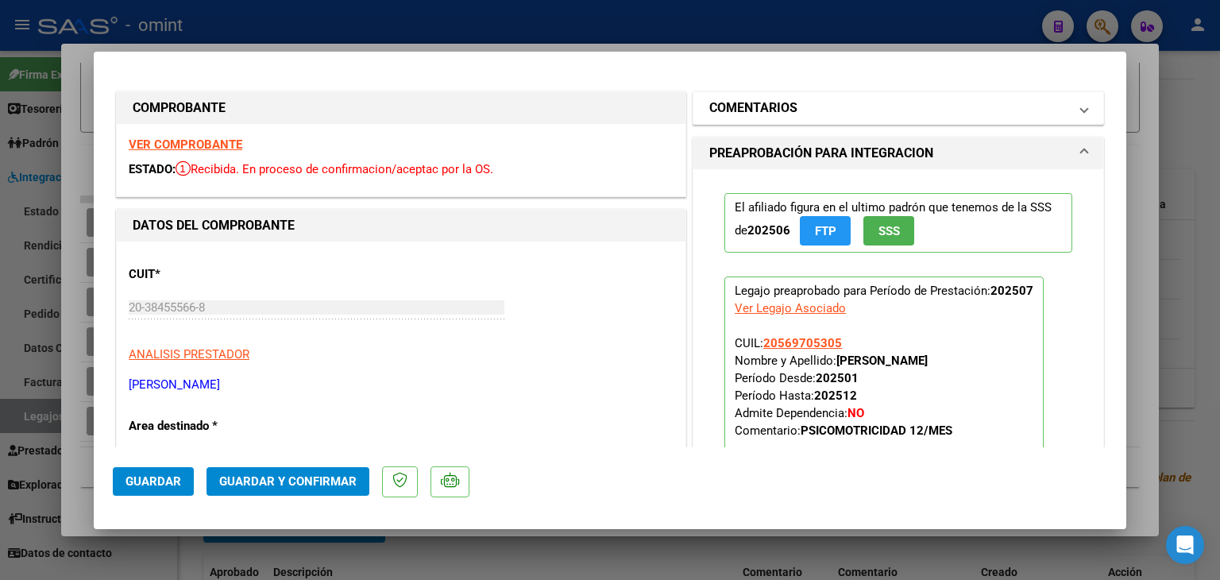
click at [732, 99] on h1 "COMENTARIOS" at bounding box center [753, 108] width 88 height 19
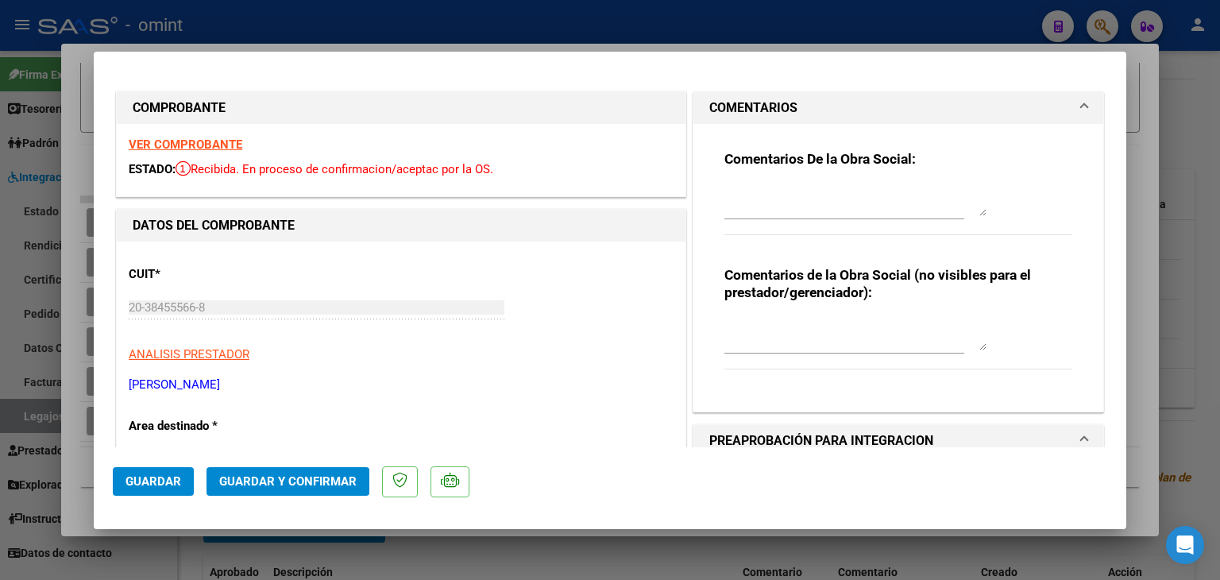
click at [756, 198] on textarea at bounding box center [856, 200] width 262 height 32
click at [922, 207] on textarea "La familia debe presentar en los canales de atención la documentación pendiente." at bounding box center [856, 200] width 262 height 32
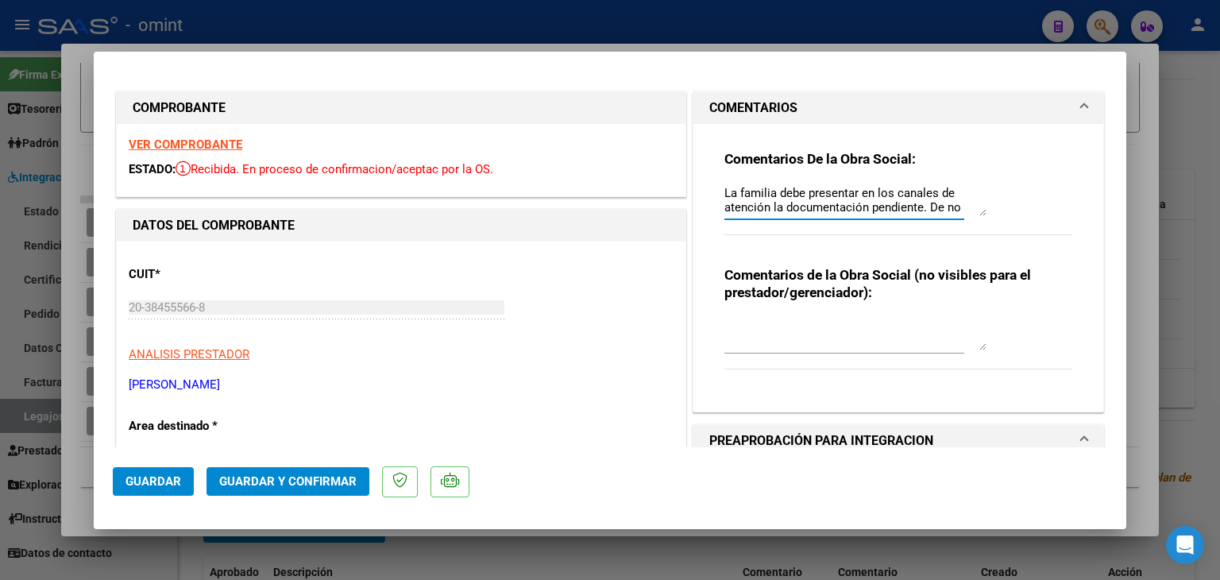
scroll to position [13, 0]
click at [902, 204] on textarea "La familia debe presentar en los canales de atención la documentación pendiente…" at bounding box center [856, 200] width 262 height 32
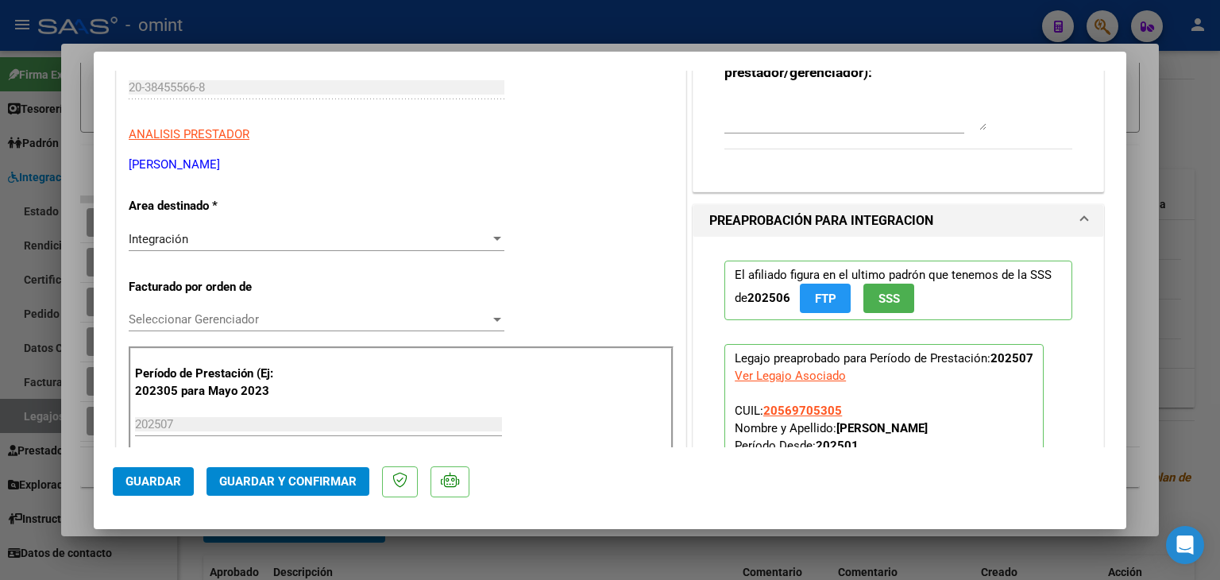
scroll to position [238, 0]
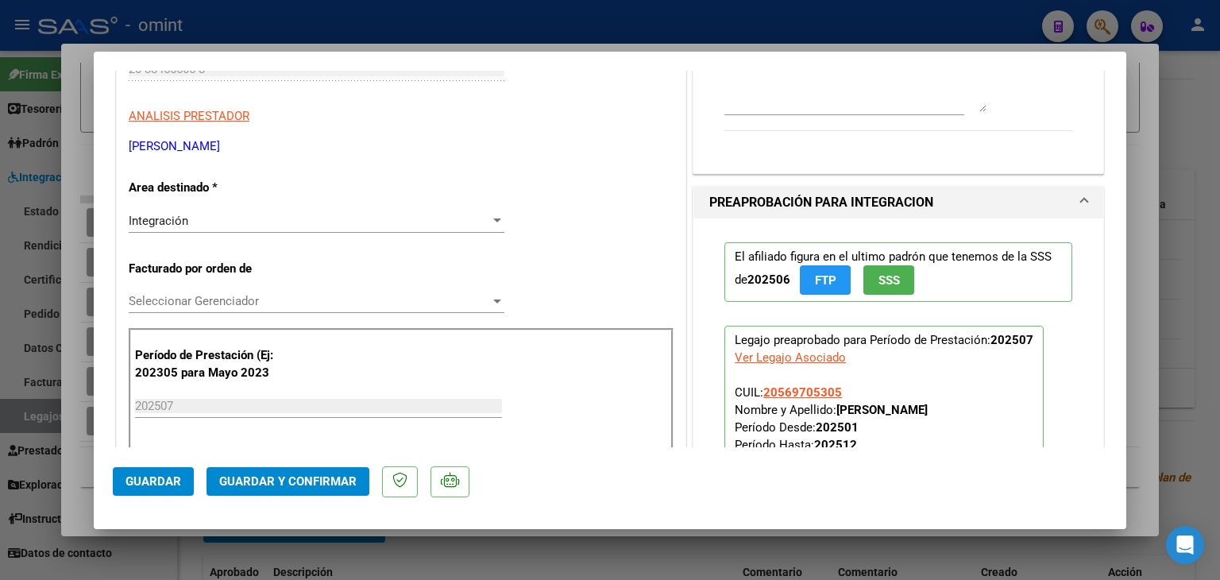
type textarea "La familia debe presentar en los canales de atención la documentación pendiente…"
click at [195, 296] on span "Seleccionar Gerenciador" at bounding box center [309, 301] width 361 height 14
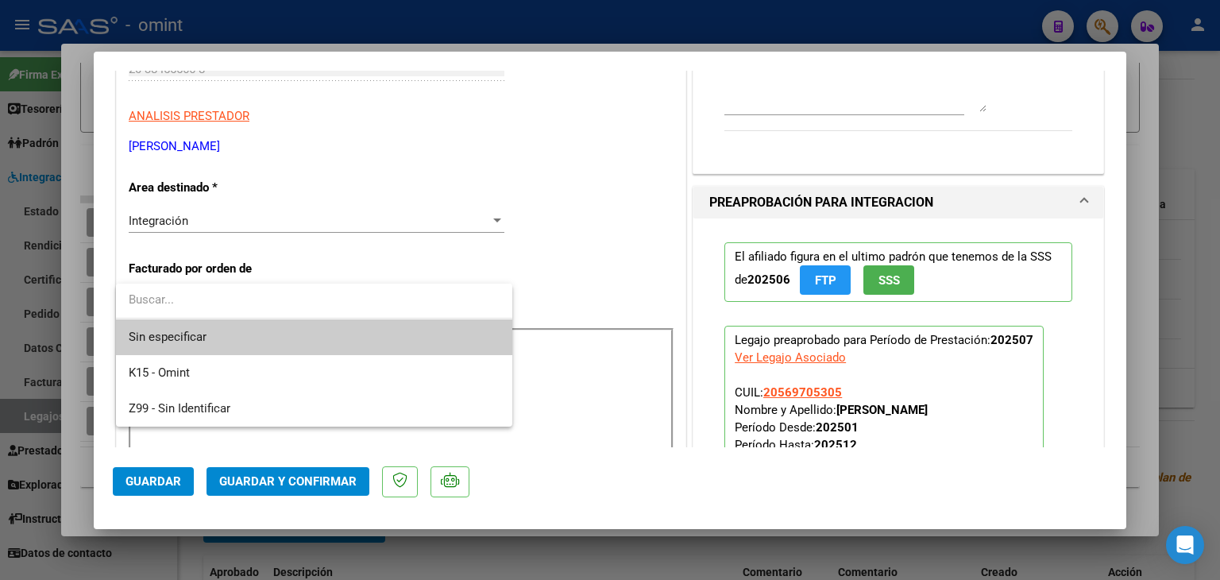
click at [229, 338] on span "Sin especificar" at bounding box center [314, 337] width 371 height 36
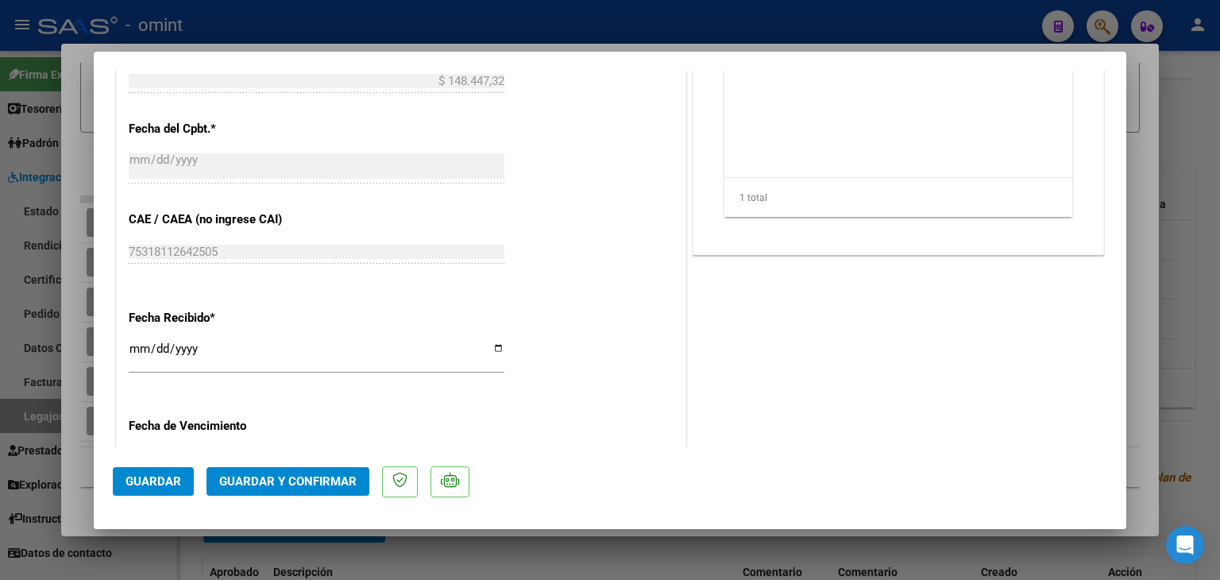
scroll to position [953, 0]
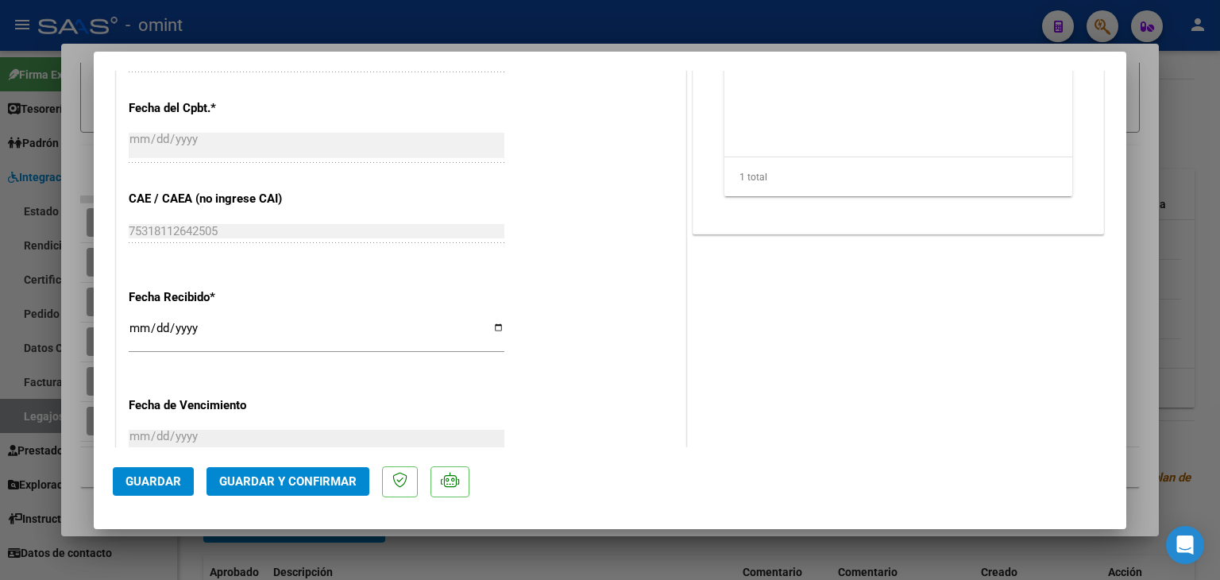
click at [299, 485] on span "Guardar y Confirmar" at bounding box center [287, 481] width 137 height 14
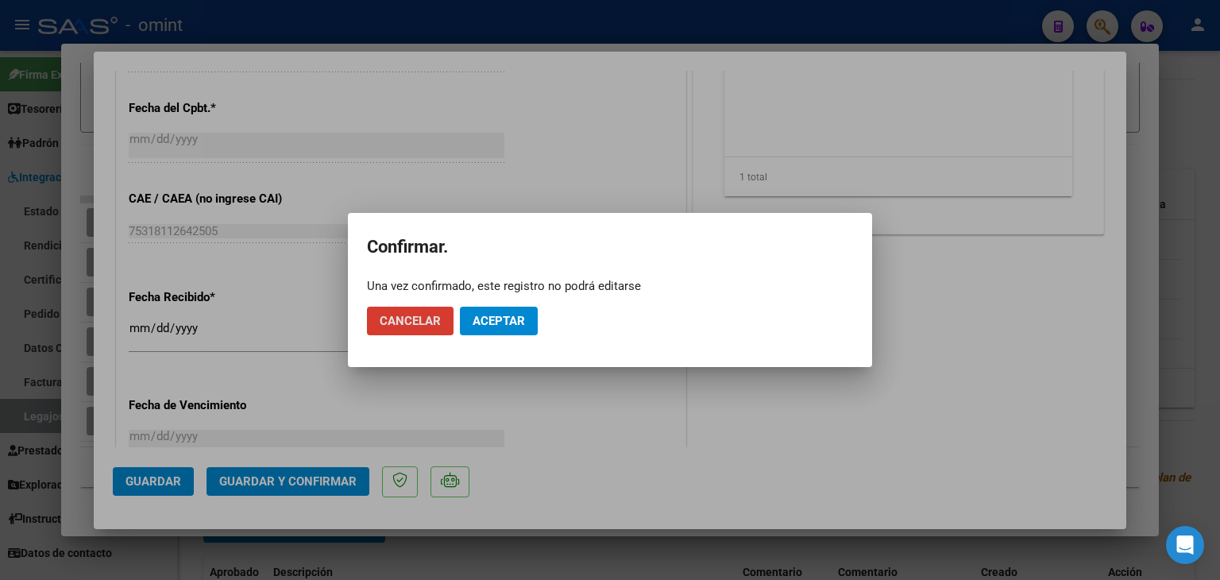
click at [508, 309] on button "Aceptar" at bounding box center [499, 321] width 78 height 29
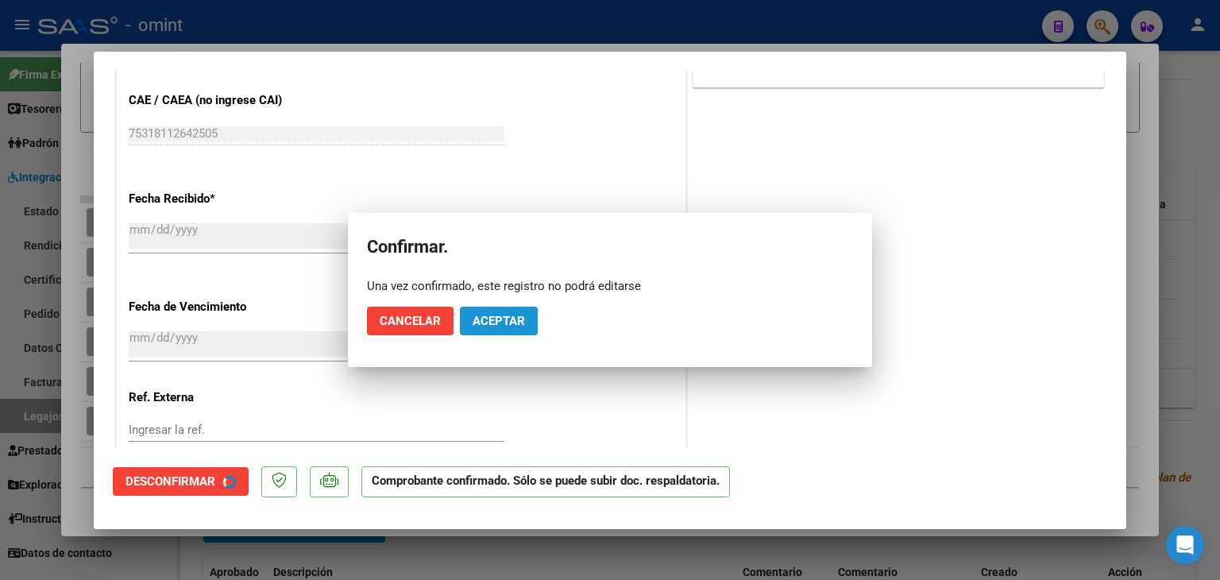
scroll to position [855, 0]
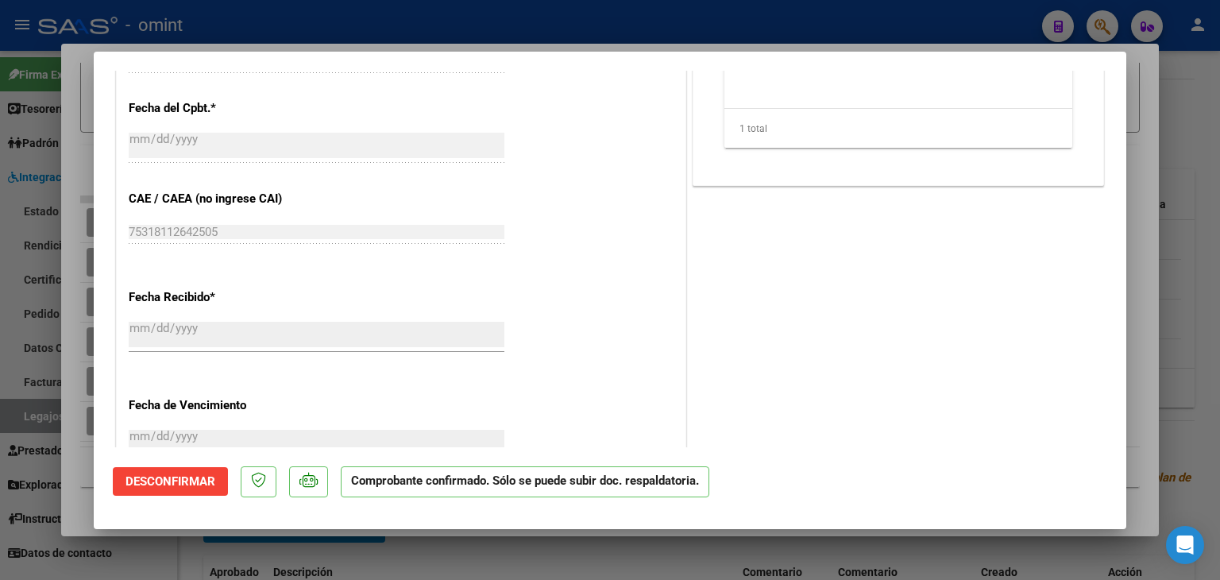
type input "$ 0,00"
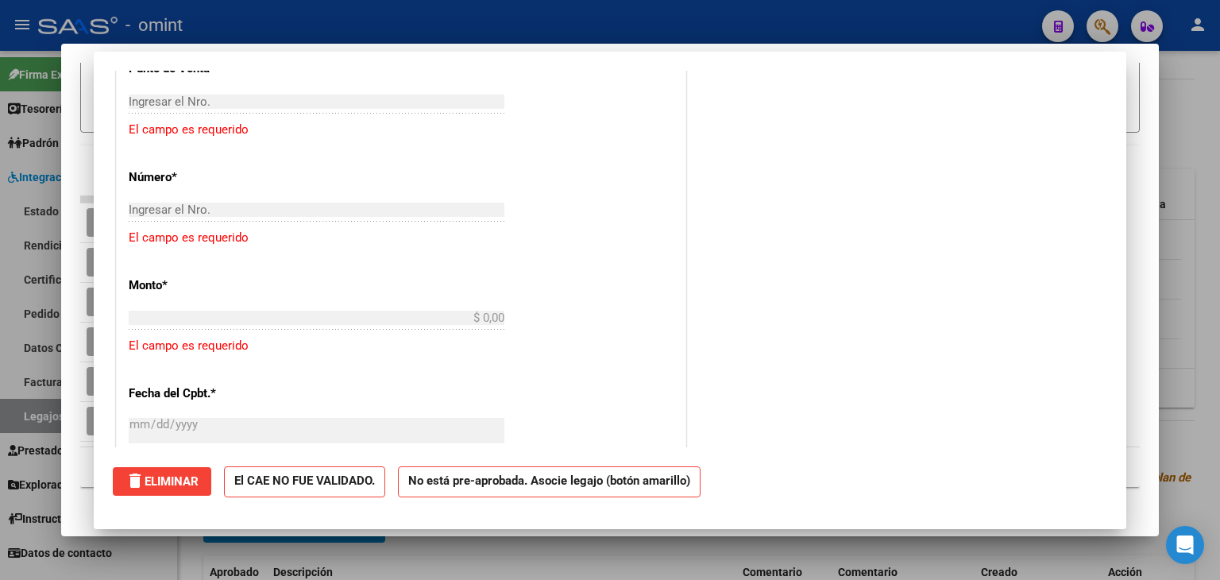
scroll to position [0, 0]
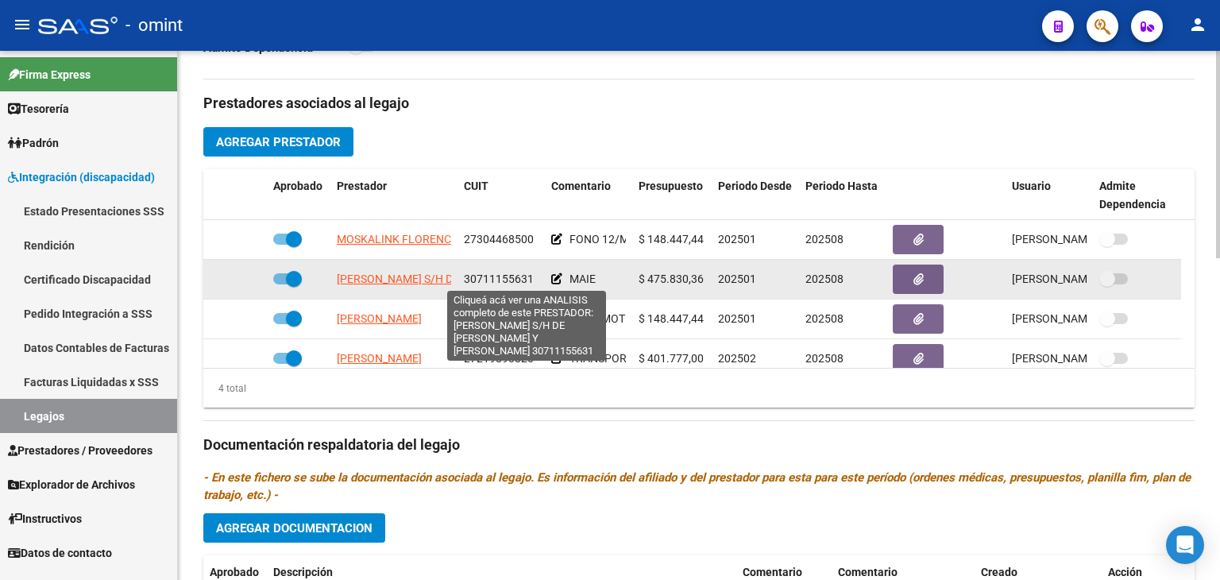
click at [398, 277] on span "[PERSON_NAME] S/H DE [PERSON_NAME] Y [PERSON_NAME]" at bounding box center [490, 278] width 306 height 13
type textarea "30711155631"
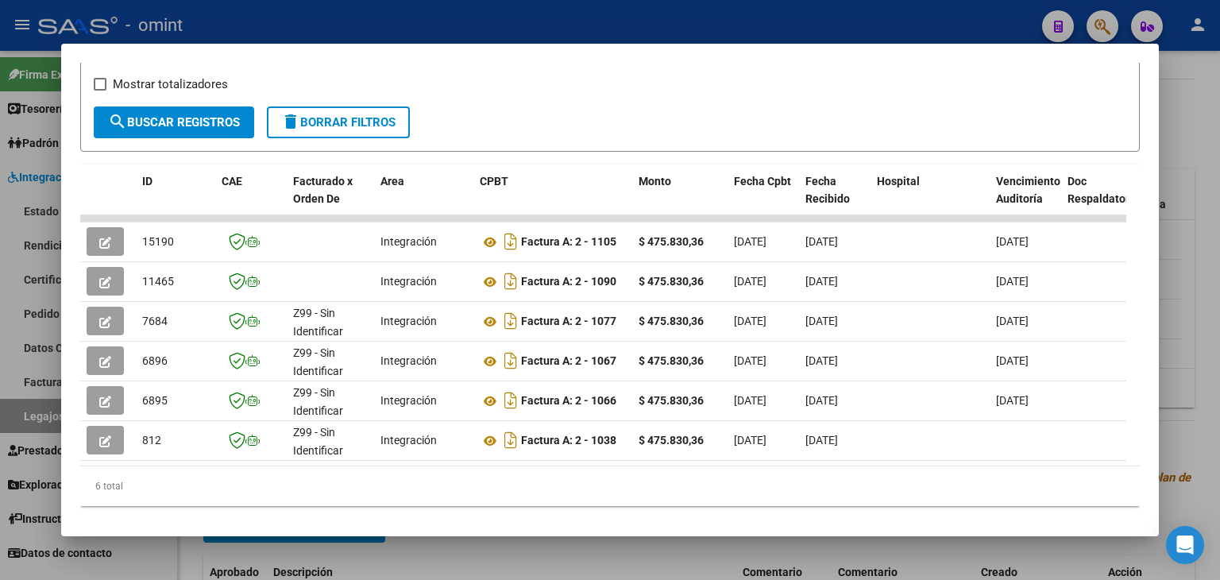
scroll to position [308, 0]
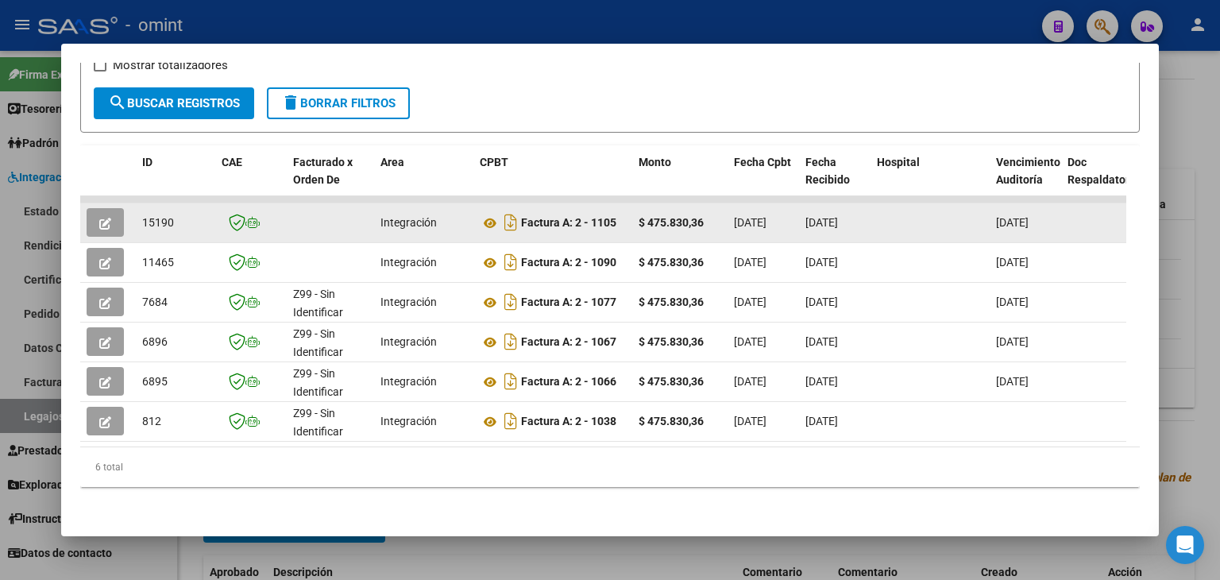
click at [157, 216] on span "15190" at bounding box center [158, 222] width 32 height 13
copy span "15190"
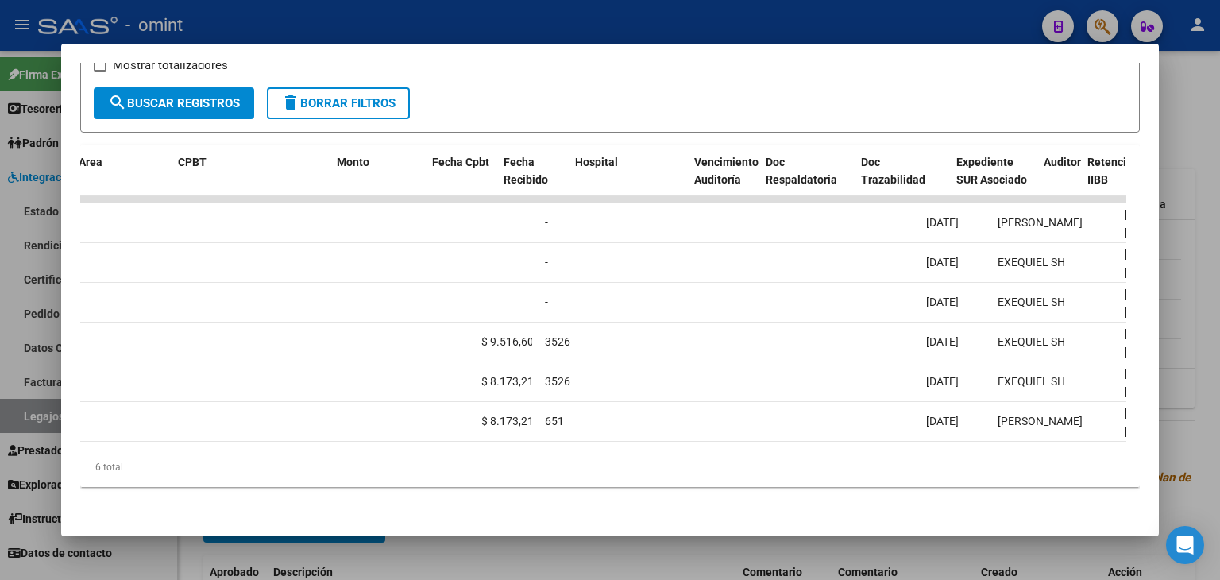
scroll to position [0, 0]
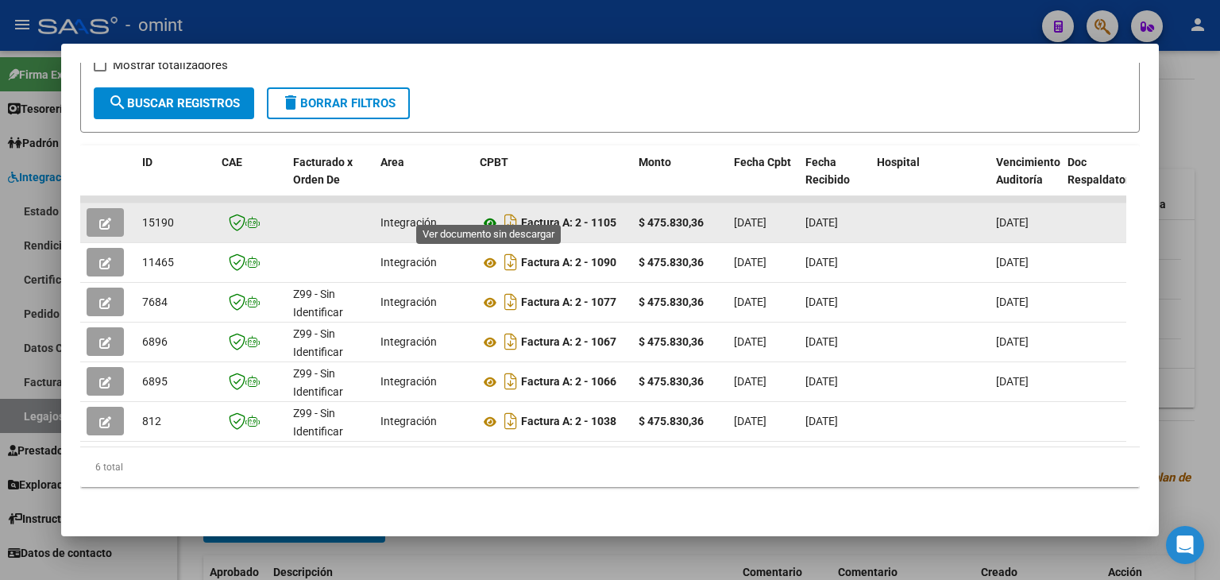
click at [489, 214] on icon at bounding box center [490, 223] width 21 height 19
click at [485, 214] on icon at bounding box center [490, 223] width 21 height 19
click at [107, 218] on icon "button" at bounding box center [105, 224] width 12 height 12
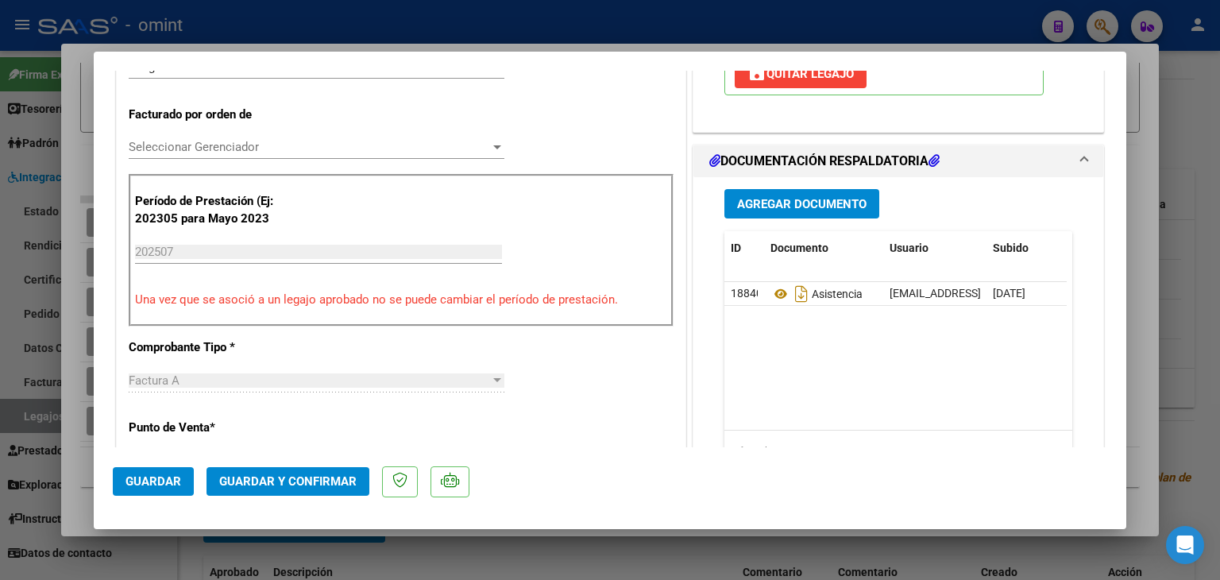
scroll to position [397, 0]
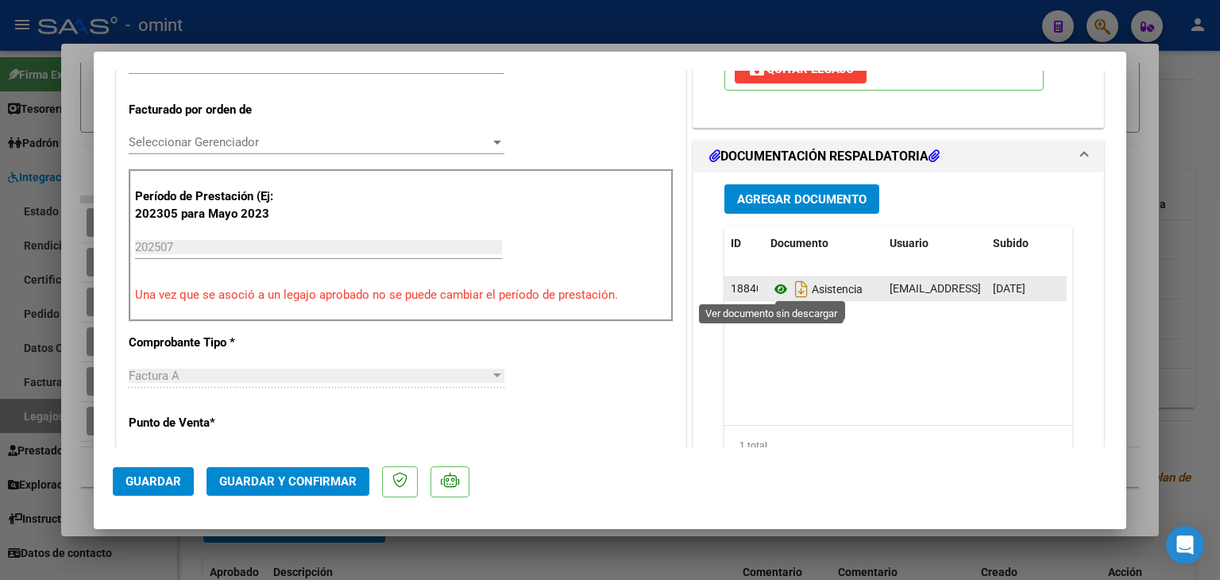
click at [772, 287] on icon at bounding box center [781, 289] width 21 height 19
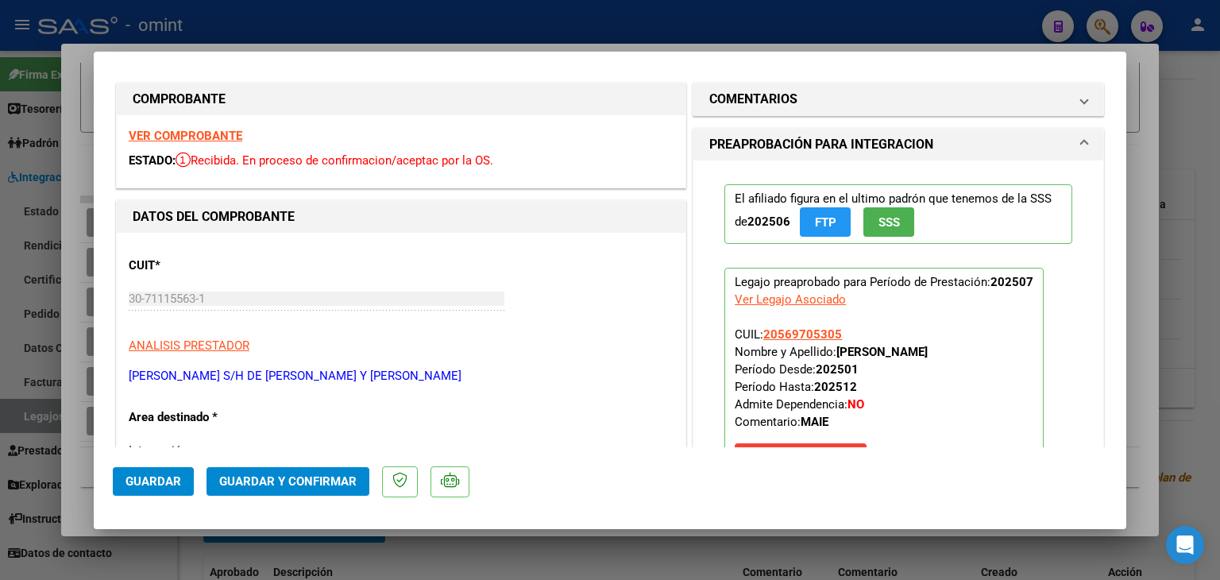
scroll to position [0, 0]
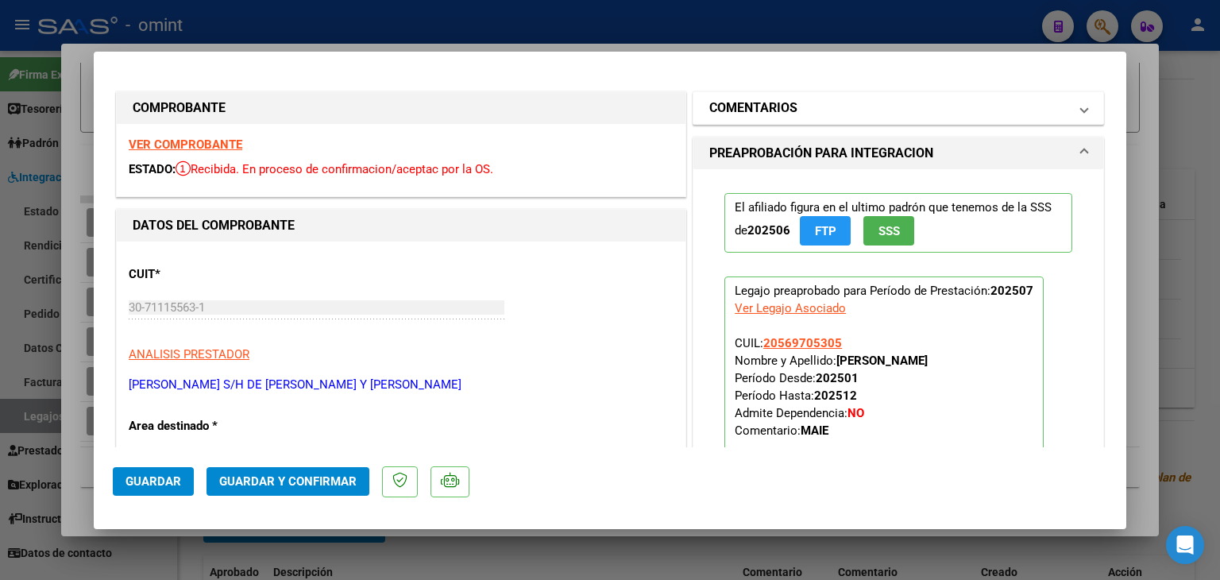
click at [740, 95] on mat-expansion-panel-header "COMENTARIOS" at bounding box center [899, 108] width 410 height 32
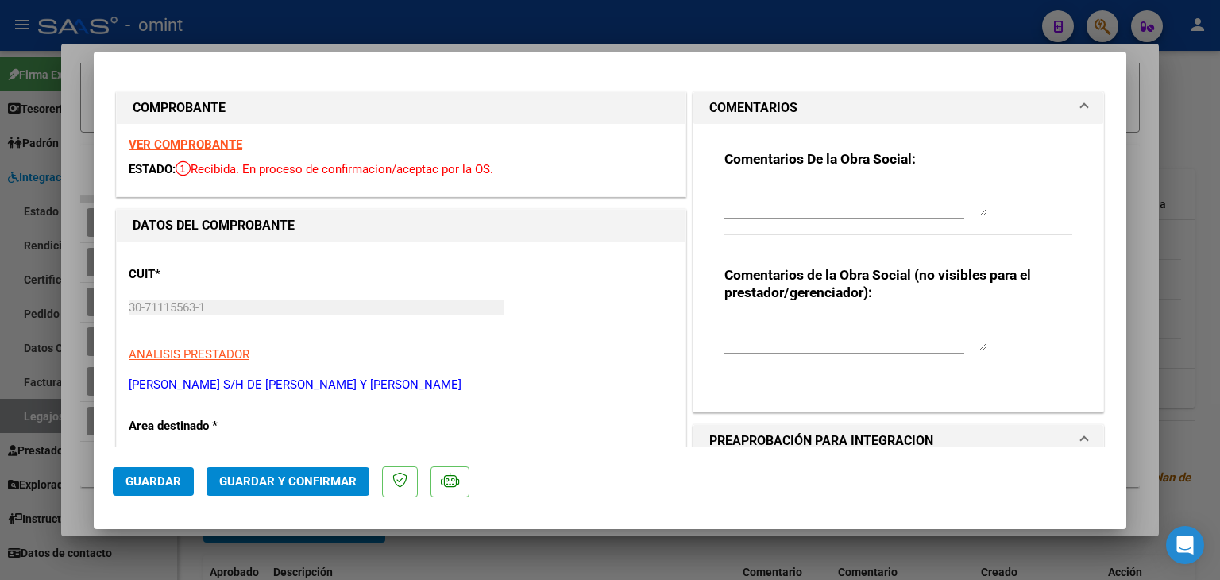
click at [744, 213] on textarea at bounding box center [856, 200] width 262 height 32
click at [833, 204] on textarea "Informar a la familia que debe presentar documentación pendiente en los canales…" at bounding box center [856, 200] width 262 height 32
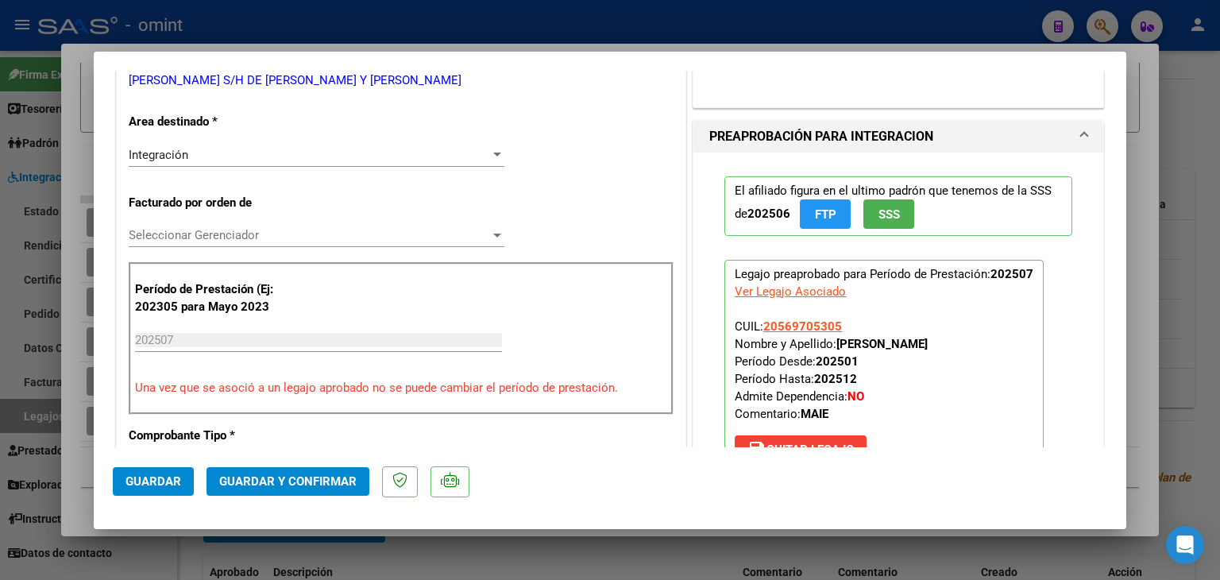
scroll to position [318, 0]
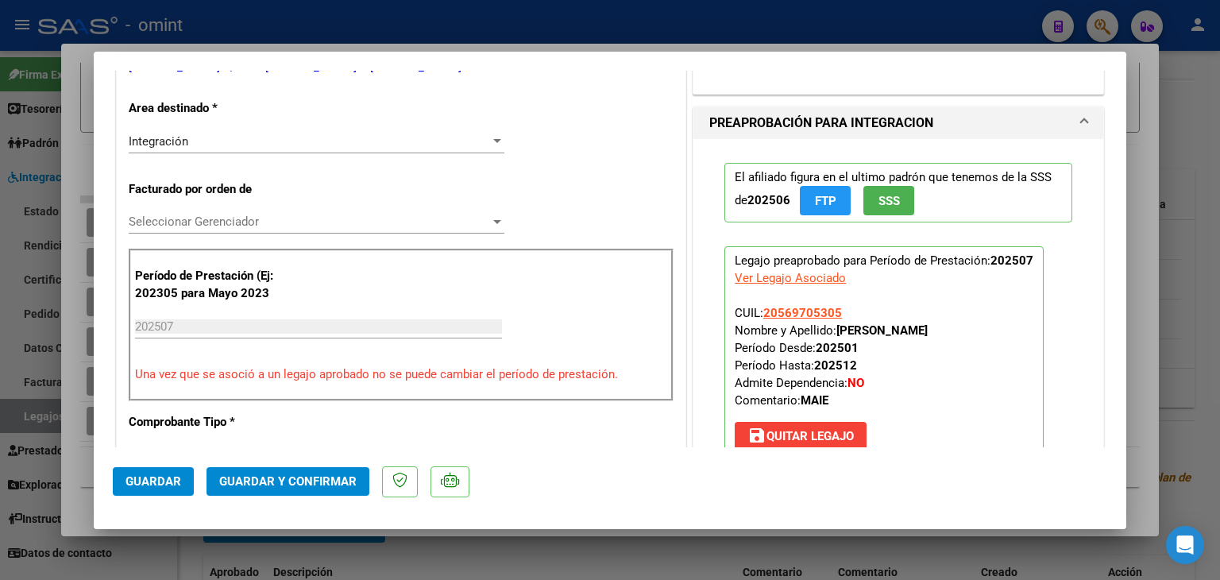
type textarea "Informar a la familia que debe presentar documentación pendiente en los canales…"
click at [156, 220] on span "Seleccionar Gerenciador" at bounding box center [309, 221] width 361 height 14
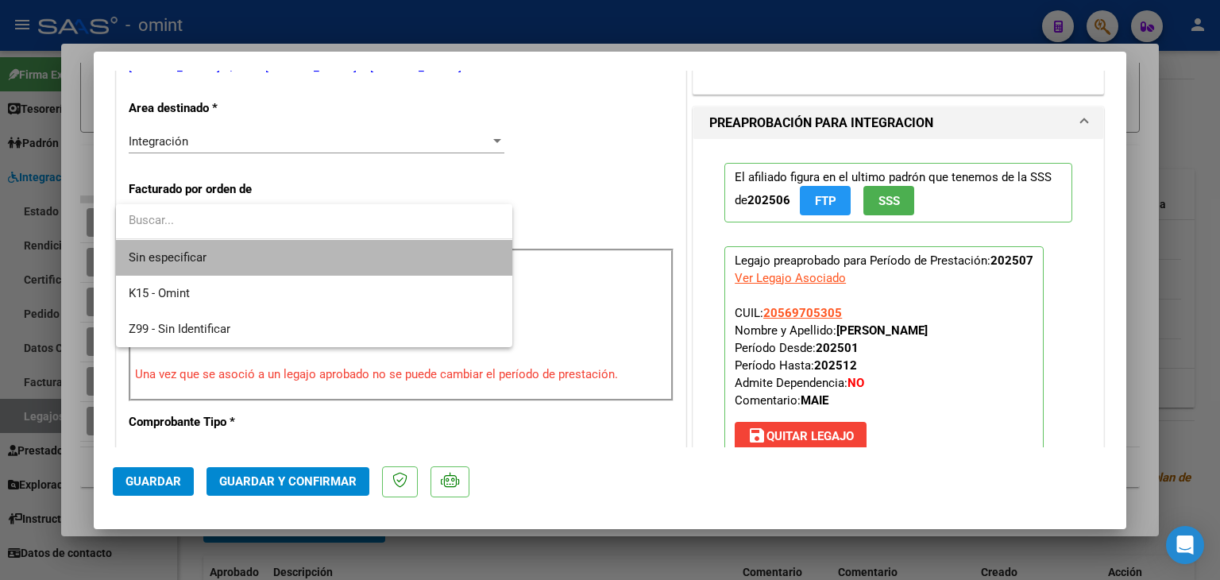
drag, startPoint x: 182, startPoint y: 256, endPoint x: 198, endPoint y: 308, distance: 54.8
click at [182, 255] on span "Sin especificar" at bounding box center [314, 258] width 371 height 36
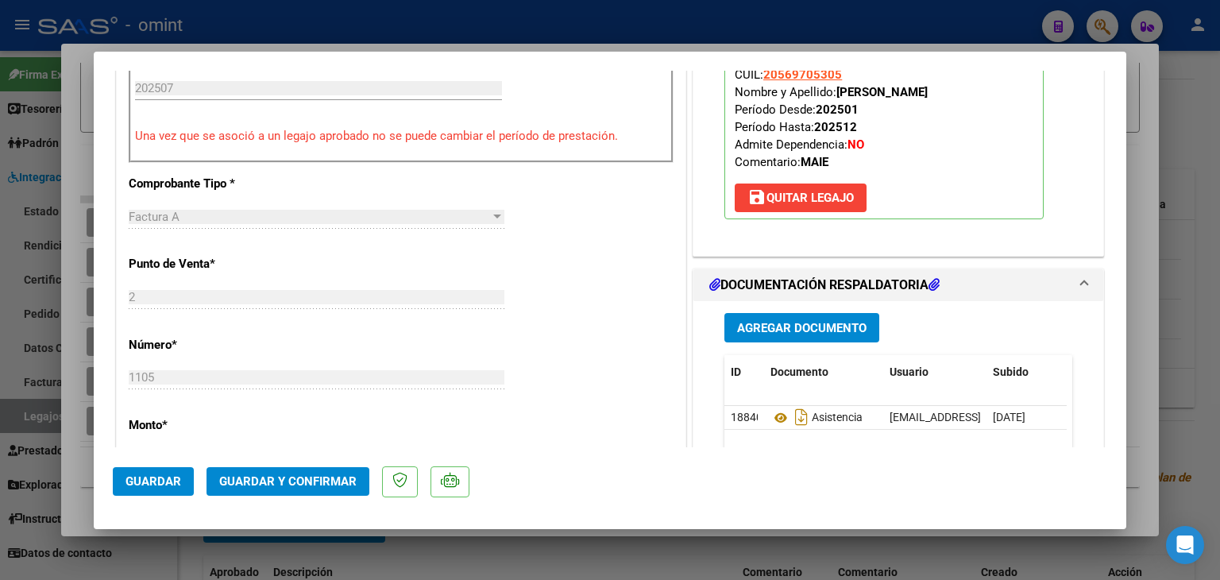
scroll to position [1033, 0]
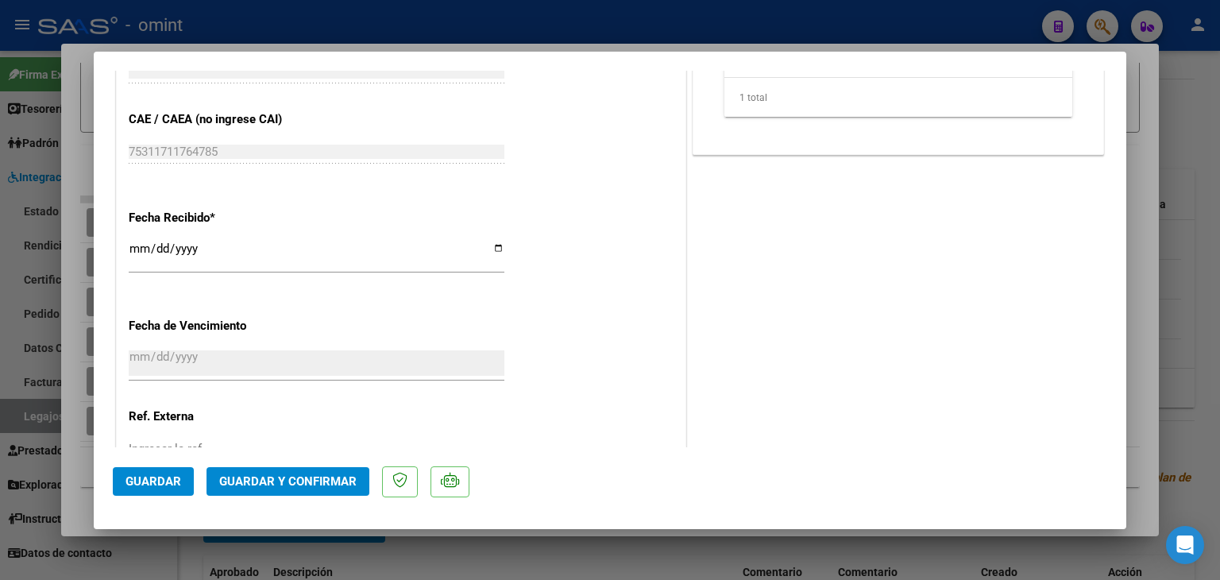
click at [296, 481] on span "Guardar y Confirmar" at bounding box center [287, 481] width 137 height 14
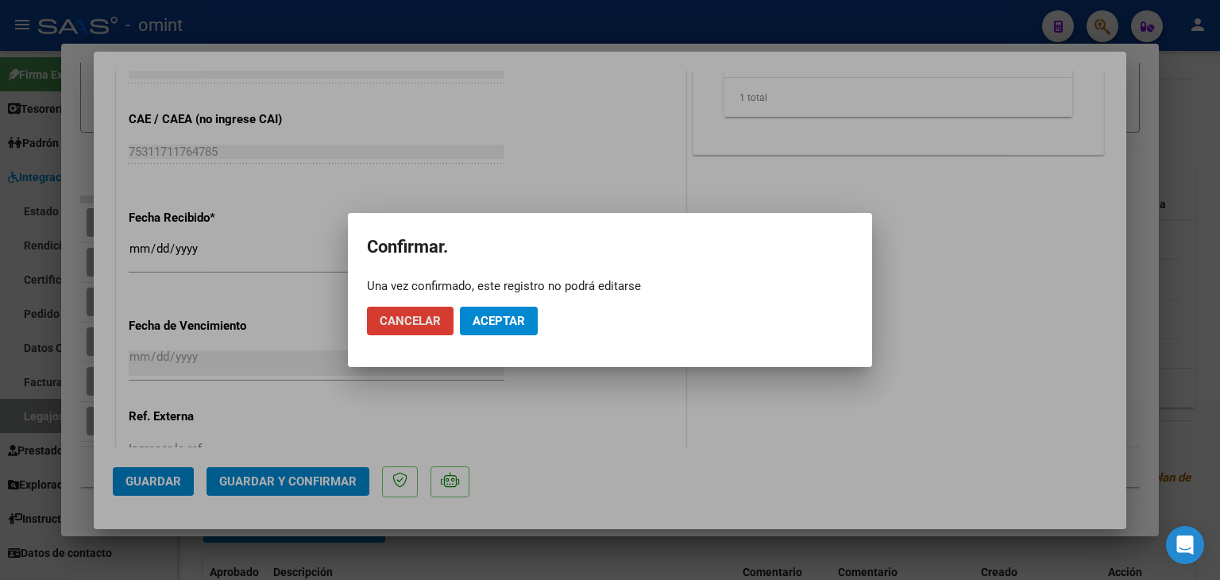
click at [525, 318] on button "Aceptar" at bounding box center [499, 321] width 78 height 29
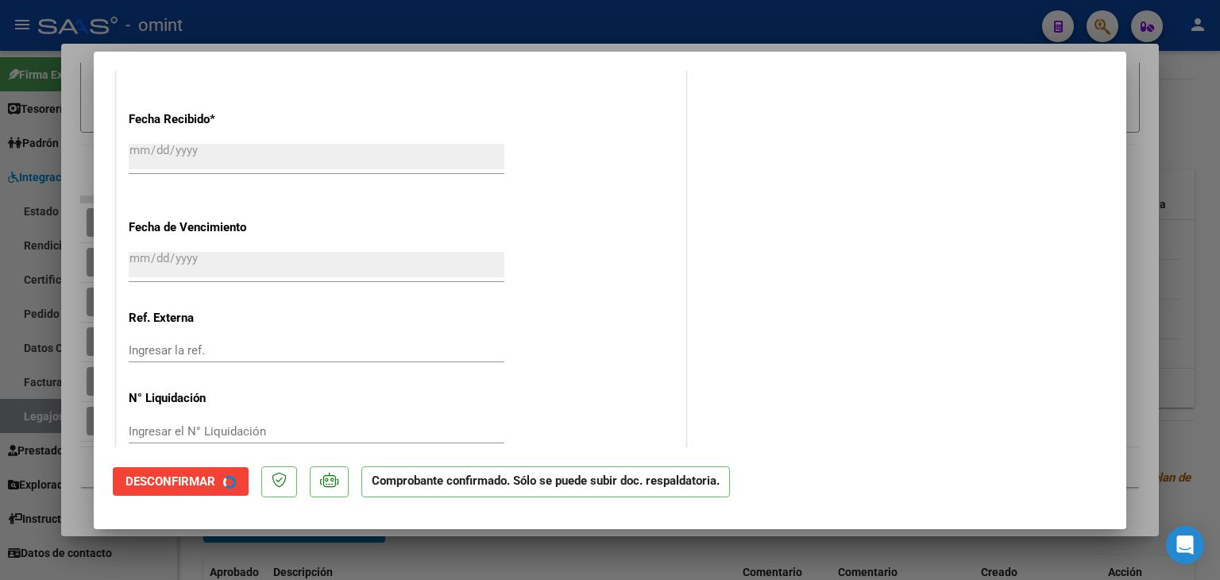
scroll to position [934, 0]
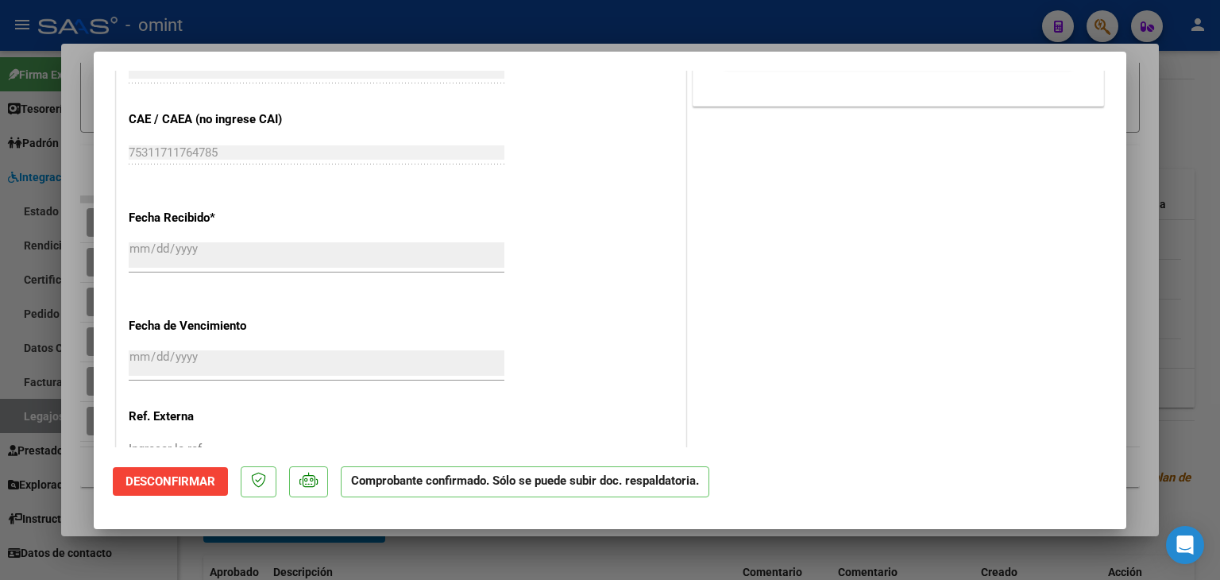
type input "$ 0,00"
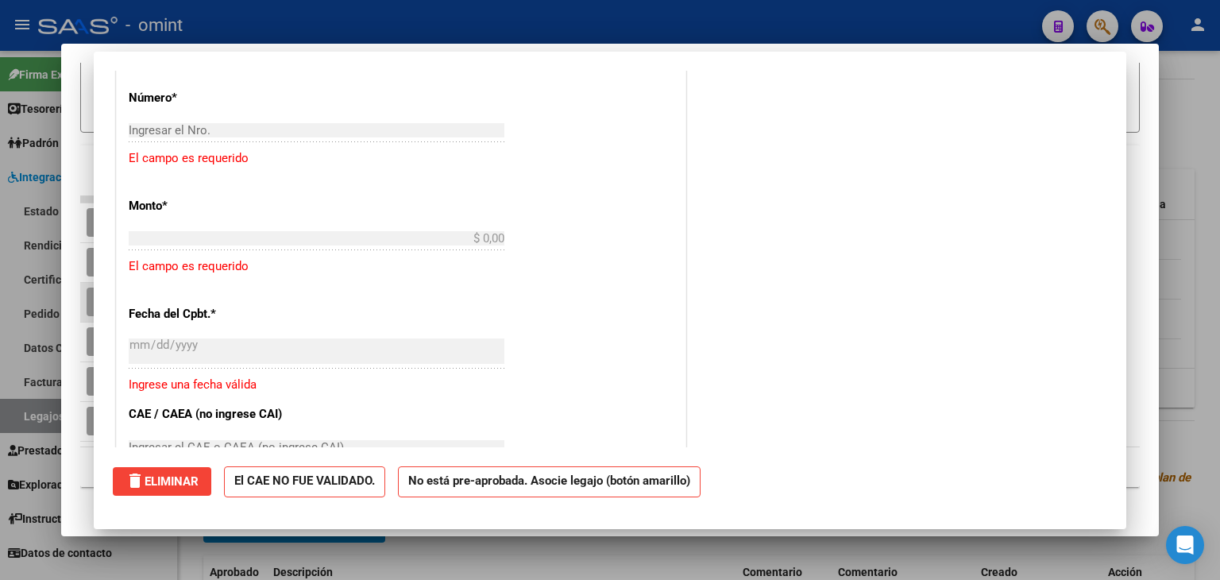
scroll to position [0, 0]
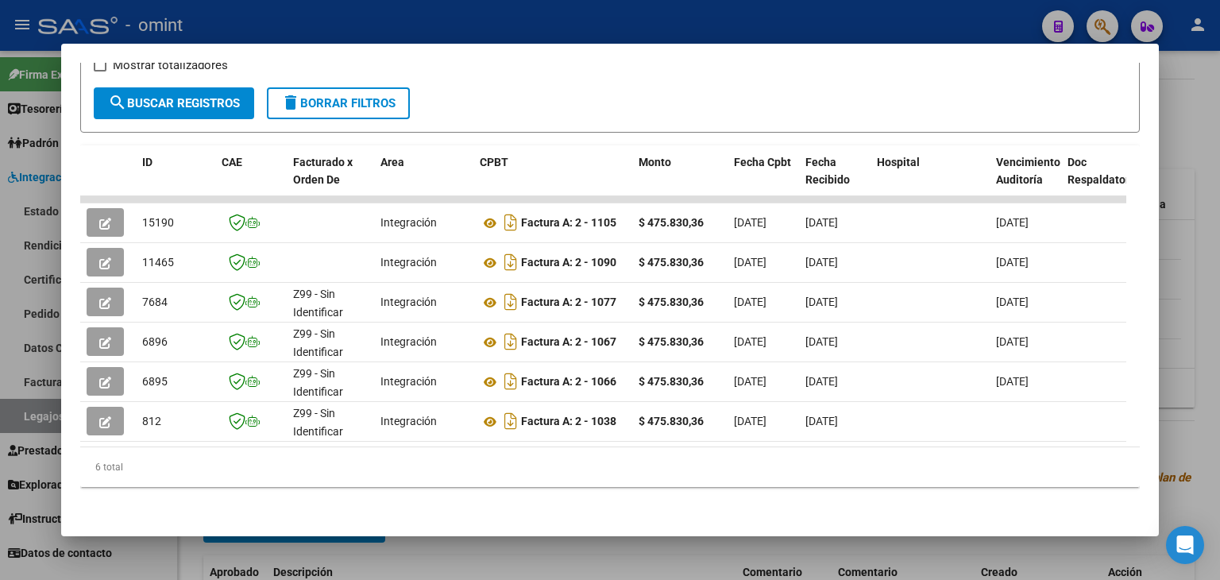
click at [524, 74] on form "Filtros Id Start date – End date Fec. Rec. Desde / Hasta Pto. Venta Nro. Compro…" at bounding box center [610, 67] width 1060 height 129
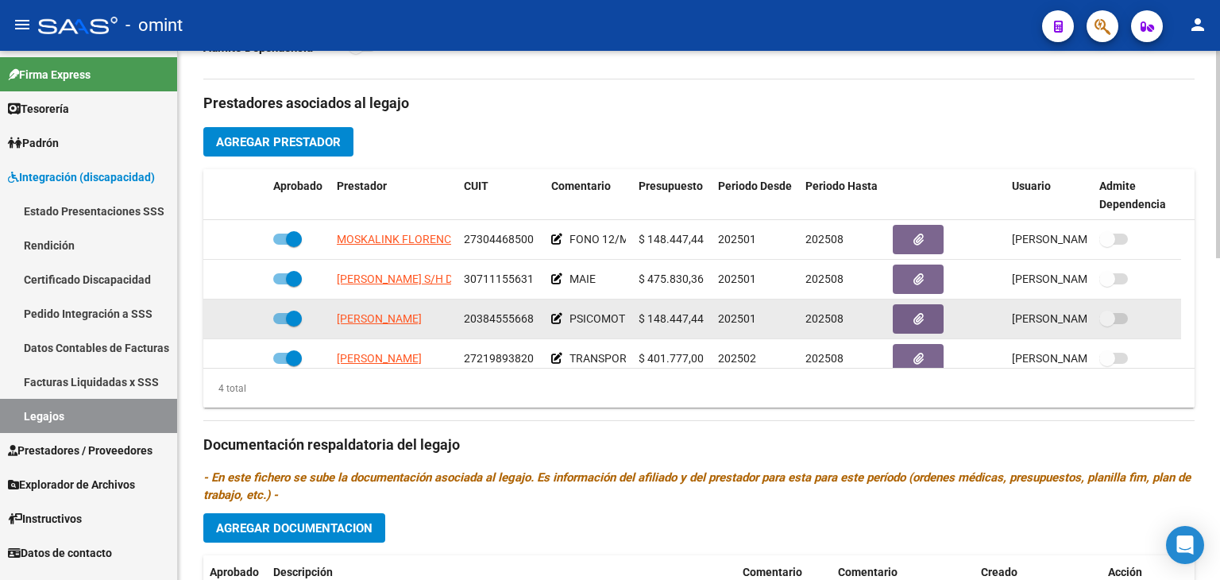
scroll to position [16, 0]
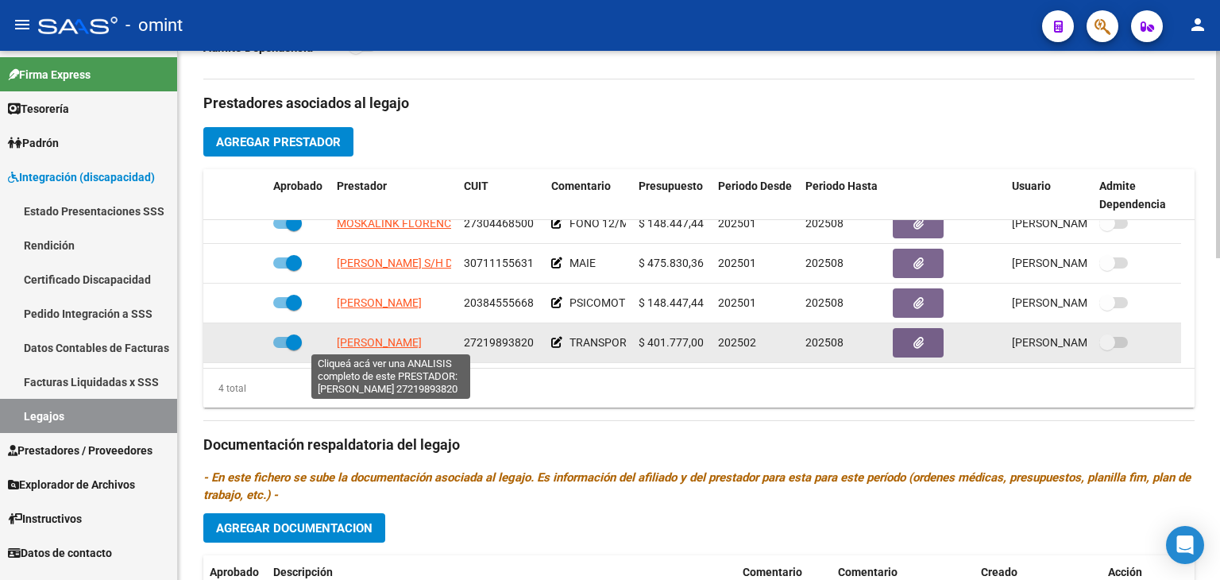
click at [391, 338] on span "[PERSON_NAME]" at bounding box center [379, 342] width 85 height 13
type textarea "27219893820"
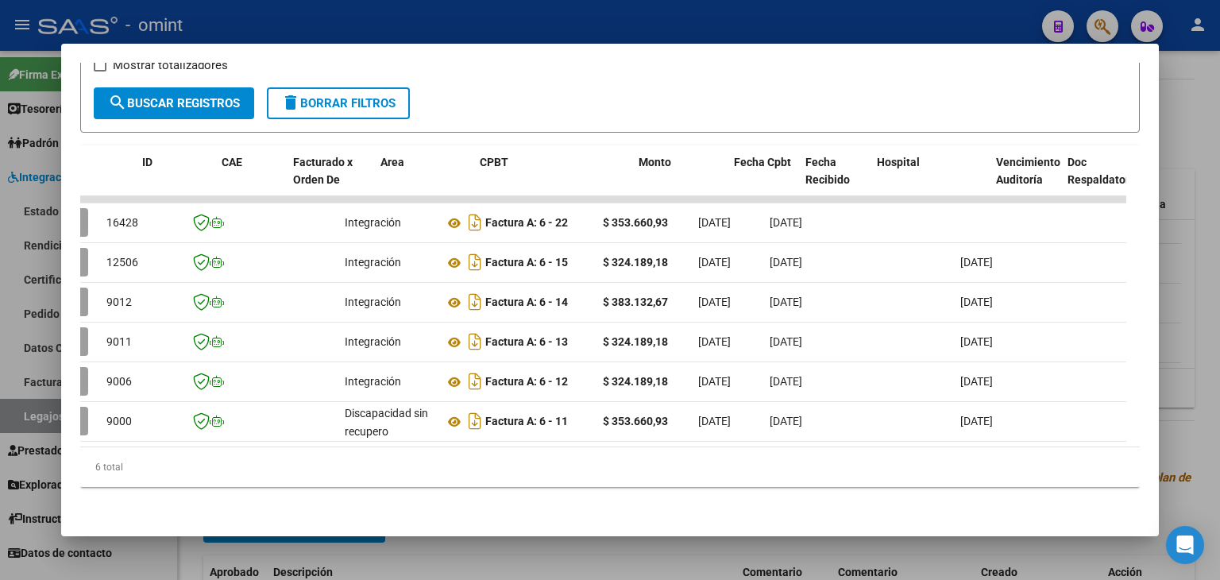
scroll to position [0, 0]
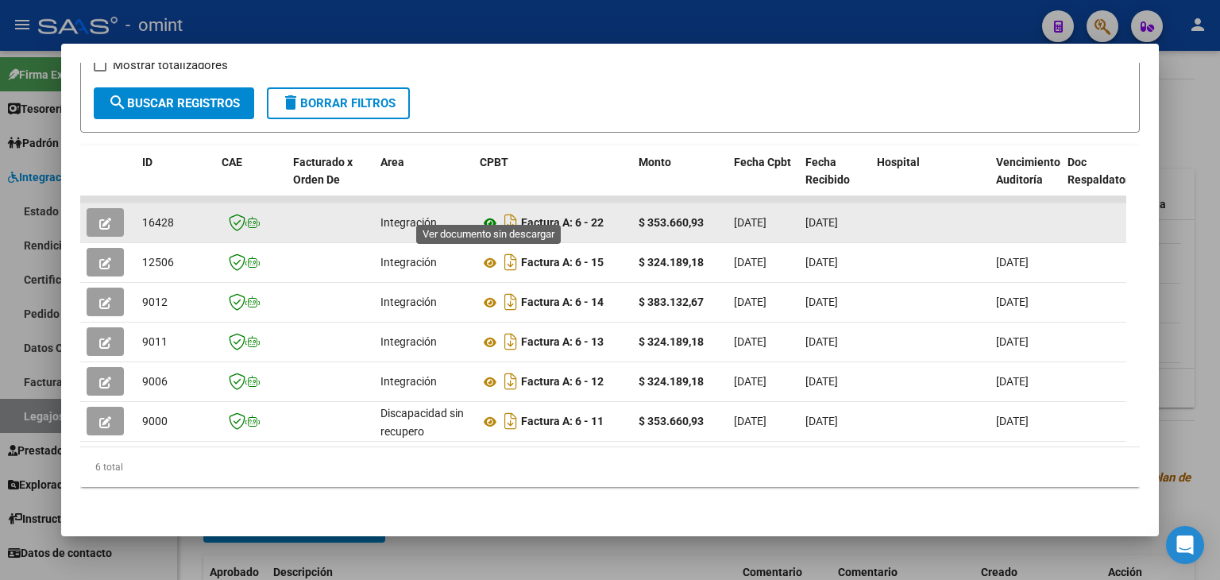
click at [491, 214] on icon at bounding box center [490, 223] width 21 height 19
click at [105, 218] on icon "button" at bounding box center [105, 224] width 12 height 12
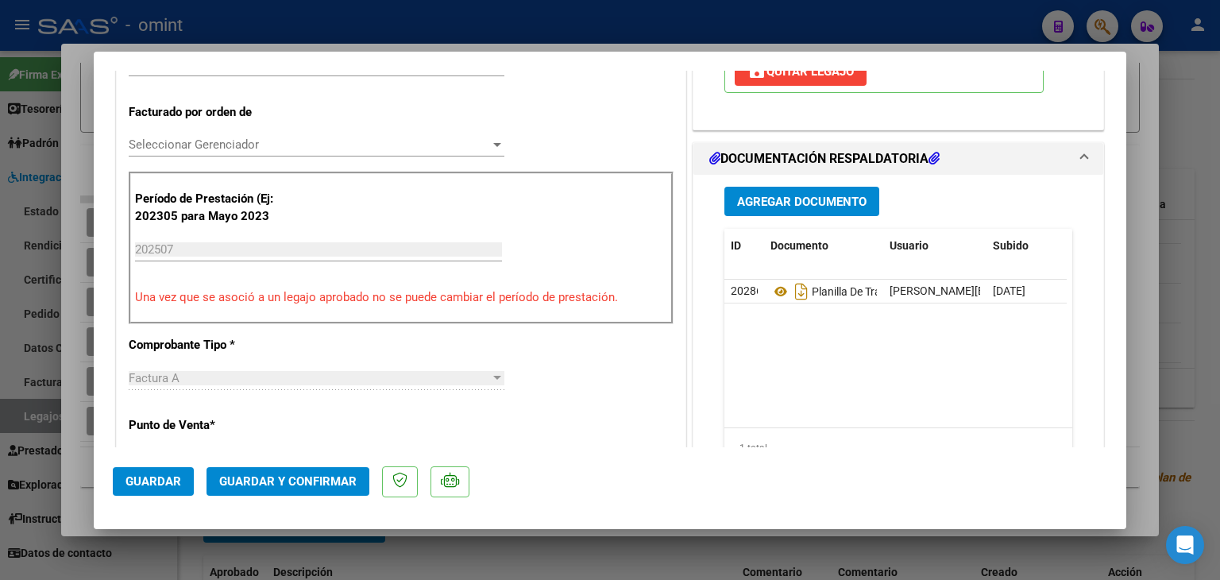
scroll to position [397, 0]
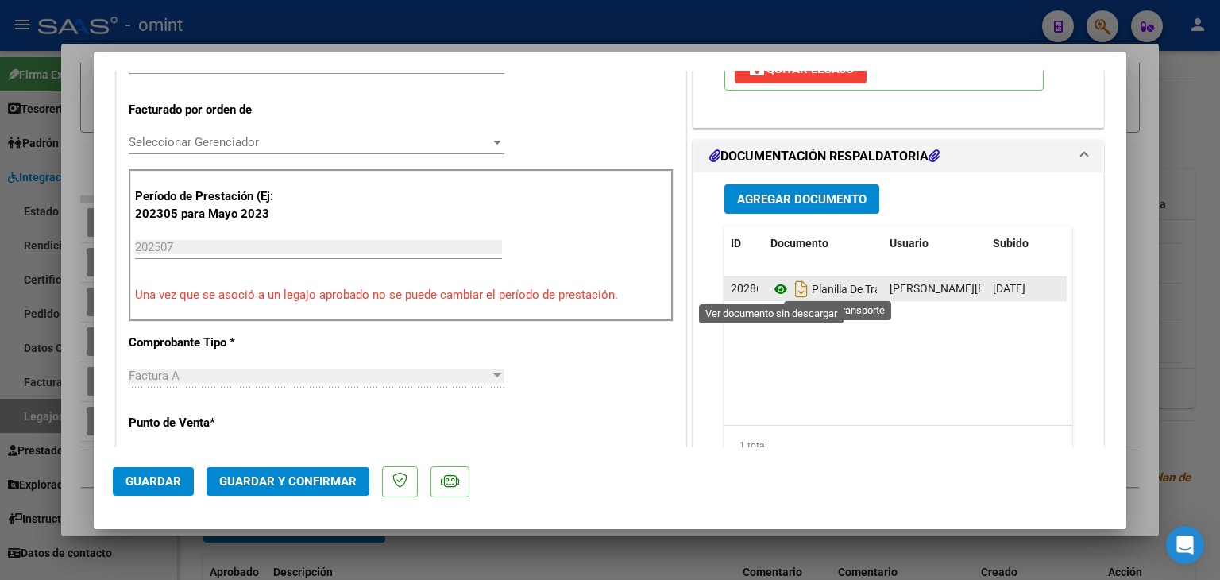
click at [772, 285] on icon at bounding box center [781, 289] width 21 height 19
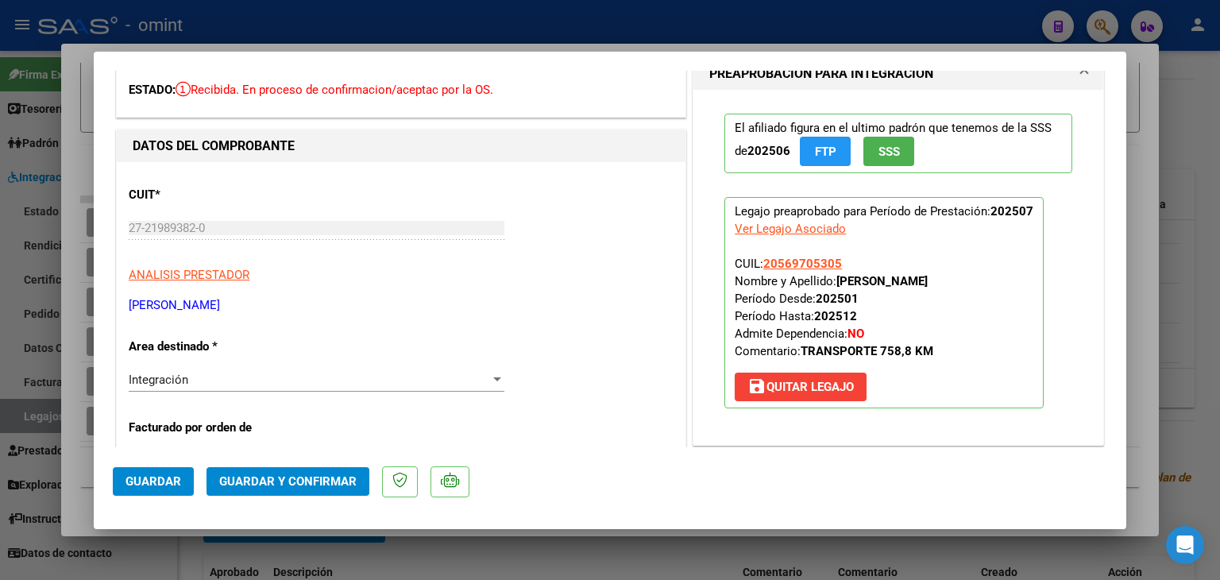
scroll to position [0, 0]
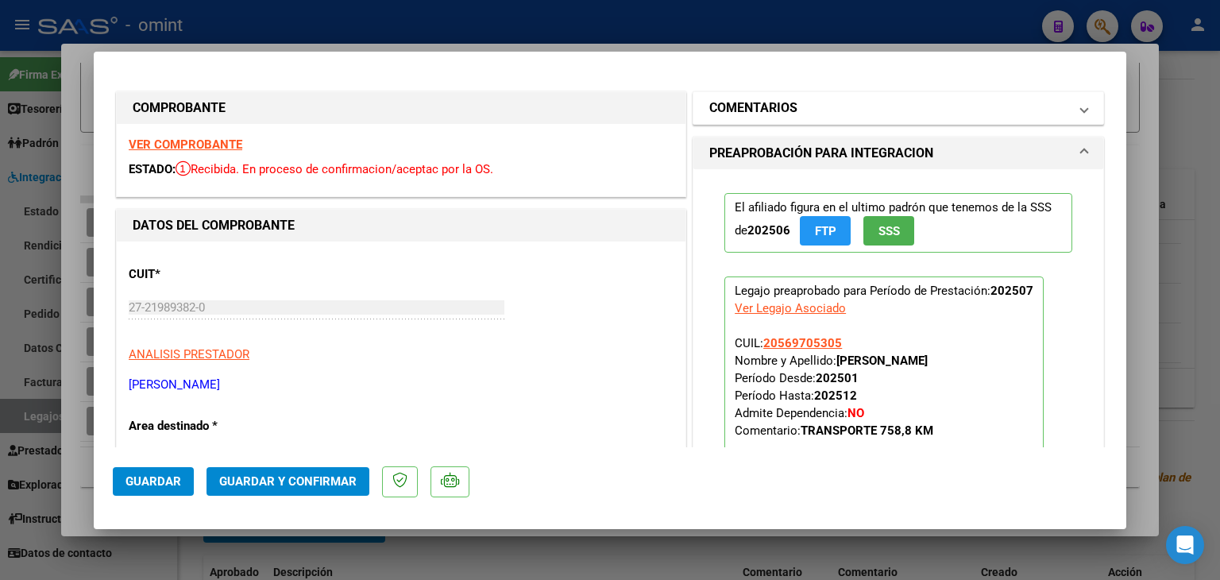
click at [747, 114] on h1 "COMENTARIOS" at bounding box center [753, 108] width 88 height 19
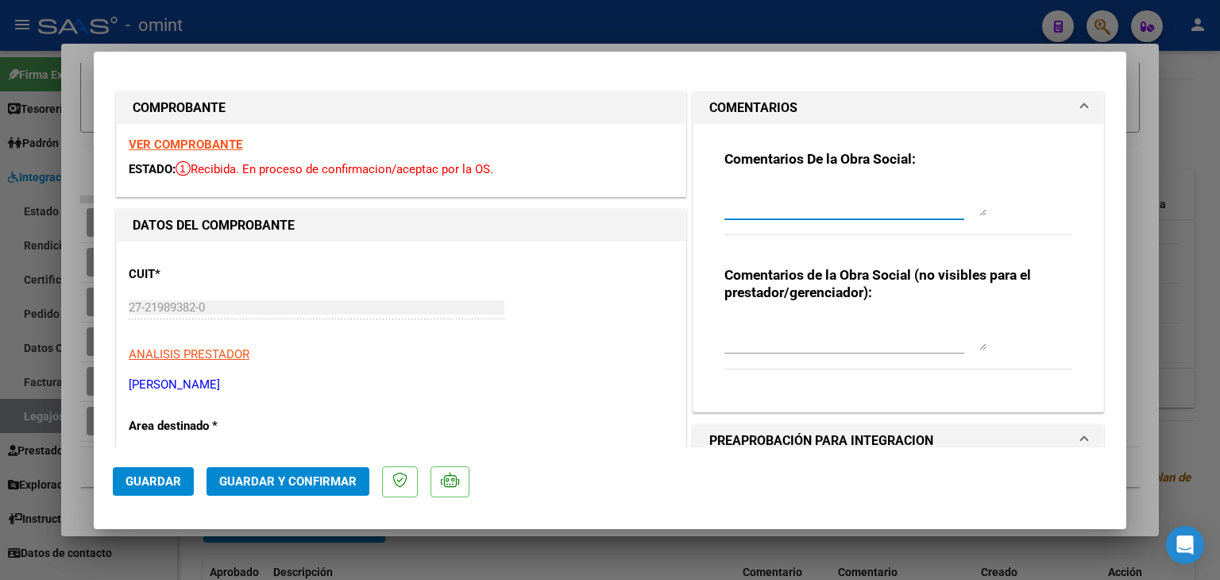
click at [757, 201] on textarea at bounding box center [856, 200] width 262 height 32
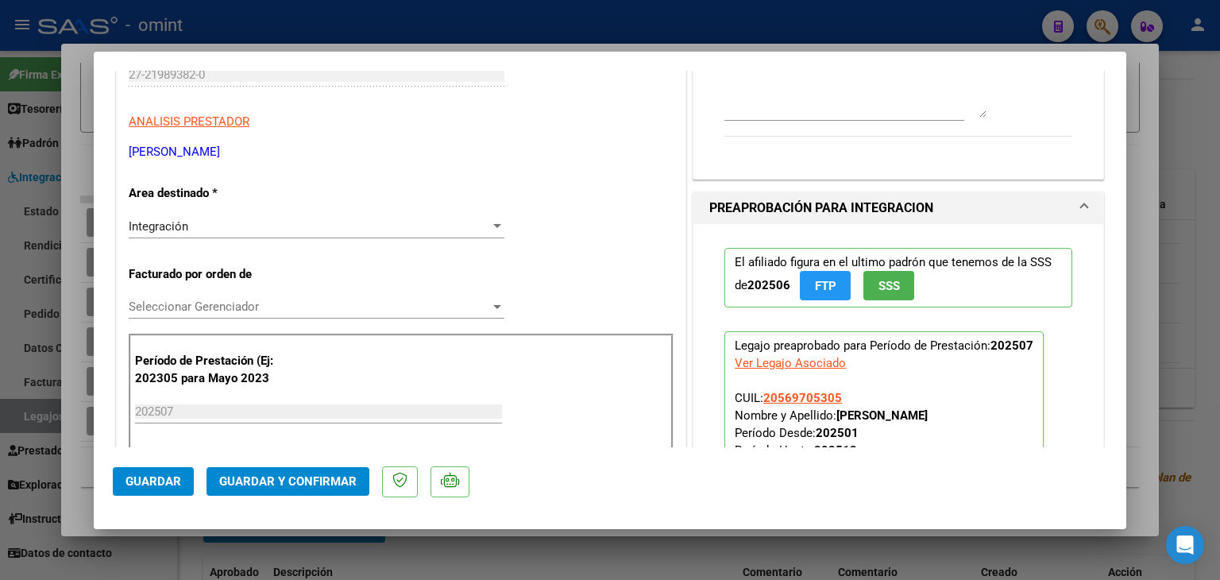
scroll to position [238, 0]
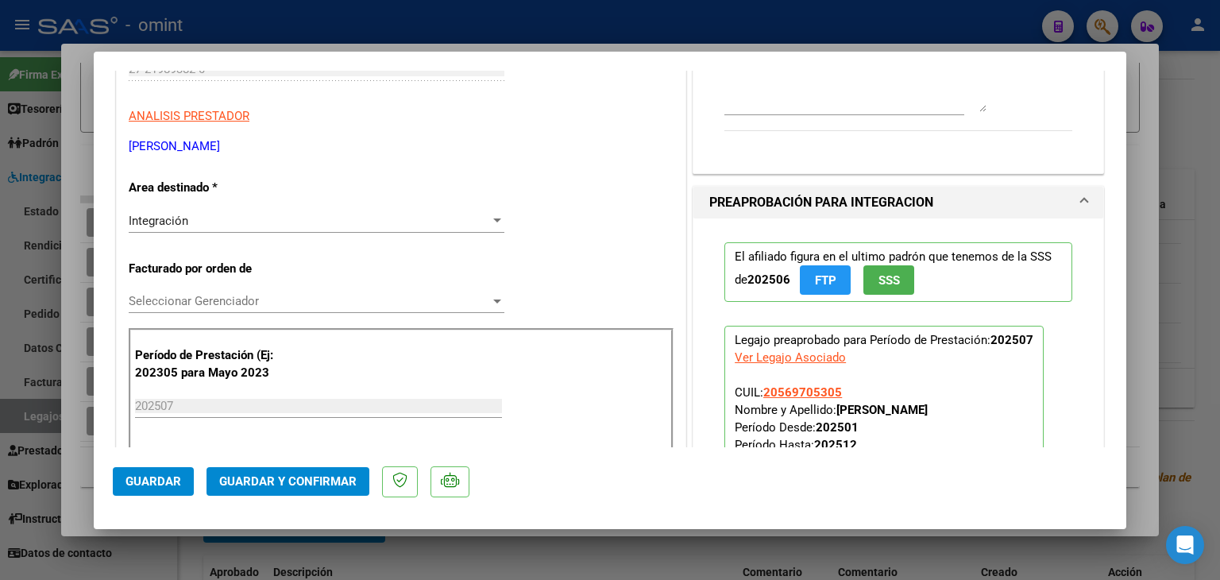
click at [224, 290] on div "Seleccionar Gerenciador Seleccionar Gerenciador" at bounding box center [317, 301] width 376 height 24
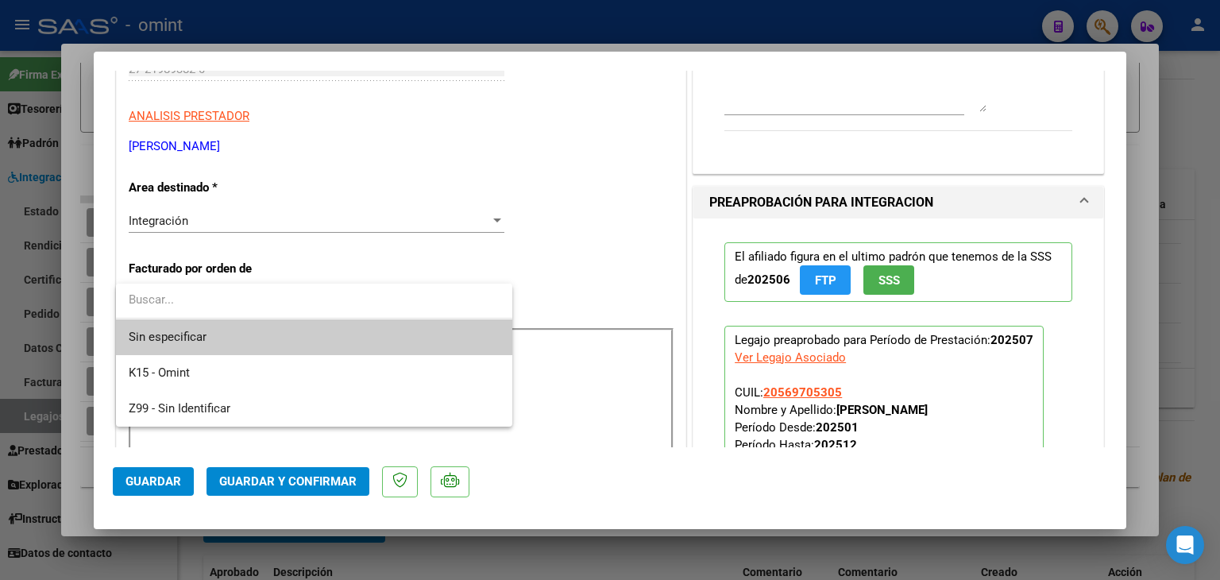
click at [240, 341] on span "Sin especificar" at bounding box center [314, 337] width 371 height 36
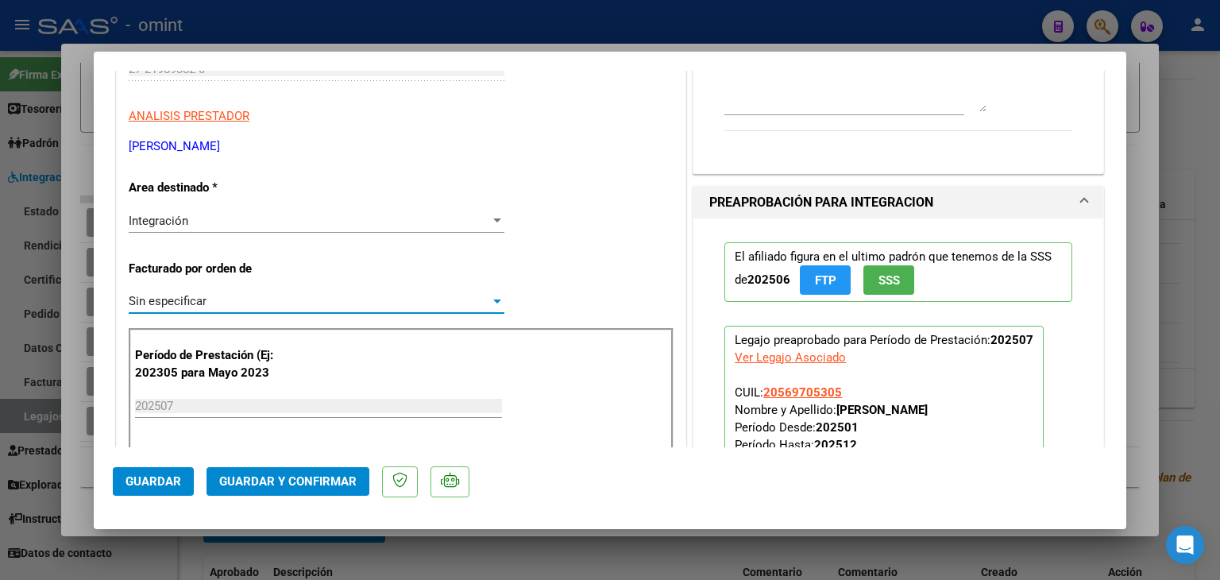
scroll to position [0, 0]
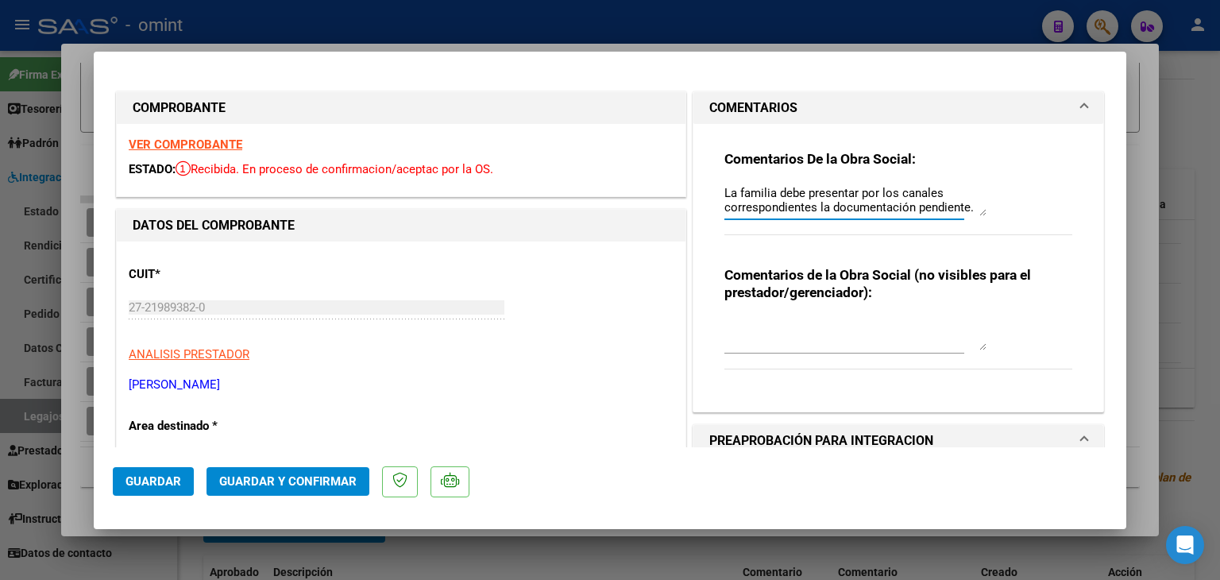
click at [966, 205] on textarea "La familia debe presentar por los canales correspondientes la documentación pen…" at bounding box center [856, 200] width 262 height 32
click at [968, 208] on textarea "La familia debe presentar por los canales correspondientes la documentación pen…" at bounding box center [856, 200] width 262 height 33
click at [958, 207] on textarea "La familia debe presentar por los canales correspondientes la documentación pen…" at bounding box center [856, 200] width 262 height 33
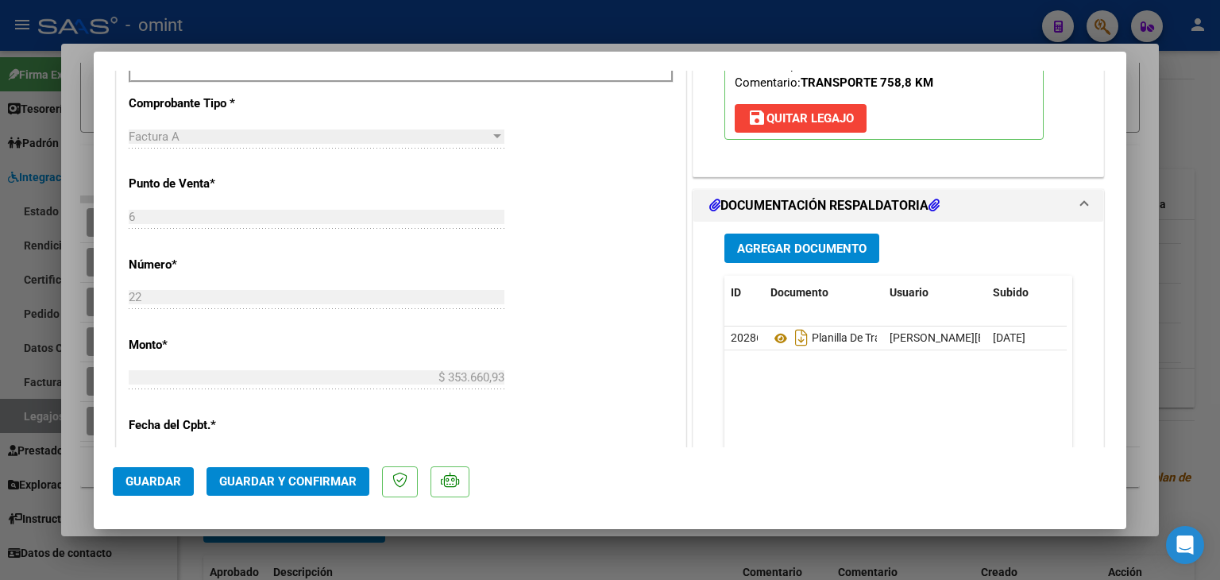
scroll to position [794, 0]
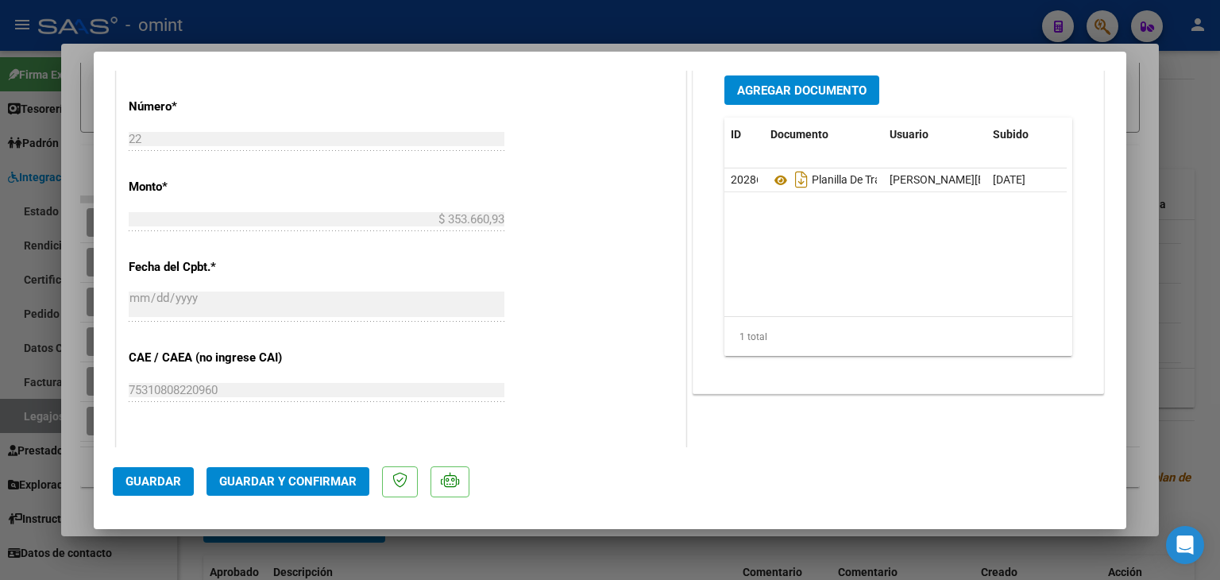
type textarea "La familia debe presentar por los canales correspondientes la documentación que…"
click at [245, 485] on span "Guardar y Confirmar" at bounding box center [287, 481] width 137 height 14
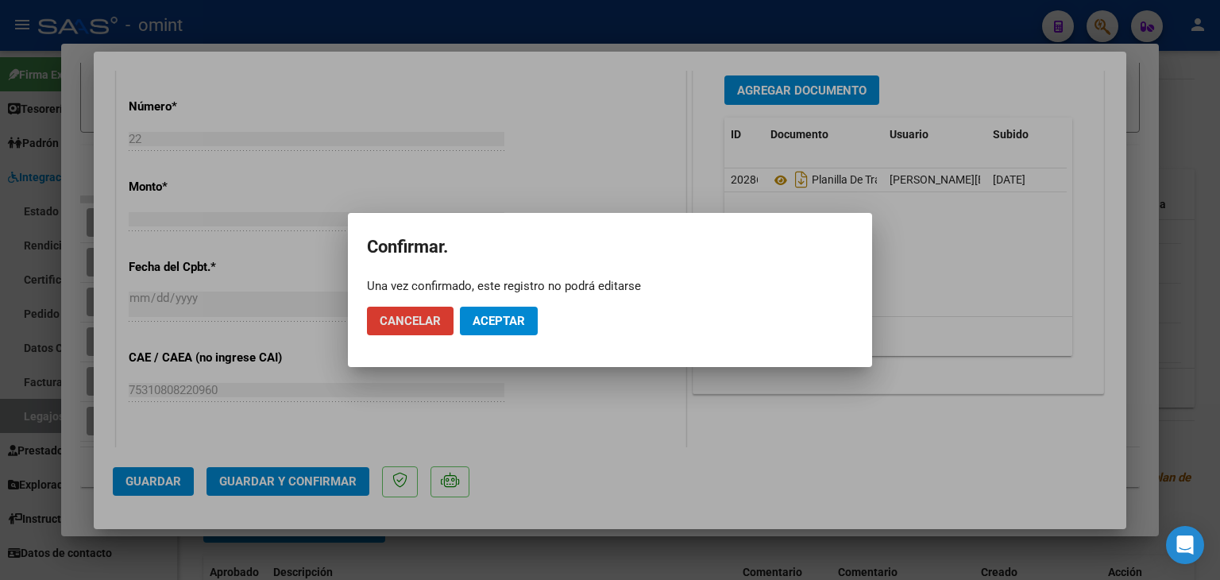
click at [498, 325] on span "Aceptar" at bounding box center [499, 321] width 52 height 14
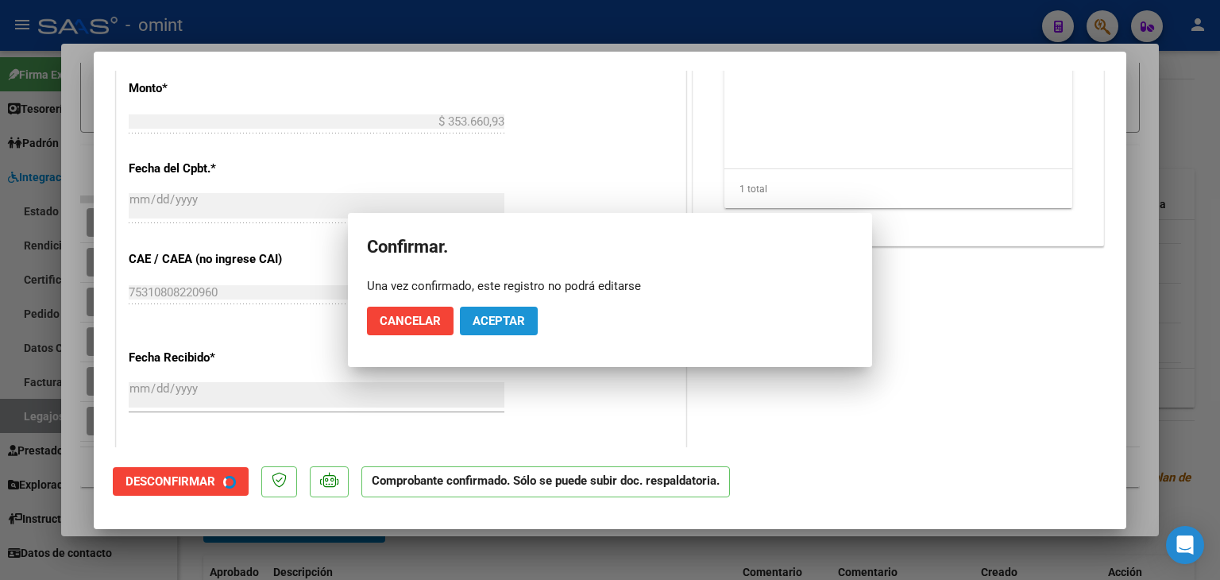
scroll to position [696, 0]
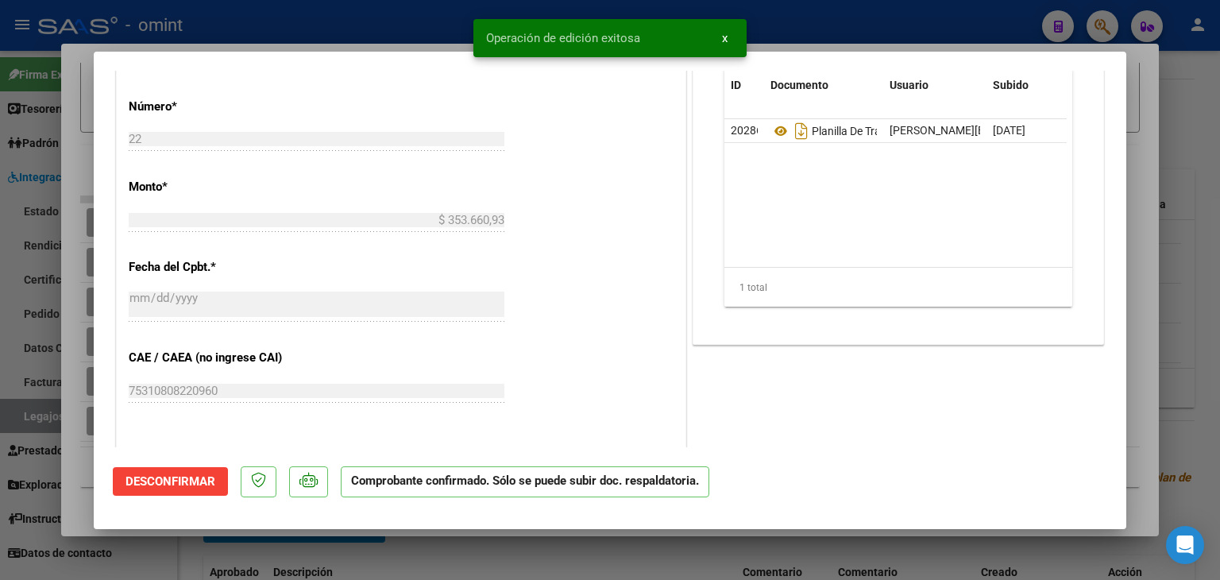
type input "$ 0,00"
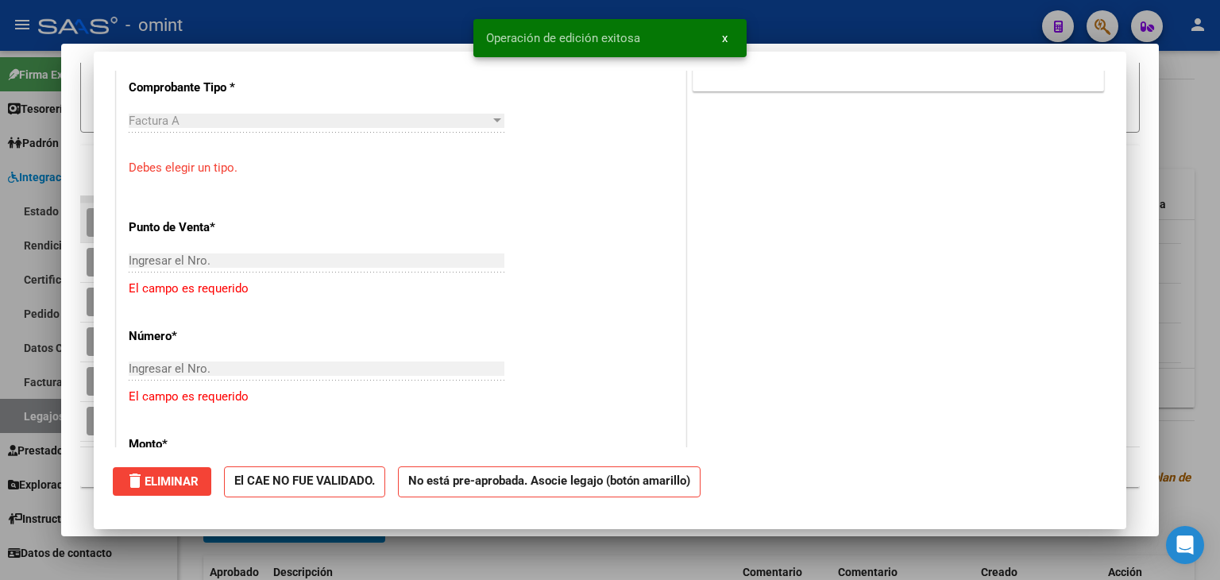
scroll to position [0, 0]
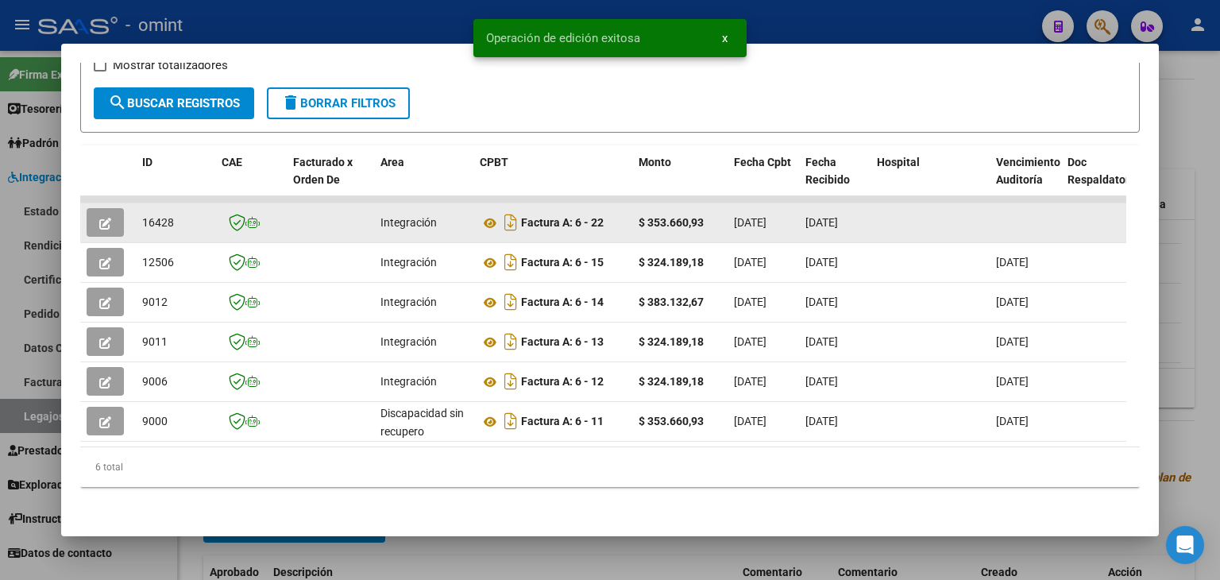
click at [158, 216] on span "16428" at bounding box center [158, 222] width 32 height 13
copy span "16428"
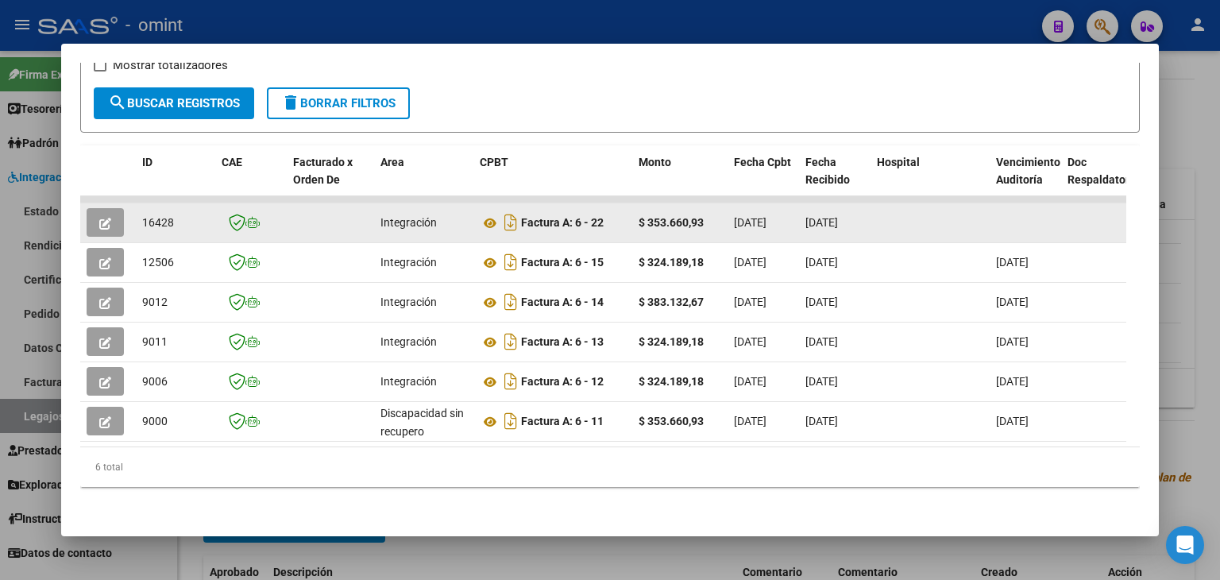
click at [98, 214] on button "button" at bounding box center [105, 222] width 37 height 29
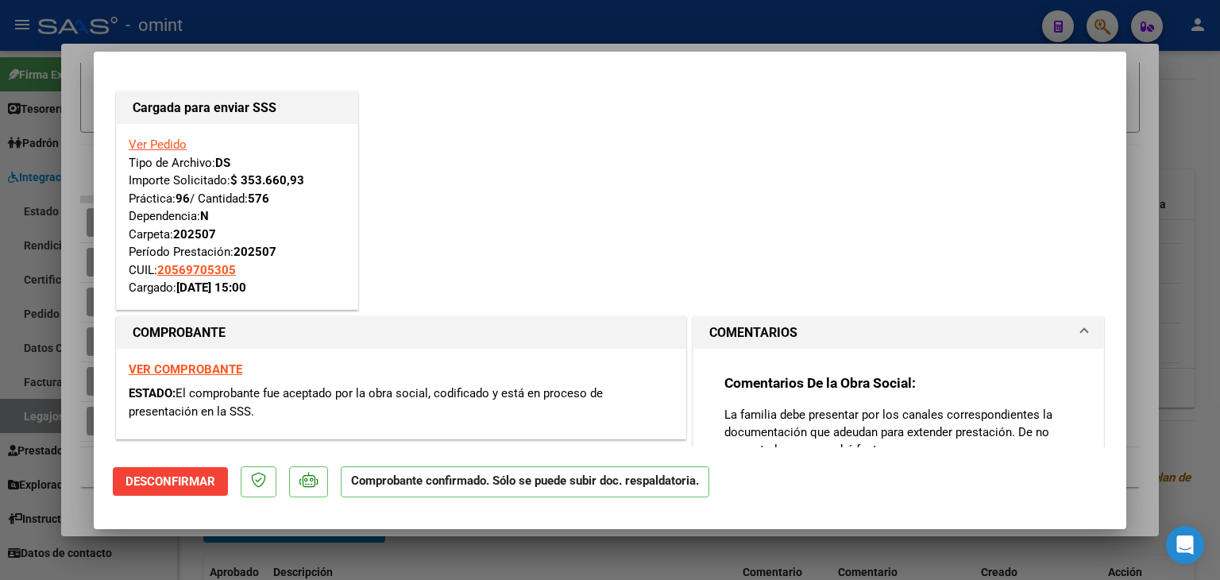
type input "$ 0,00"
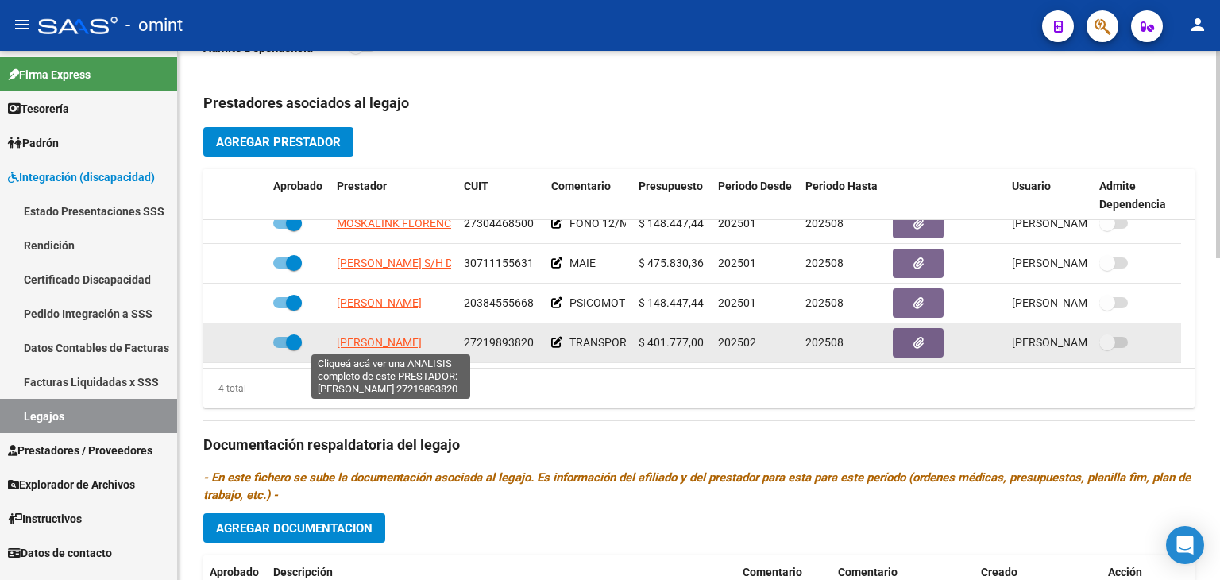
click at [381, 342] on span "[PERSON_NAME]" at bounding box center [379, 342] width 85 height 13
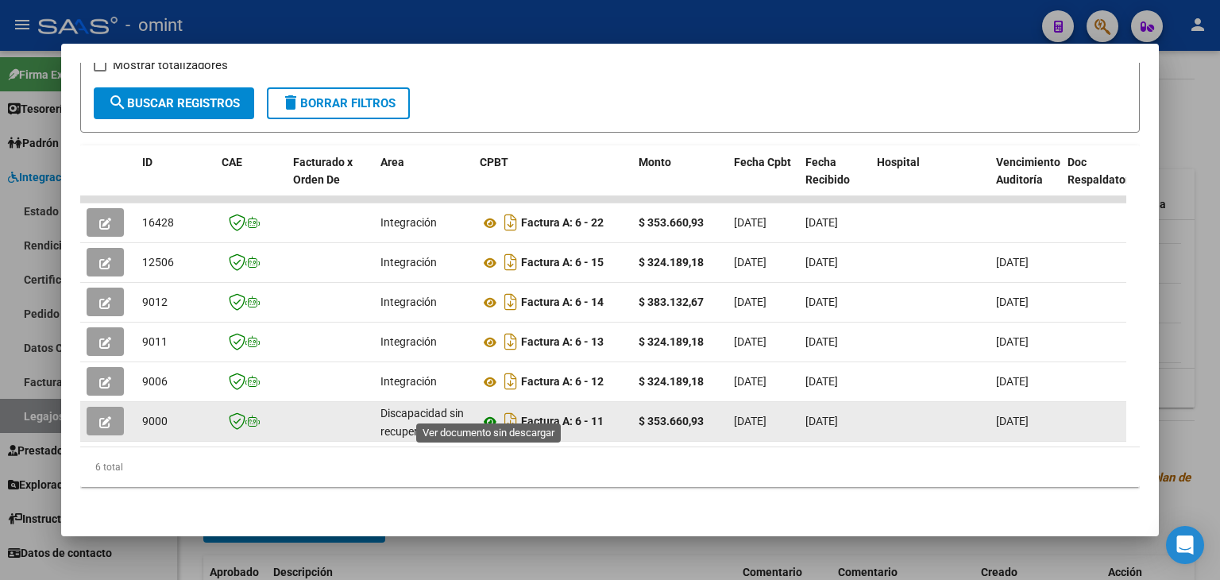
click at [491, 412] on icon at bounding box center [490, 421] width 21 height 19
click at [401, 407] on span "Discapacidad sin recupero" at bounding box center [422, 422] width 83 height 31
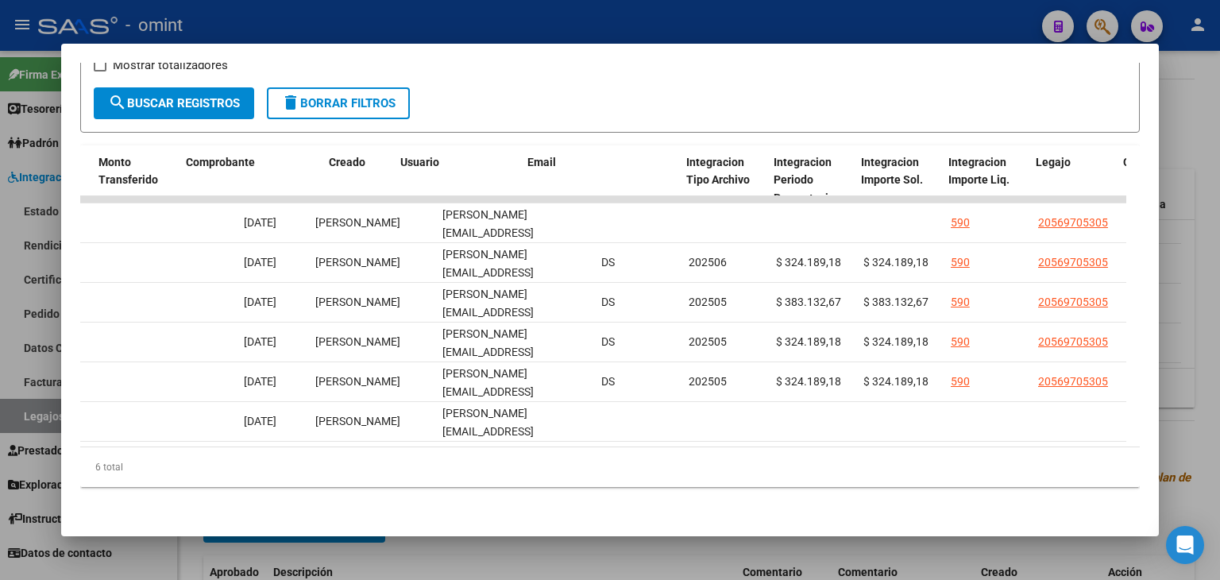
scroll to position [0, 1568]
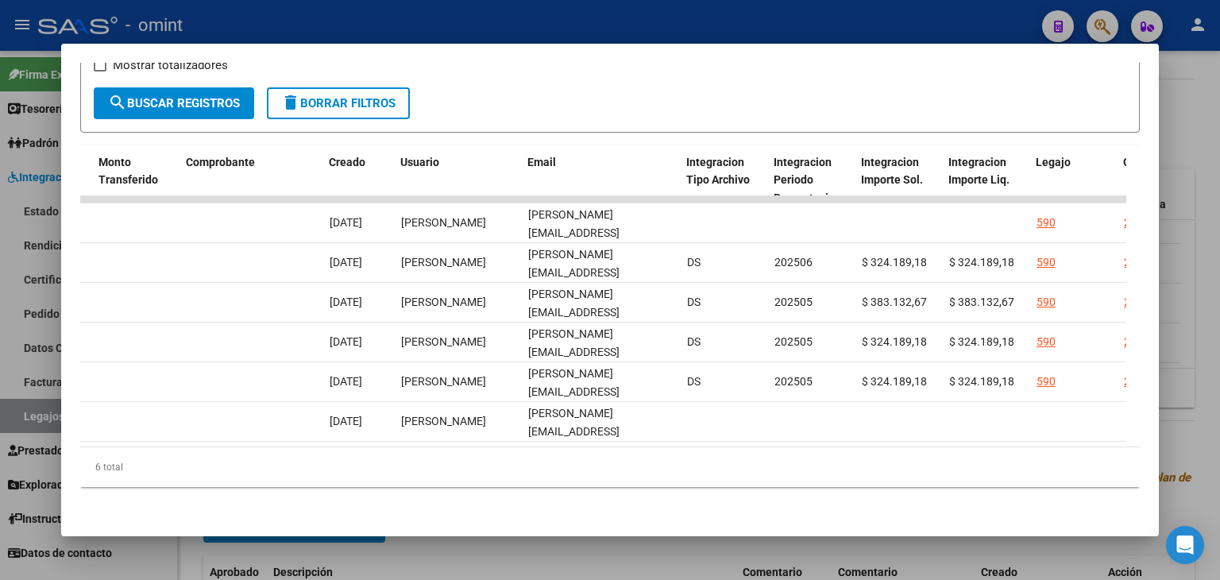
click at [711, 82] on form "Filtros Id Start date – End date Fec. Rec. Desde / Hasta Pto. Venta Nro. Compro…" at bounding box center [610, 67] width 1060 height 129
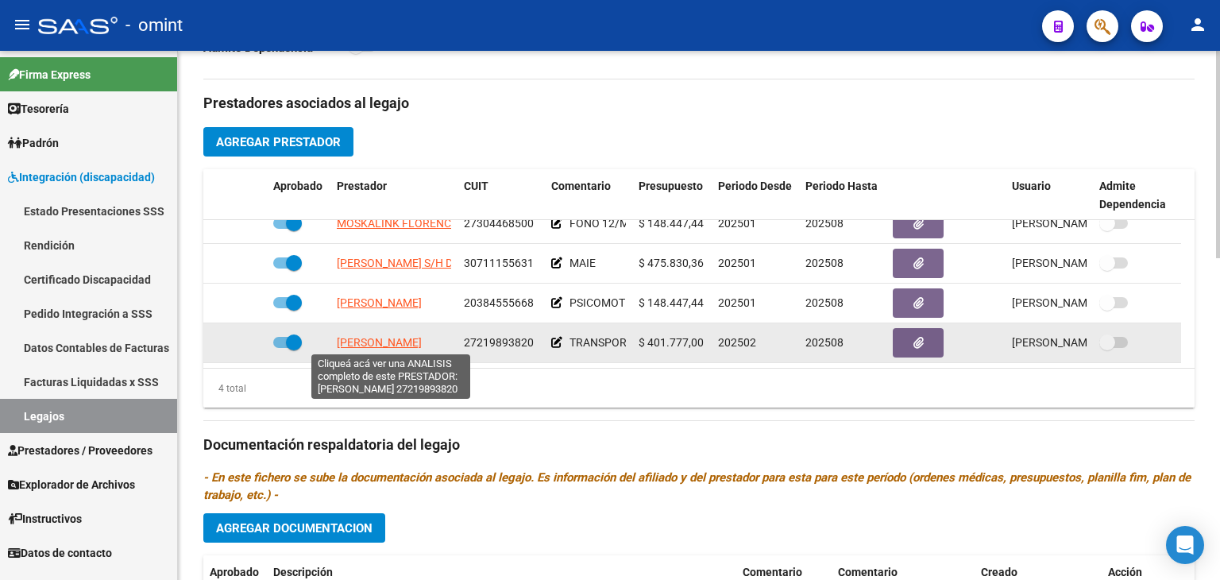
click at [356, 340] on span "[PERSON_NAME]" at bounding box center [379, 342] width 85 height 13
click at [393, 341] on span "[PERSON_NAME]" at bounding box center [379, 342] width 85 height 13
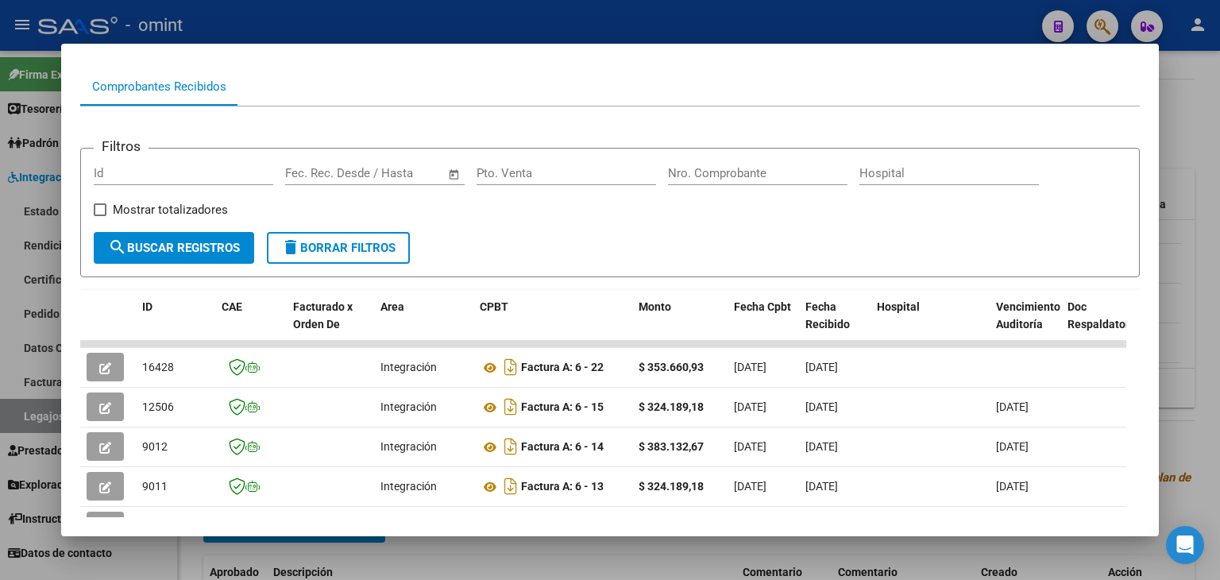
scroll to position [159, 0]
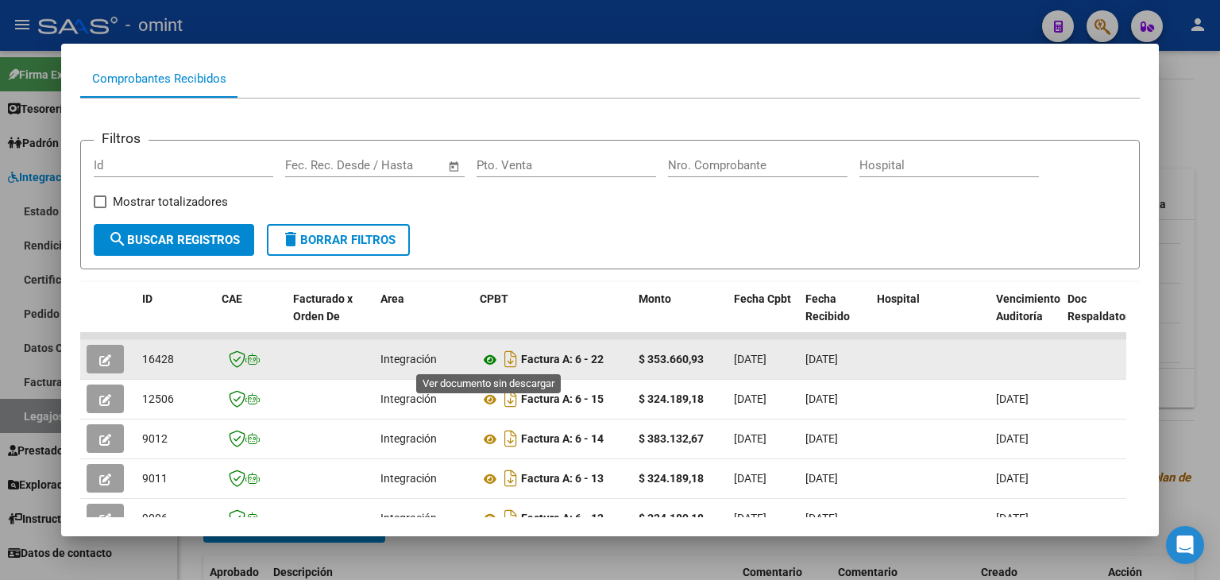
click at [495, 356] on icon at bounding box center [490, 359] width 21 height 19
click at [103, 356] on icon "button" at bounding box center [105, 360] width 12 height 12
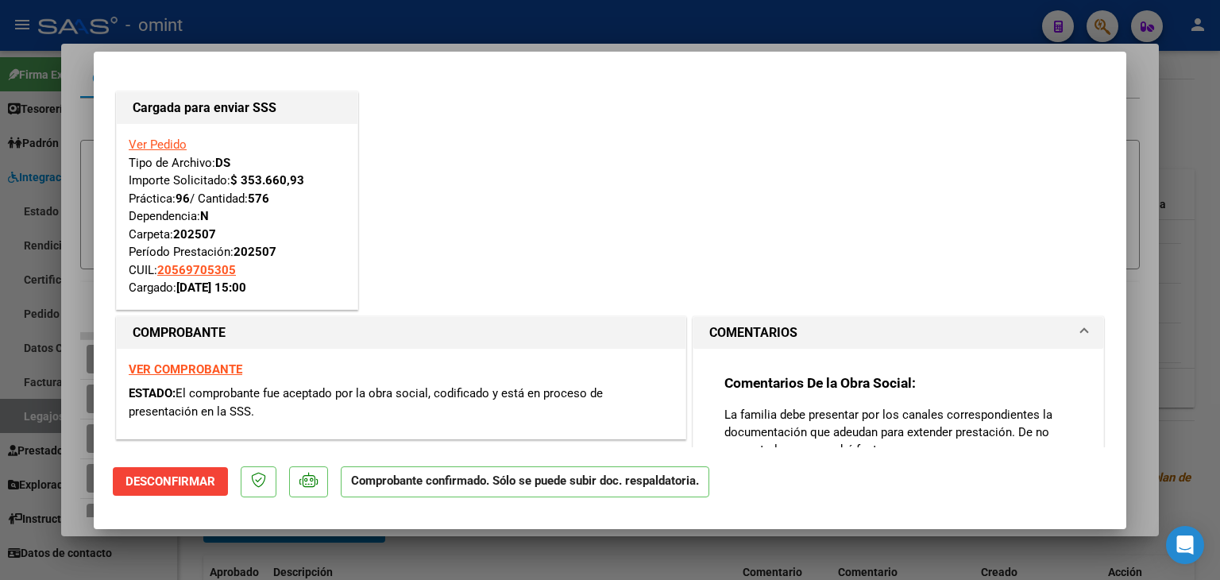
type input "$ 0,00"
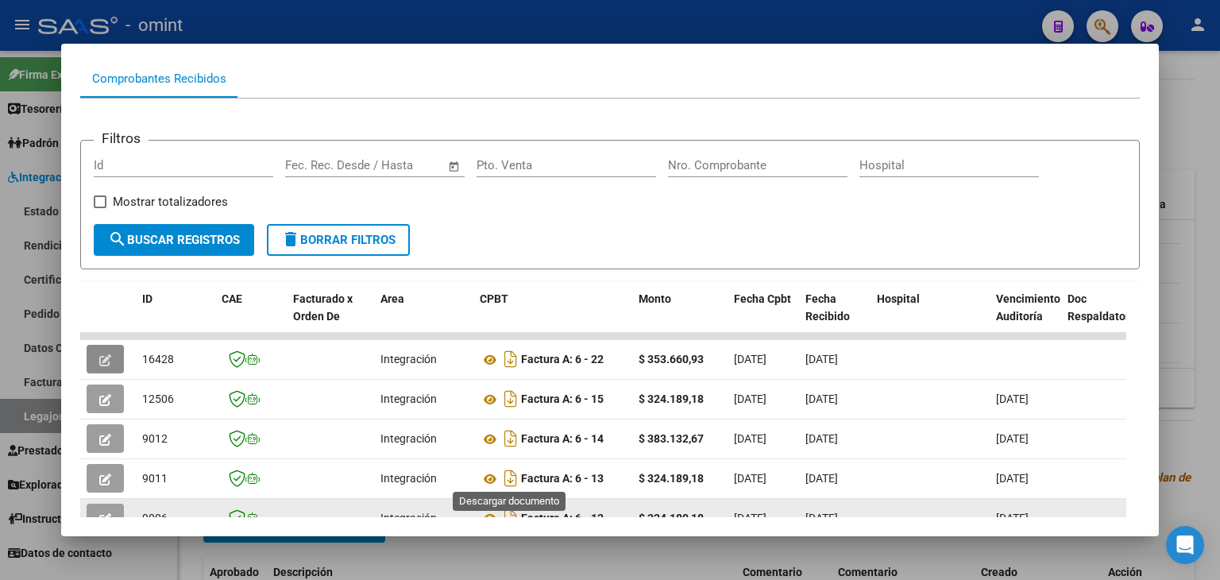
scroll to position [308, 0]
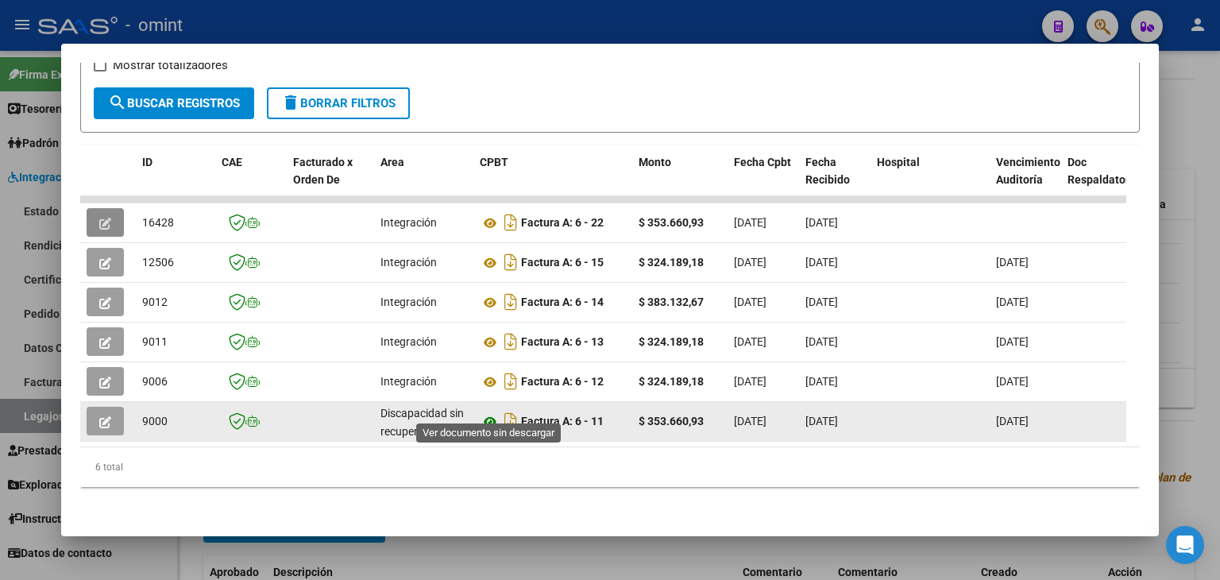
click at [486, 412] on icon at bounding box center [490, 421] width 21 height 19
click at [102, 416] on icon "button" at bounding box center [105, 422] width 12 height 12
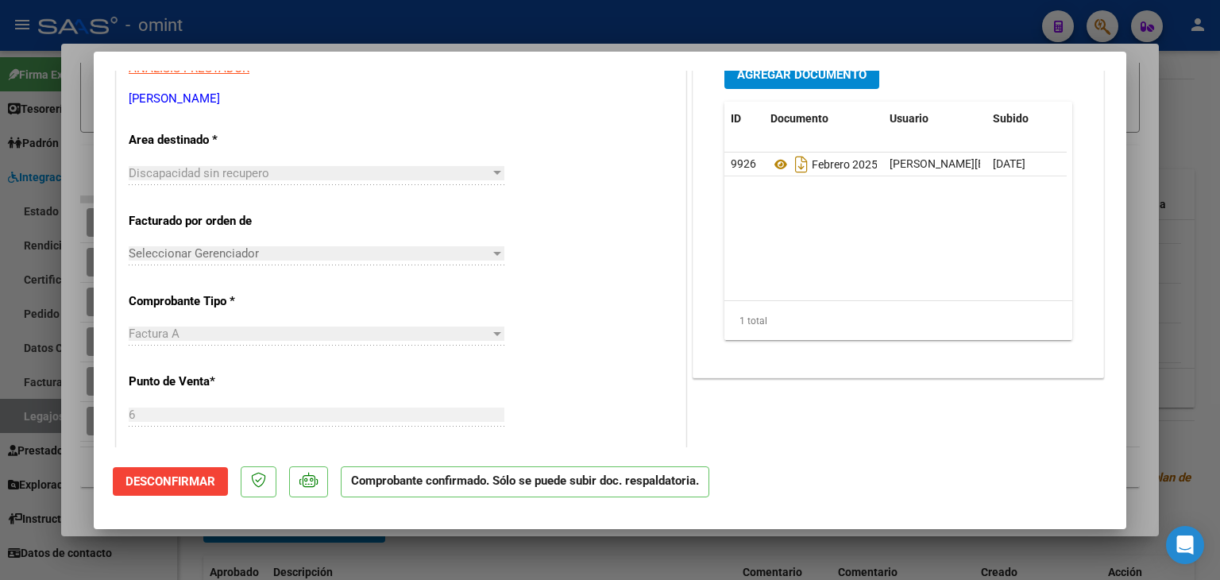
scroll to position [238, 0]
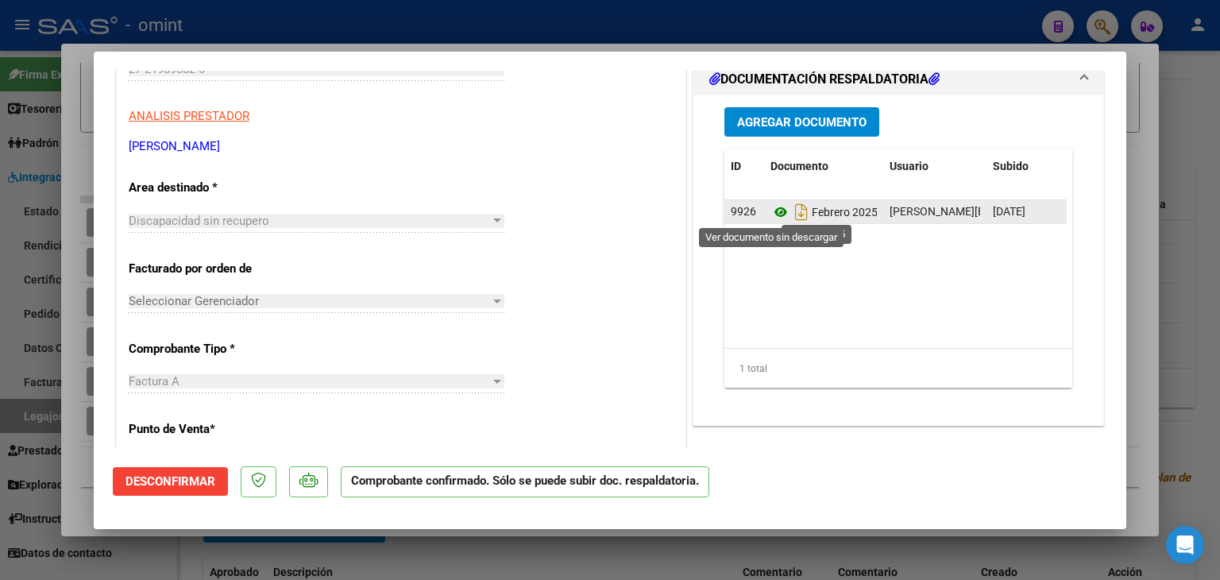
click at [771, 214] on icon at bounding box center [781, 212] width 21 height 19
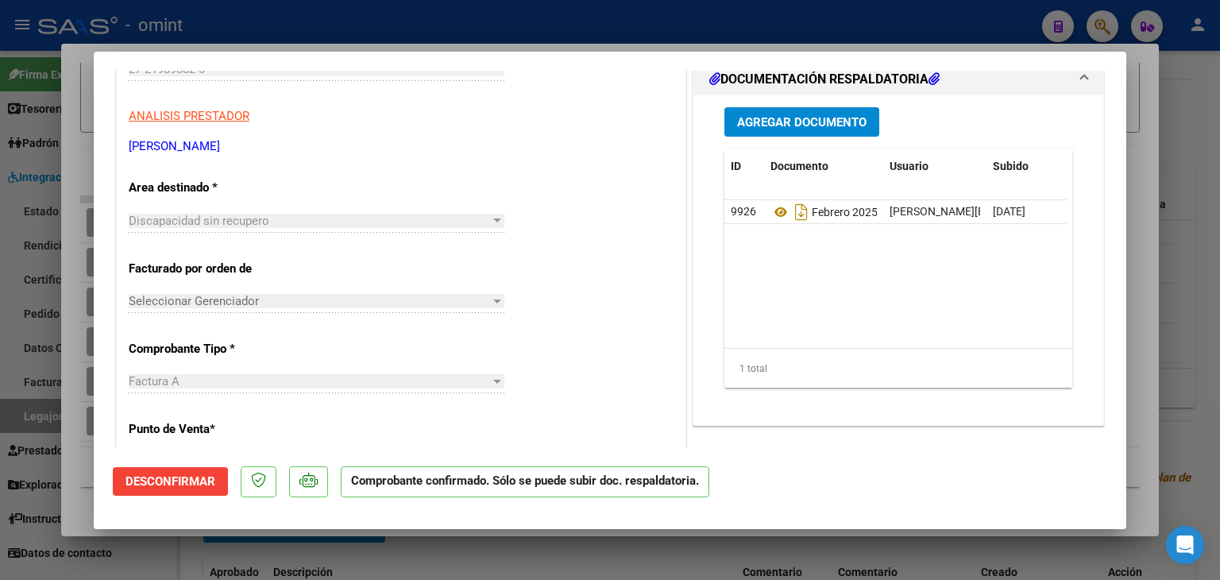
type input "$ 0,00"
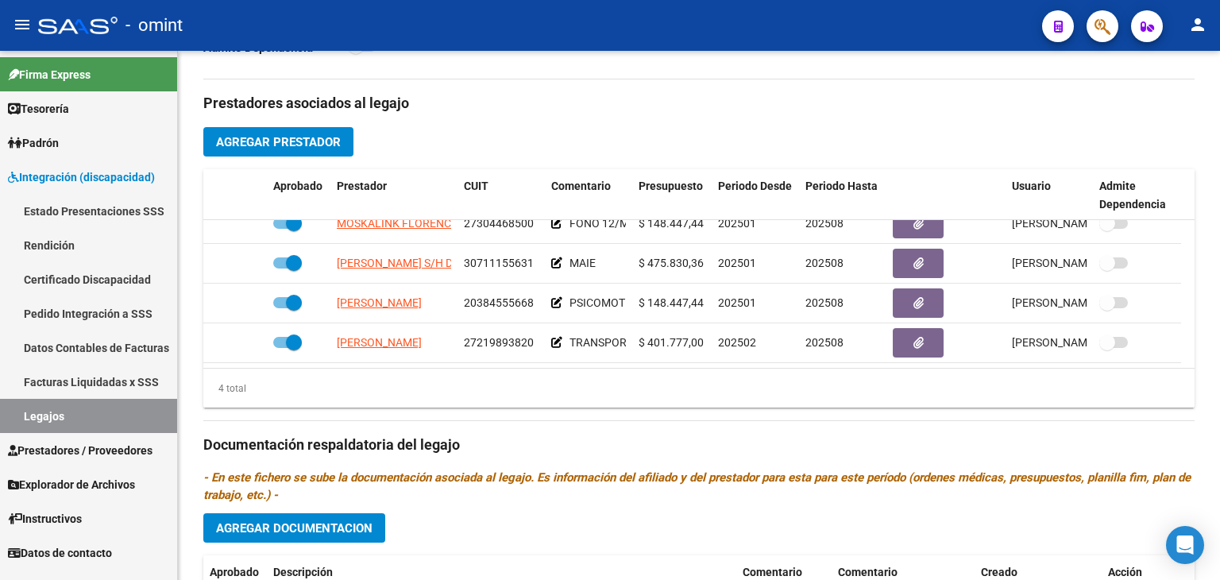
click at [62, 408] on link "Legajos" at bounding box center [88, 416] width 177 height 34
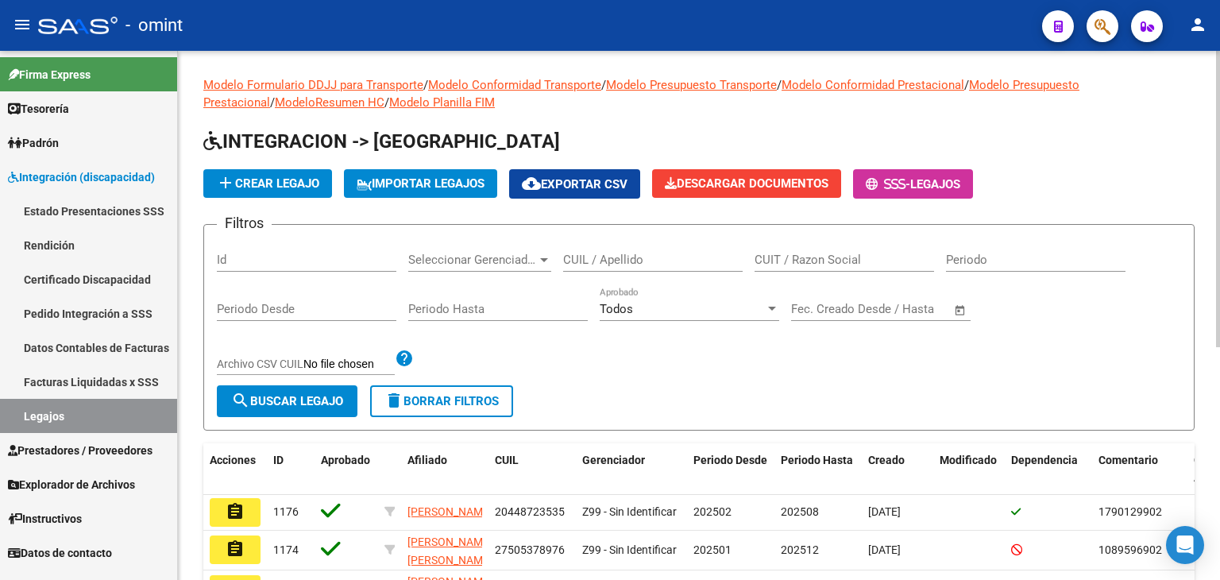
click at [624, 255] on input "CUIL / Apellido" at bounding box center [653, 260] width 180 height 14
paste input "20570865626"
type input "20570865626"
click at [329, 388] on button "search Buscar Legajo" at bounding box center [287, 401] width 141 height 32
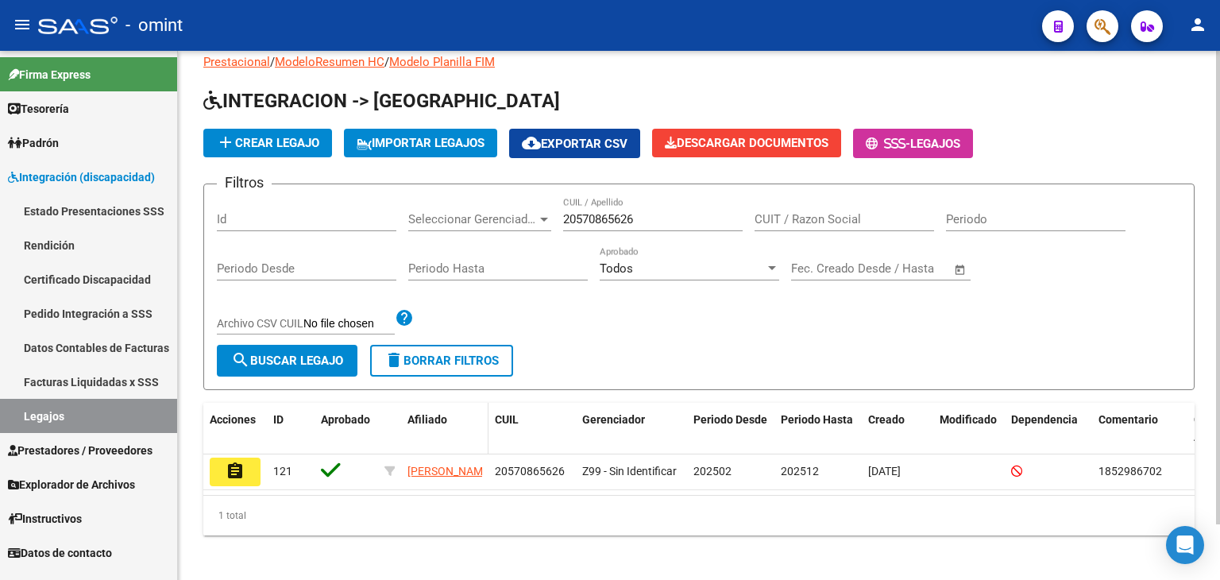
scroll to position [62, 0]
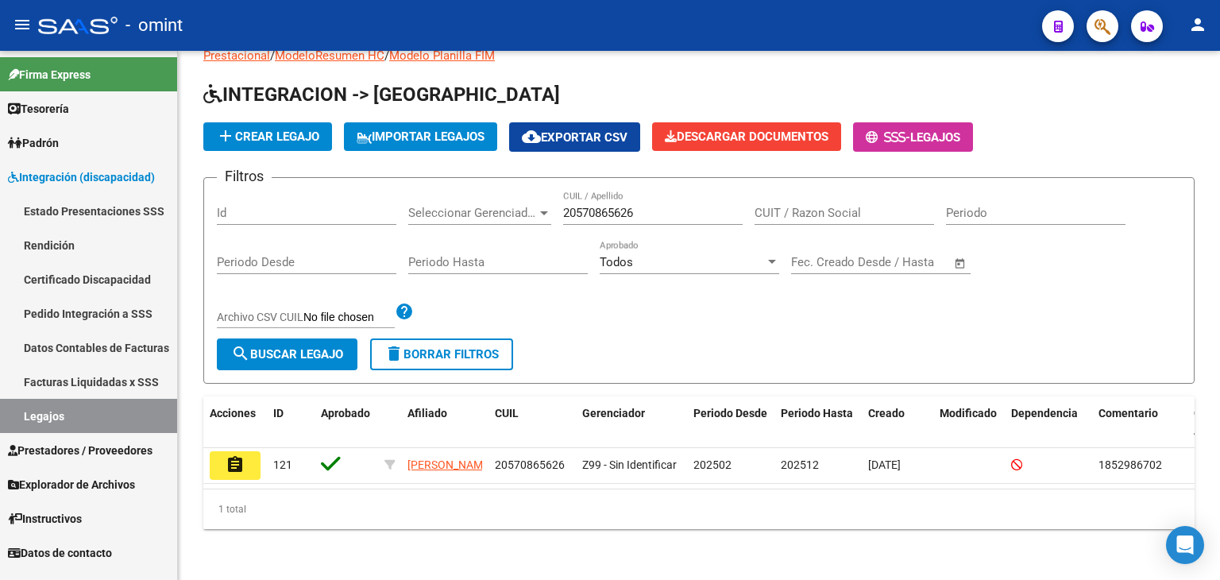
click at [230, 455] on mat-icon "assignment" at bounding box center [235, 464] width 19 height 19
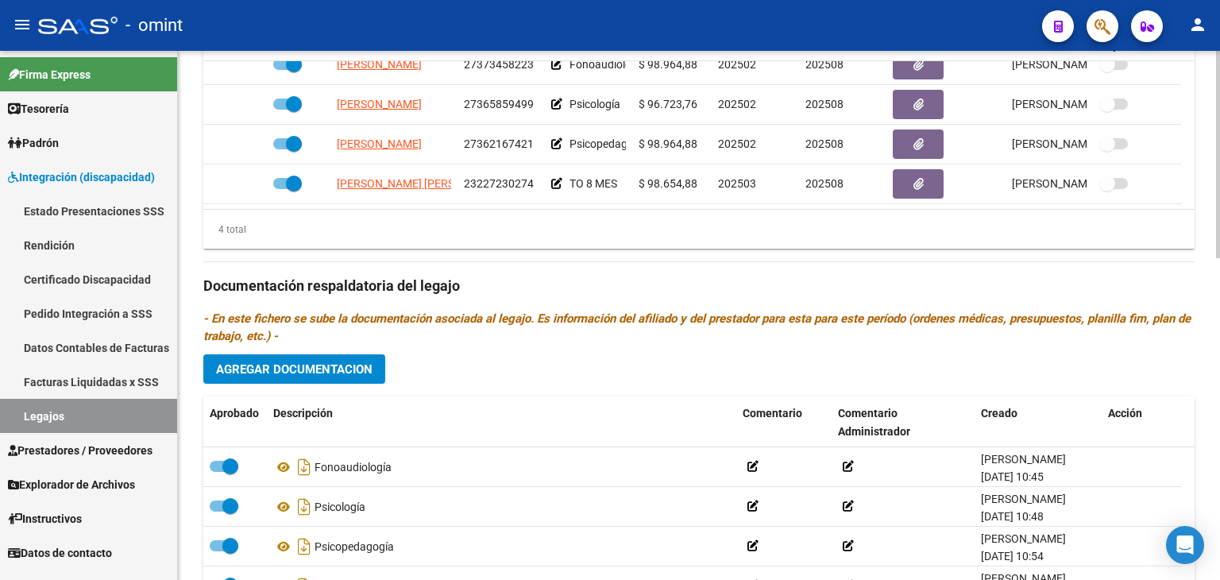
scroll to position [820, 0]
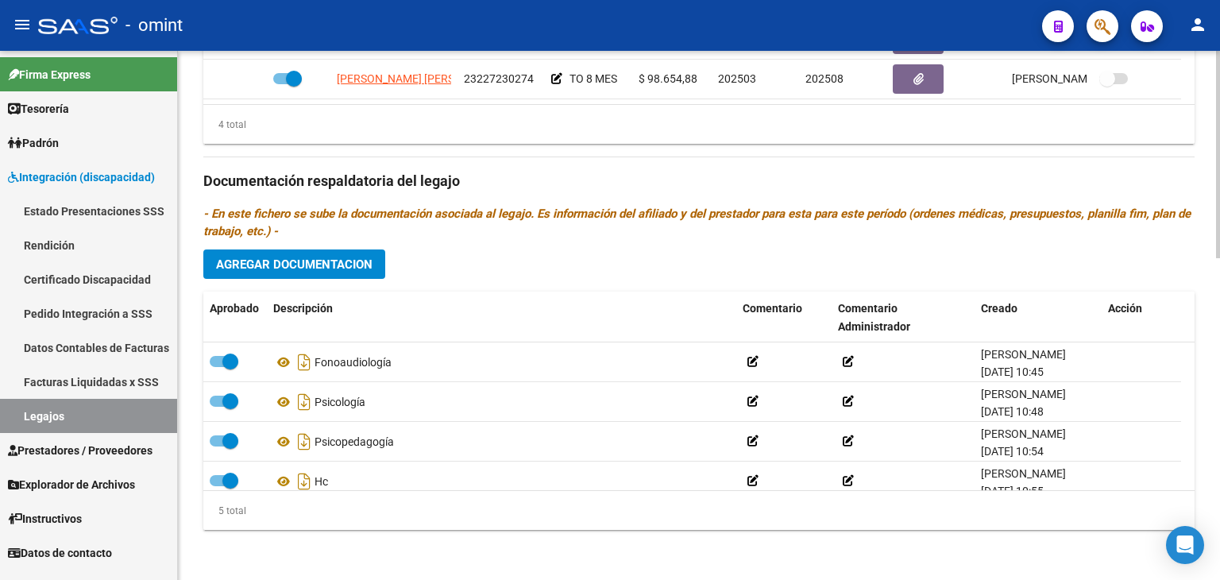
click at [292, 257] on span "Agregar Documentacion" at bounding box center [294, 264] width 157 height 14
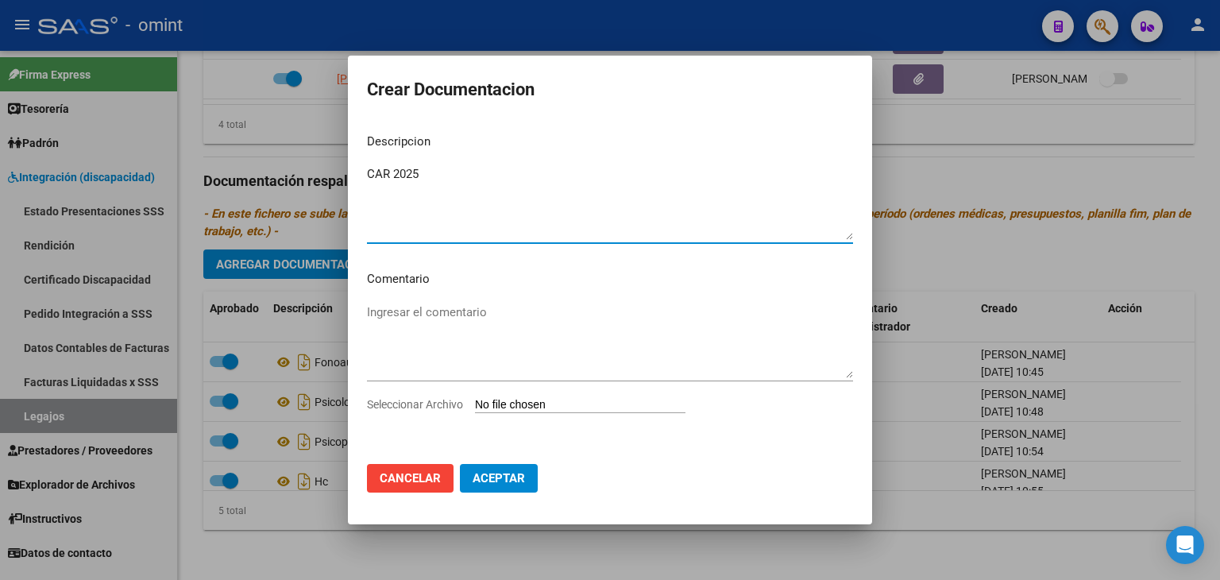
type textarea "CAR 2025"
click at [556, 403] on input "Seleccionar Archivo" at bounding box center [580, 405] width 211 height 15
type input "C:\fakepath\1852986702_25071401590_const-alumn-reg.jpg"
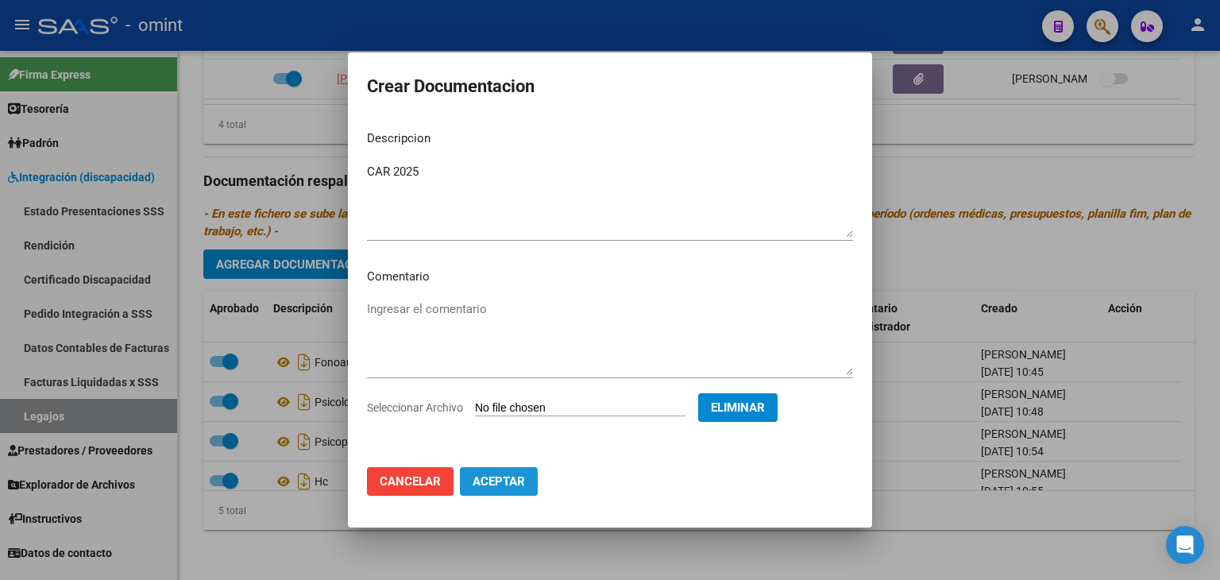
click at [511, 481] on span "Aceptar" at bounding box center [499, 481] width 52 height 14
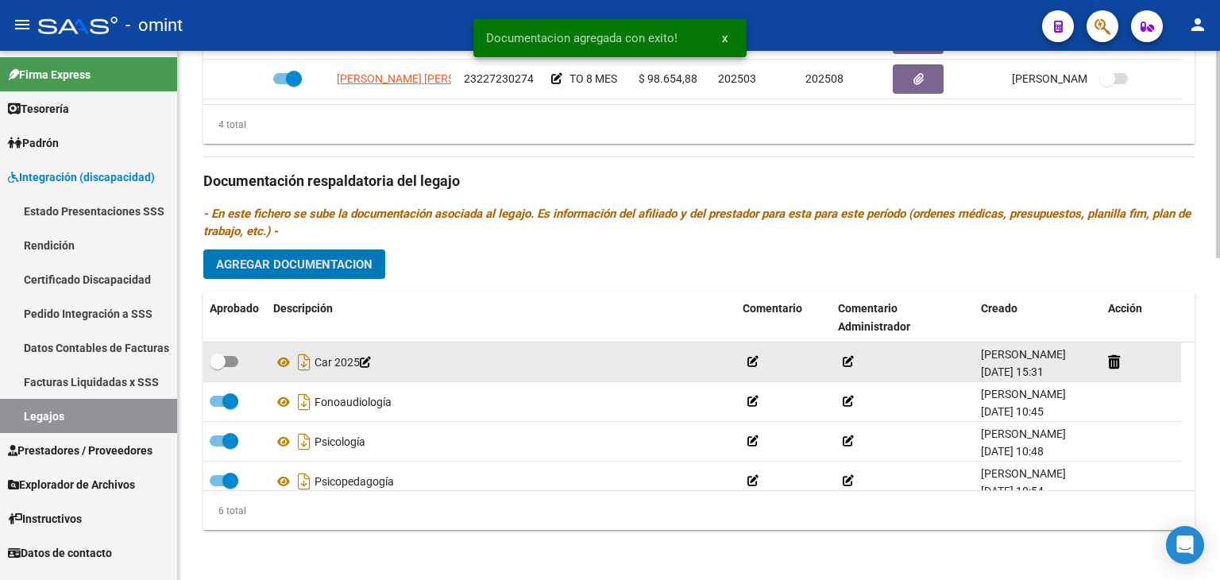
click at [226, 360] on span at bounding box center [224, 361] width 29 height 11
click at [218, 367] on input "checkbox" at bounding box center [217, 367] width 1 height 1
checkbox input "true"
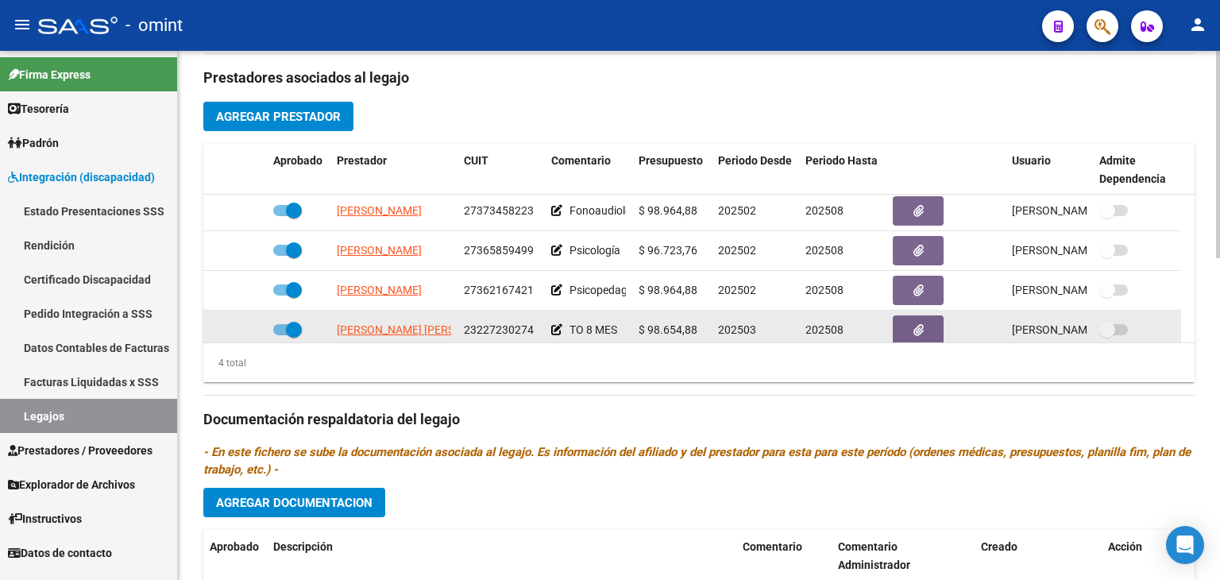
scroll to position [0, 0]
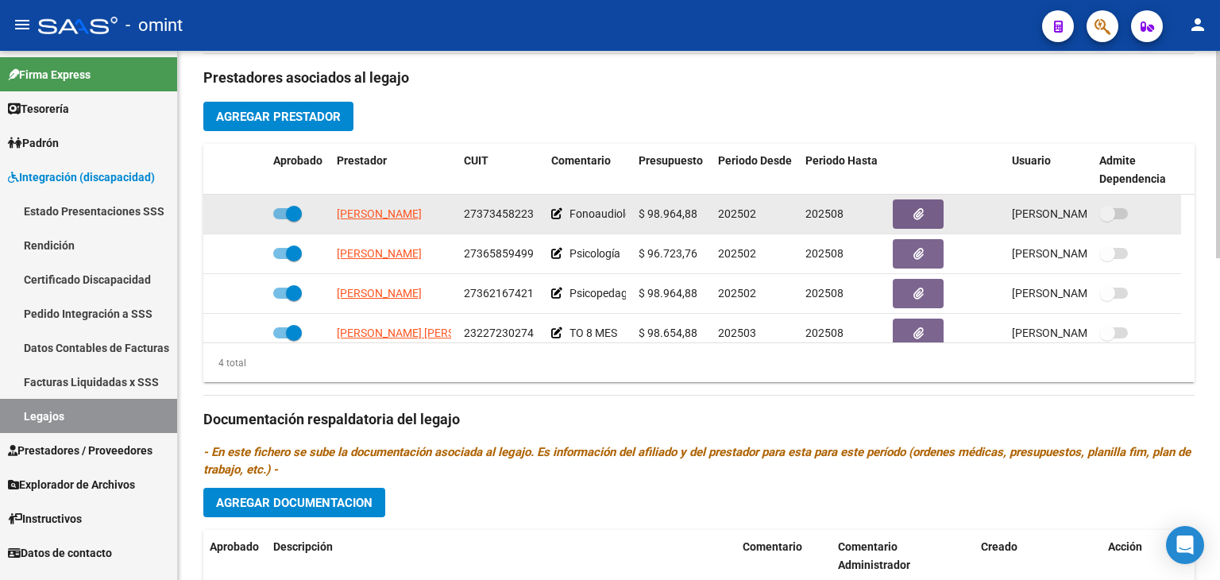
click at [287, 213] on span at bounding box center [294, 214] width 16 height 16
click at [281, 219] on input "checkbox" at bounding box center [280, 219] width 1 height 1
checkbox input "false"
click at [242, 212] on icon at bounding box center [243, 213] width 11 height 11
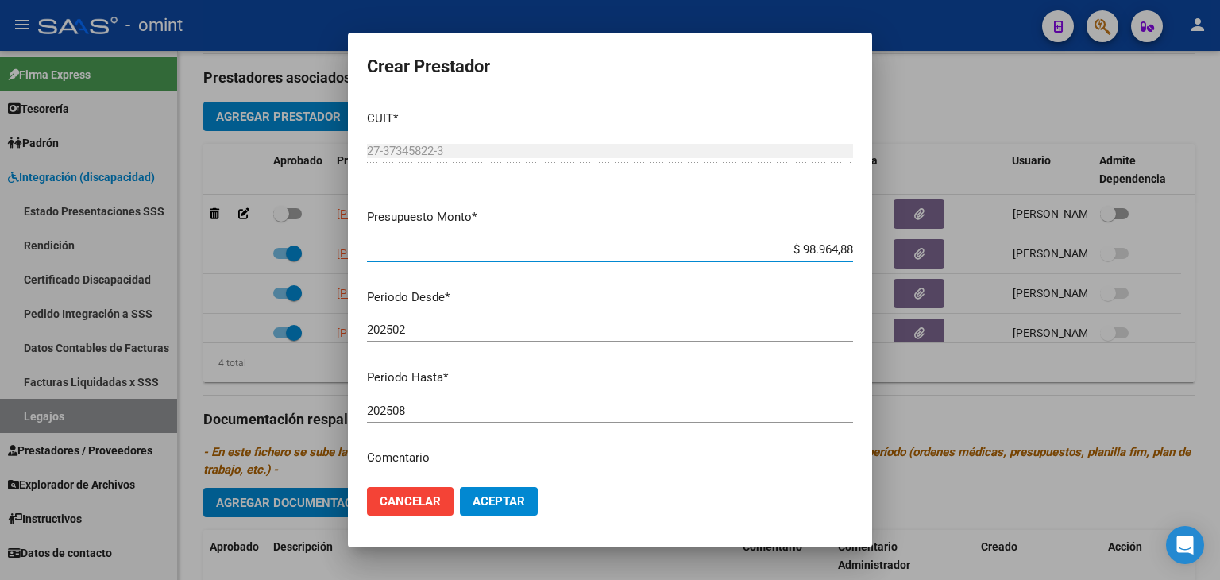
click at [408, 415] on input "202508" at bounding box center [610, 411] width 486 height 14
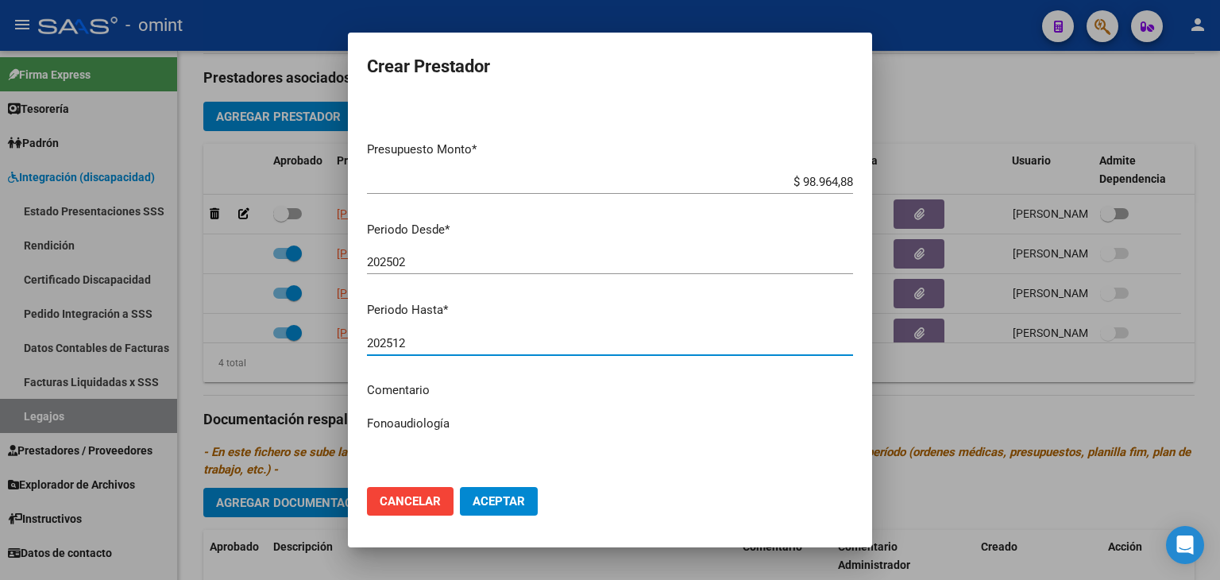
scroll to position [168, 0]
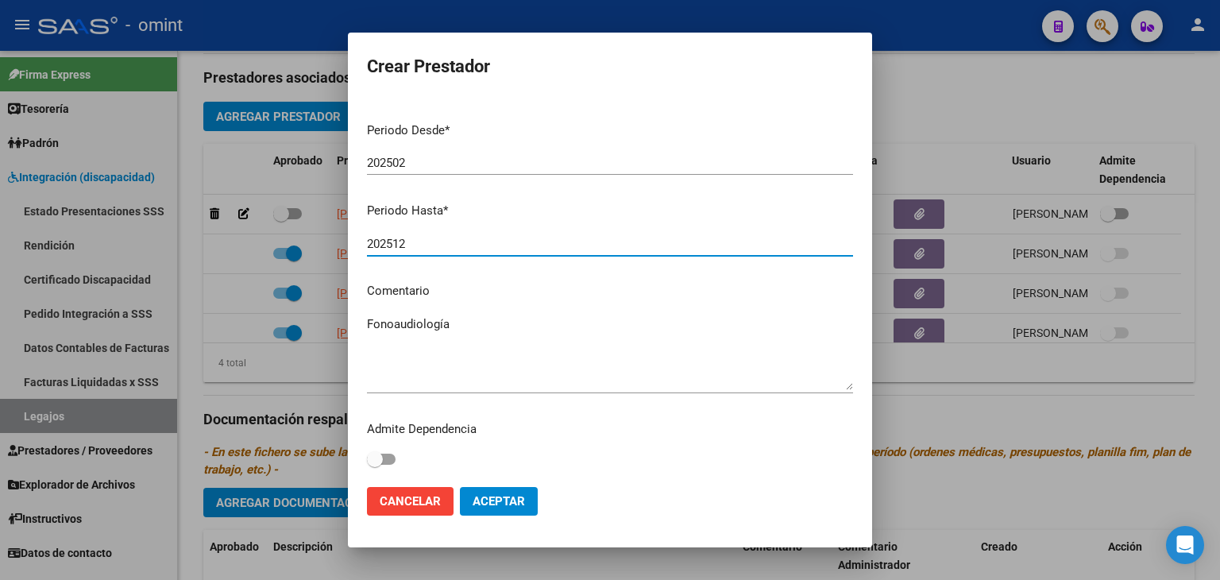
type input "202512"
click at [496, 501] on span "Aceptar" at bounding box center [499, 501] width 52 height 14
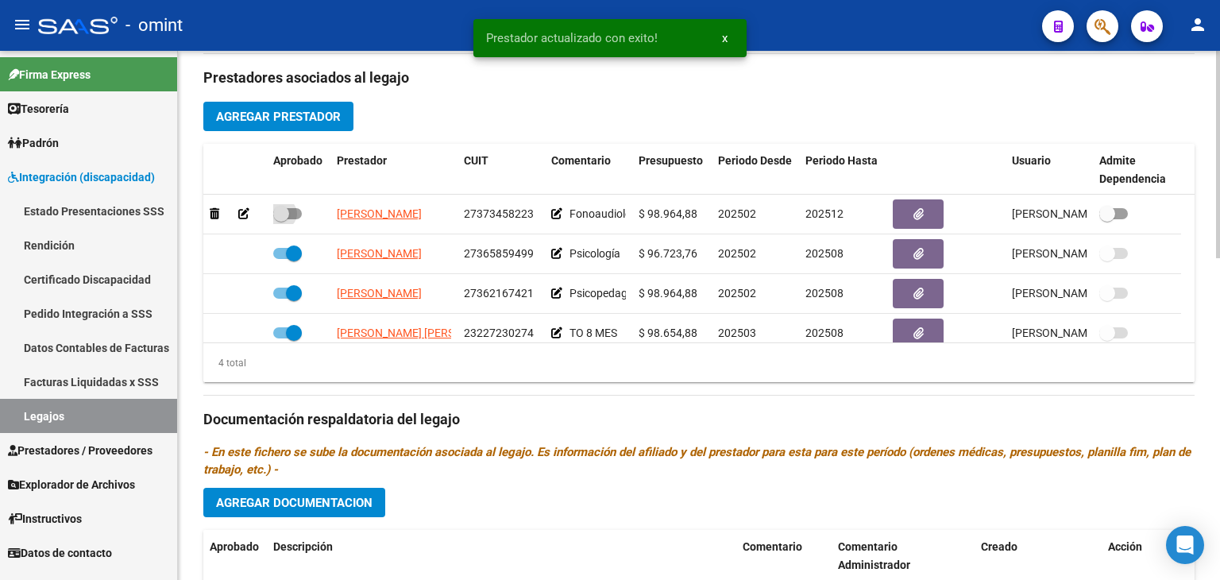
drag, startPoint x: 290, startPoint y: 211, endPoint x: 359, endPoint y: 375, distance: 178.4
click at [289, 211] on span at bounding box center [287, 213] width 29 height 11
click at [281, 219] on input "checkbox" at bounding box center [280, 219] width 1 height 1
checkbox input "true"
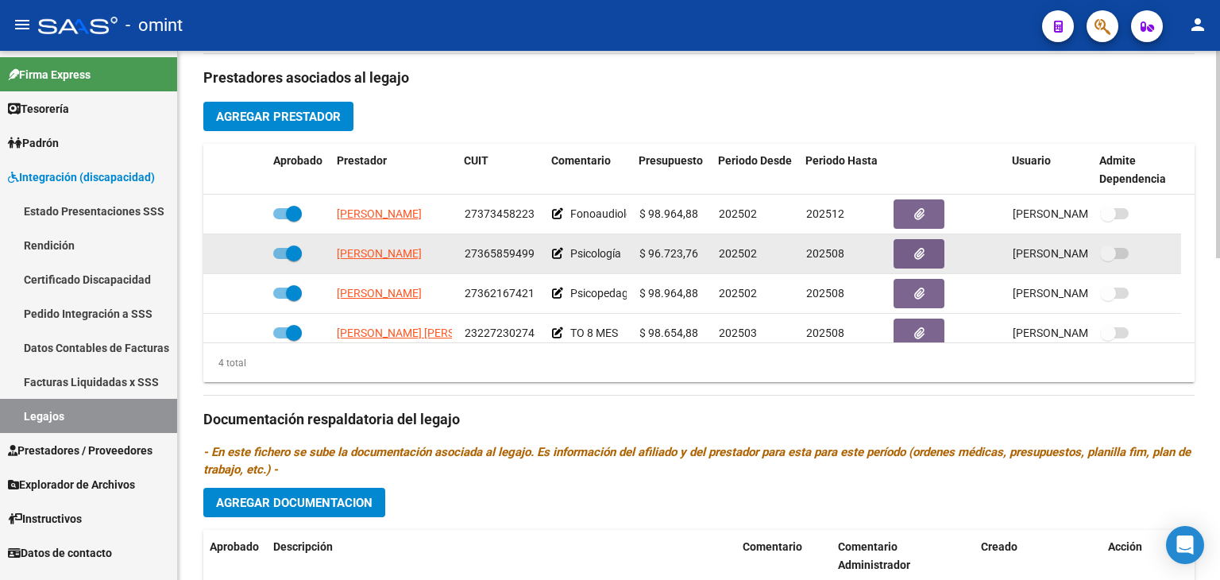
click at [289, 253] on span at bounding box center [294, 253] width 16 height 16
click at [281, 259] on input "checkbox" at bounding box center [280, 259] width 1 height 1
checkbox input "false"
click at [238, 253] on div at bounding box center [235, 254] width 51 height 18
click at [243, 253] on icon at bounding box center [243, 253] width 11 height 11
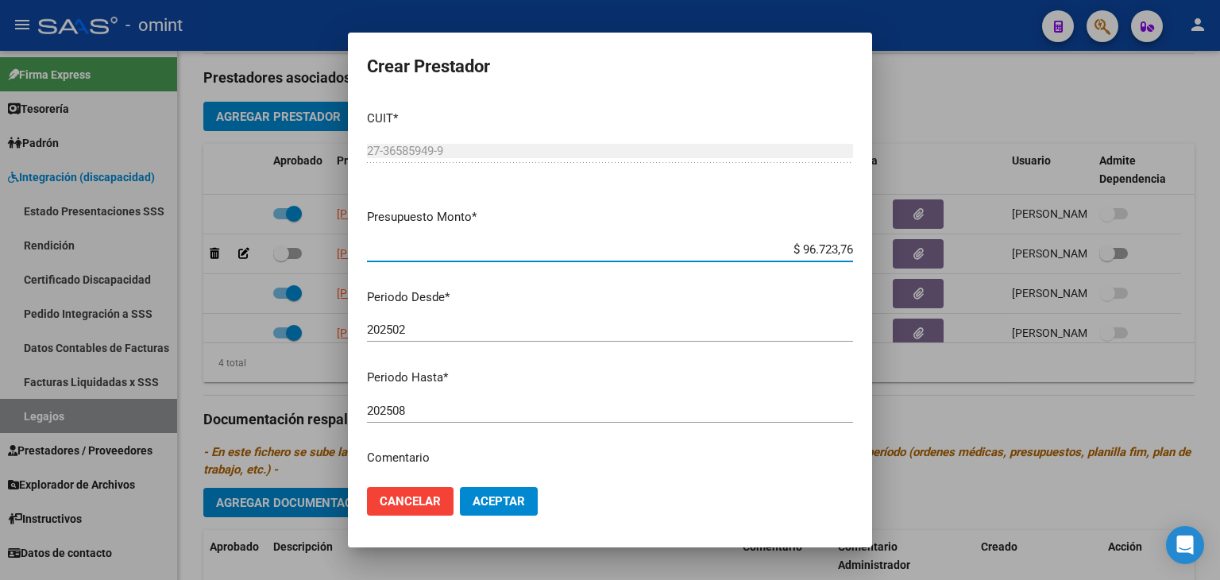
click at [431, 397] on mat-dialog-content "CUIT * 27-36585949-9 Ingresar CUIT ARCA Padrón Presupuesto Monto * $ 96.723,76 …" at bounding box center [610, 286] width 524 height 377
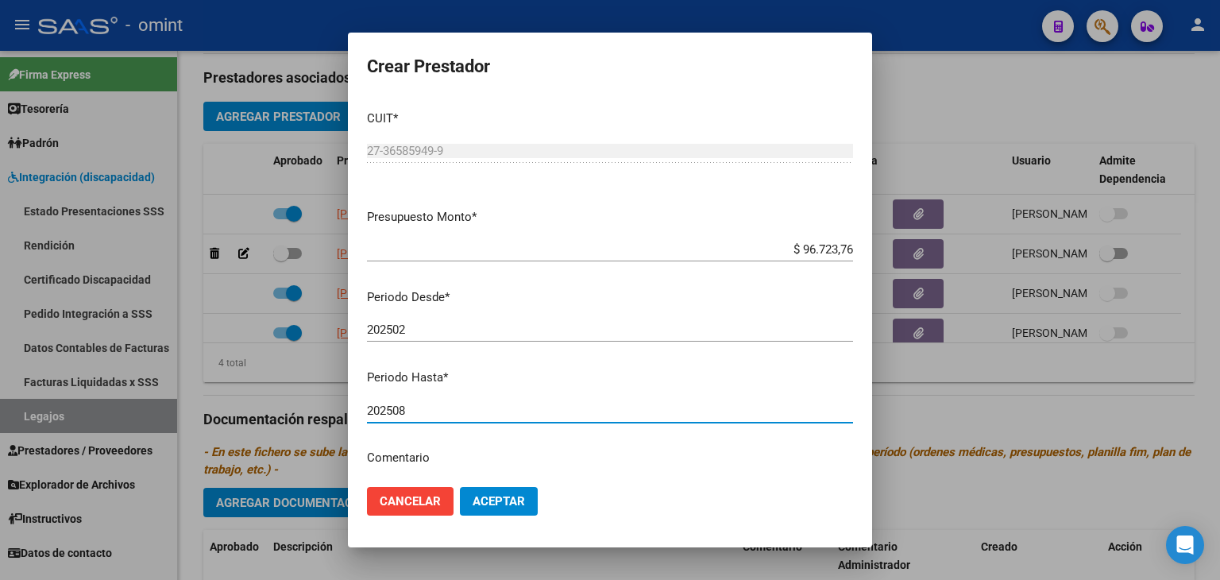
click at [431, 405] on input "202508" at bounding box center [610, 411] width 486 height 14
type input "202512"
click at [485, 494] on span "Aceptar" at bounding box center [499, 501] width 52 height 14
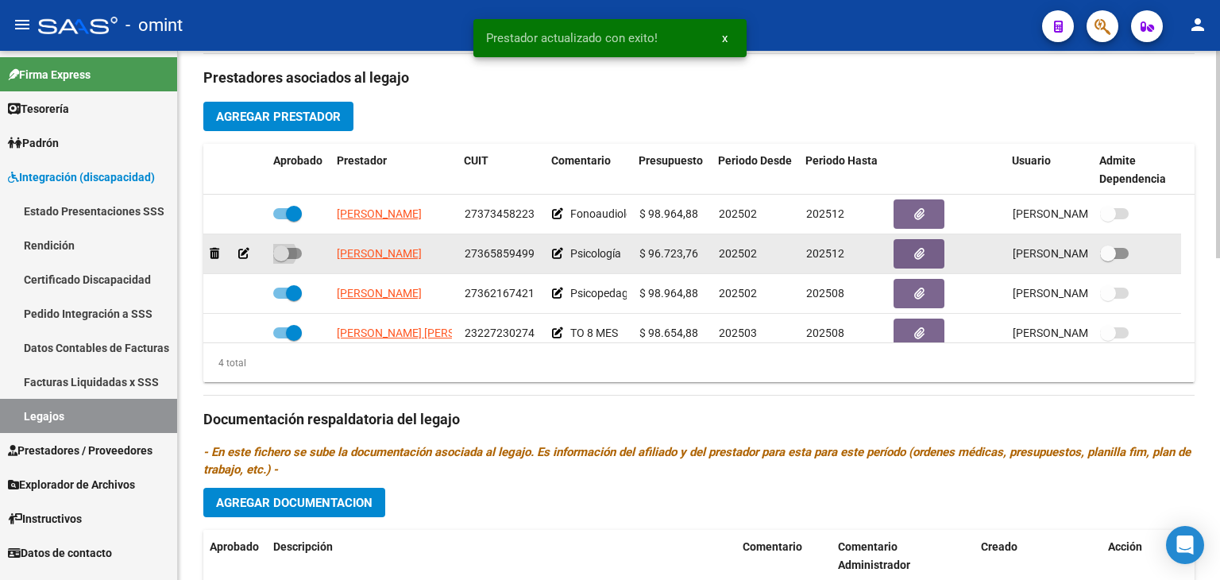
click at [288, 255] on span at bounding box center [281, 253] width 16 height 16
click at [281, 259] on input "checkbox" at bounding box center [280, 259] width 1 height 1
checkbox input "true"
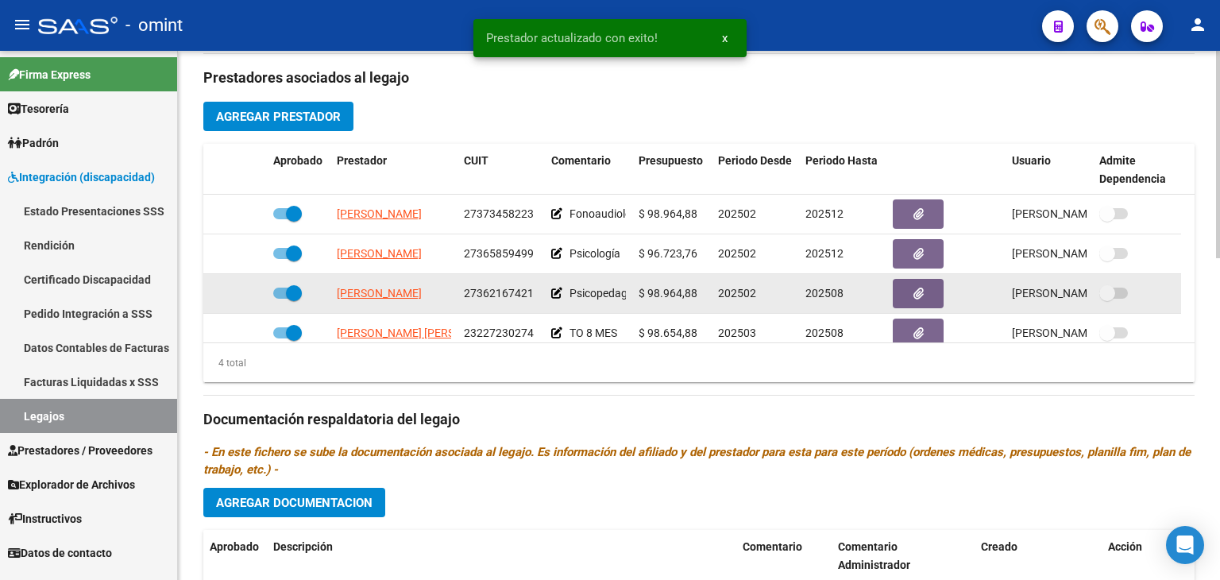
click at [288, 295] on span at bounding box center [294, 293] width 16 height 16
click at [281, 299] on input "checkbox" at bounding box center [280, 299] width 1 height 1
checkbox input "false"
click at [244, 291] on icon at bounding box center [243, 293] width 11 height 11
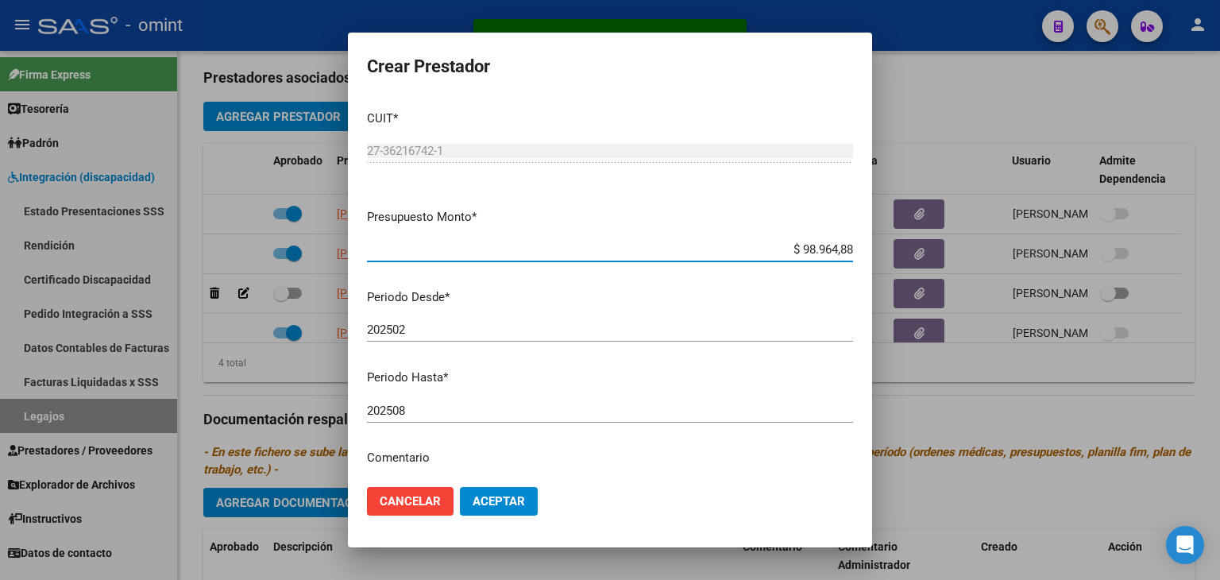
click at [463, 405] on input "202508" at bounding box center [610, 411] width 486 height 14
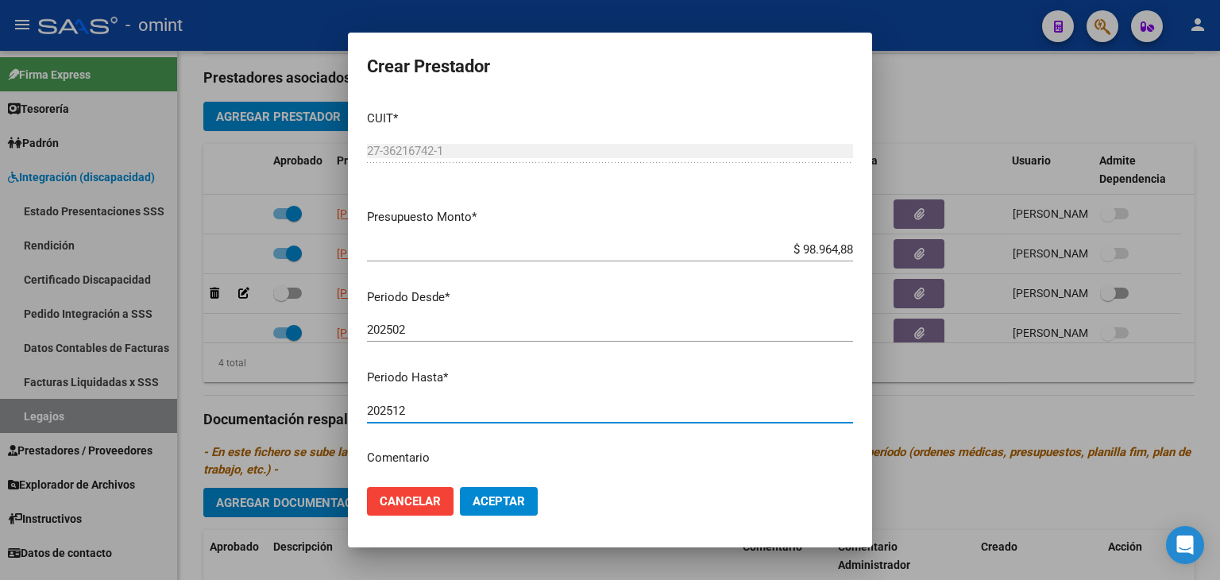
type input "202512"
click at [508, 507] on span "Aceptar" at bounding box center [499, 501] width 52 height 14
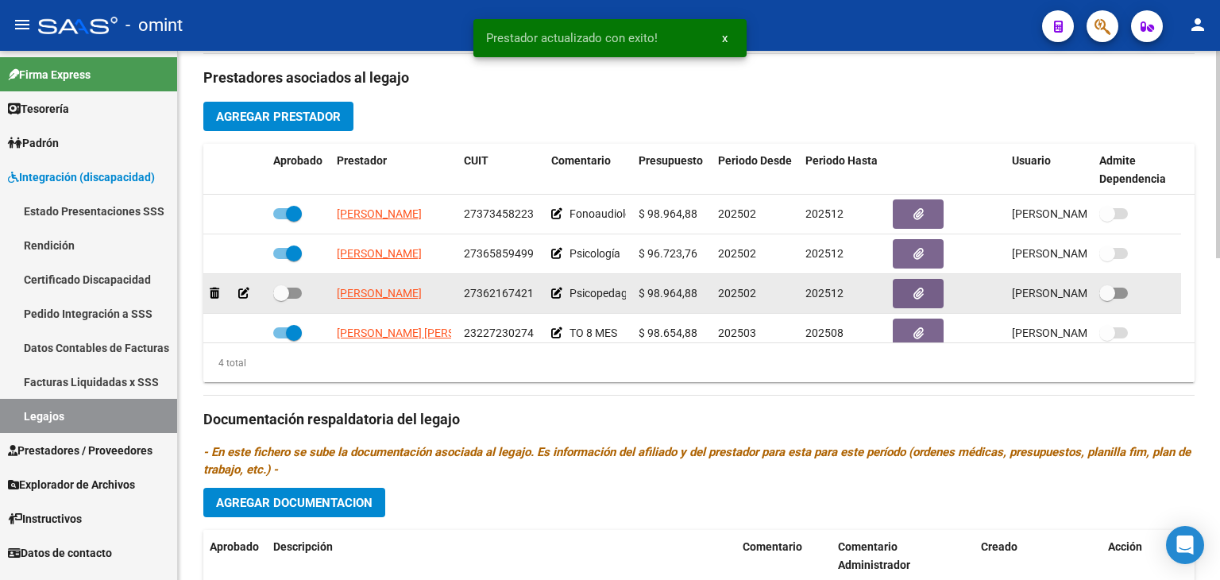
click at [284, 285] on span at bounding box center [281, 293] width 16 height 16
click at [281, 299] on input "checkbox" at bounding box center [280, 299] width 1 height 1
checkbox input "true"
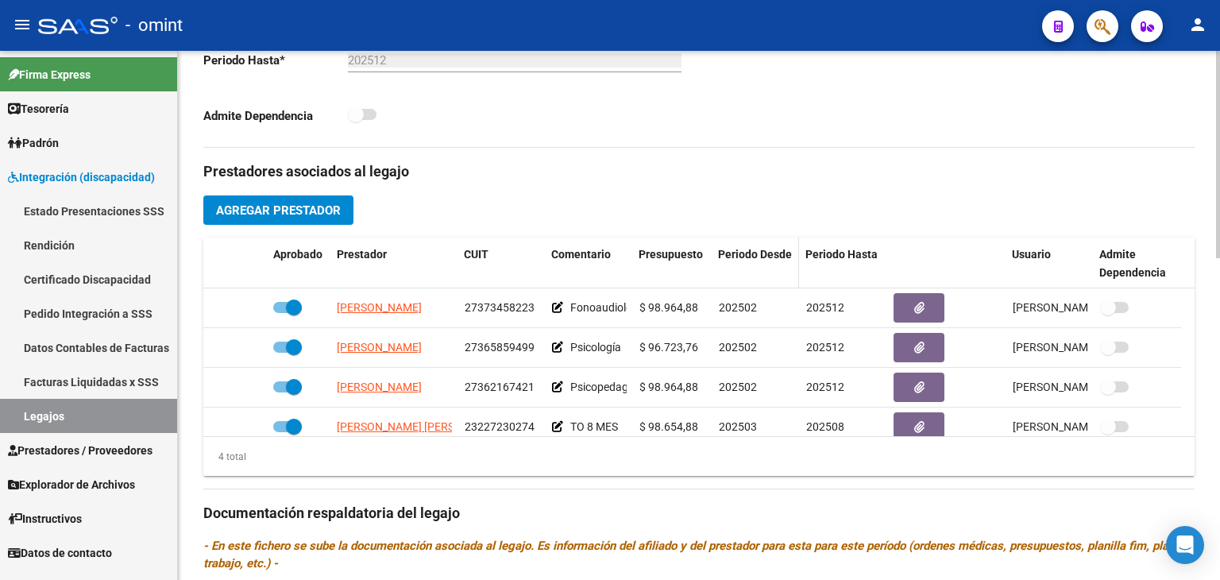
scroll to position [502, 0]
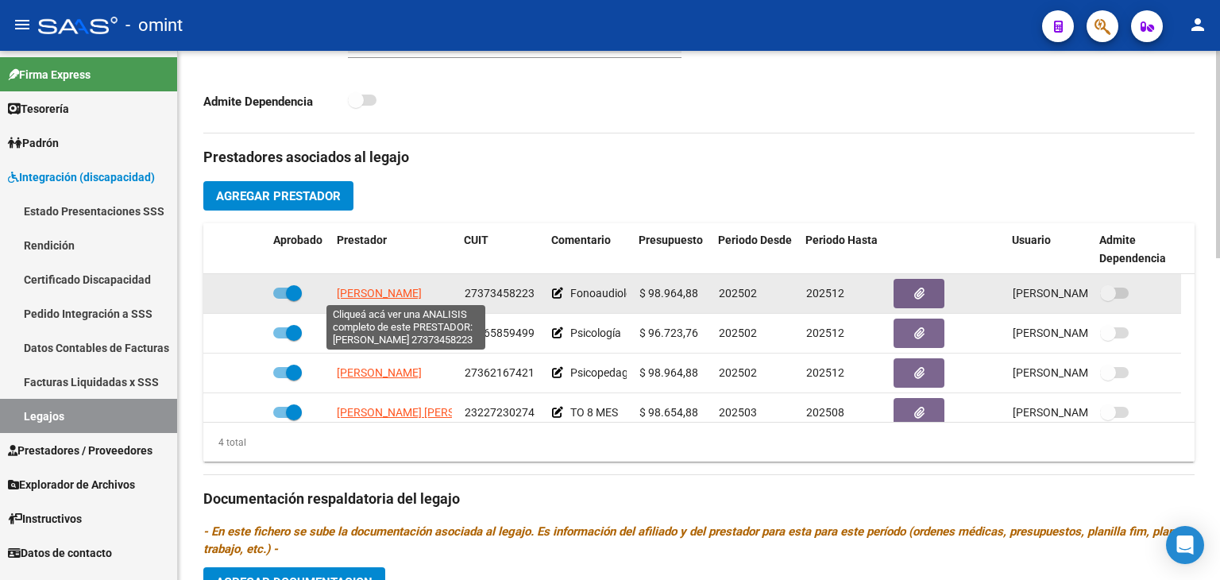
click at [382, 289] on span "[PERSON_NAME]" at bounding box center [379, 293] width 85 height 13
type textarea "27373458223"
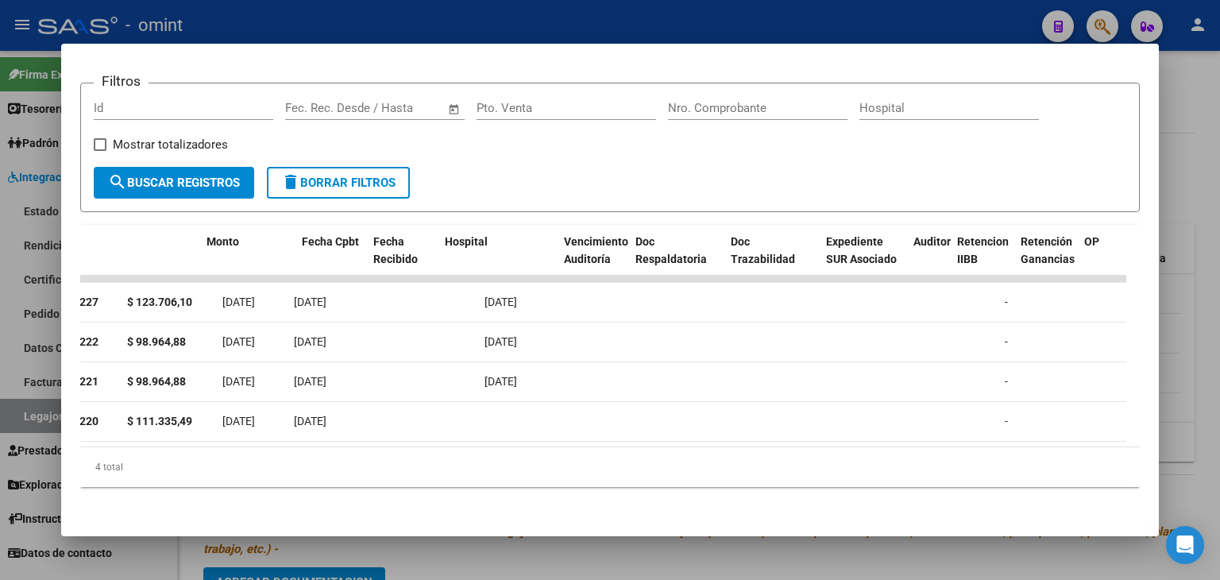
scroll to position [0, 0]
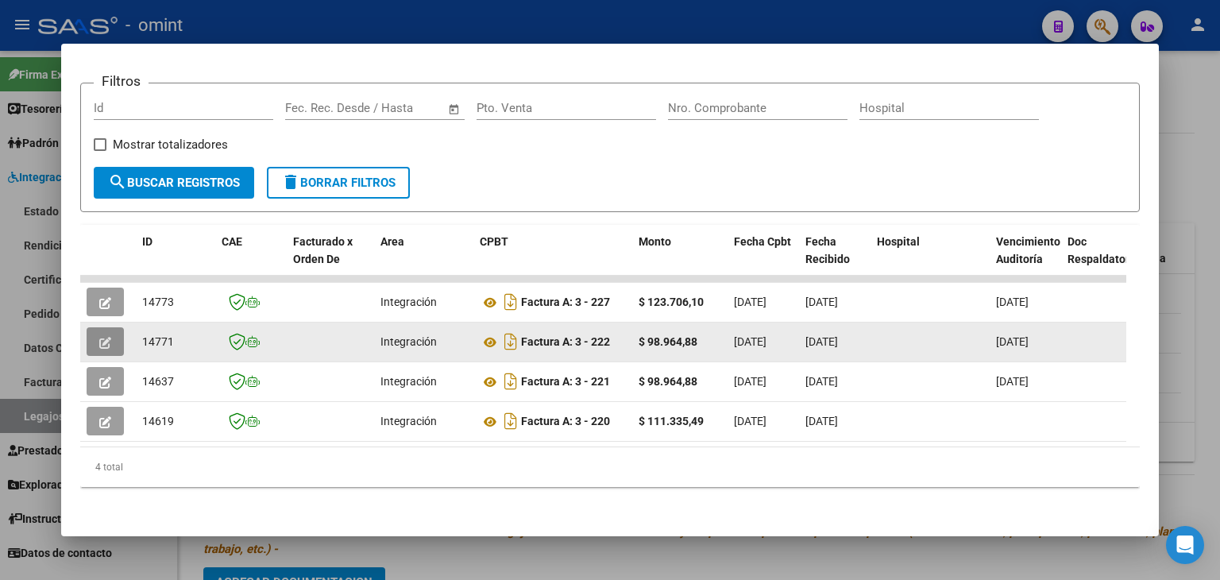
click at [95, 332] on button "button" at bounding box center [105, 341] width 37 height 29
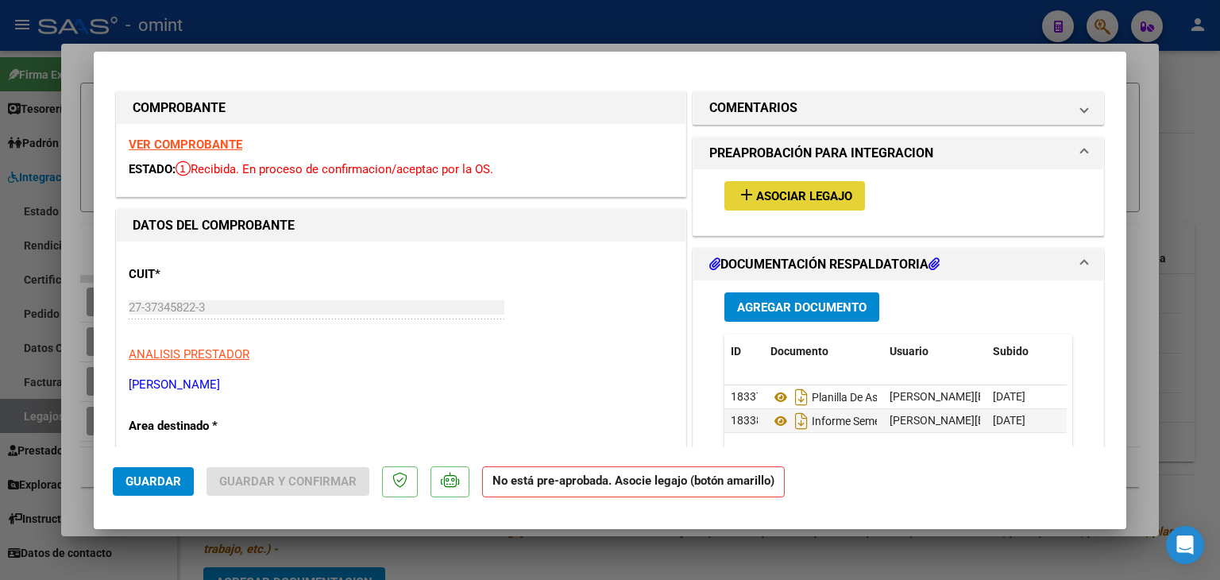
click at [801, 196] on span "Asociar Legajo" at bounding box center [804, 196] width 96 height 14
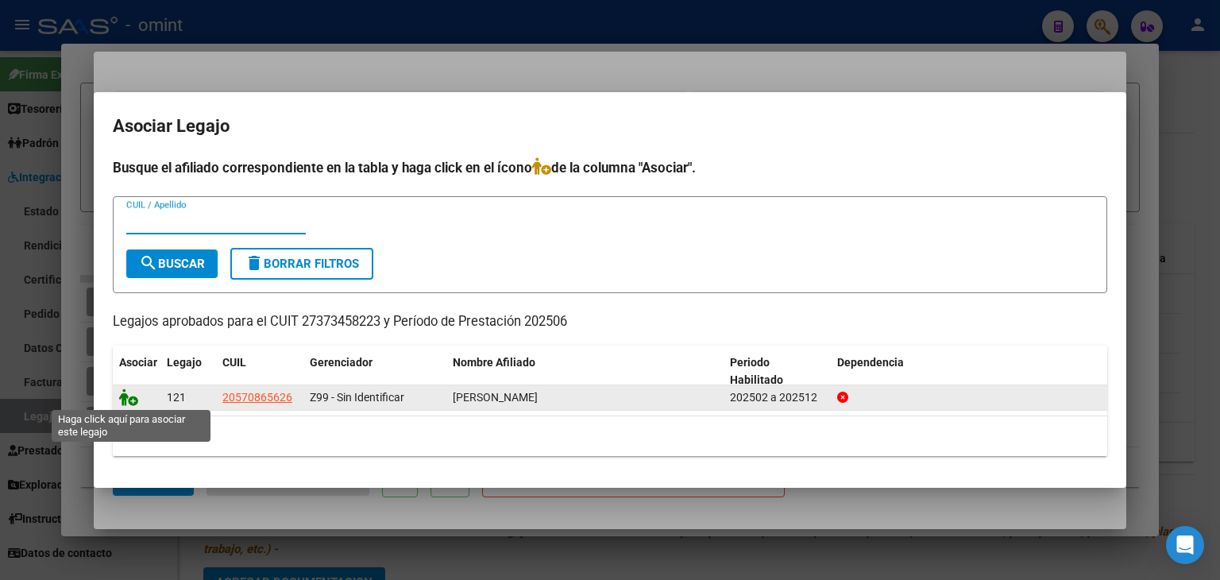
click at [130, 398] on icon at bounding box center [128, 396] width 19 height 17
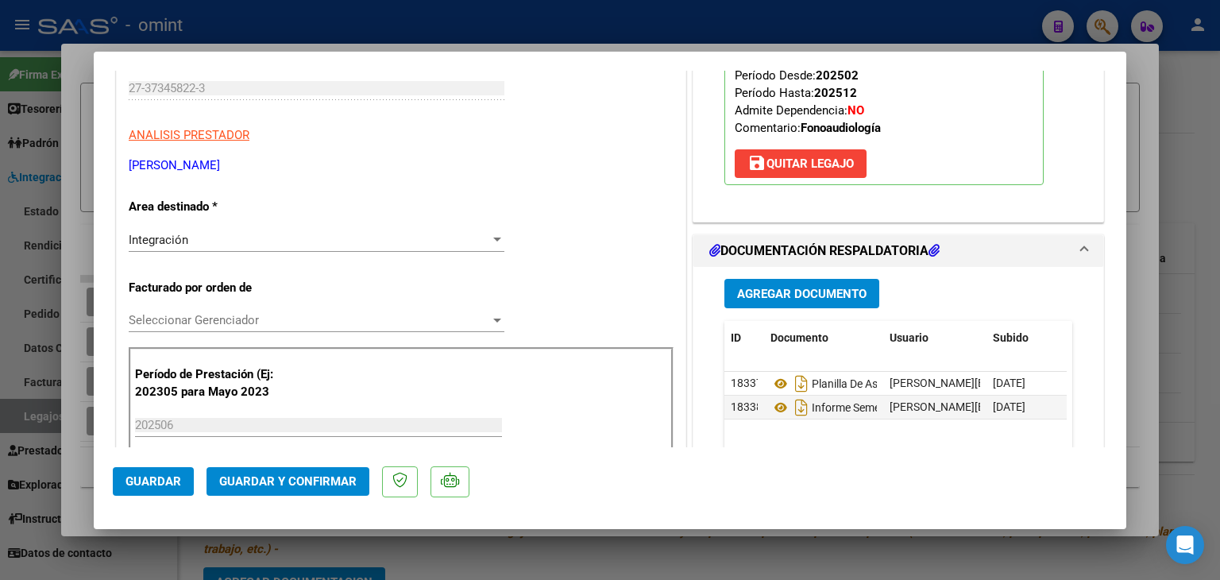
scroll to position [397, 0]
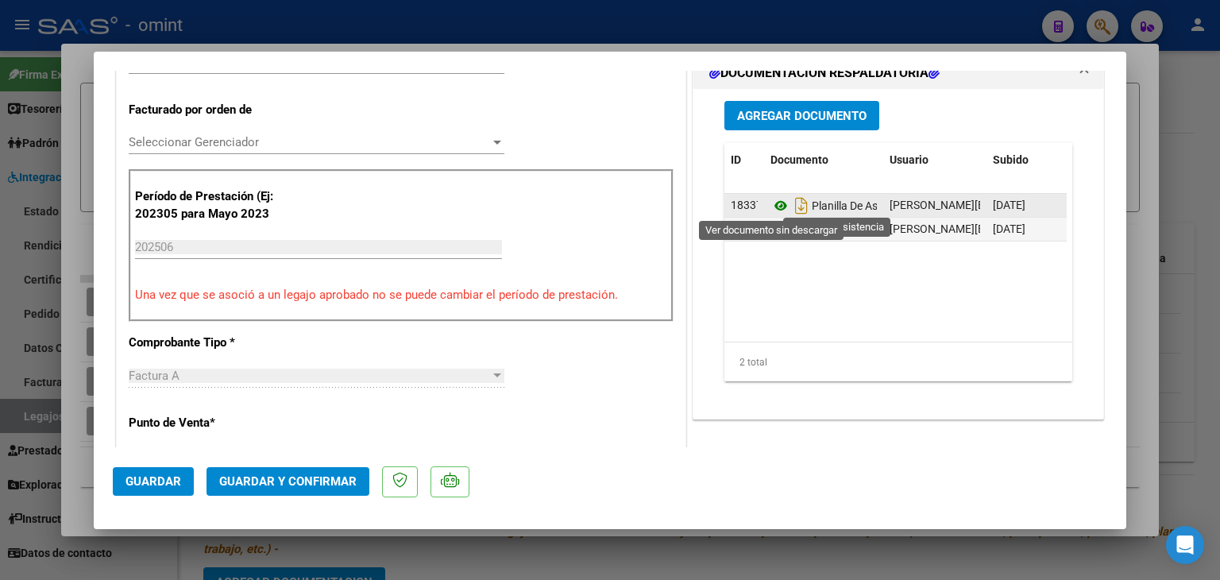
click at [771, 207] on icon at bounding box center [781, 205] width 21 height 19
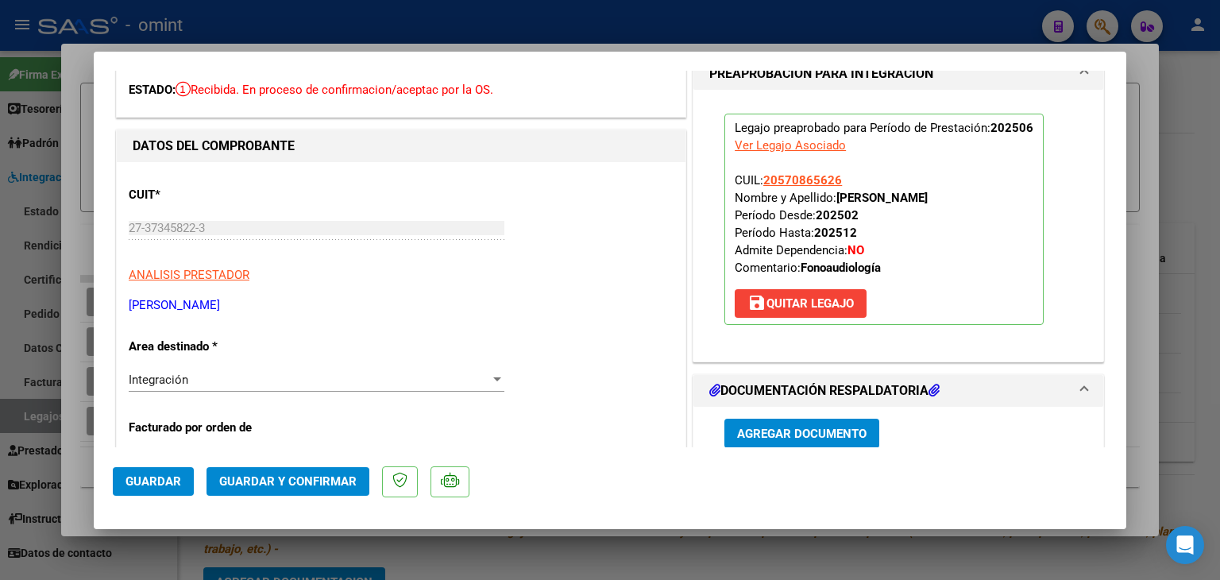
scroll to position [0, 0]
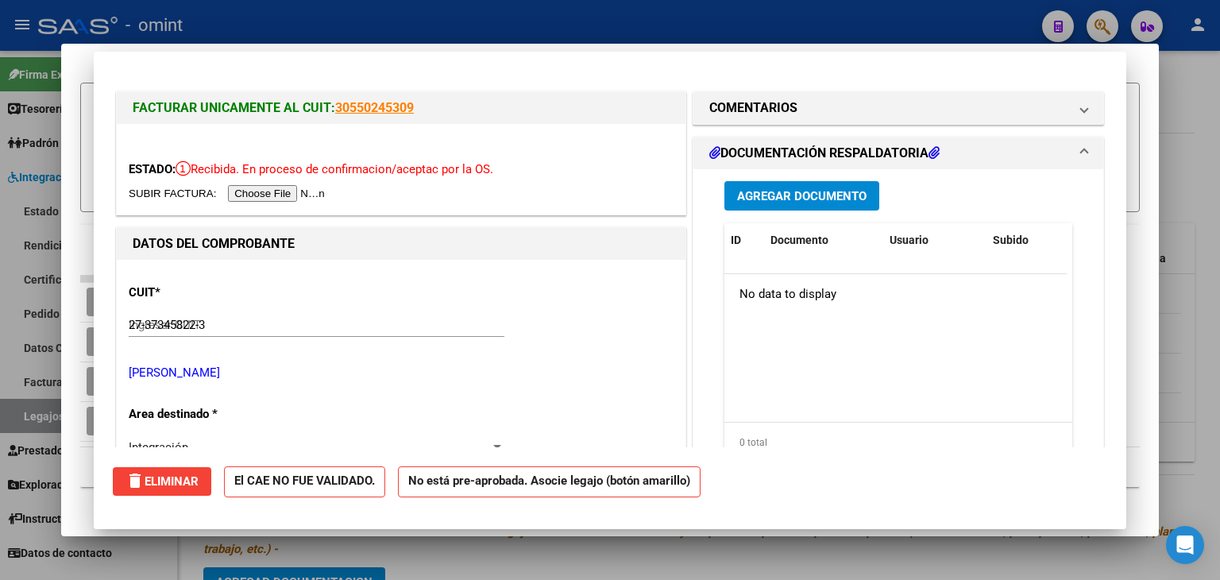
type input "$ 0,00"
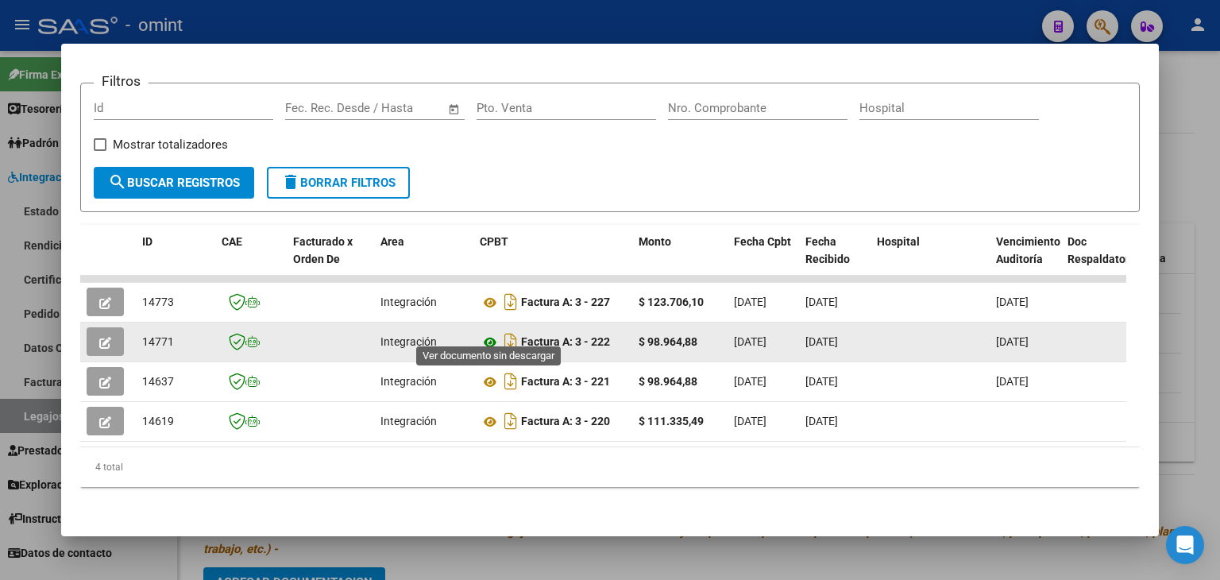
click at [491, 333] on icon at bounding box center [490, 342] width 21 height 19
click at [162, 335] on span "14771" at bounding box center [158, 341] width 32 height 13
click at [164, 335] on span "14771" at bounding box center [158, 341] width 32 height 13
click at [165, 335] on span "14771" at bounding box center [158, 341] width 32 height 13
click at [152, 335] on span "14771" at bounding box center [158, 341] width 32 height 13
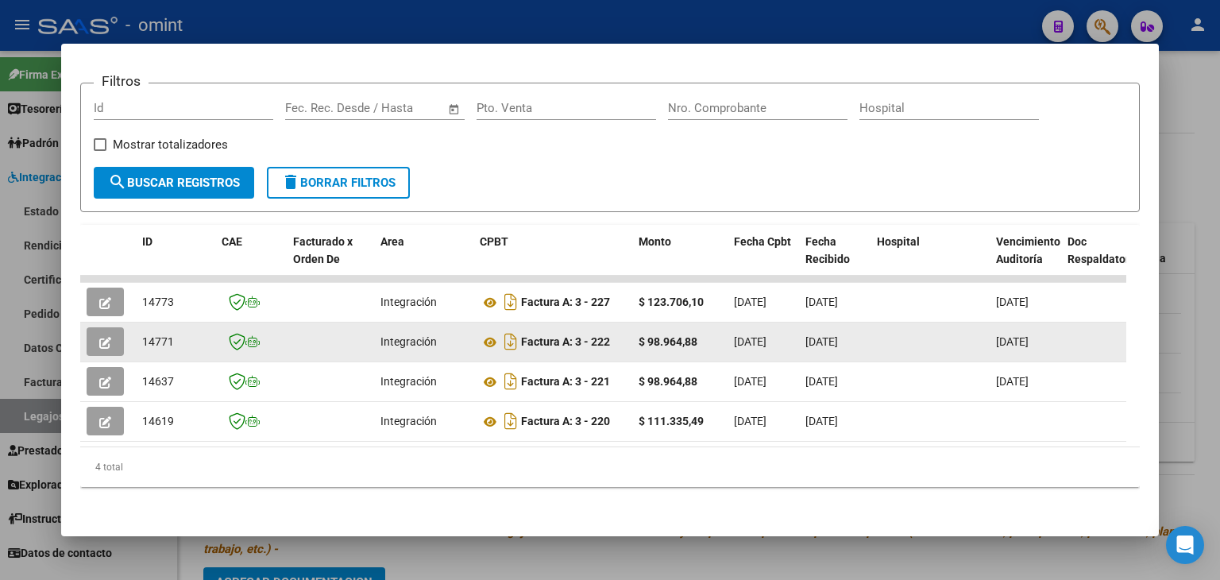
click at [152, 335] on span "14771" at bounding box center [158, 341] width 32 height 13
copy span "14771"
click at [108, 337] on icon "button" at bounding box center [105, 343] width 12 height 12
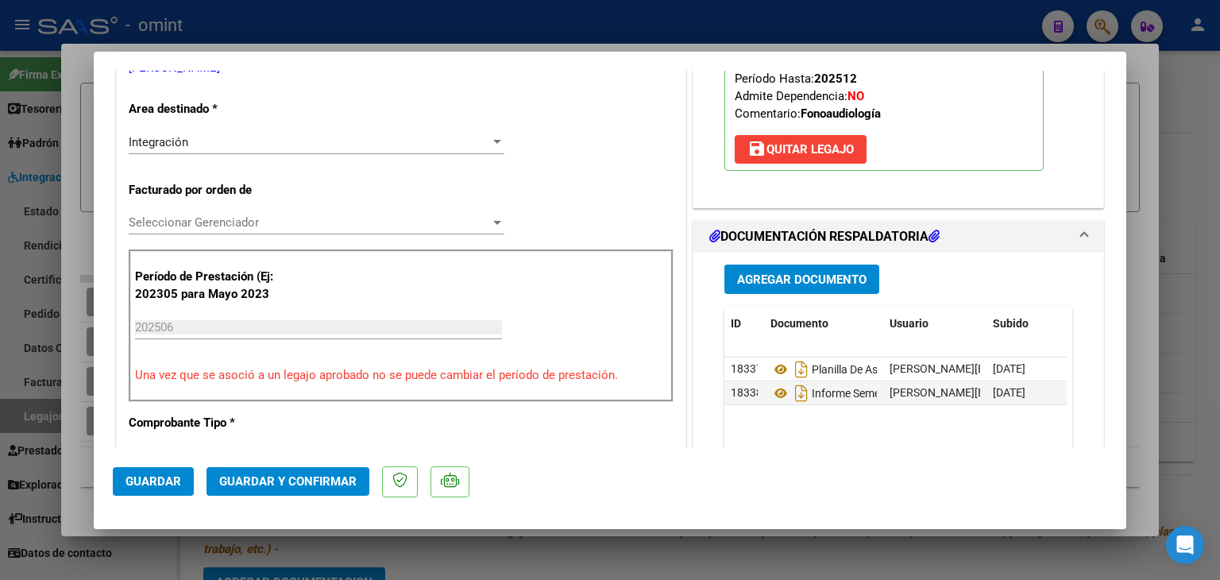
scroll to position [318, 0]
click at [180, 226] on span "Seleccionar Gerenciador" at bounding box center [309, 221] width 361 height 14
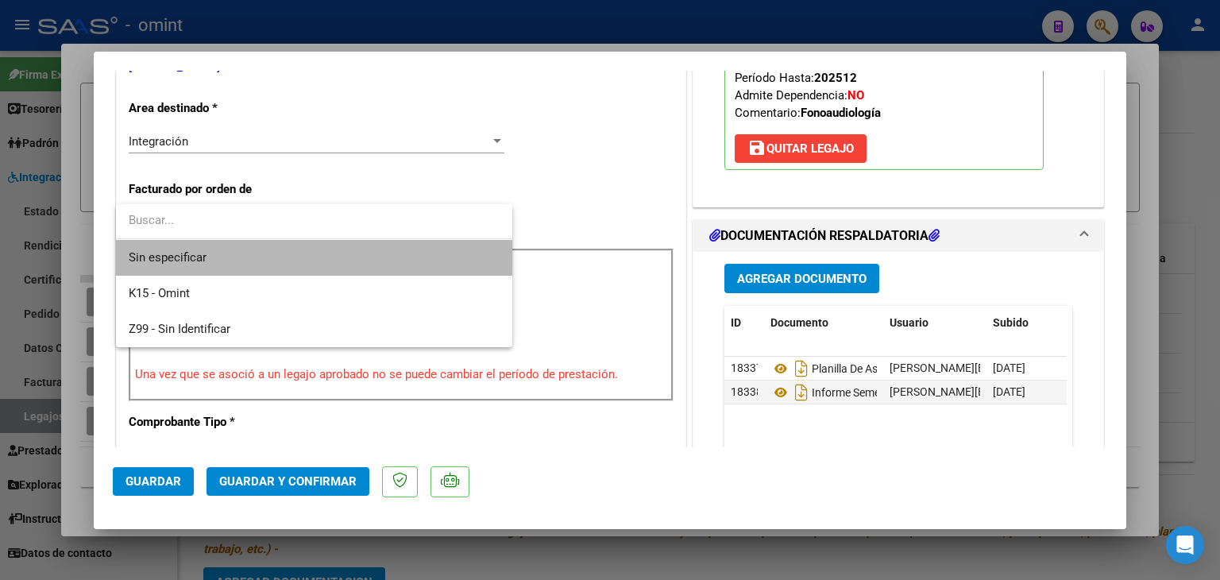
click at [198, 250] on span "Sin especificar" at bounding box center [314, 258] width 371 height 36
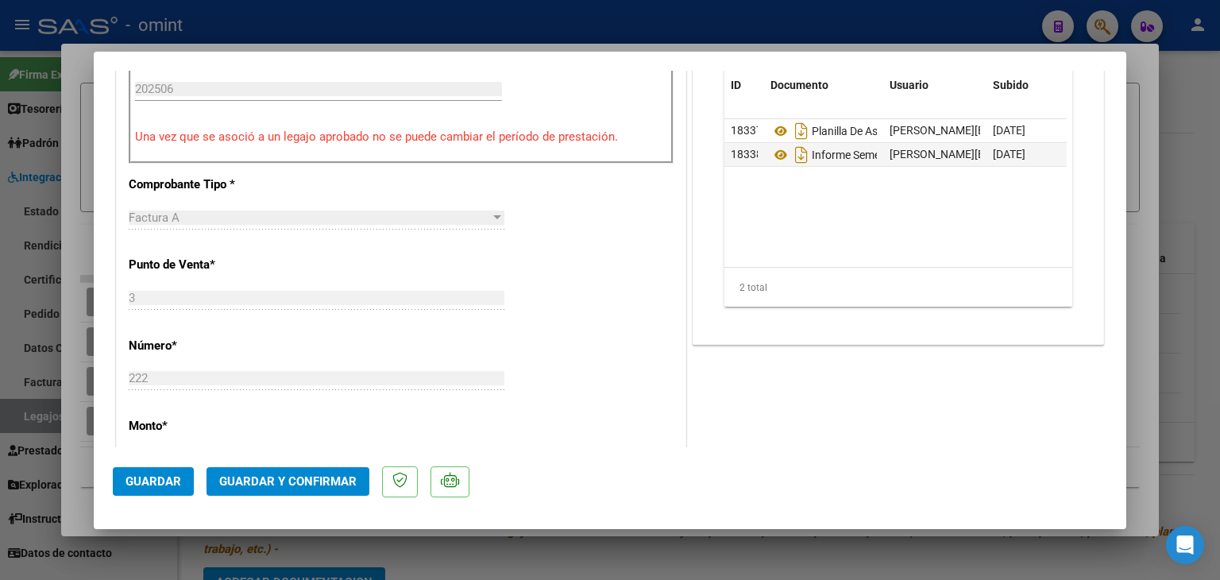
scroll to position [556, 0]
click at [297, 479] on span "Guardar y Confirmar" at bounding box center [287, 481] width 137 height 14
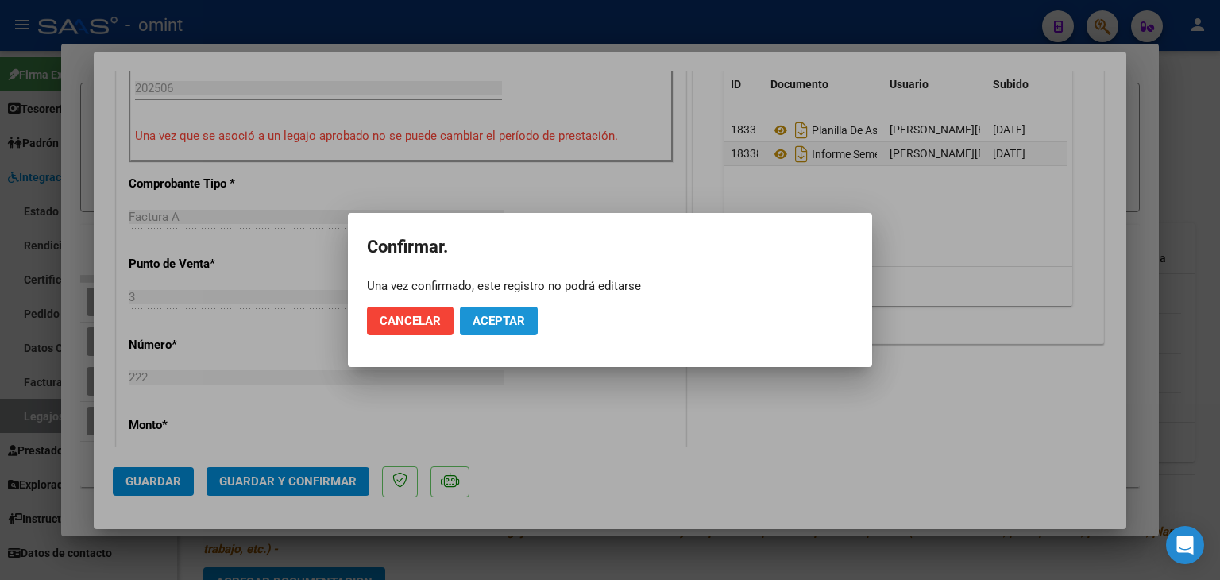
click at [522, 324] on span "Aceptar" at bounding box center [499, 321] width 52 height 14
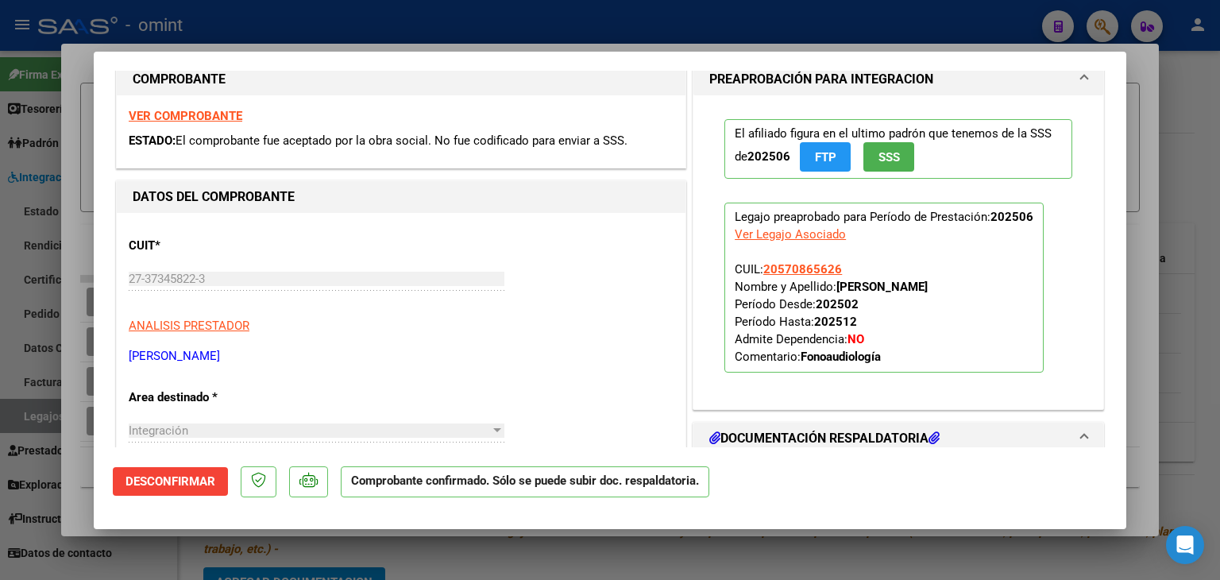
scroll to position [0, 0]
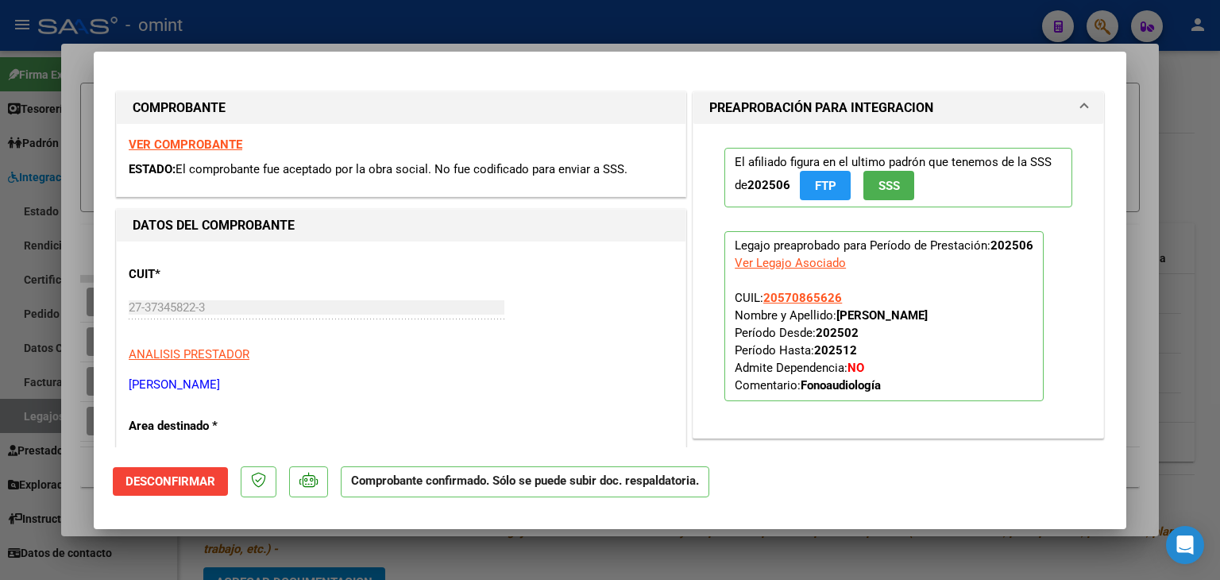
type input "$ 0,00"
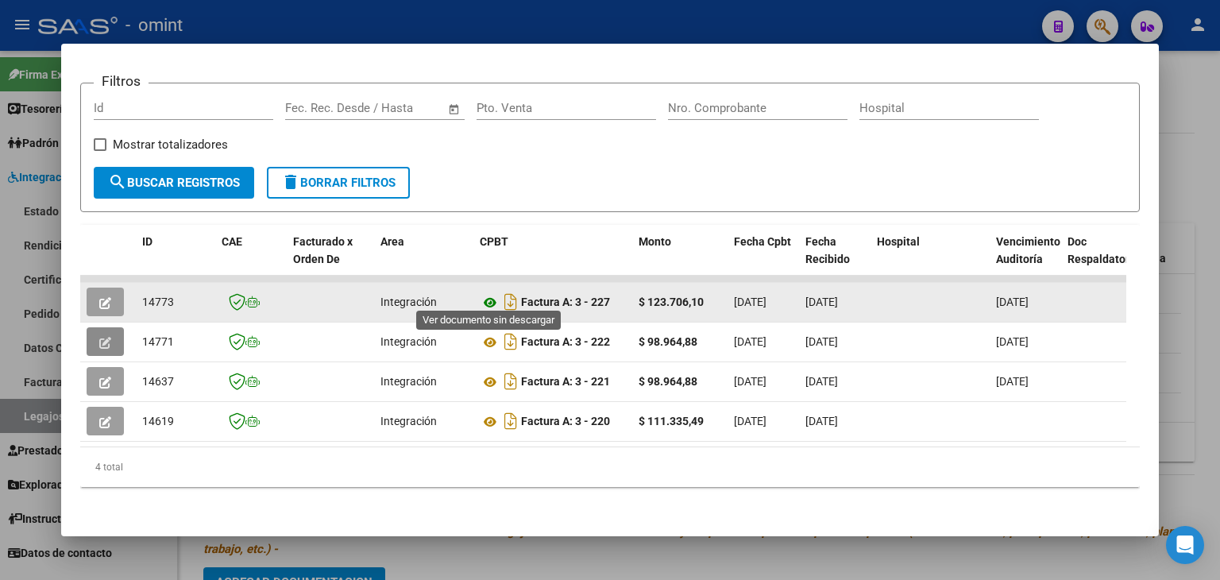
click at [489, 293] on icon at bounding box center [490, 302] width 21 height 19
click at [101, 299] on icon "button" at bounding box center [105, 303] width 12 height 12
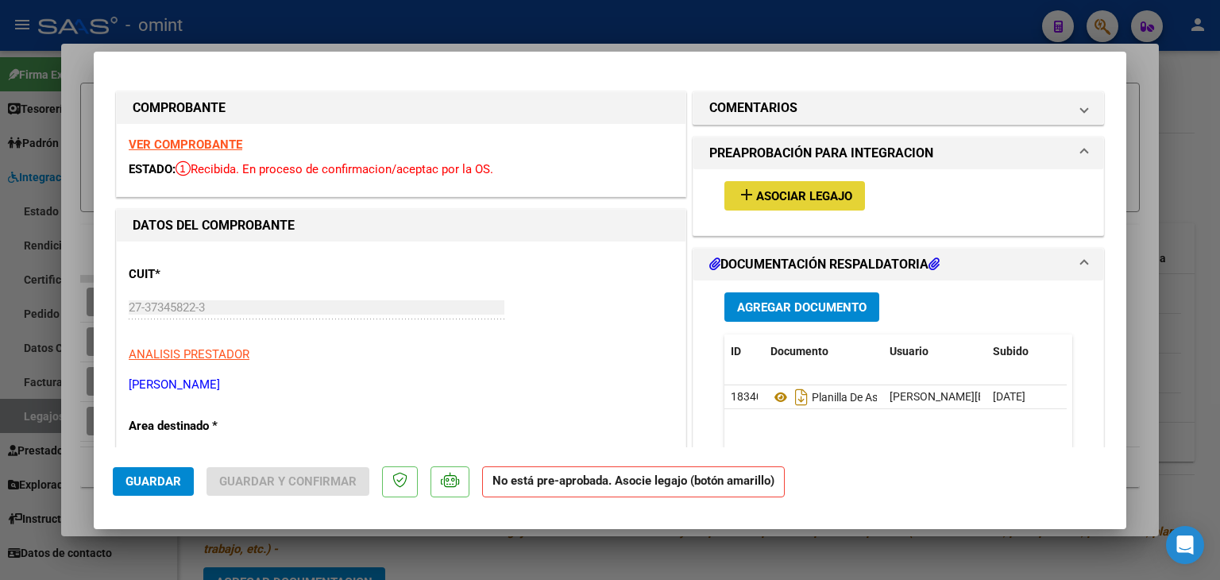
click at [813, 189] on span "Asociar Legajo" at bounding box center [804, 196] width 96 height 14
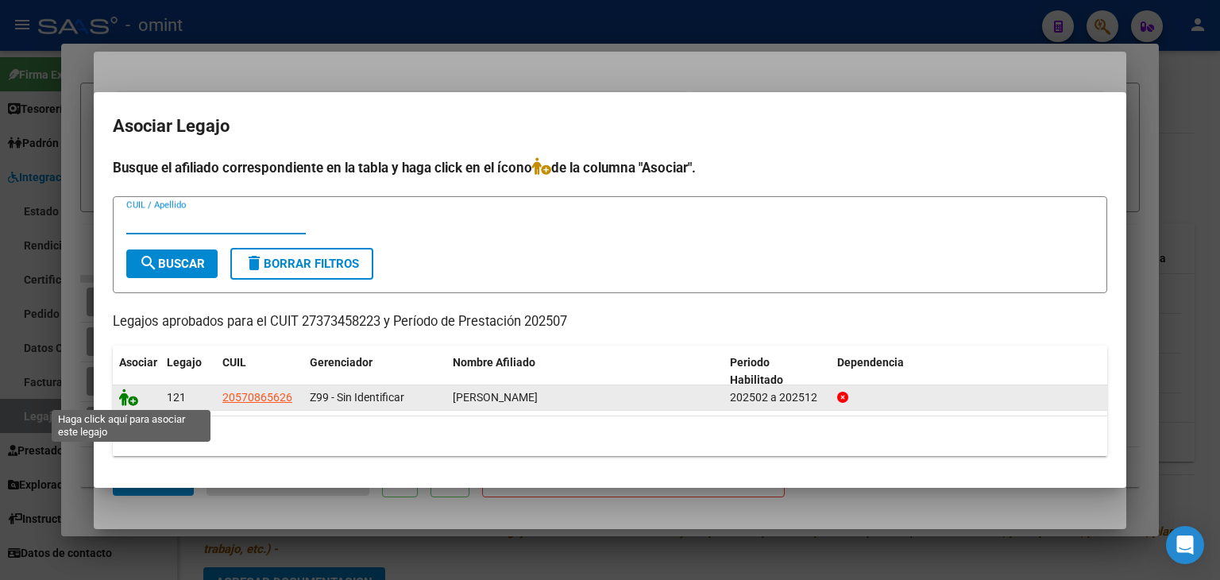
click at [129, 401] on icon at bounding box center [128, 396] width 19 height 17
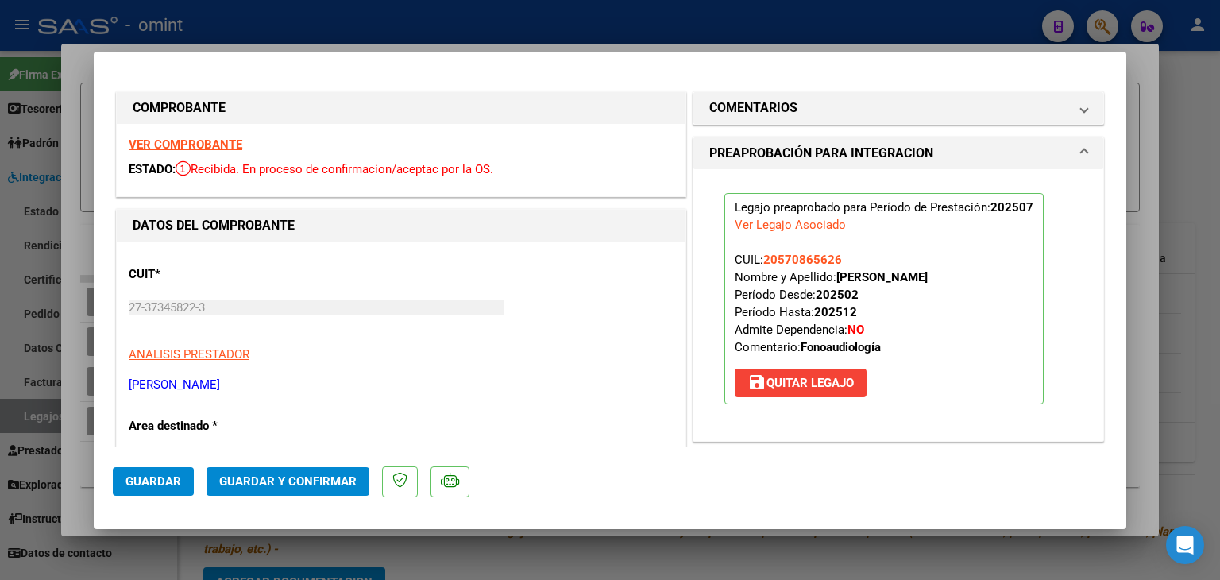
scroll to position [159, 0]
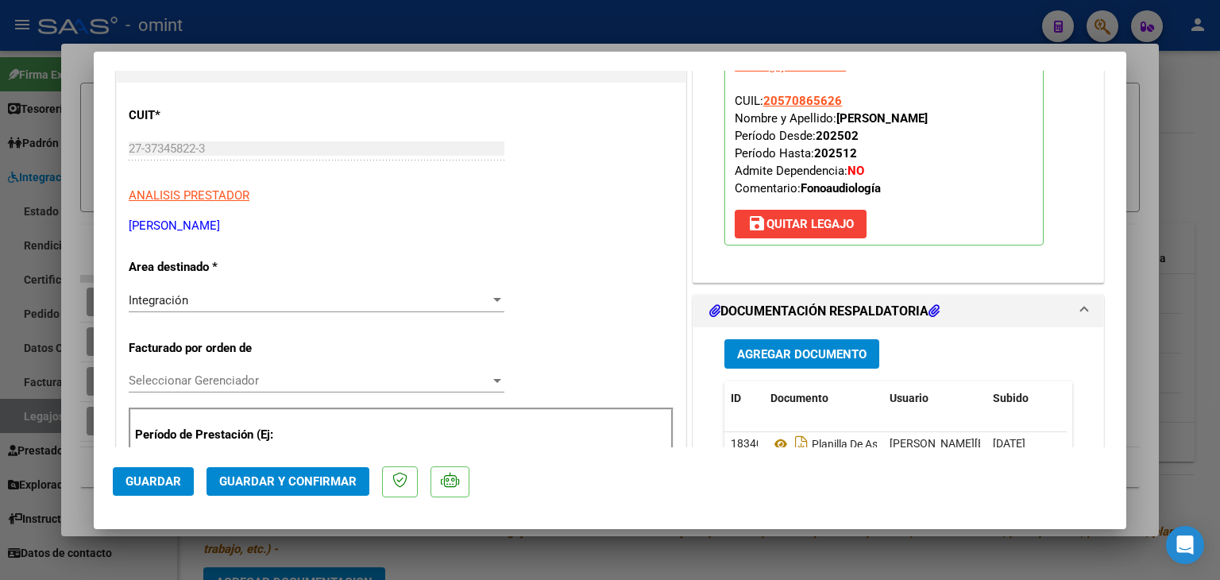
click at [195, 377] on span "Seleccionar Gerenciador" at bounding box center [309, 380] width 361 height 14
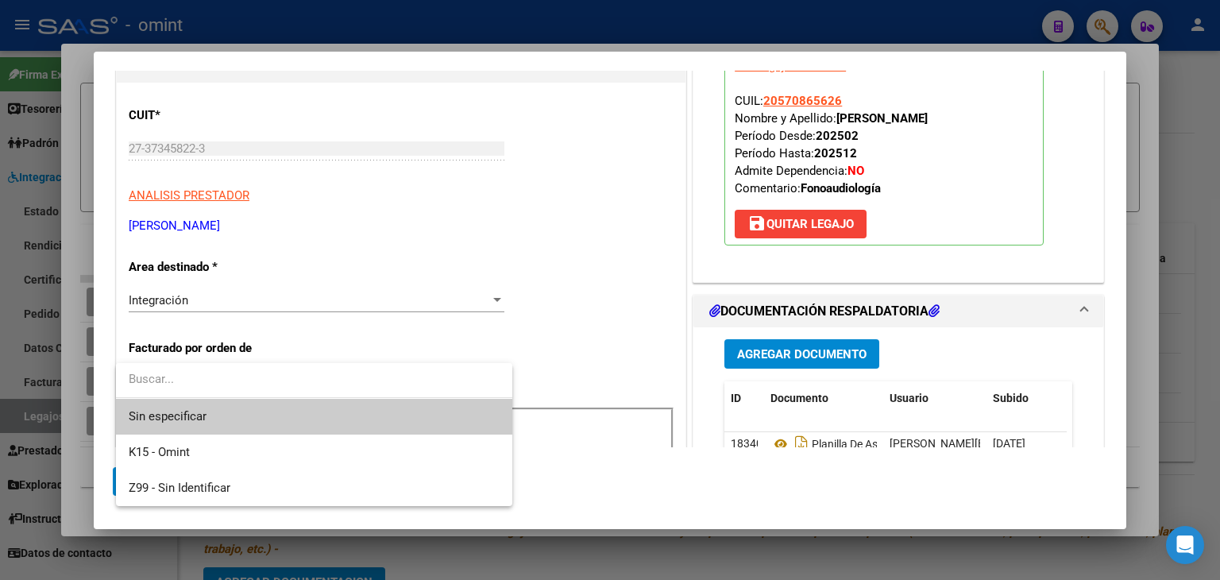
click at [162, 412] on span "Sin especificar" at bounding box center [314, 417] width 371 height 36
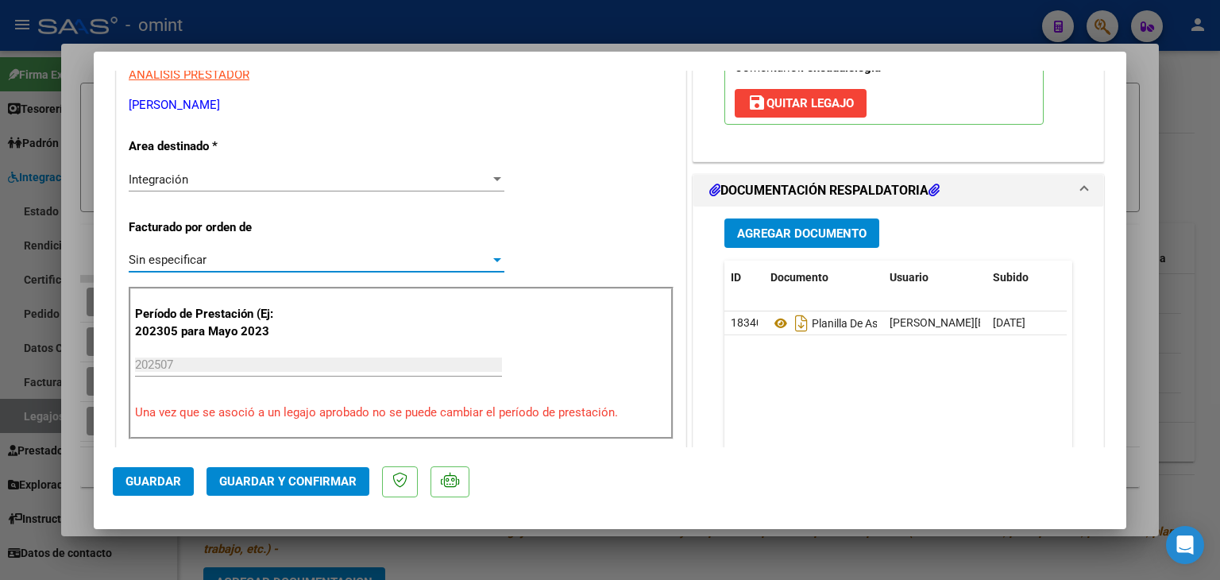
scroll to position [477, 0]
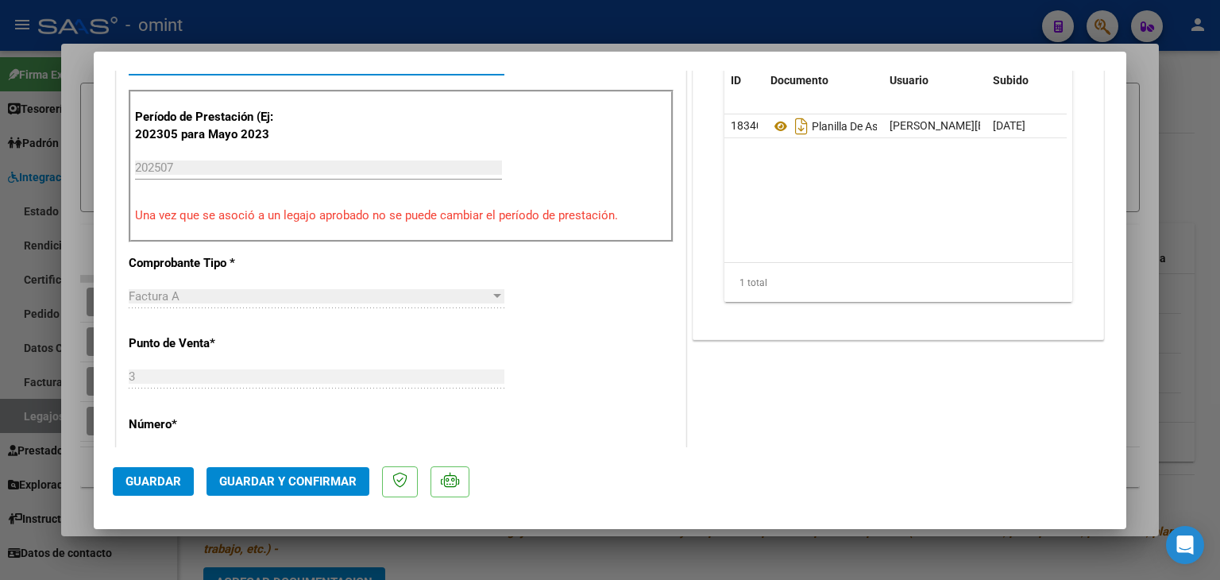
click at [322, 477] on span "Guardar y Confirmar" at bounding box center [287, 481] width 137 height 14
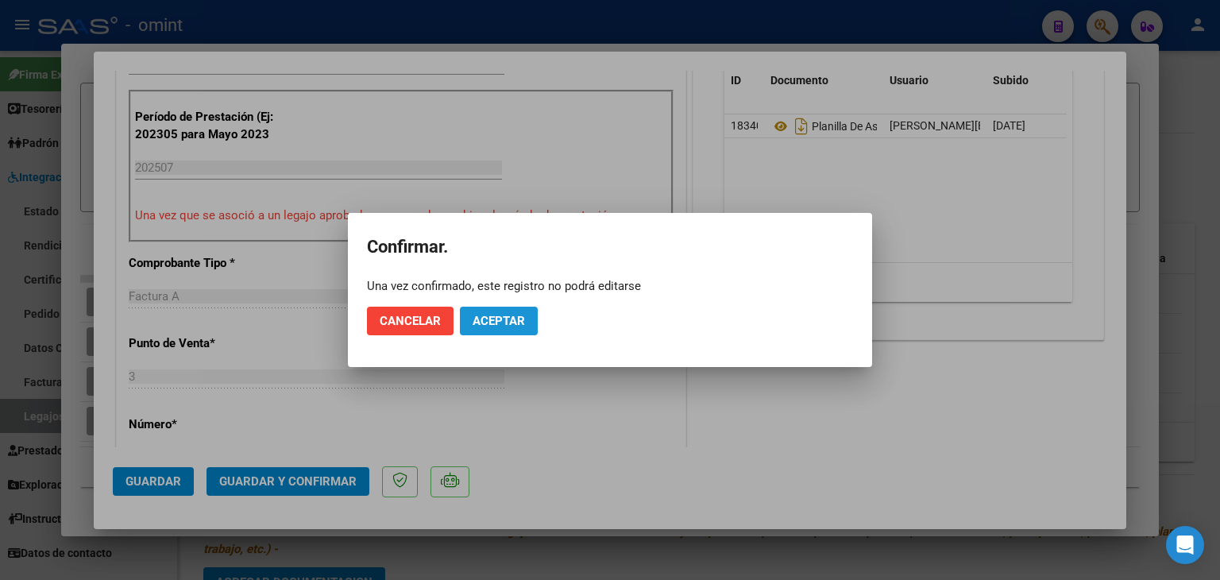
click at [493, 316] on span "Aceptar" at bounding box center [499, 321] width 52 height 14
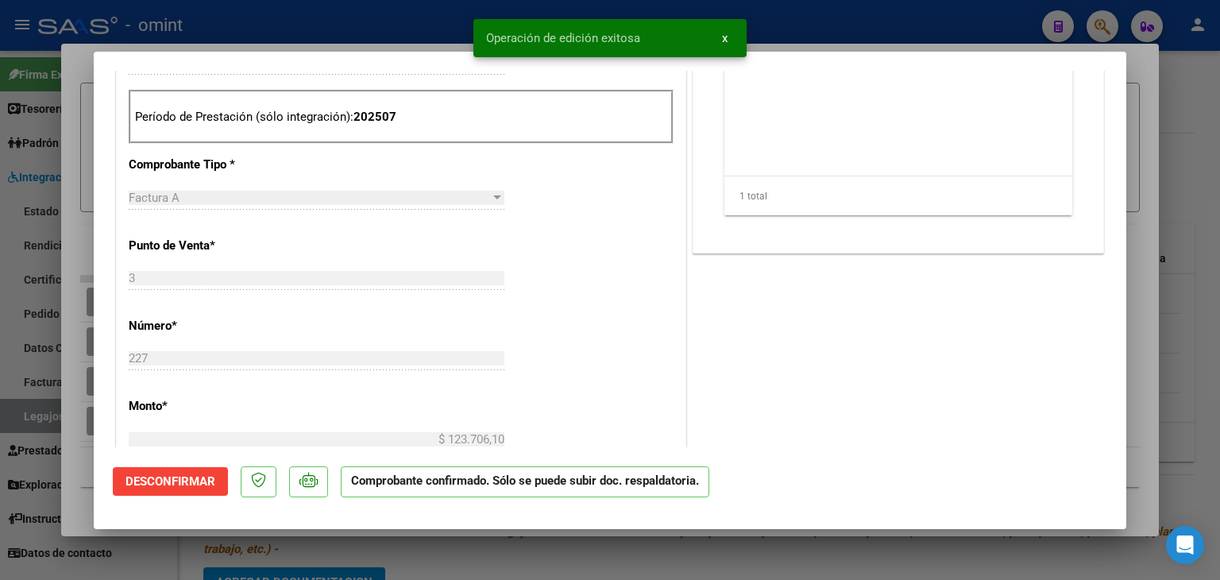
type input "$ 0,00"
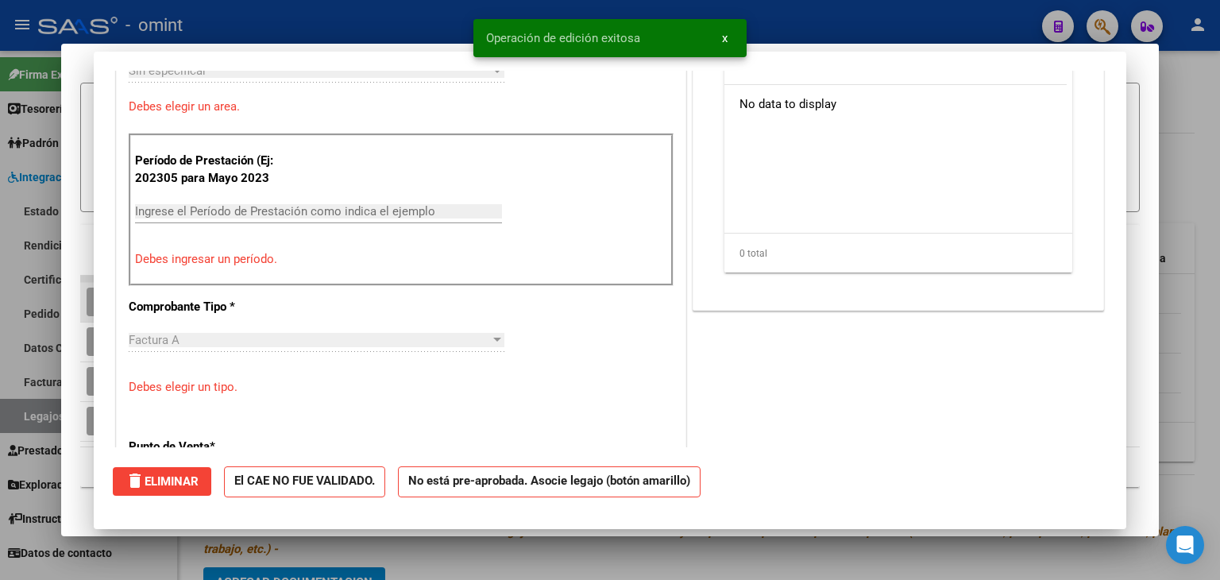
scroll to position [0, 0]
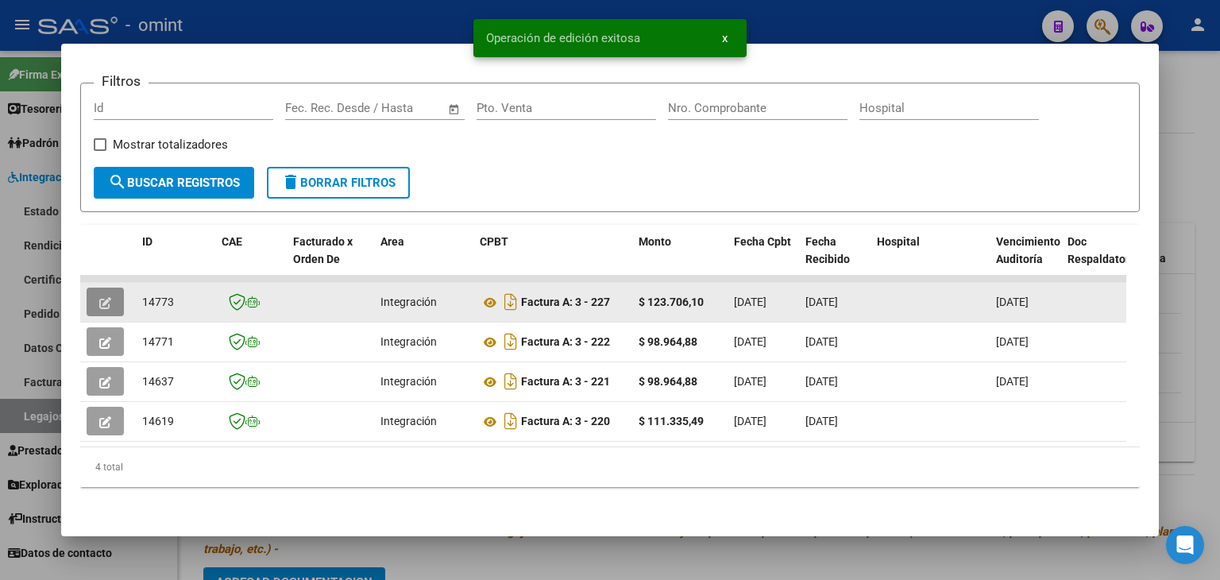
click at [149, 296] on span "14773" at bounding box center [158, 302] width 32 height 13
copy span "14773"
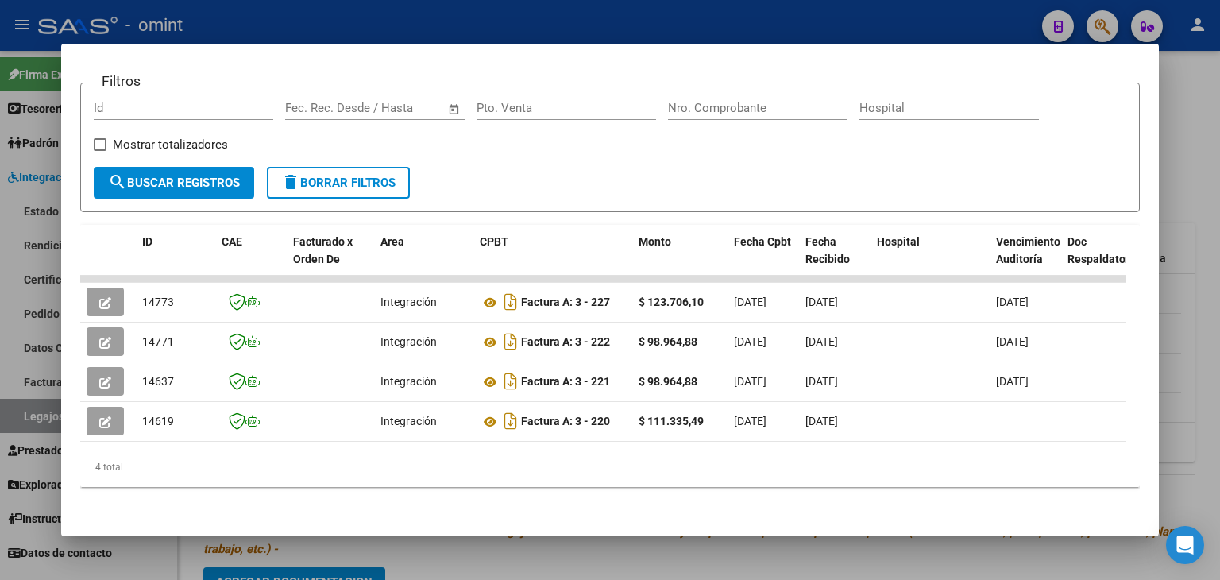
click at [378, 432] on datatable-body "14773 Integración Factura A: 3 - 227 $ 123.706,10 [DATE] [DATE] [DATE] - [DATE]…" at bounding box center [603, 362] width 1046 height 172
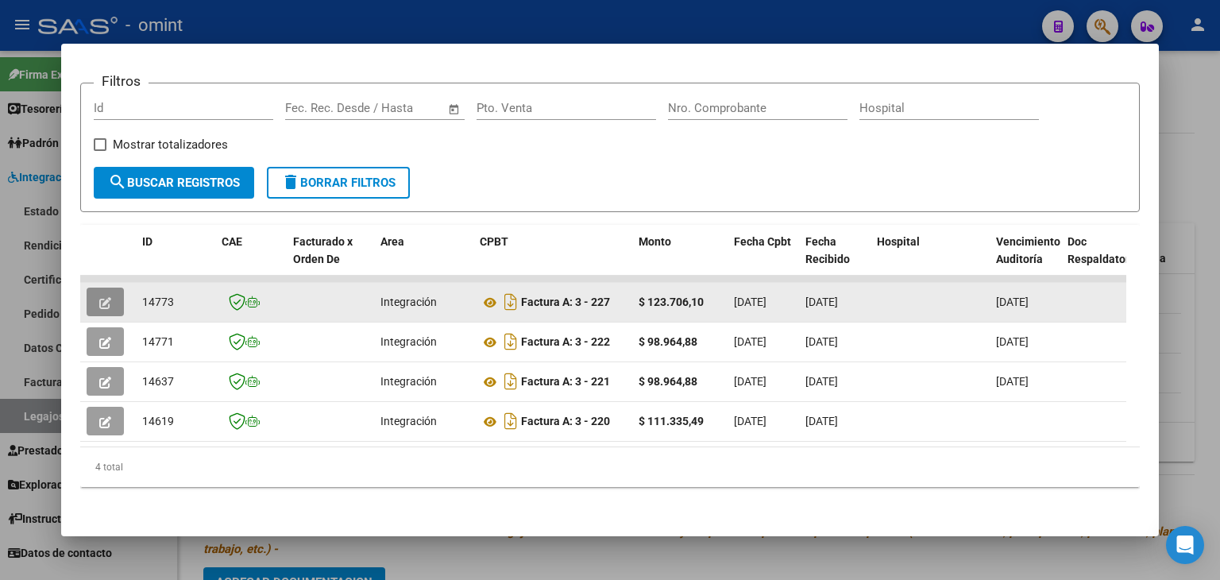
click at [103, 297] on icon "button" at bounding box center [105, 303] width 12 height 12
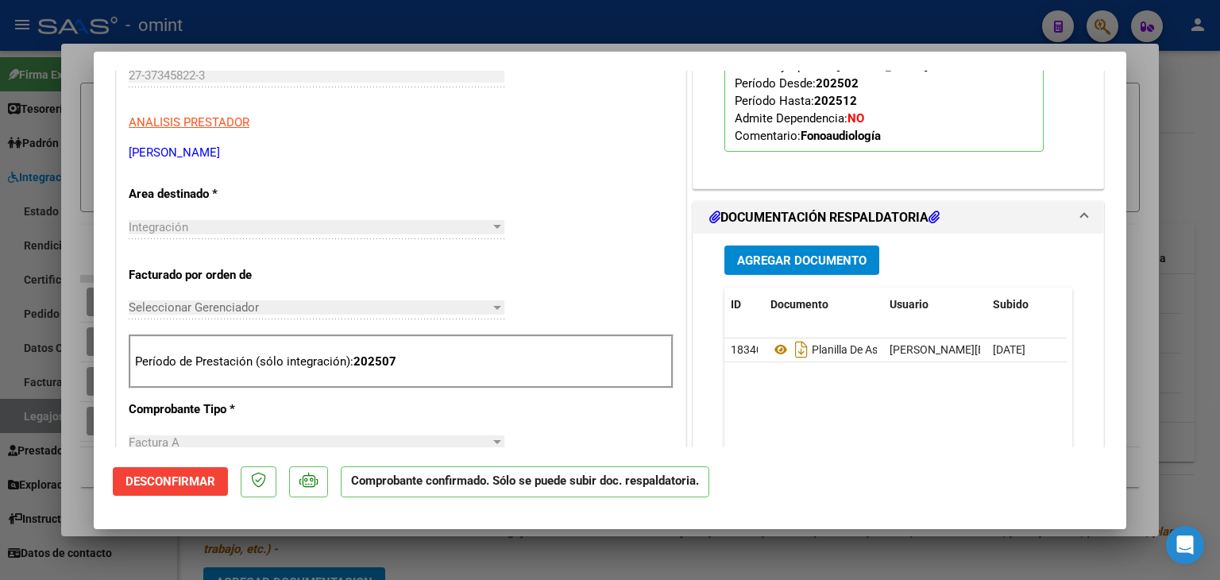
type input "$ 0,00"
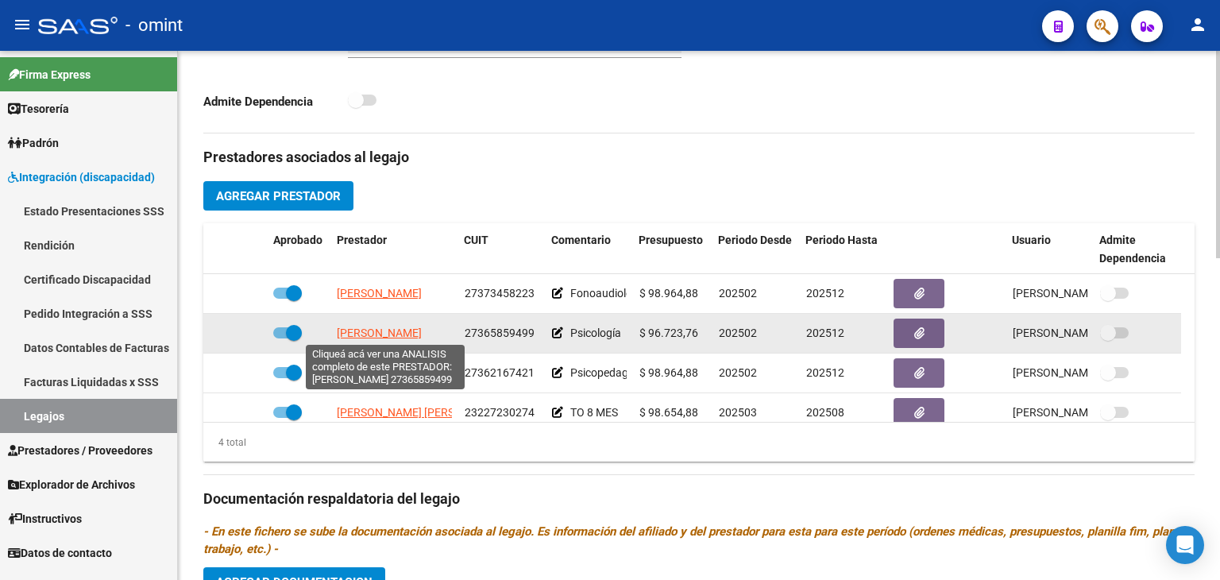
click at [407, 327] on span "[PERSON_NAME]" at bounding box center [379, 333] width 85 height 13
click at [360, 329] on span "[PERSON_NAME]" at bounding box center [379, 333] width 85 height 13
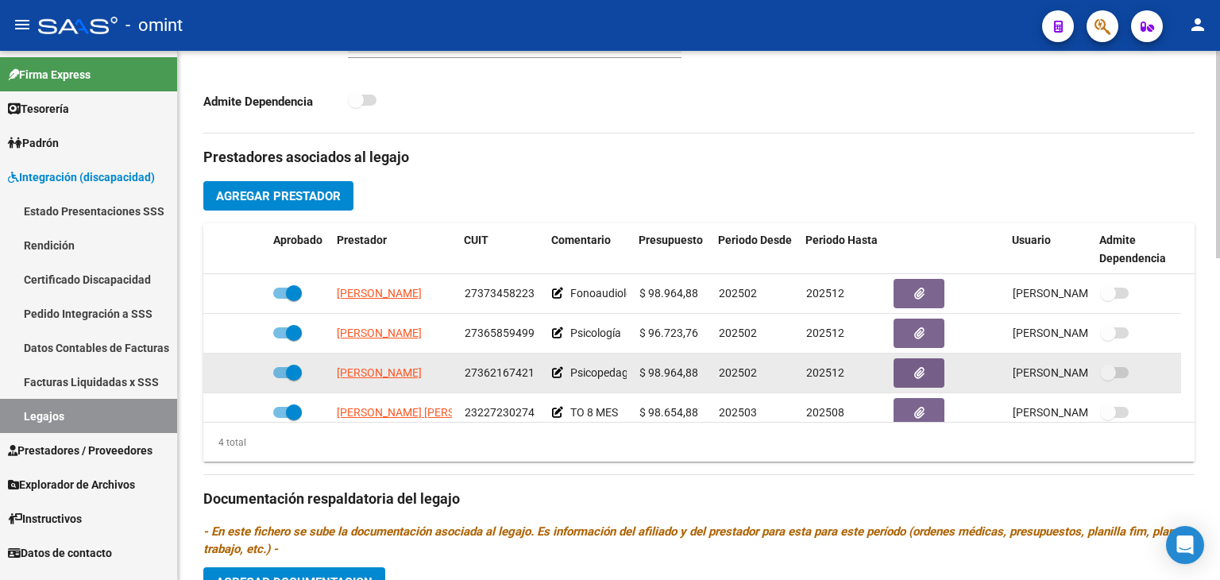
click at [417, 361] on datatable-body-cell "[PERSON_NAME]" at bounding box center [394, 373] width 128 height 39
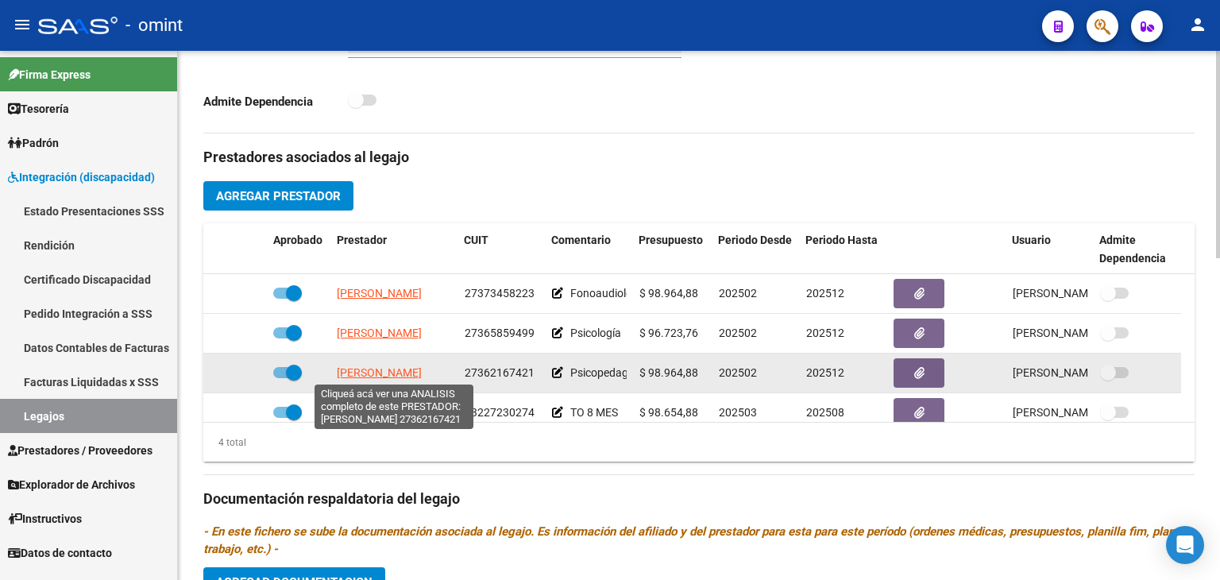
click at [387, 367] on span "[PERSON_NAME]" at bounding box center [379, 372] width 85 height 13
type textarea "27362167421"
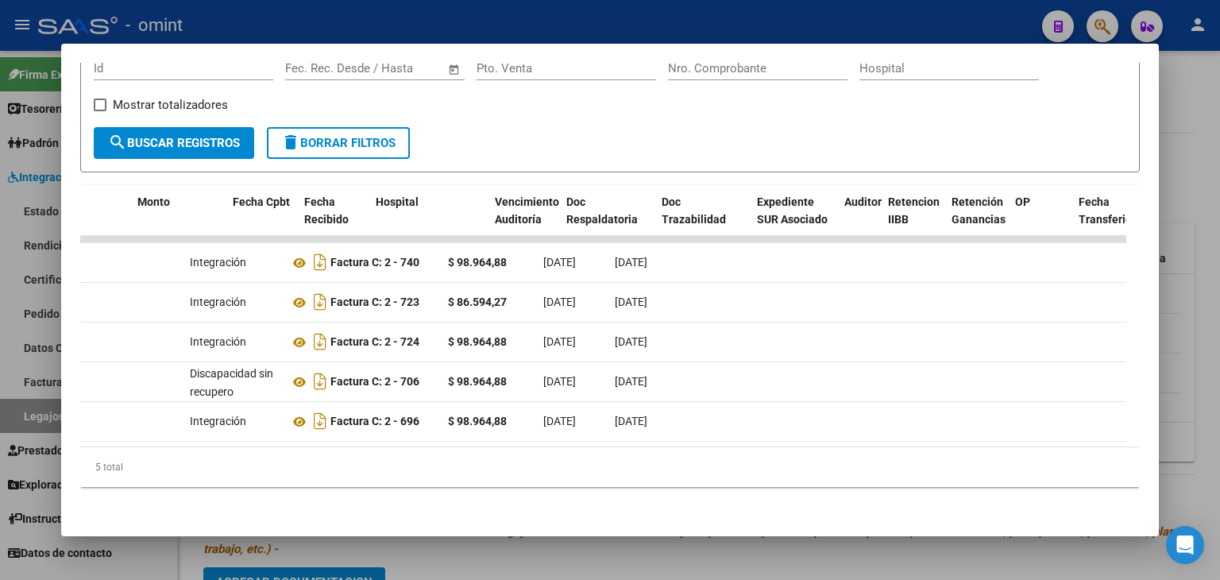
scroll to position [0, 0]
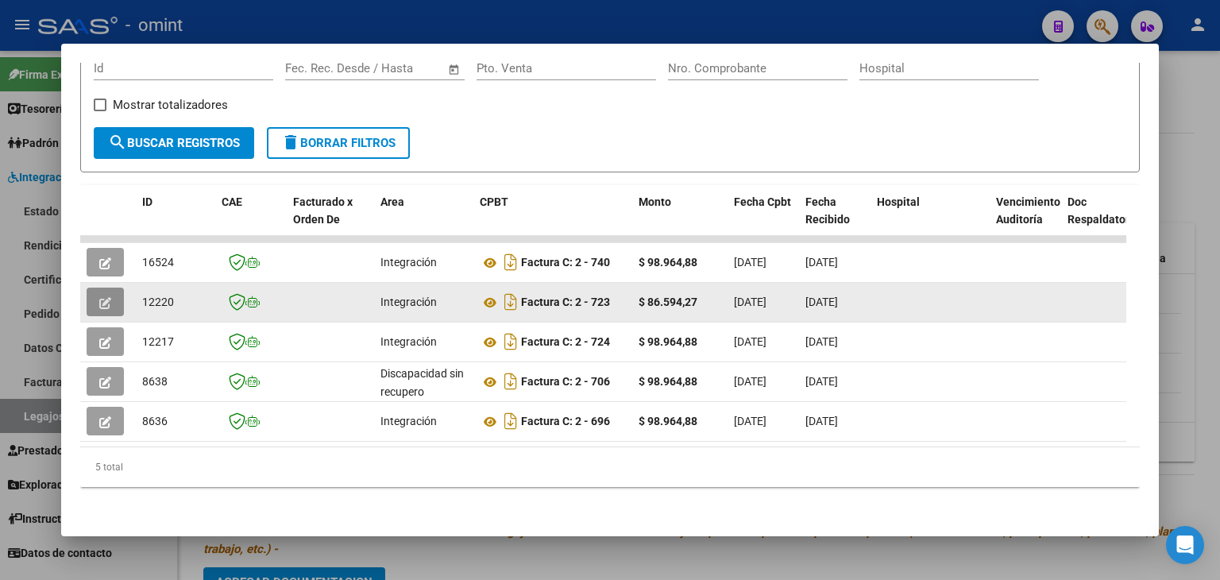
click at [110, 297] on icon "button" at bounding box center [105, 303] width 12 height 12
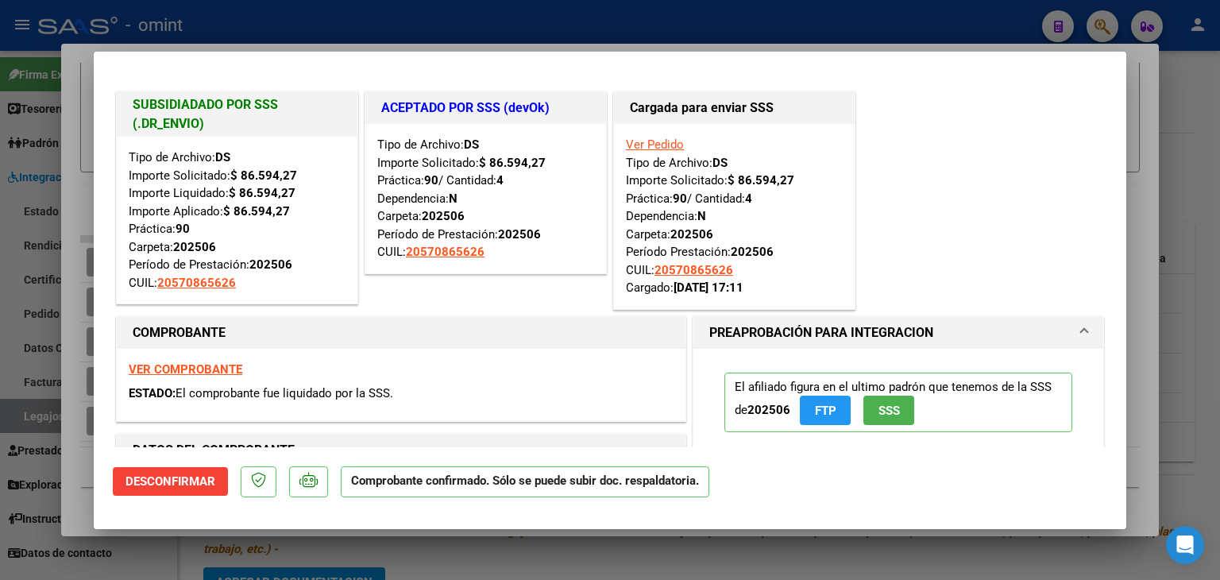
type input "$ 0,00"
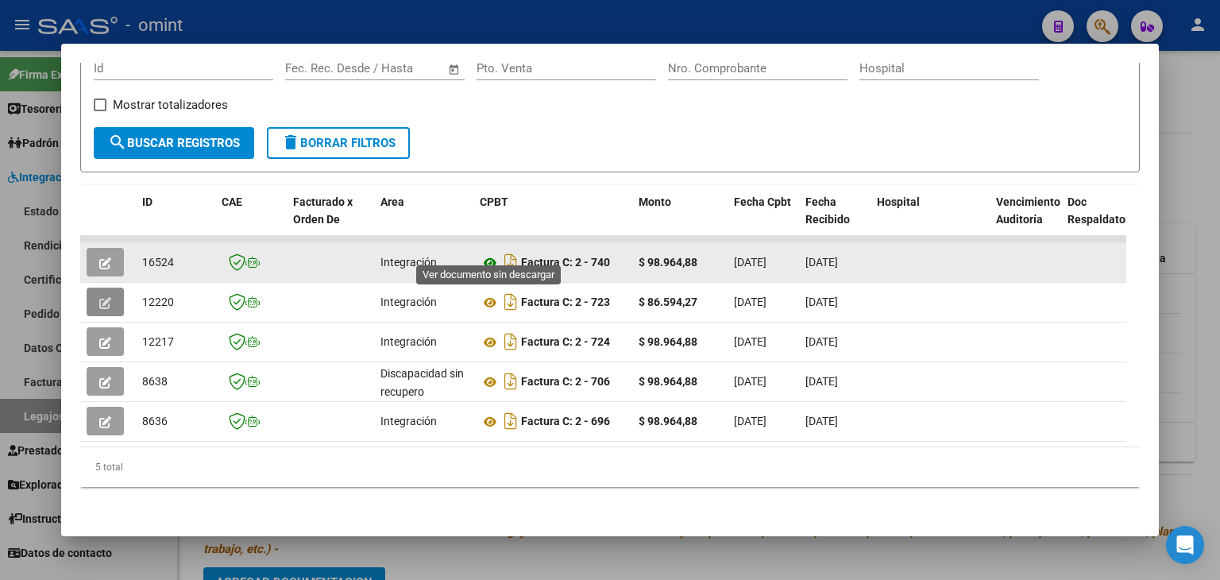
click at [496, 253] on icon at bounding box center [490, 262] width 21 height 19
click at [158, 256] on span "16524" at bounding box center [158, 262] width 32 height 13
copy span "16524"
click at [105, 257] on icon "button" at bounding box center [105, 263] width 12 height 12
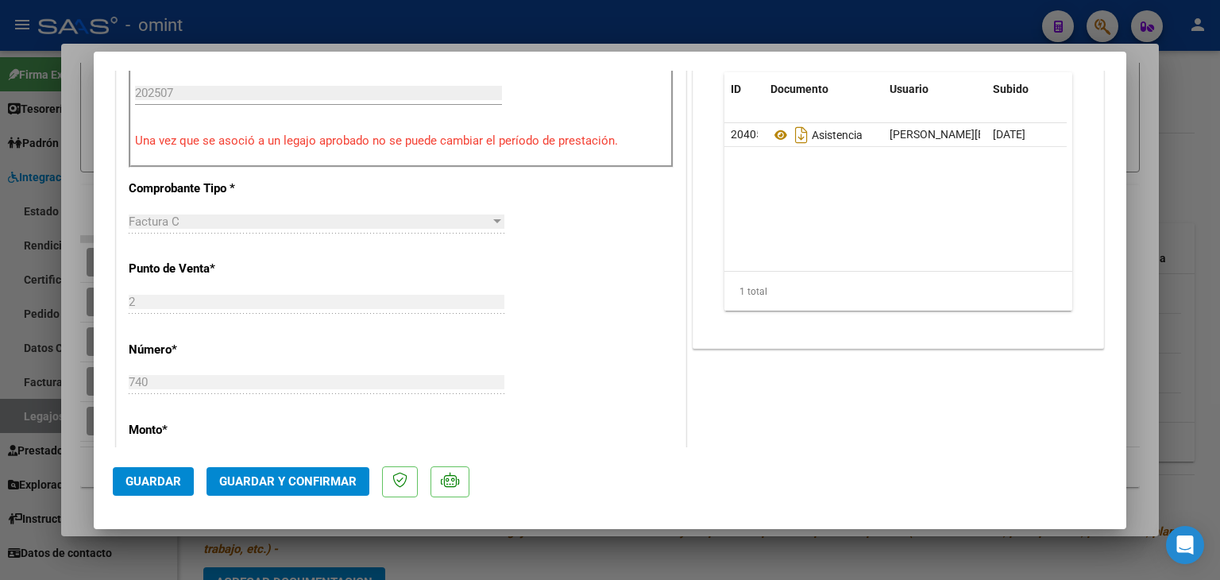
scroll to position [556, 0]
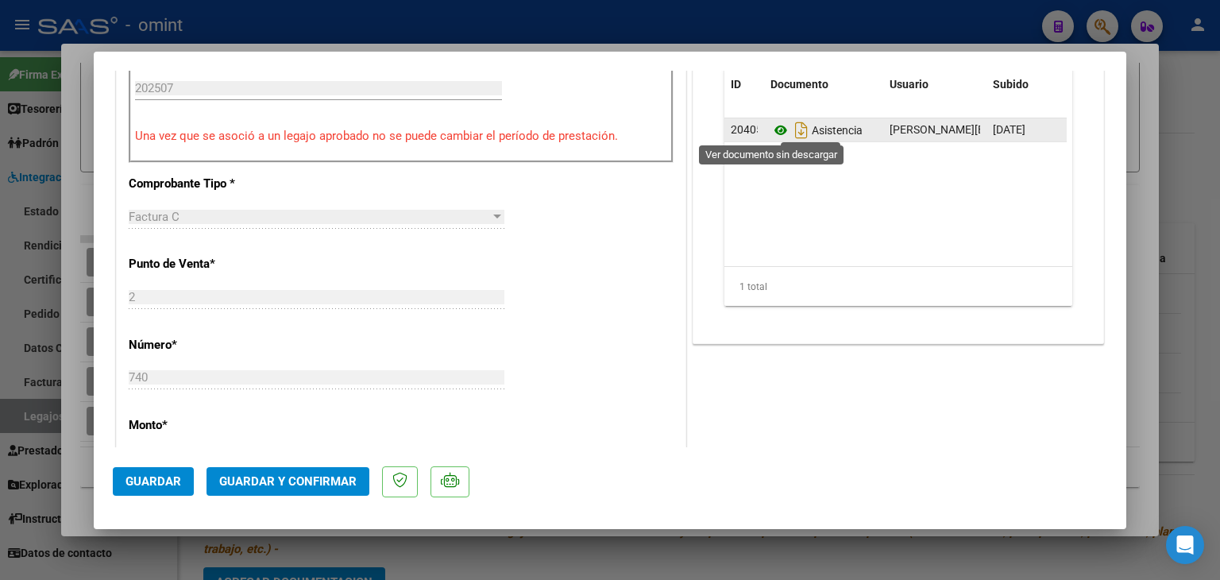
click at [771, 134] on icon at bounding box center [781, 130] width 21 height 19
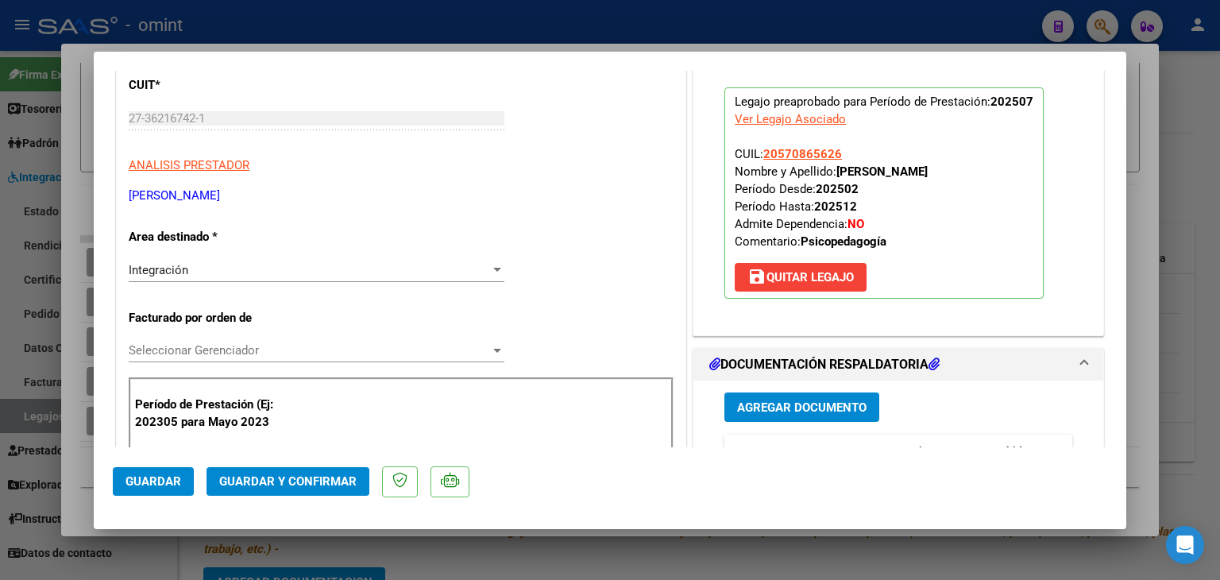
scroll to position [159, 0]
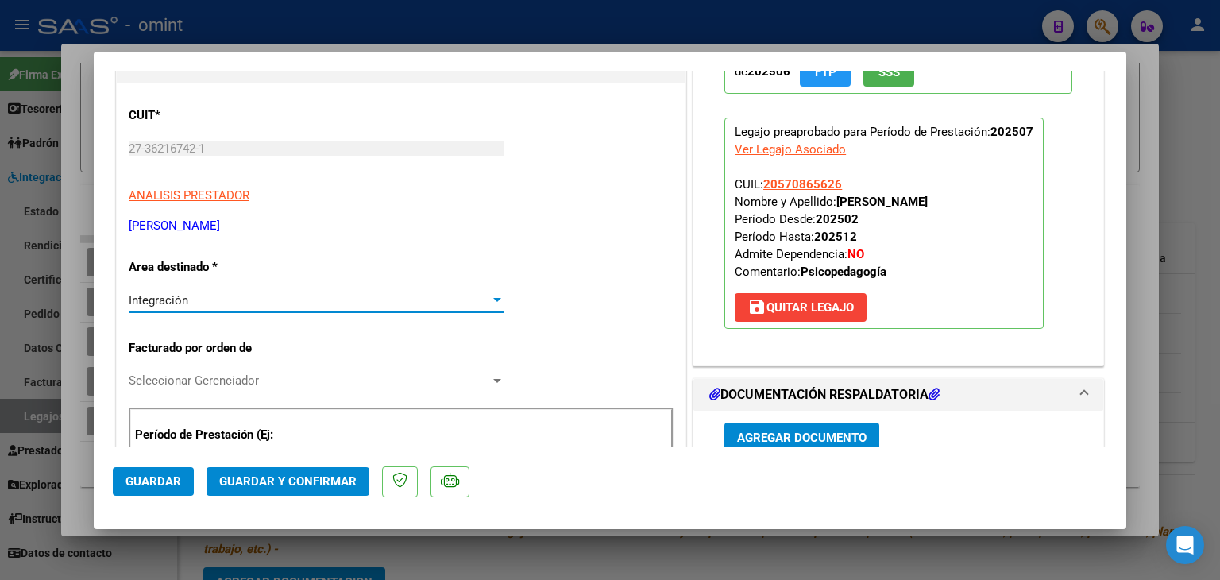
click at [184, 300] on span "Integración" at bounding box center [159, 300] width 60 height 14
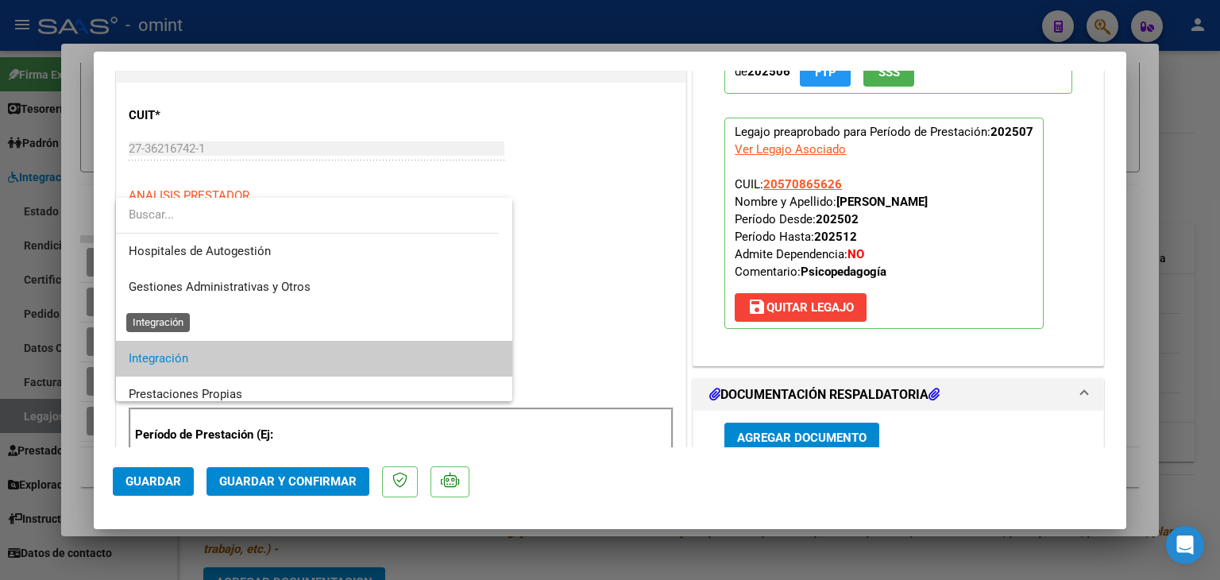
scroll to position [59, 0]
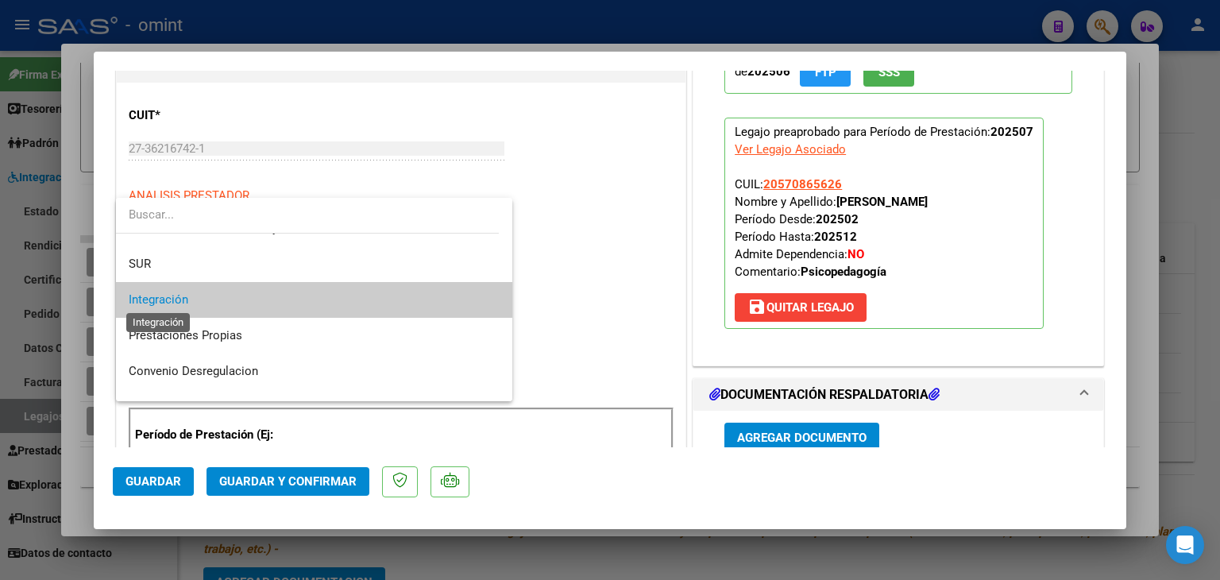
click at [184, 300] on span "Integración" at bounding box center [159, 299] width 60 height 14
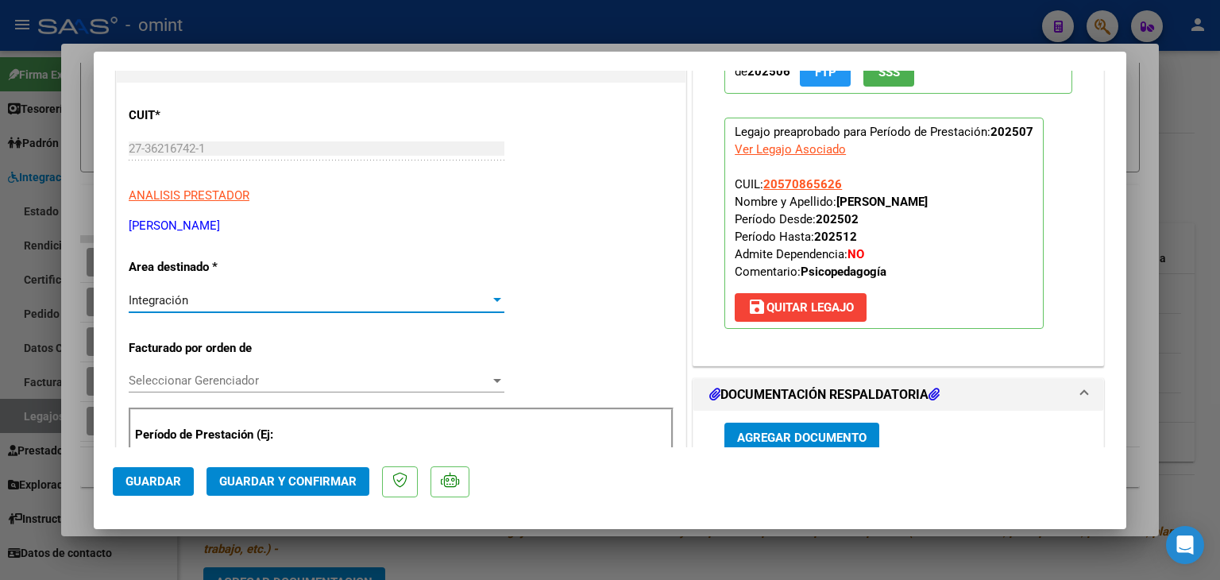
click at [199, 371] on div "Seleccionar Gerenciador Seleccionar Gerenciador" at bounding box center [317, 381] width 376 height 24
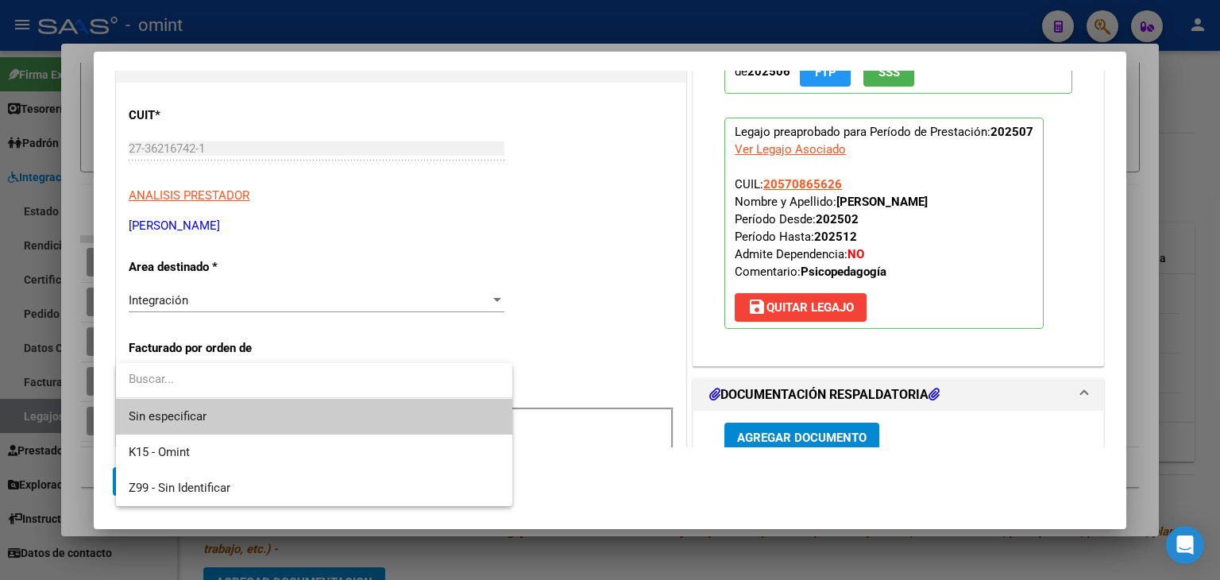
click at [208, 414] on span "Sin especificar" at bounding box center [314, 417] width 371 height 36
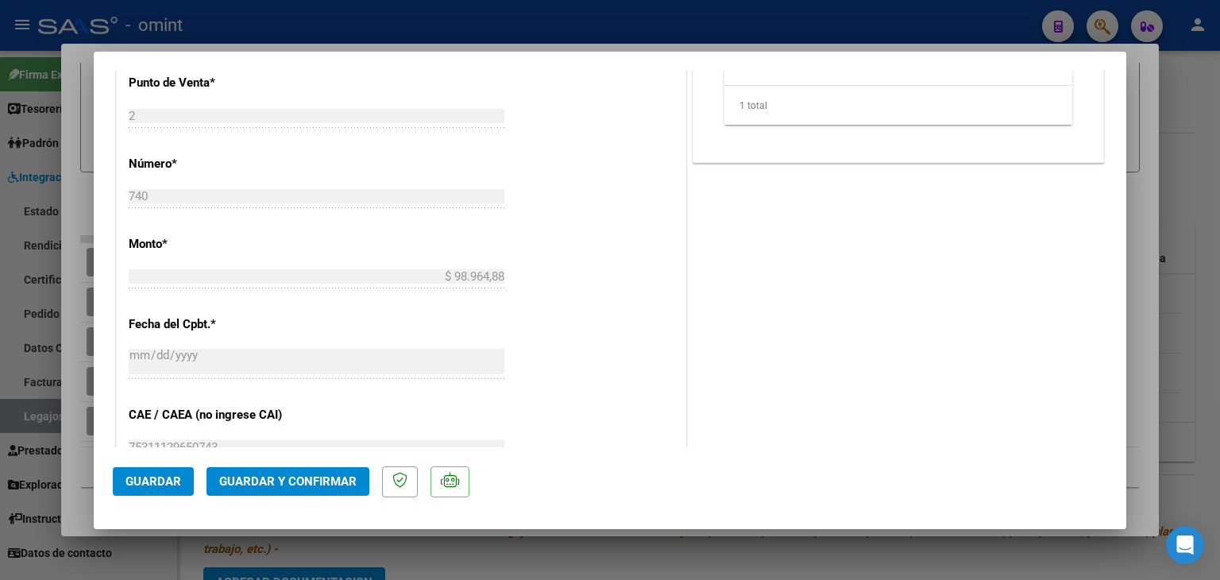
scroll to position [953, 0]
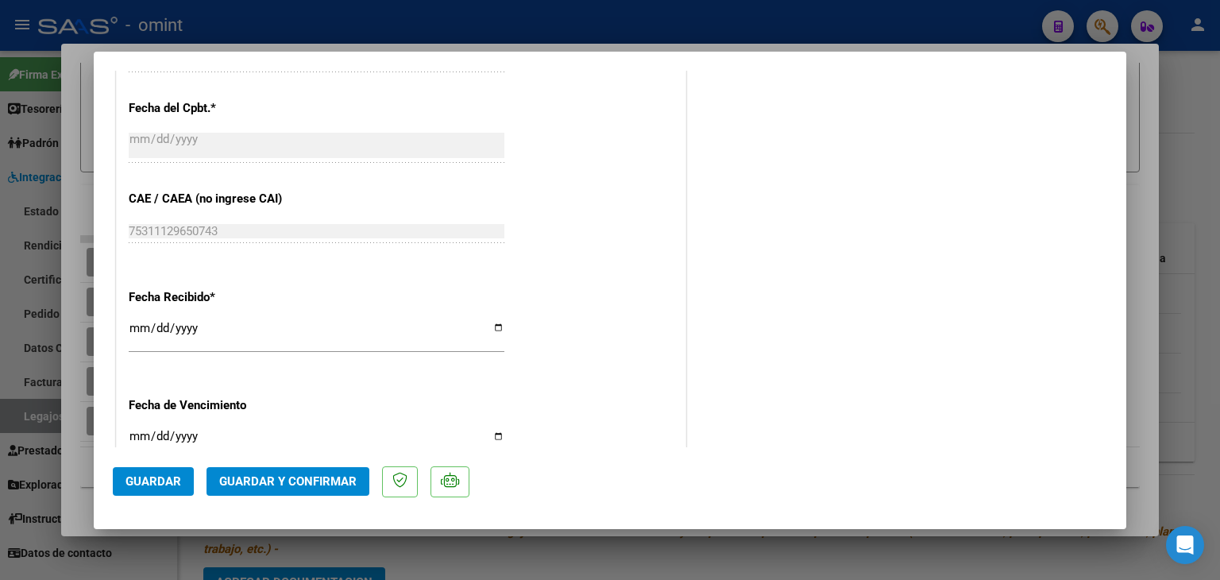
click at [327, 486] on span "Guardar y Confirmar" at bounding box center [287, 481] width 137 height 14
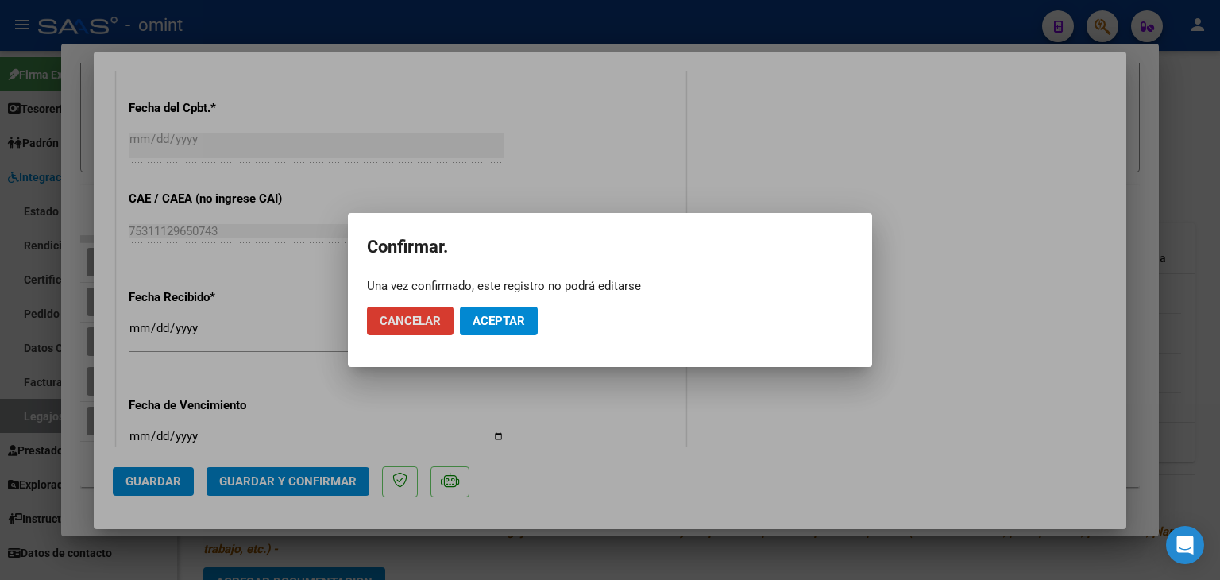
click at [531, 309] on button "Aceptar" at bounding box center [499, 321] width 78 height 29
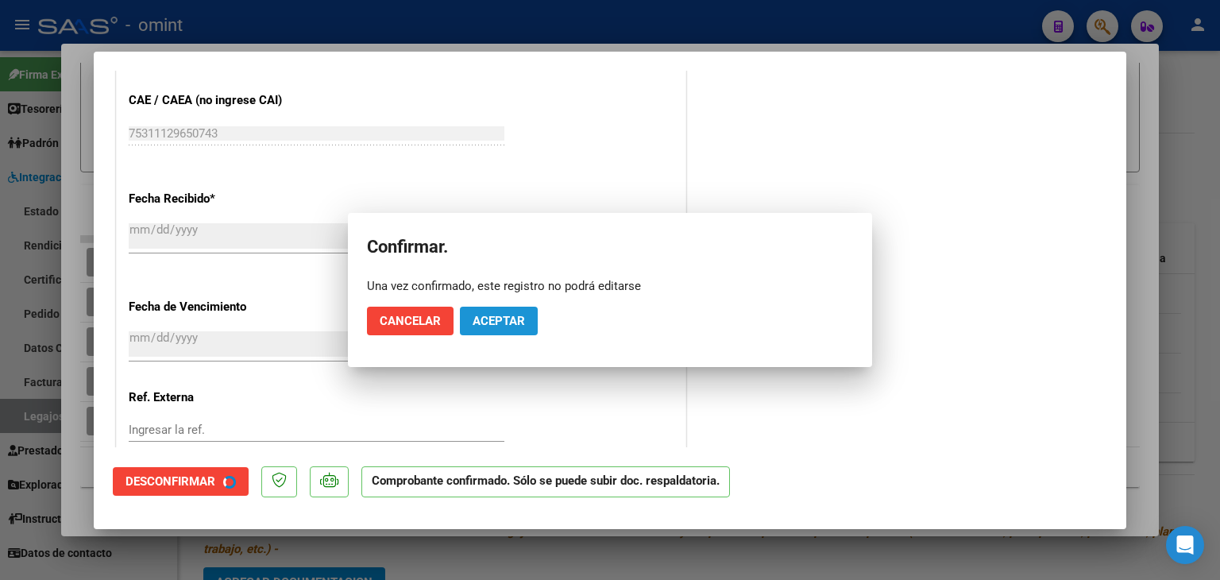
scroll to position [855, 0]
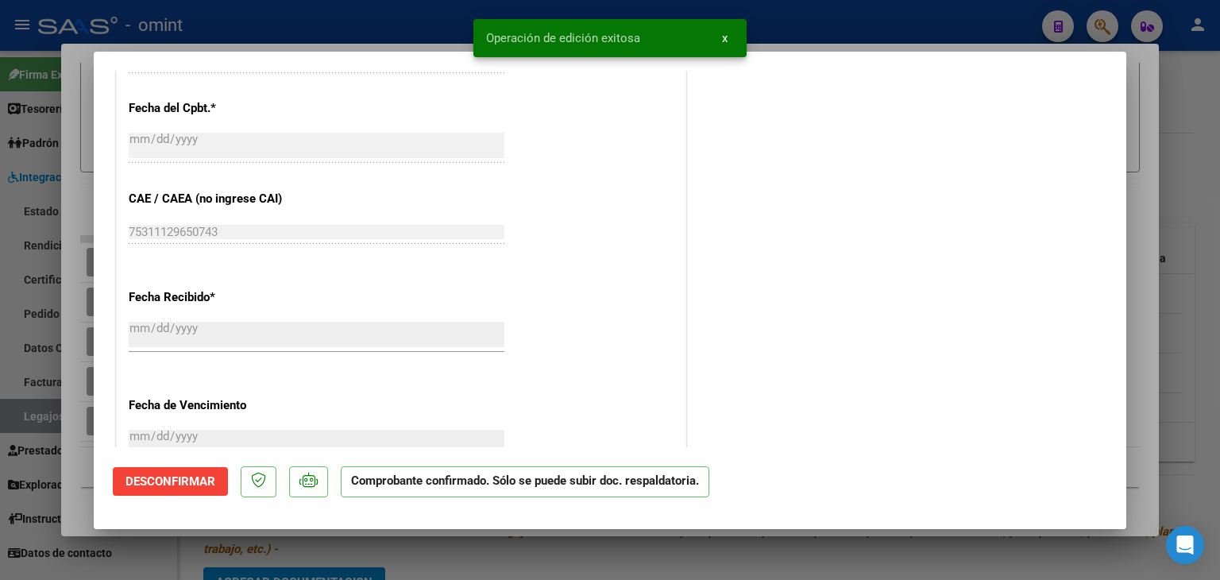
type input "$ 0,00"
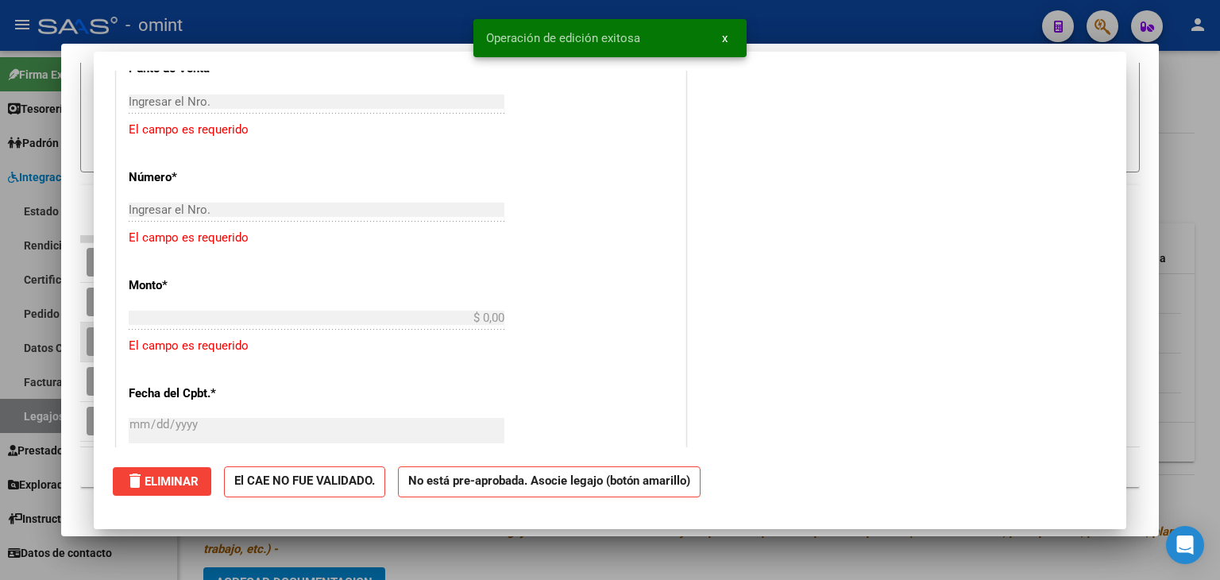
scroll to position [0, 0]
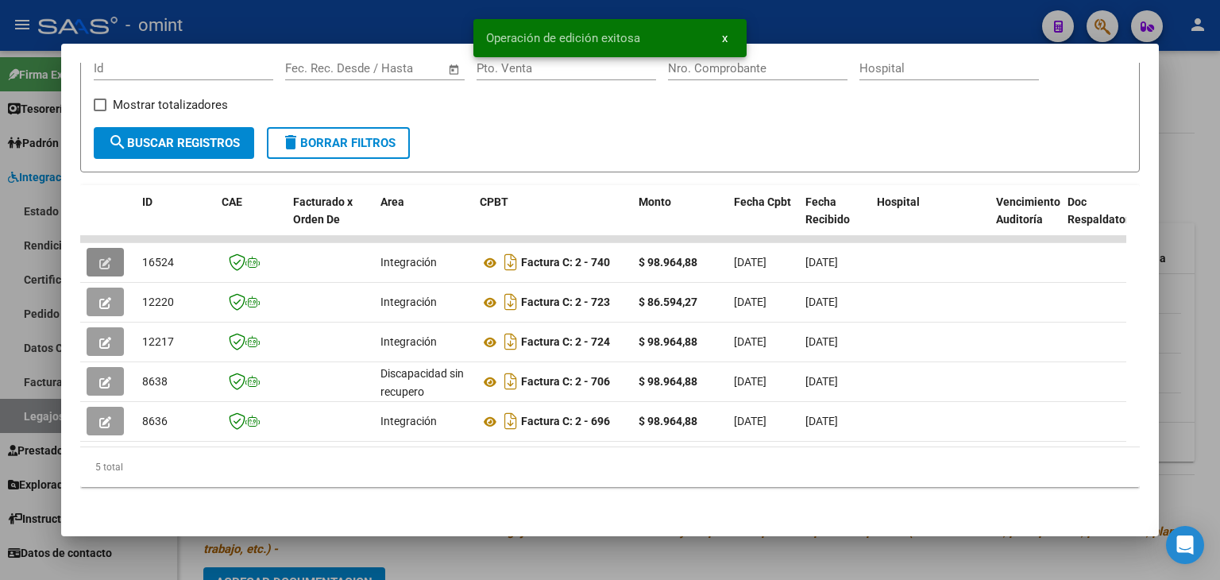
click at [555, 125] on form "Filtros Id Start date – End date Fec. Rec. Desde / Hasta Pto. Venta Nro. Compro…" at bounding box center [610, 107] width 1060 height 129
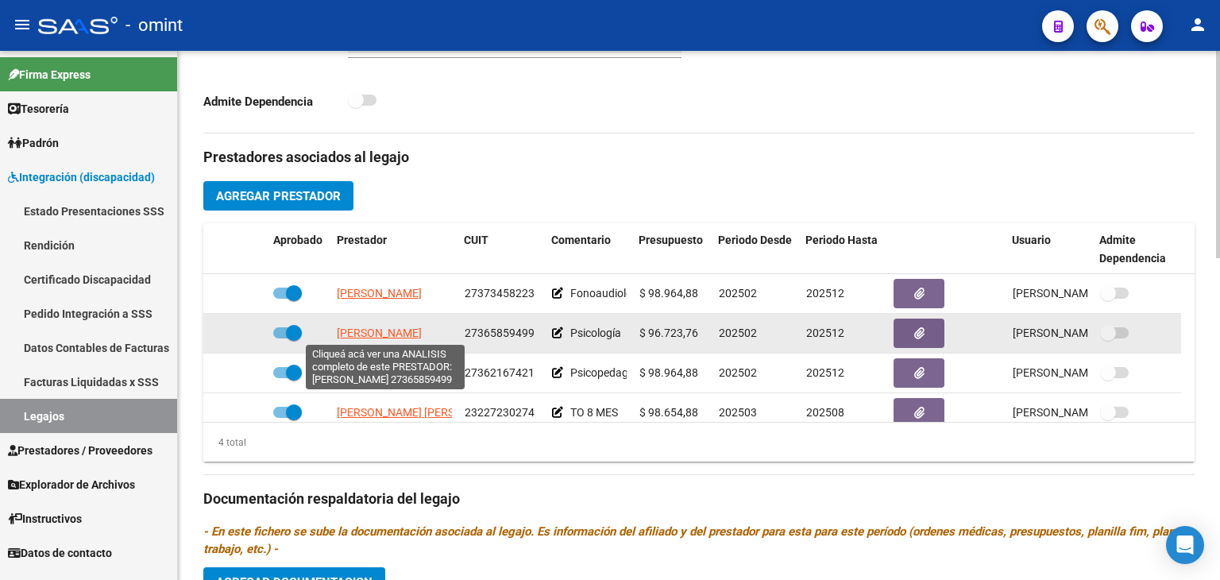
click at [371, 328] on span "[PERSON_NAME]" at bounding box center [379, 333] width 85 height 13
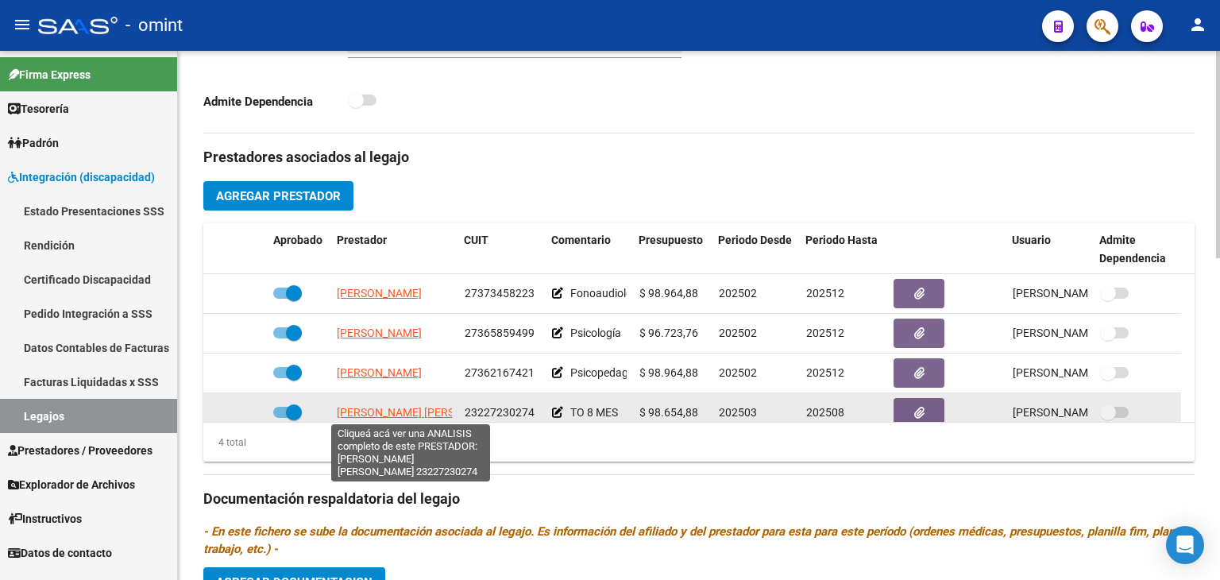
click at [410, 412] on span "[PERSON_NAME] [PERSON_NAME]" at bounding box center [423, 412] width 172 height 13
type textarea "23227230274"
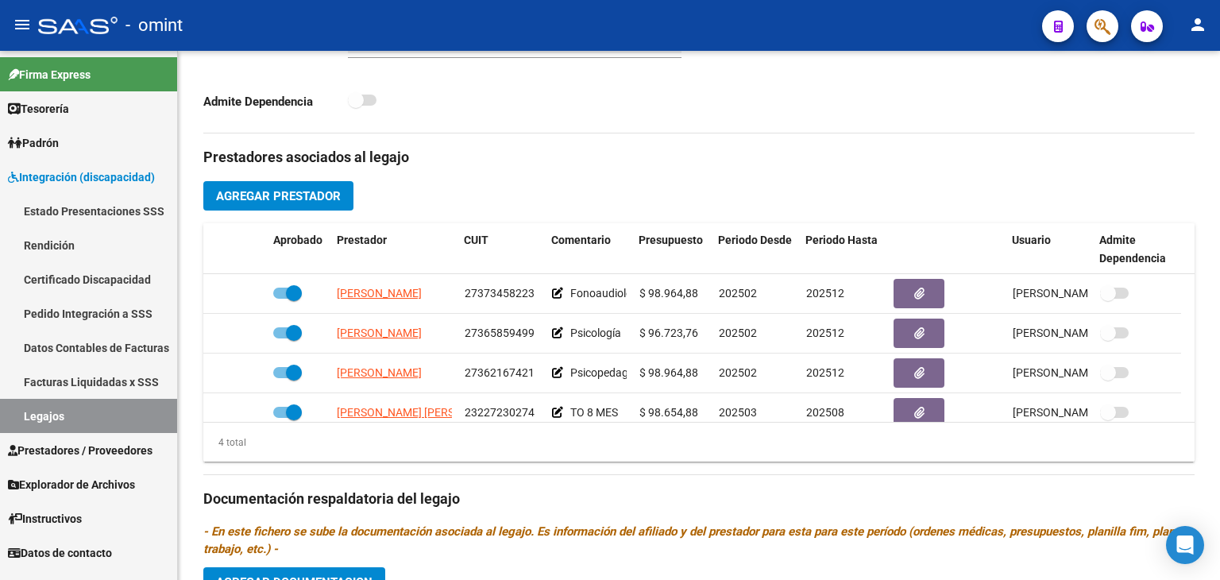
click at [82, 414] on link "Legajos" at bounding box center [88, 416] width 177 height 34
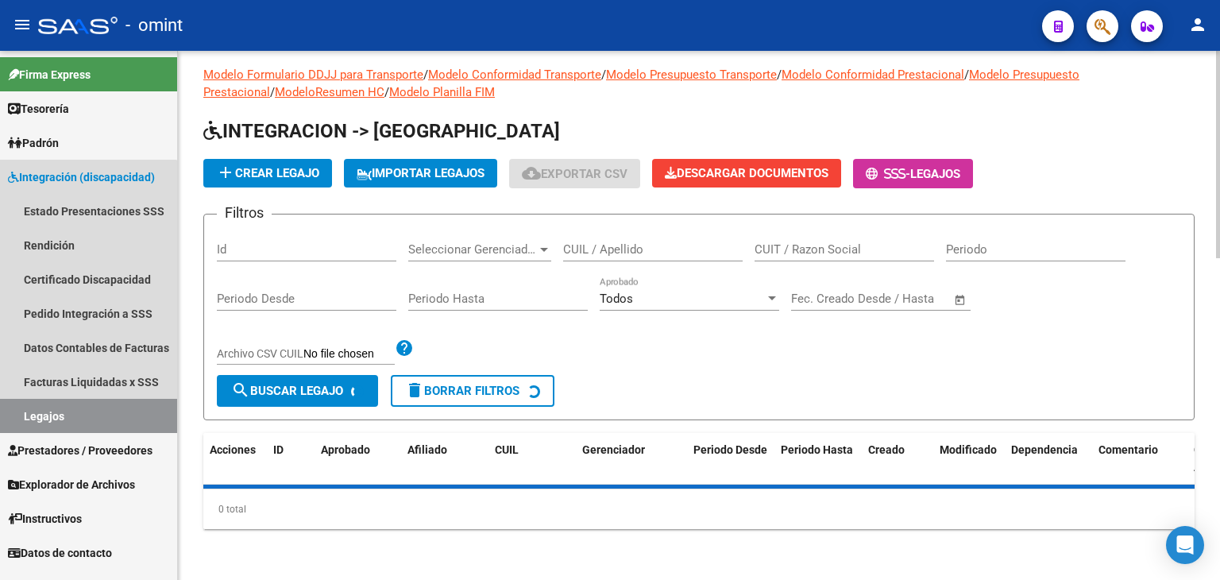
scroll to position [8, 0]
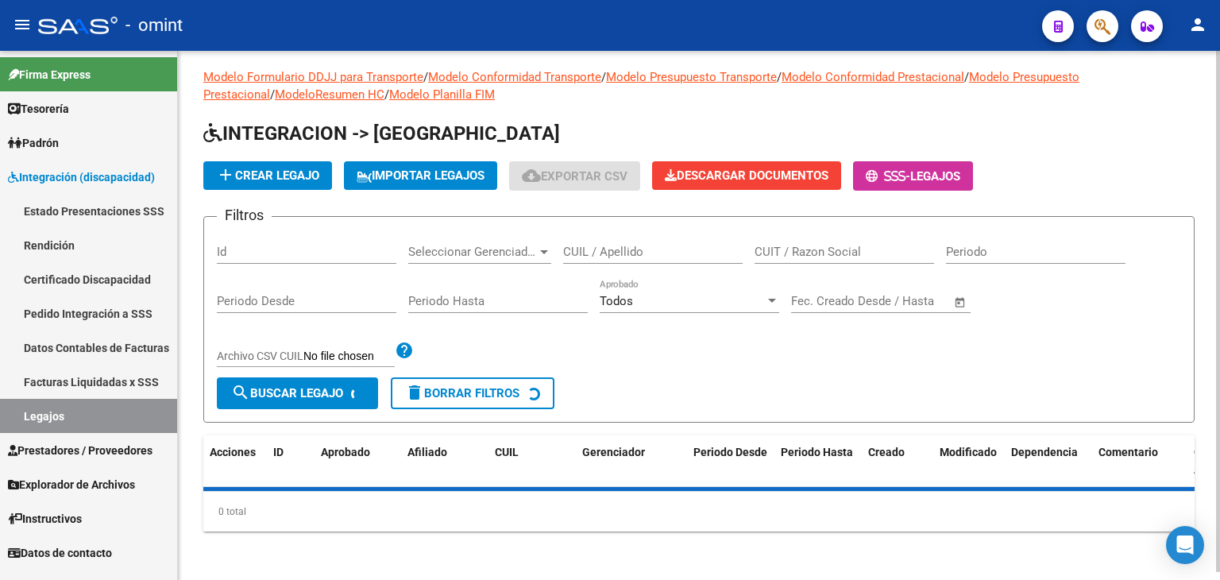
click at [601, 248] on input "CUIL / Apellido" at bounding box center [653, 252] width 180 height 14
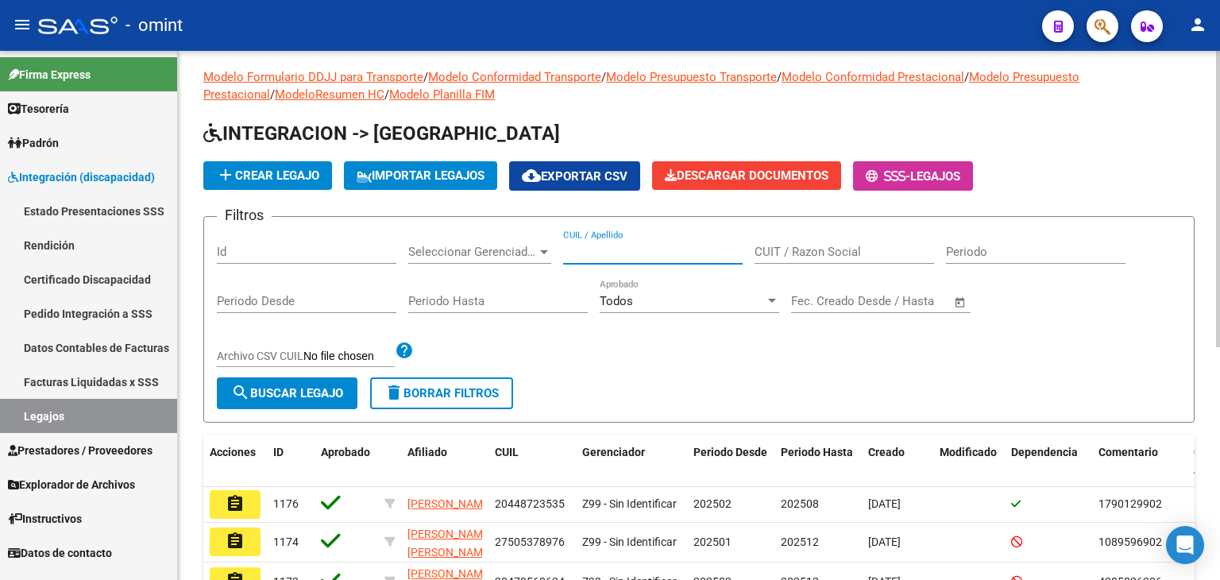
paste input "20569705305"
type input "20569705305"
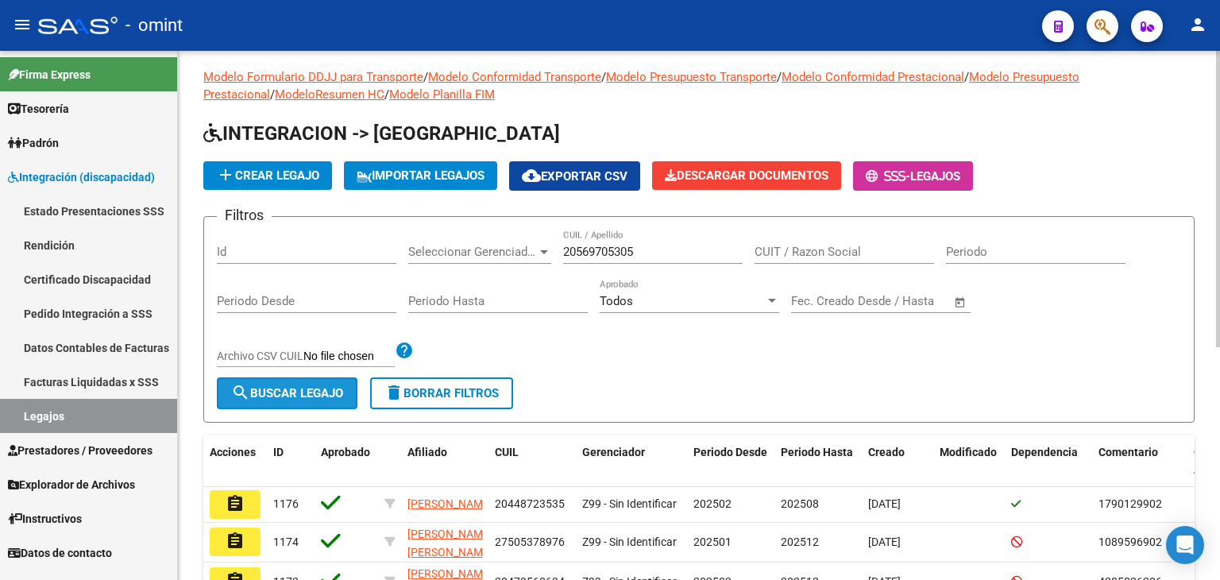
click at [305, 382] on button "search Buscar Legajo" at bounding box center [287, 393] width 141 height 32
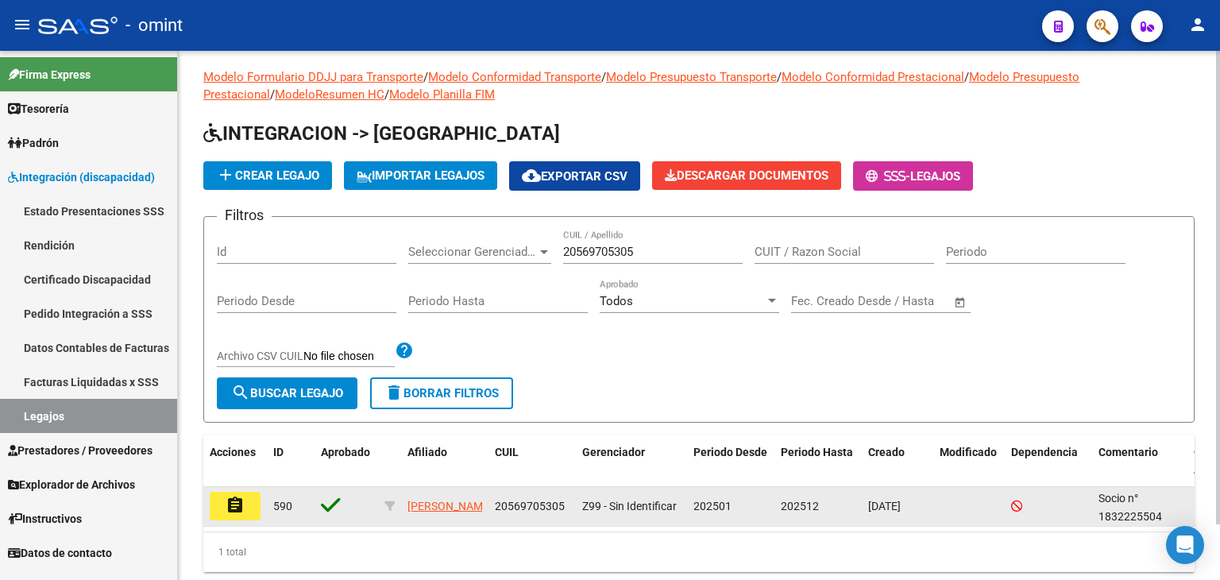
click at [246, 503] on button "assignment" at bounding box center [235, 506] width 51 height 29
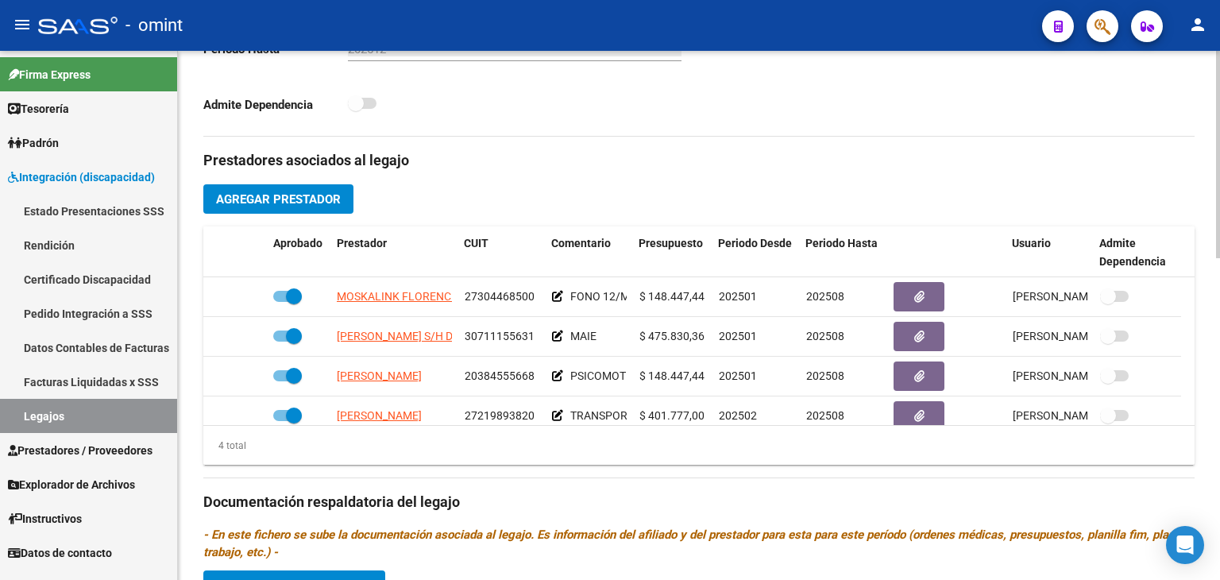
scroll to position [556, 0]
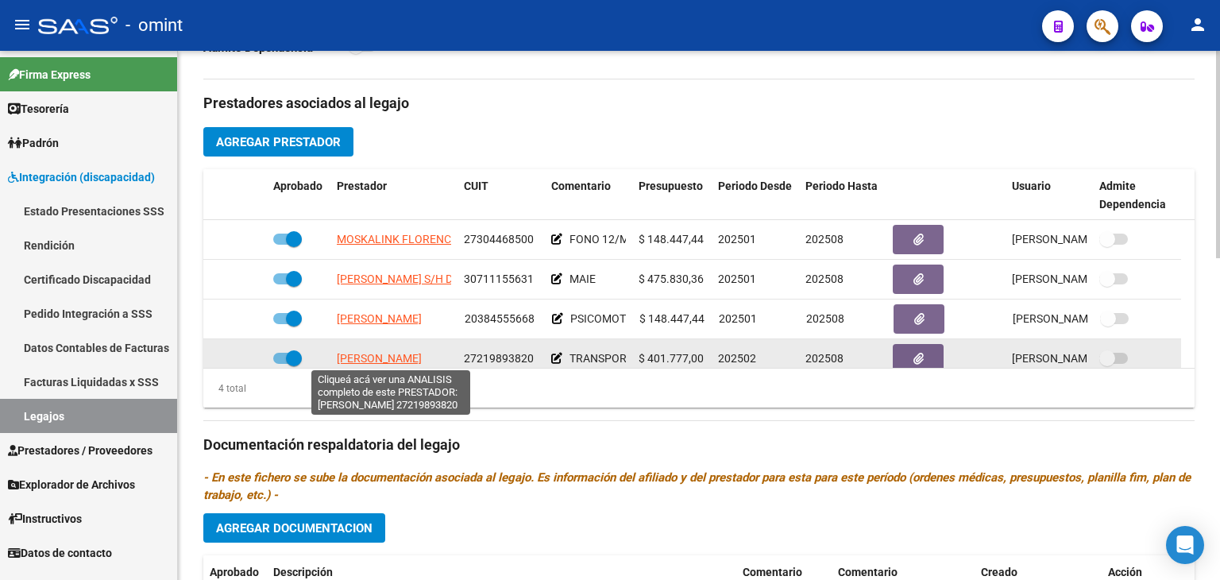
click at [380, 361] on span "[PERSON_NAME]" at bounding box center [379, 358] width 85 height 13
type textarea "27219893820"
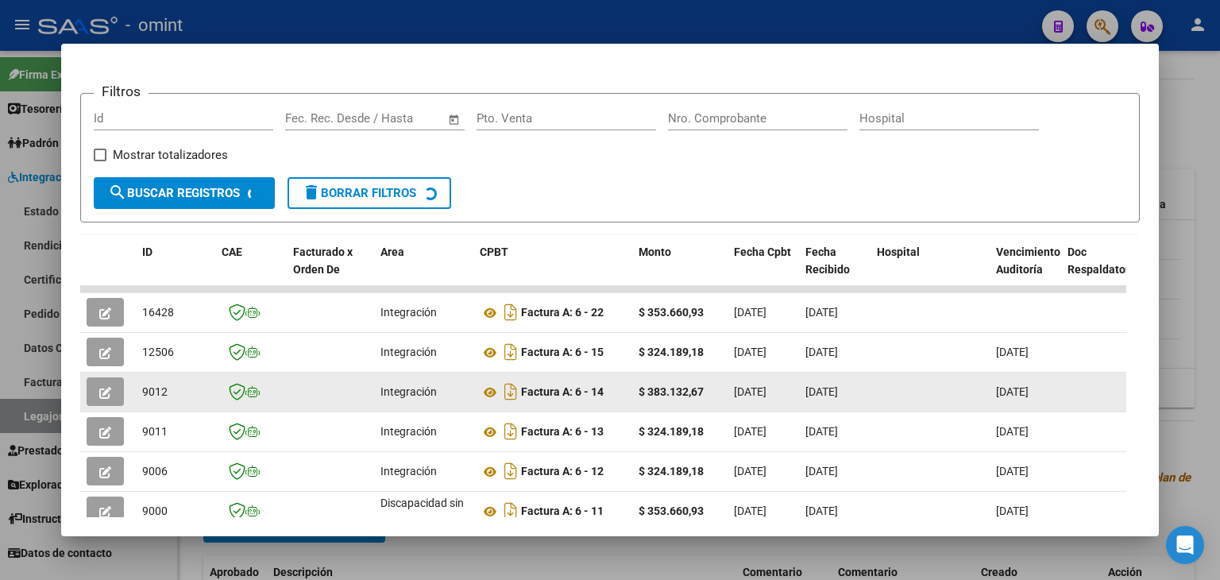
scroll to position [308, 0]
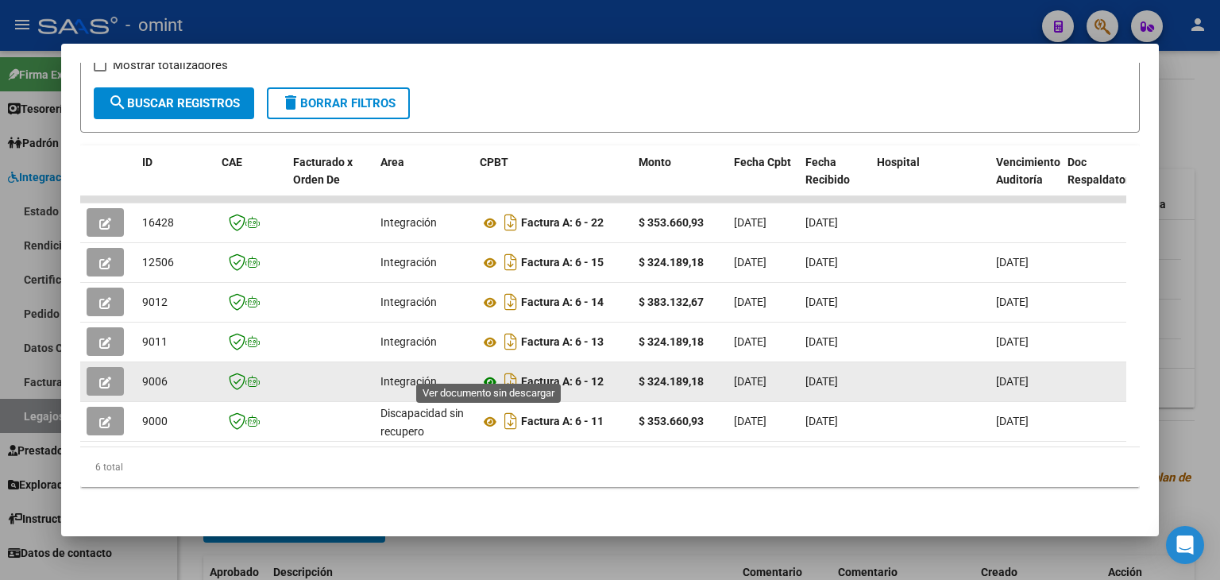
click at [494, 373] on icon at bounding box center [490, 382] width 21 height 19
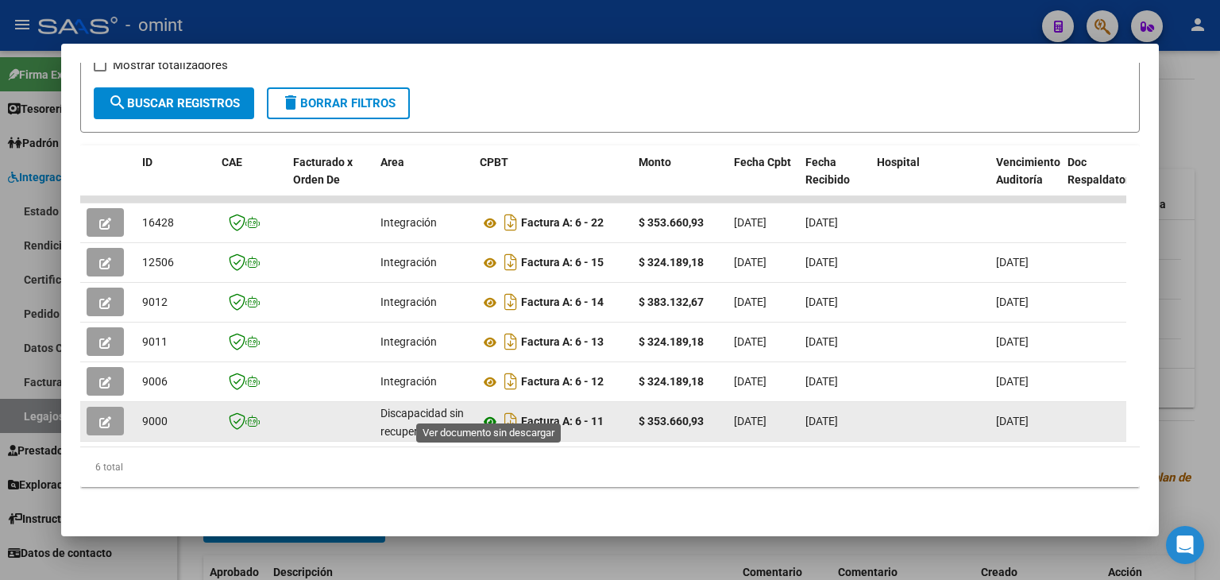
click at [487, 412] on icon at bounding box center [490, 421] width 21 height 19
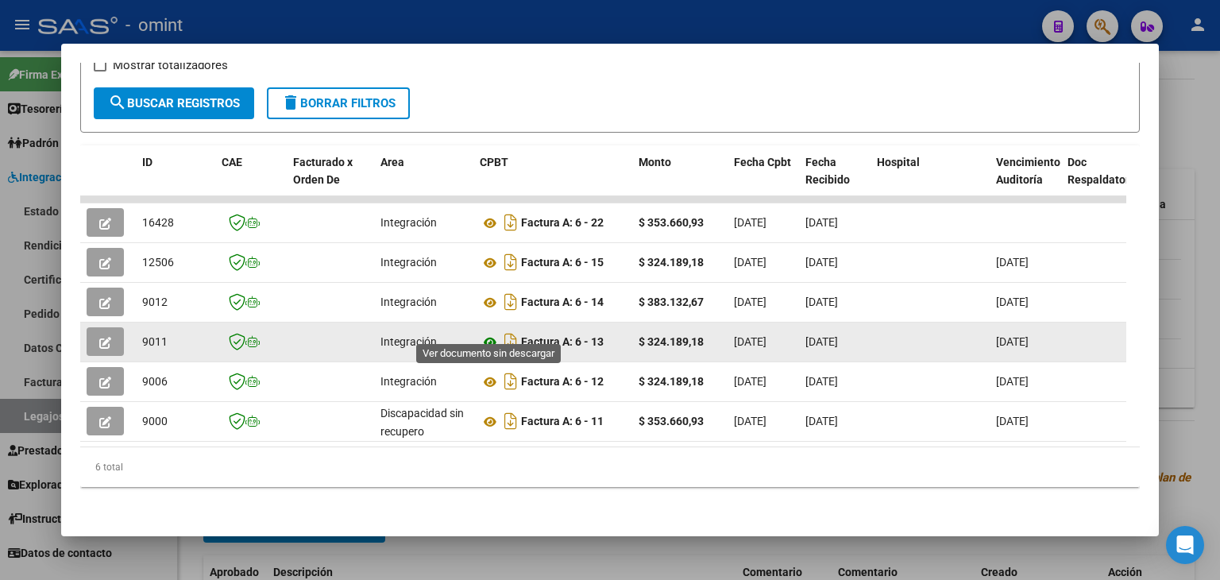
click at [485, 333] on icon at bounding box center [490, 342] width 21 height 19
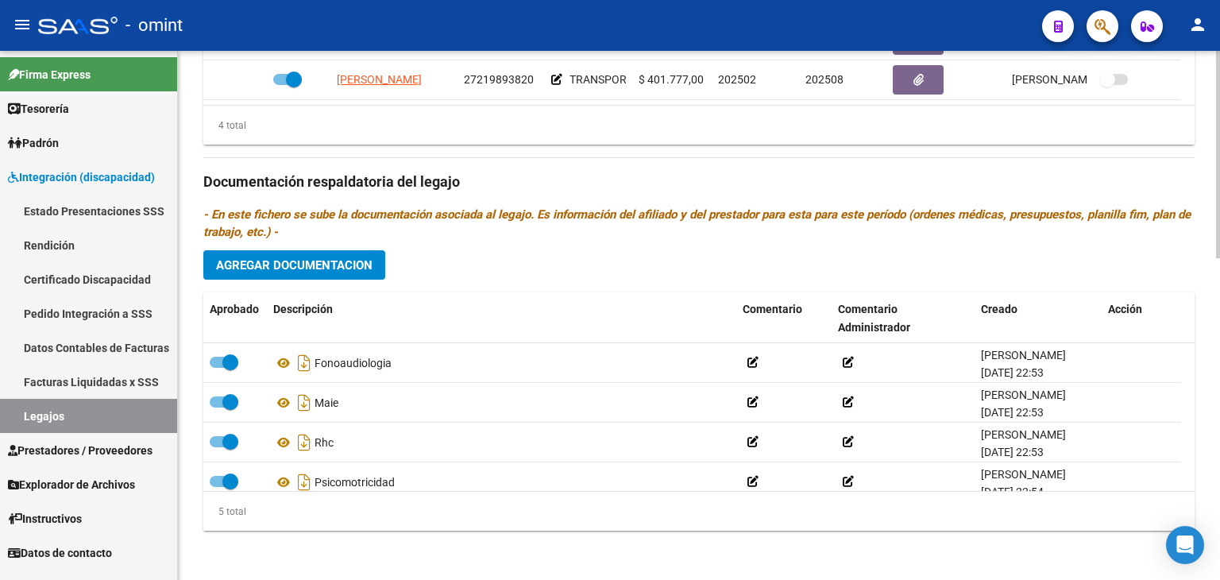
scroll to position [820, 0]
click at [75, 416] on link "Legajos" at bounding box center [88, 416] width 177 height 34
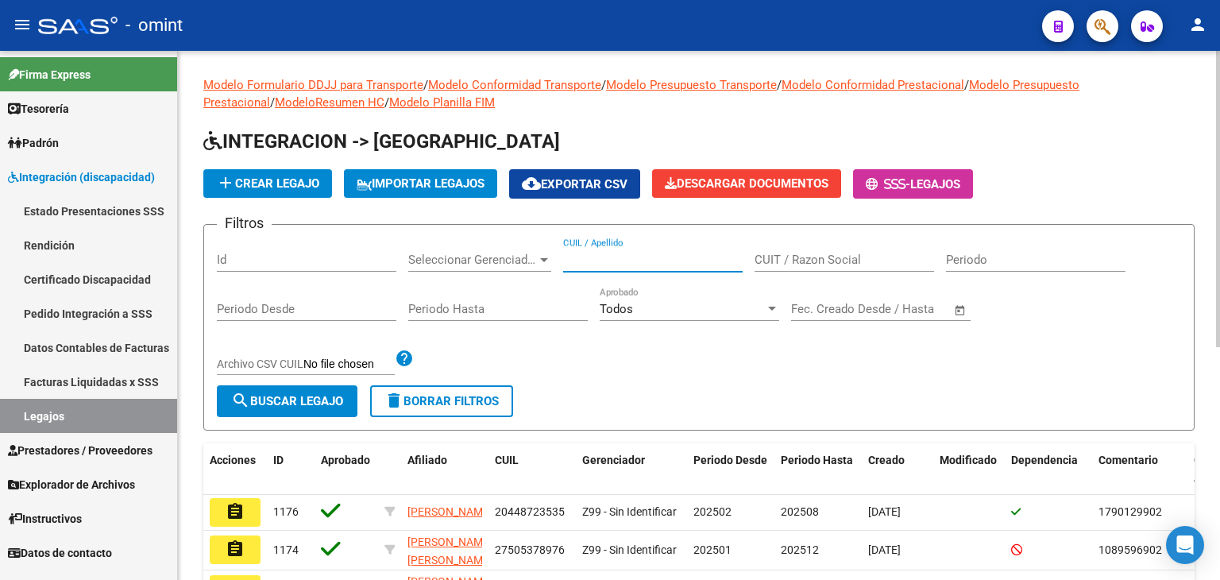
click at [612, 258] on input "CUIL / Apellido" at bounding box center [653, 260] width 180 height 14
paste input "20569705305"
type input "20569705305"
click at [312, 395] on span "search Buscar Legajo" at bounding box center [287, 401] width 112 height 14
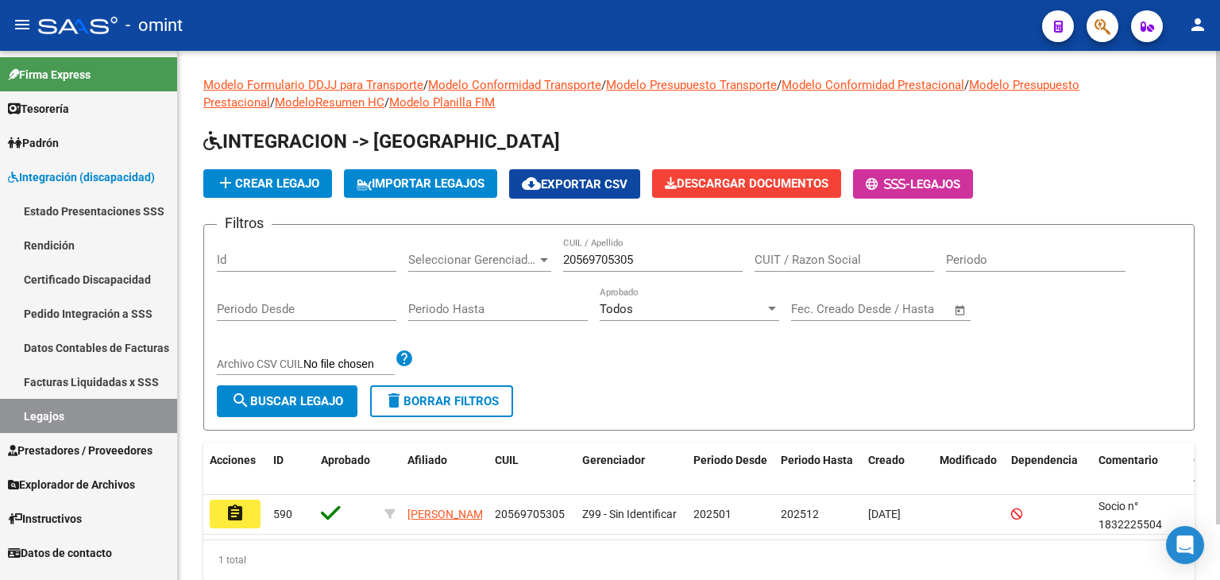
scroll to position [62, 0]
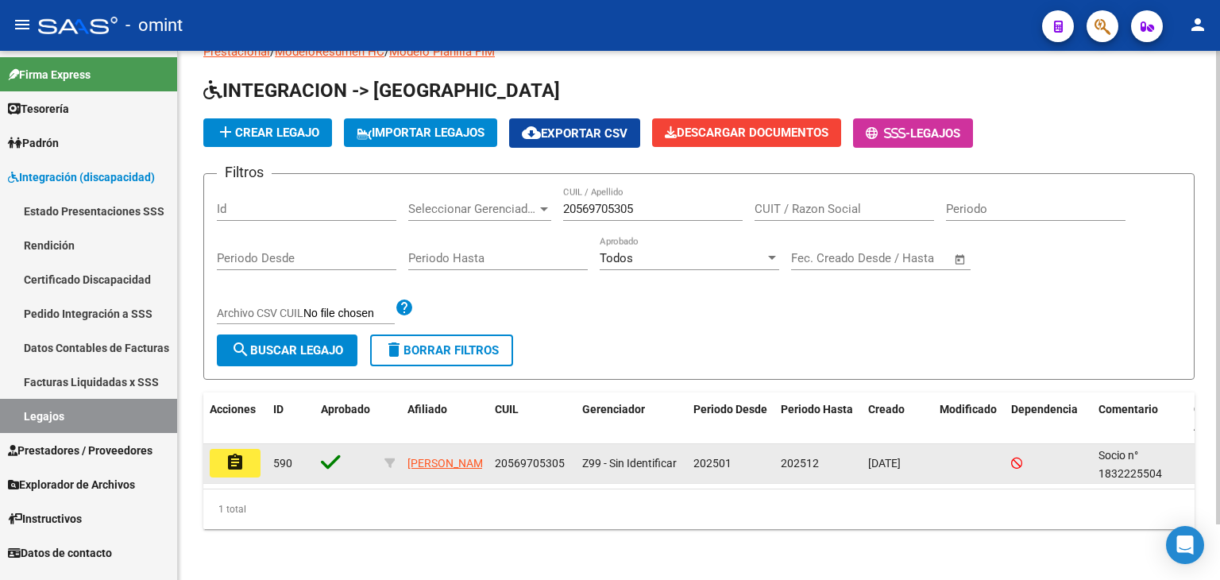
click at [233, 453] on mat-icon "assignment" at bounding box center [235, 462] width 19 height 19
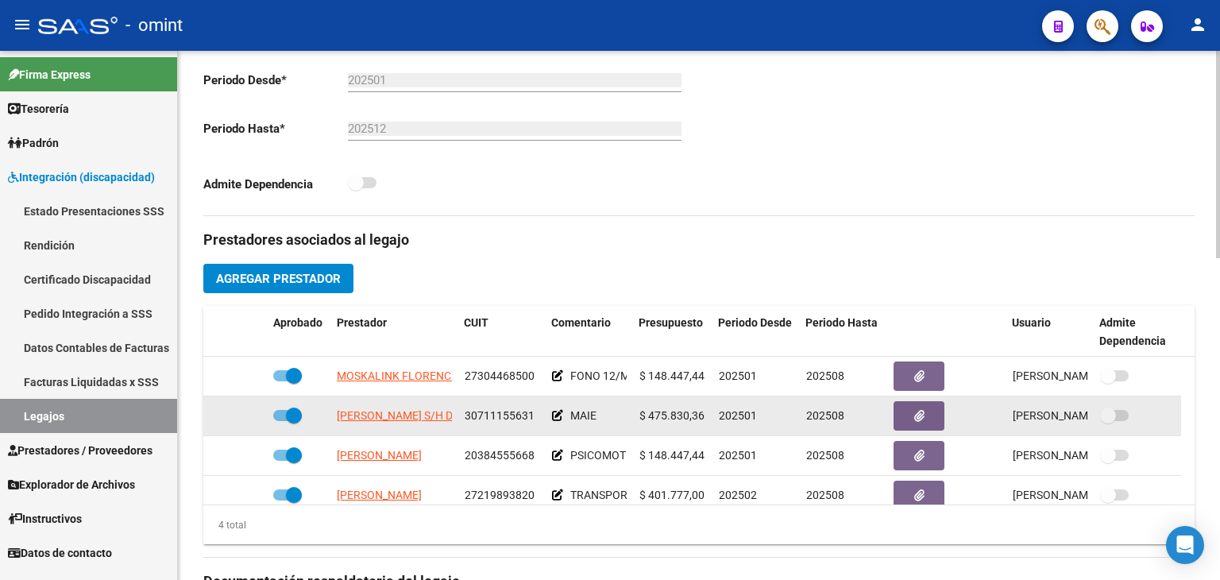
scroll to position [636, 0]
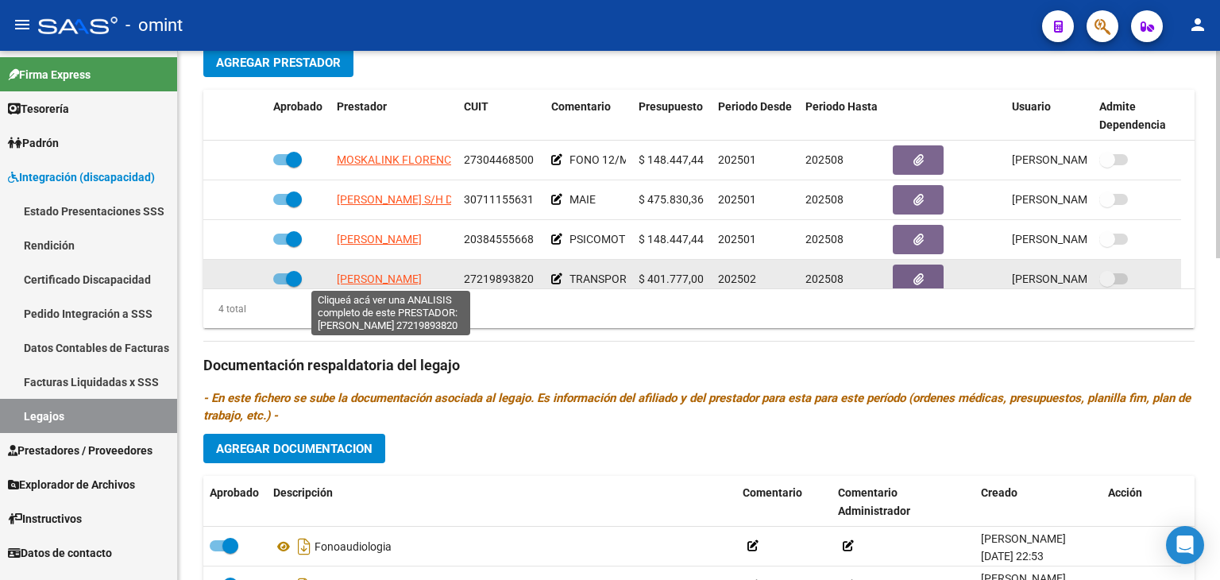
click at [388, 272] on span "[PERSON_NAME]" at bounding box center [379, 278] width 85 height 13
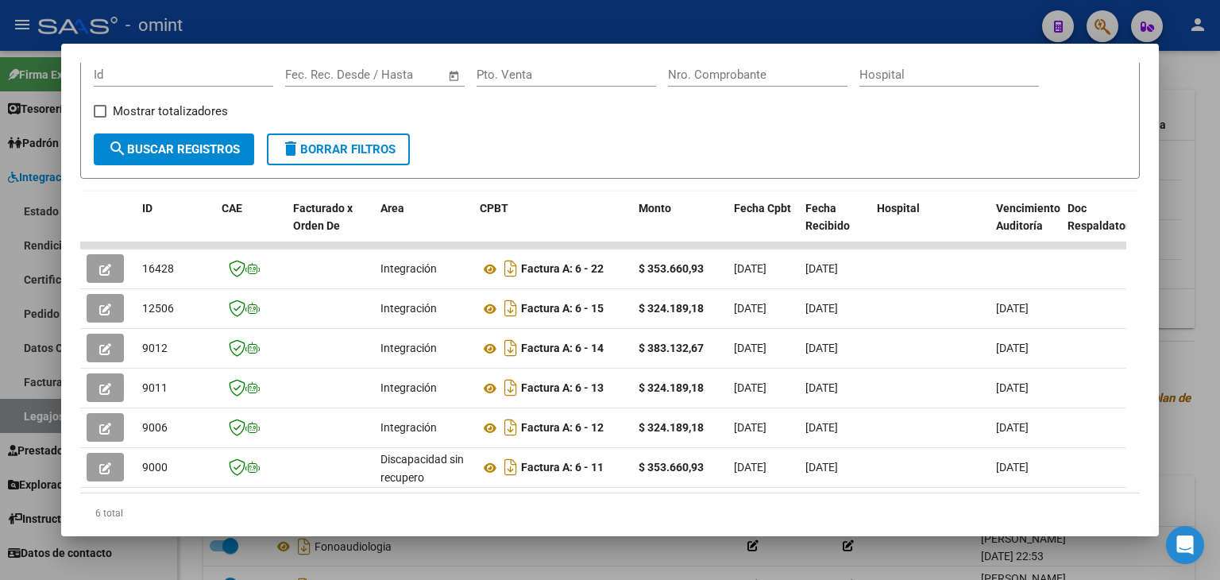
scroll to position [229, 0]
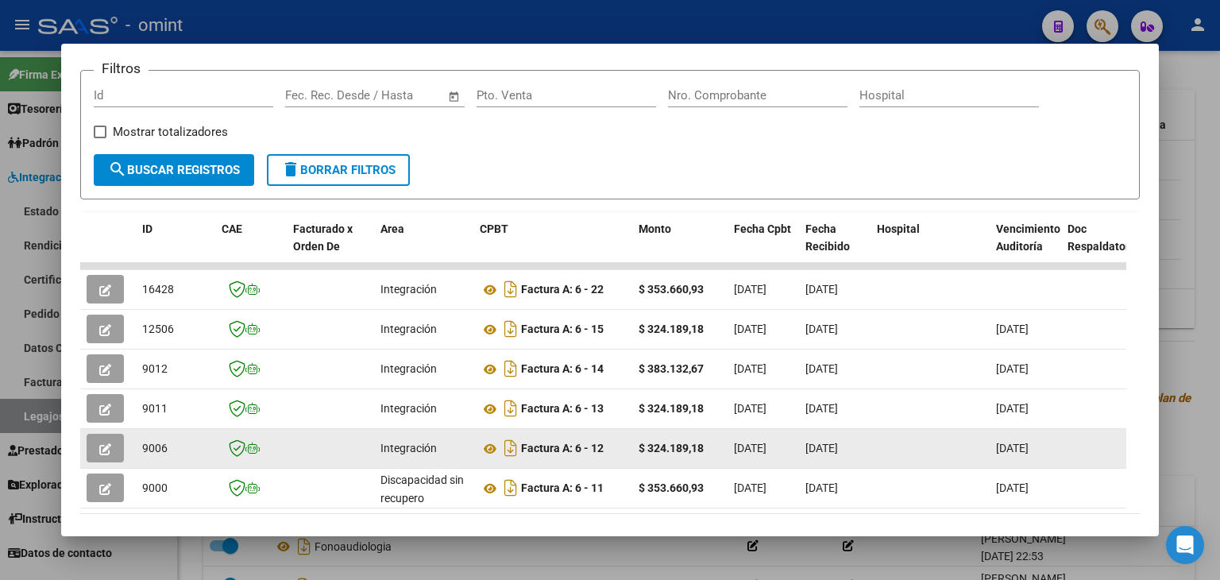
click at [105, 445] on icon "button" at bounding box center [105, 449] width 12 height 12
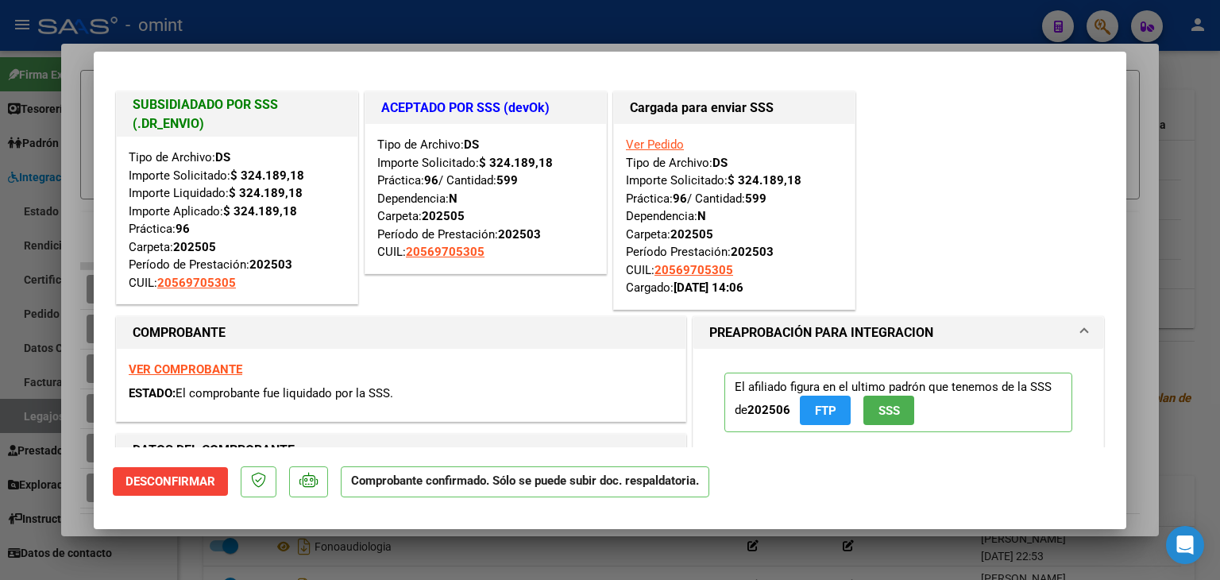
click at [442, 365] on div "VER COMPROBANTE ESTADO: El comprobante fue liquidado por la SSS." at bounding box center [401, 385] width 569 height 72
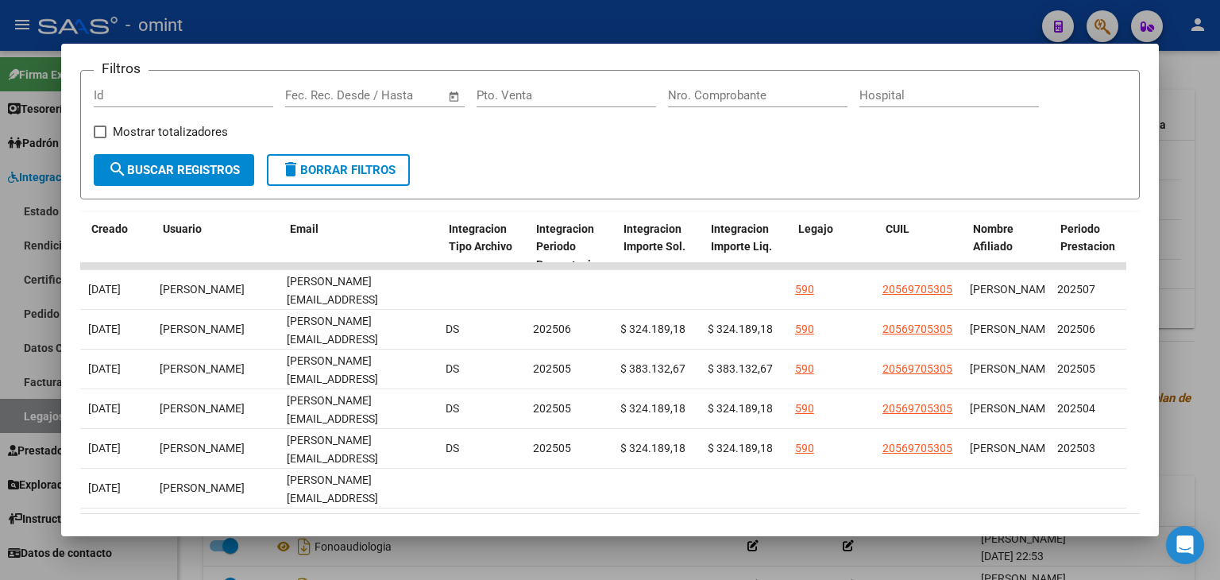
scroll to position [0, 1806]
drag, startPoint x: 743, startPoint y: 517, endPoint x: 622, endPoint y: 529, distance: 121.3
click at [623, 530] on mat-dialog-container "Análisis Prestador - CUIT: 27219893820 cloud_download Exportar CSV ABM ARCA Imp…" at bounding box center [610, 290] width 1098 height 493
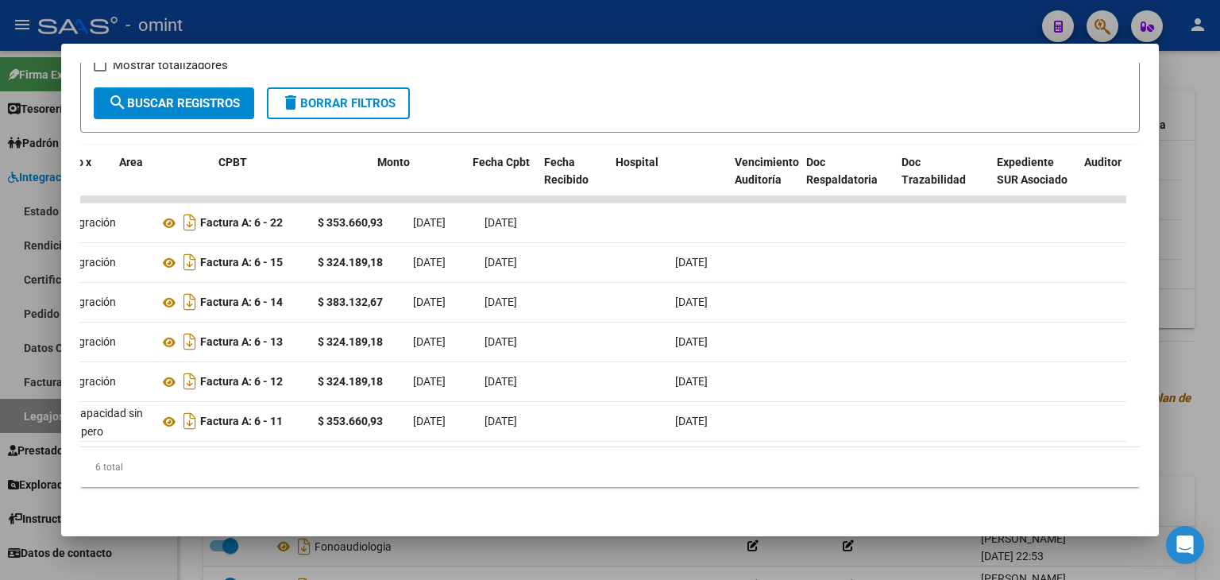
scroll to position [0, 235]
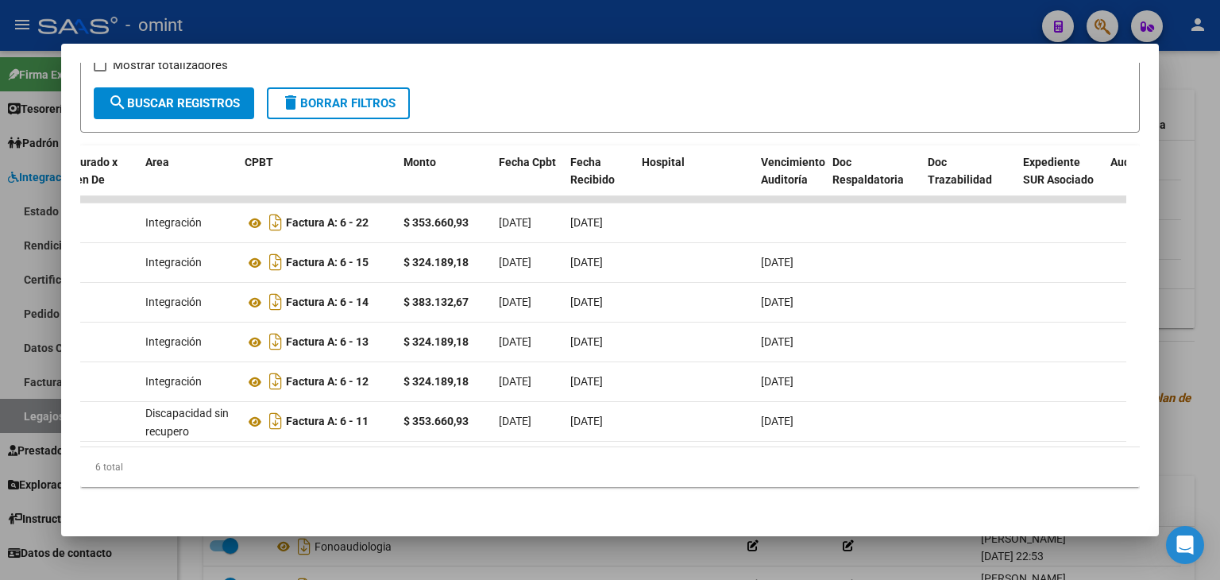
click at [503, 471] on div "6 total" at bounding box center [610, 467] width 1060 height 40
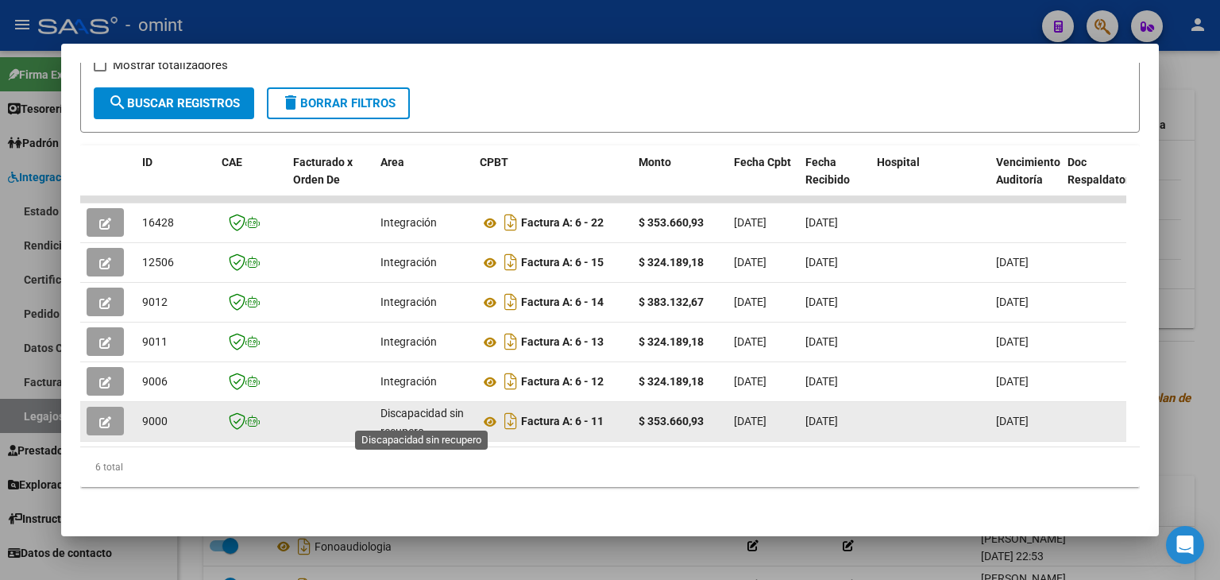
scroll to position [2, 0]
drag, startPoint x: 401, startPoint y: 402, endPoint x: 409, endPoint y: 423, distance: 22.9
click at [409, 423] on div "Discapacidad sin recupero" at bounding box center [424, 420] width 87 height 33
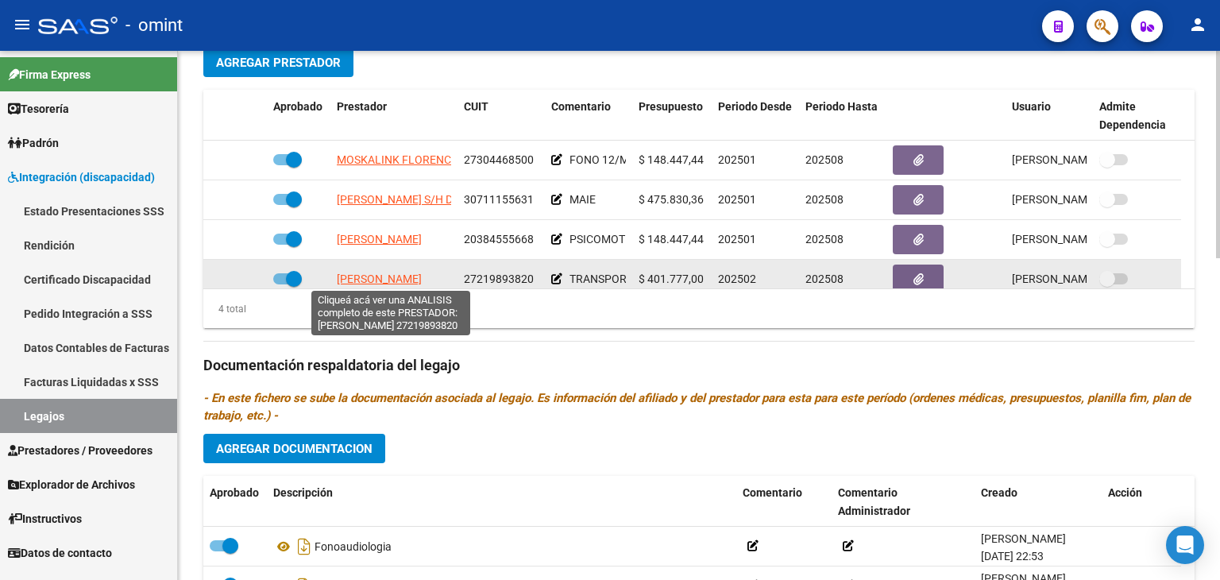
click at [375, 276] on span "[PERSON_NAME]" at bounding box center [379, 278] width 85 height 13
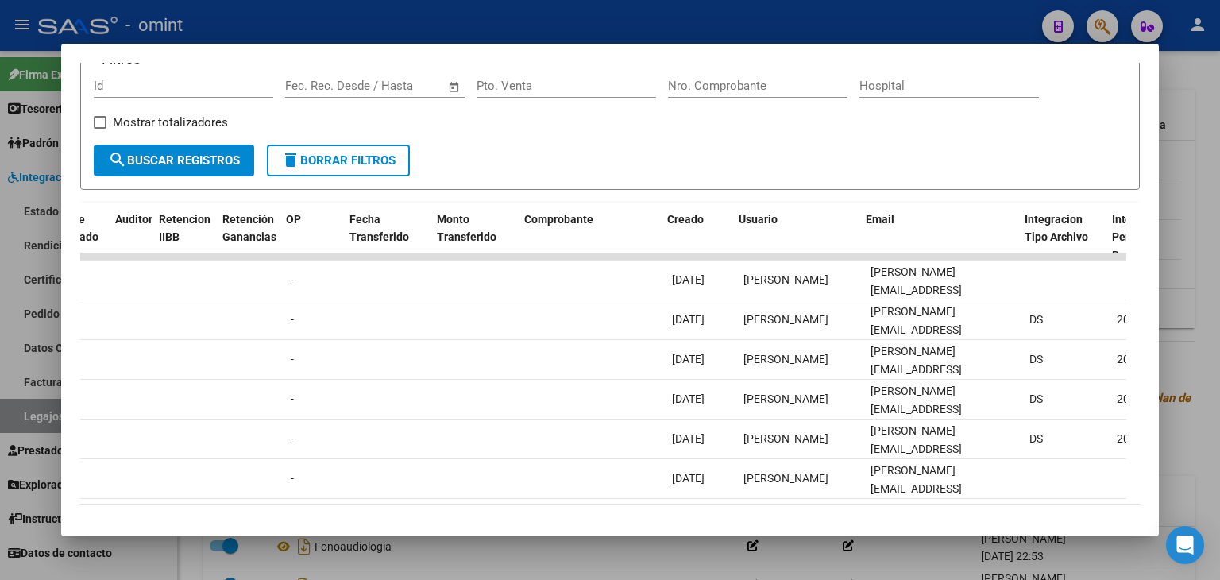
scroll to position [0, 1379]
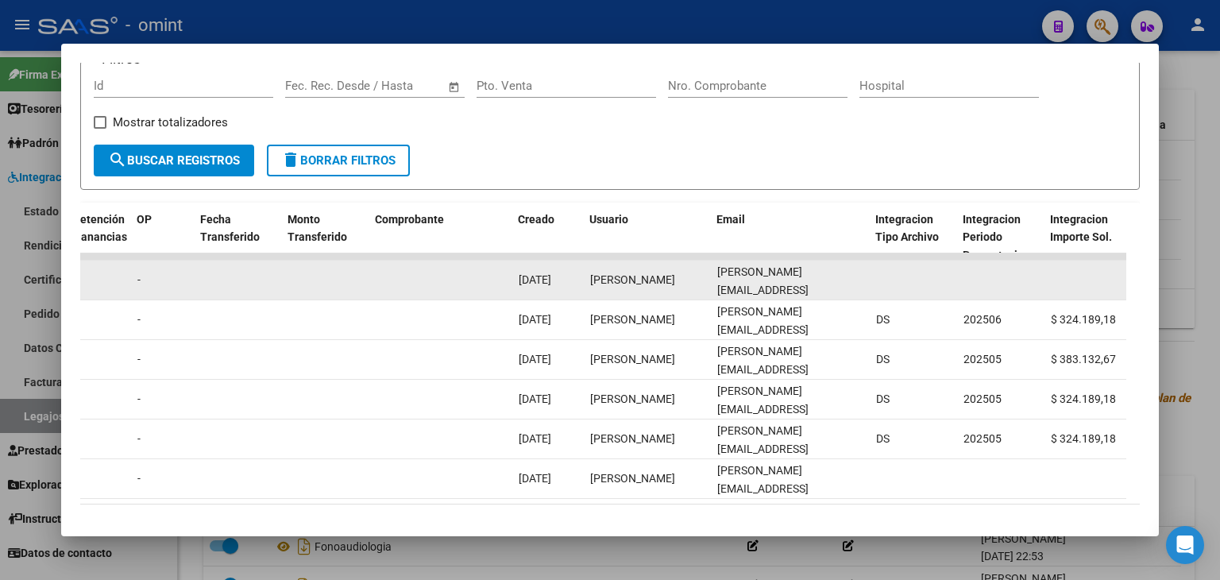
drag, startPoint x: 864, startPoint y: 279, endPoint x: 709, endPoint y: 272, distance: 155.1
click at [709, 272] on div "16428 Integración Factura A: 6 - 22 $ 353.660,93 [DATE] [DATE] - [DATE] [PERSON…" at bounding box center [417, 281] width 3432 height 40
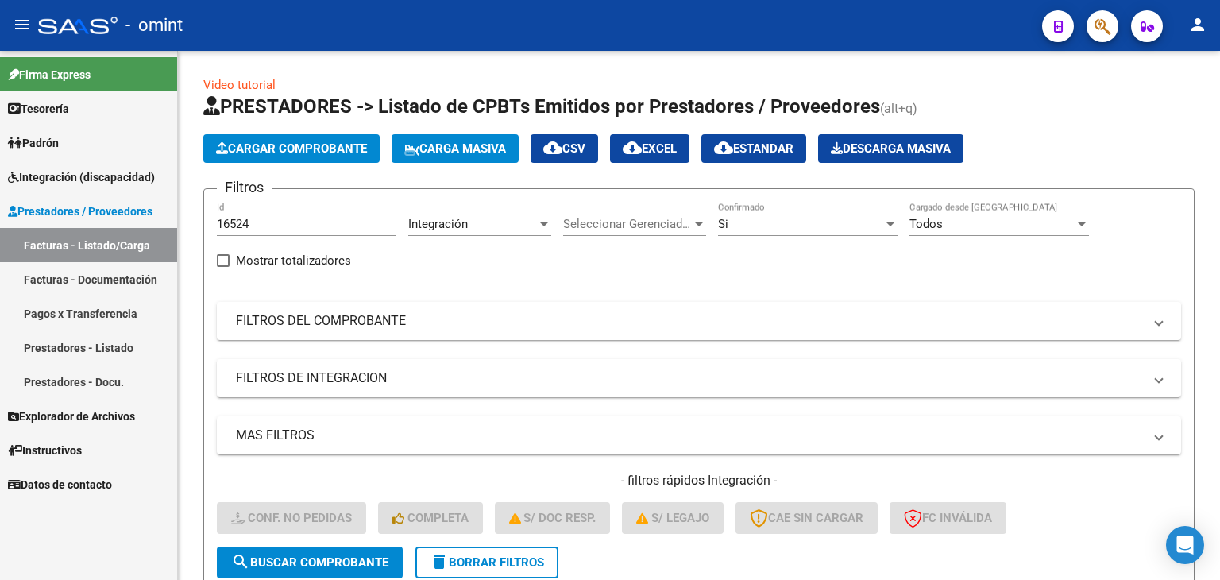
scroll to position [203, 0]
